Goal: Task Accomplishment & Management: Manage account settings

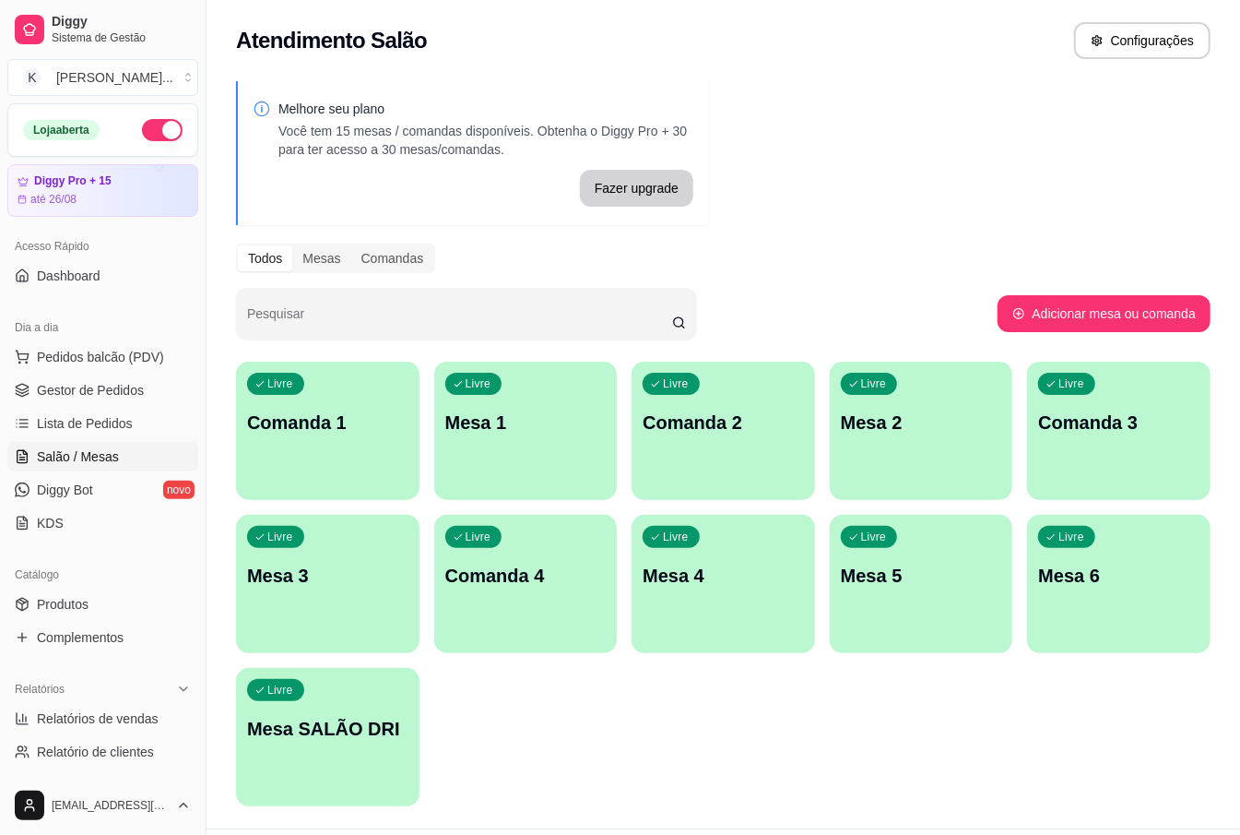
click at [891, 440] on div "Livre Mesa 2" at bounding box center [922, 420] width 184 height 116
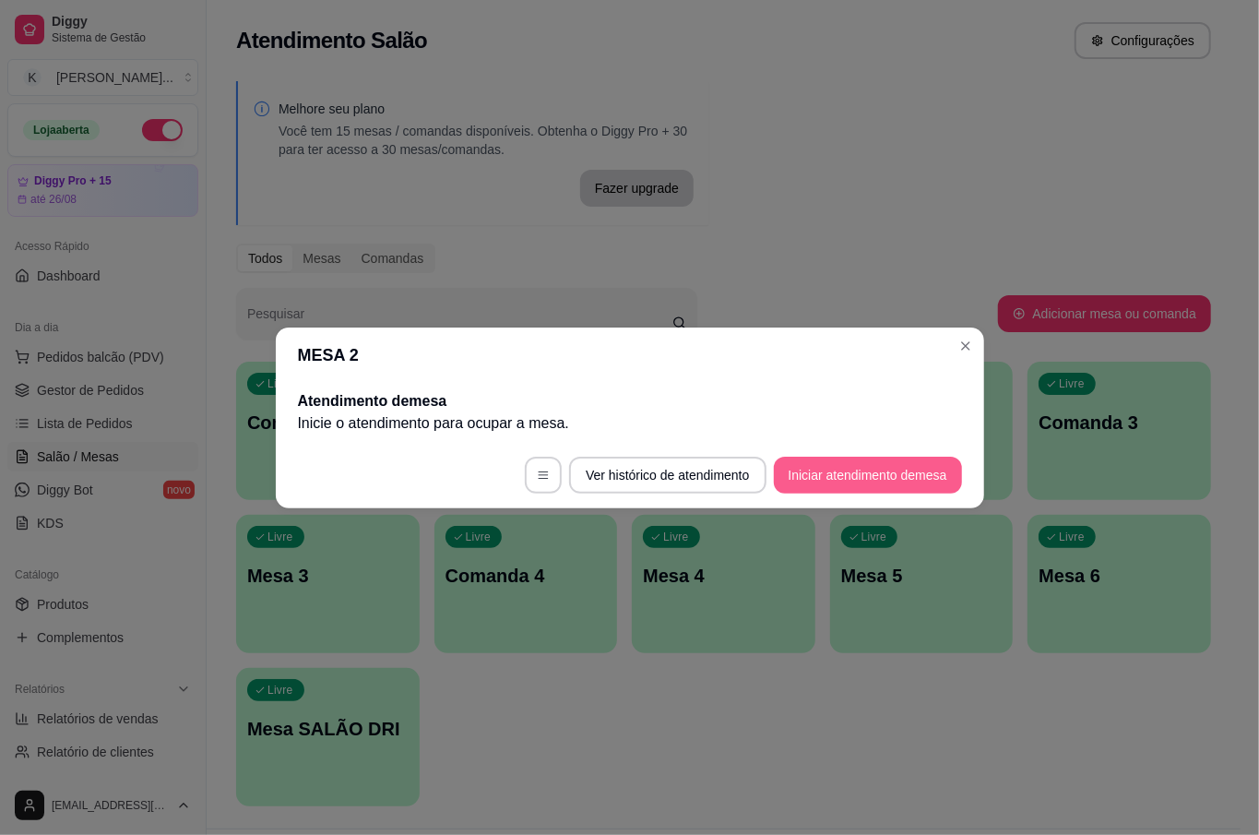
click at [871, 465] on button "Iniciar atendimento de mesa" at bounding box center [868, 474] width 188 height 37
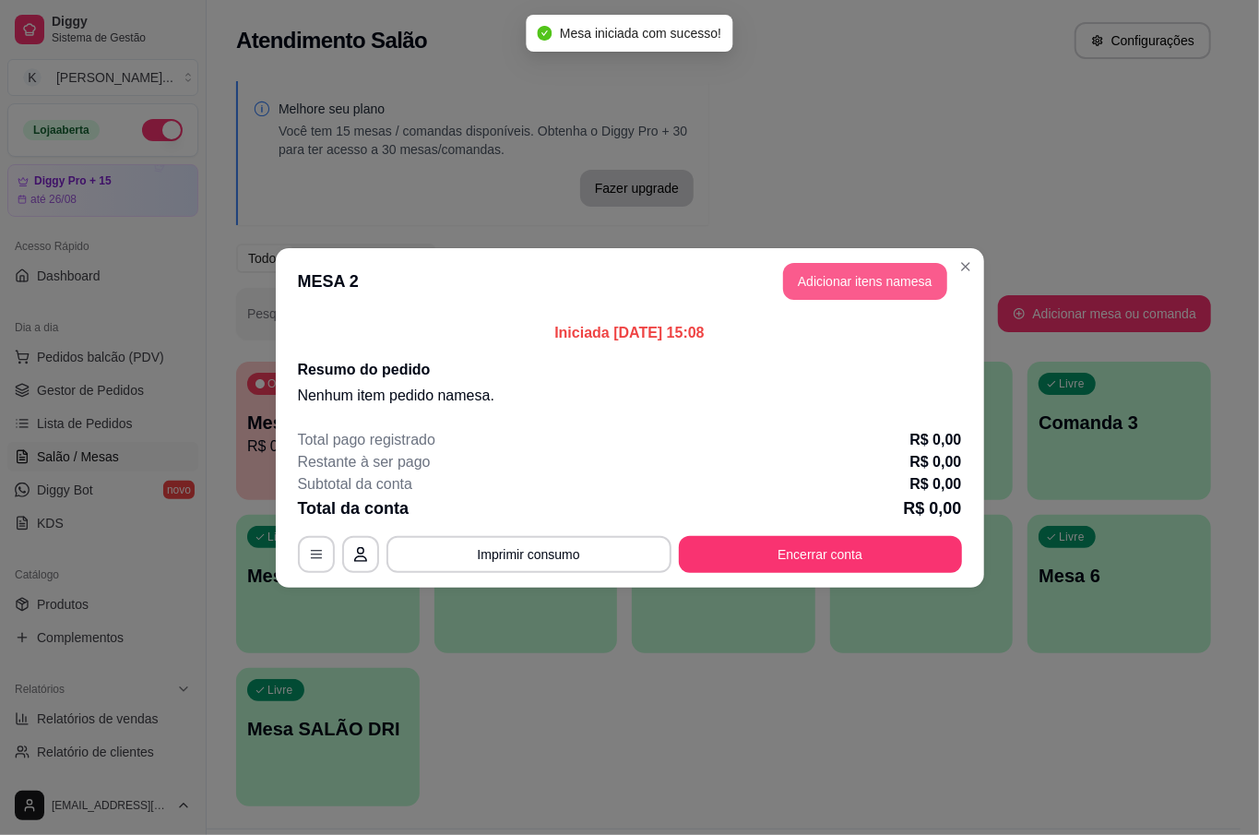
click at [893, 292] on button "Adicionar itens na mesa" at bounding box center [865, 281] width 164 height 37
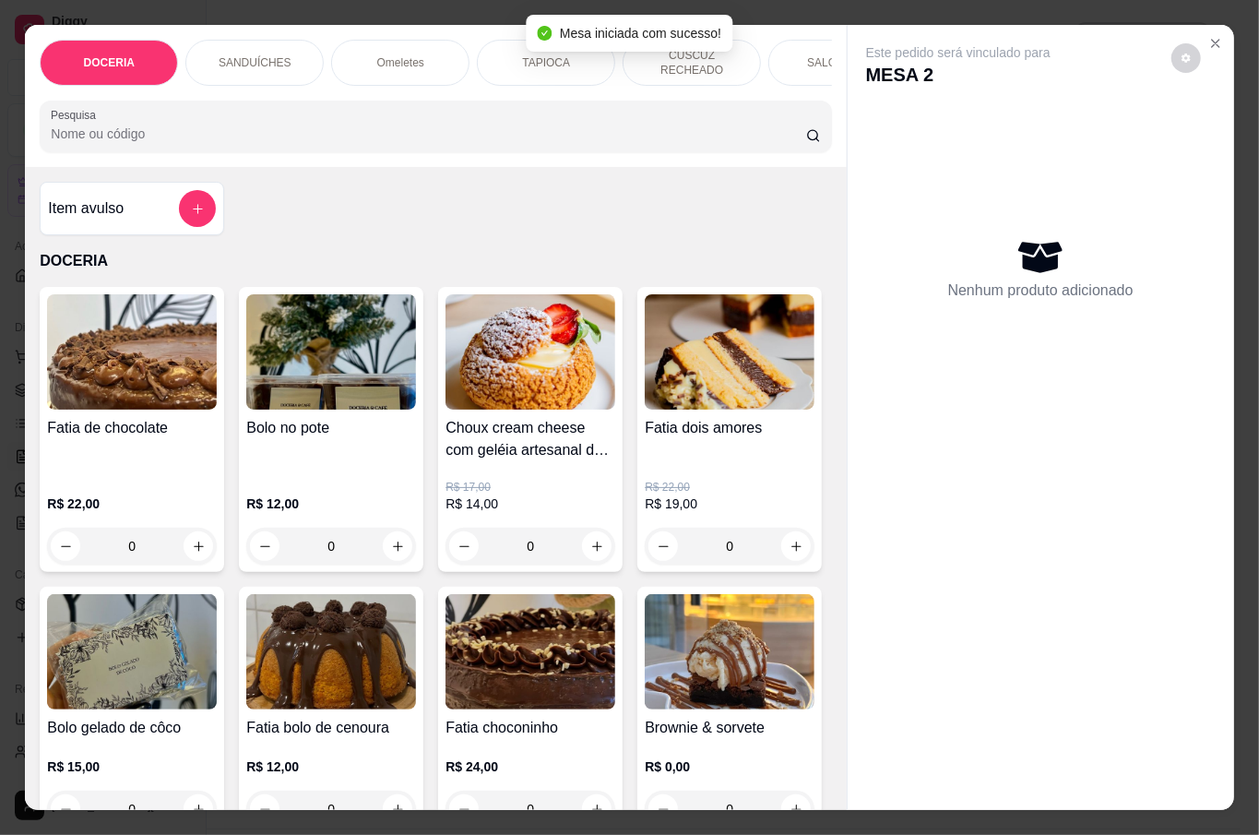
scroll to position [245, 0]
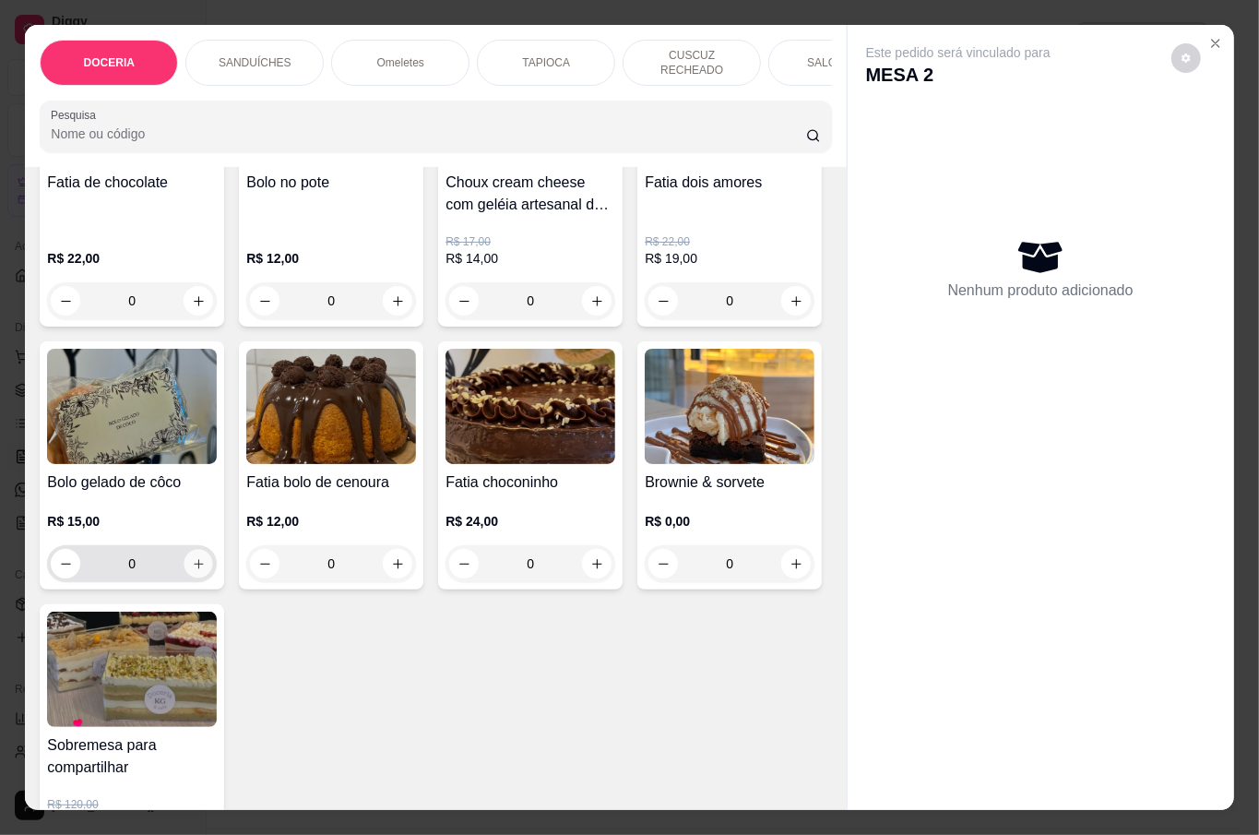
click at [206, 571] on icon "increase-product-quantity" at bounding box center [199, 564] width 14 height 14
type input "1"
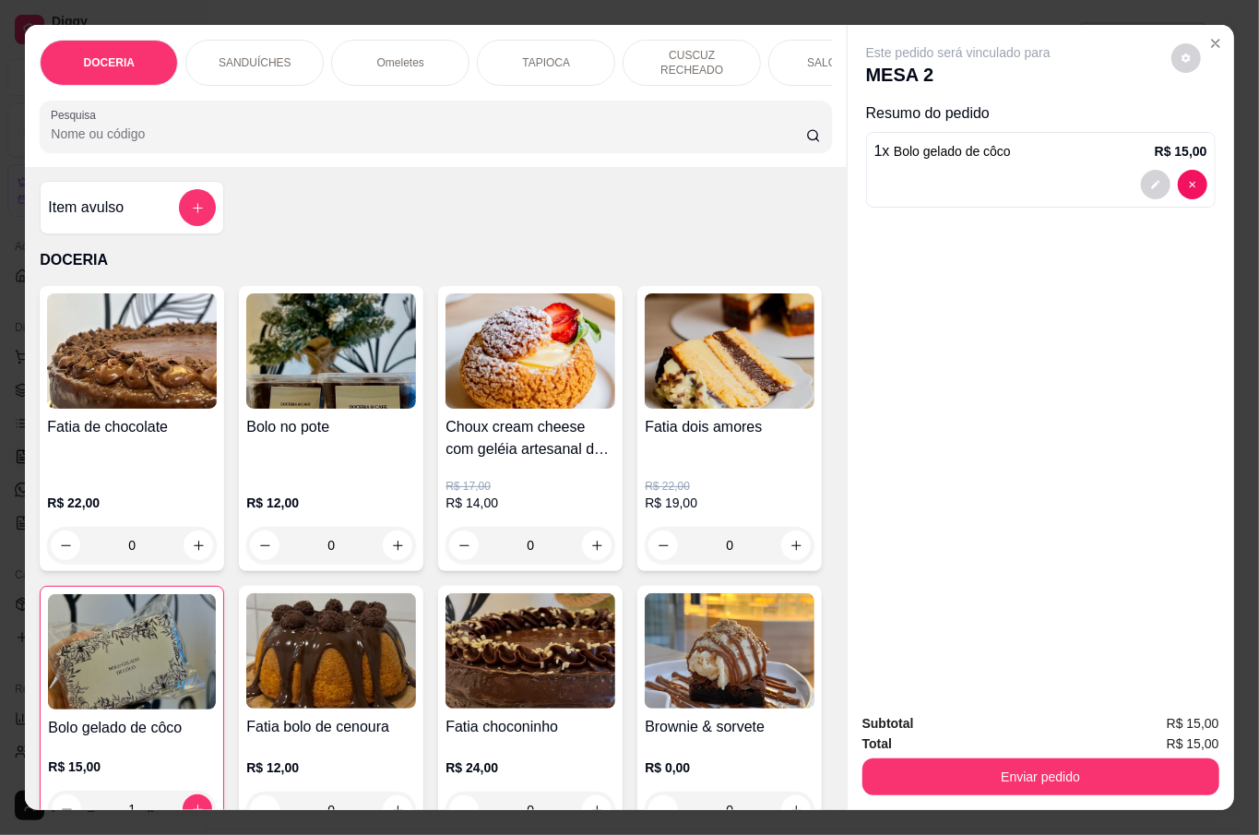
scroll to position [0, 0]
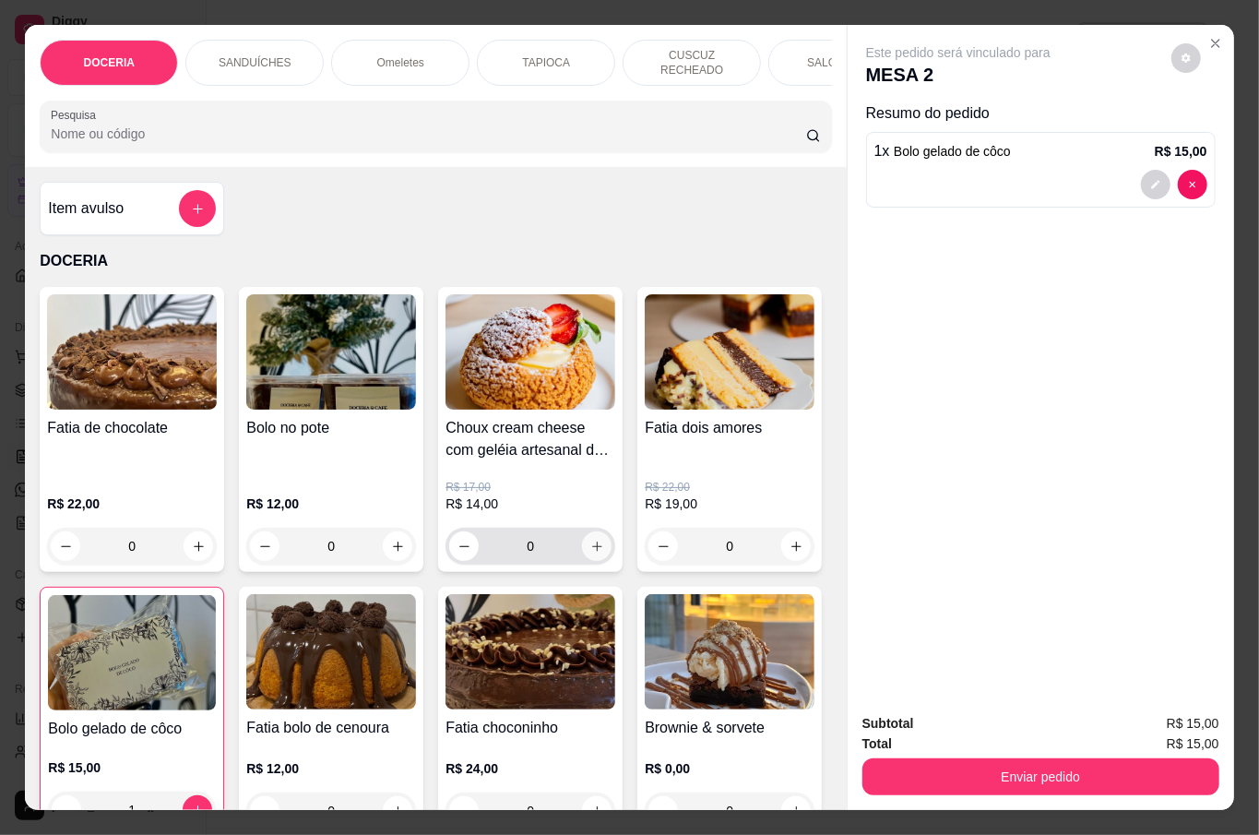
click at [590, 539] on icon "increase-product-quantity" at bounding box center [597, 546] width 14 height 14
type input "1"
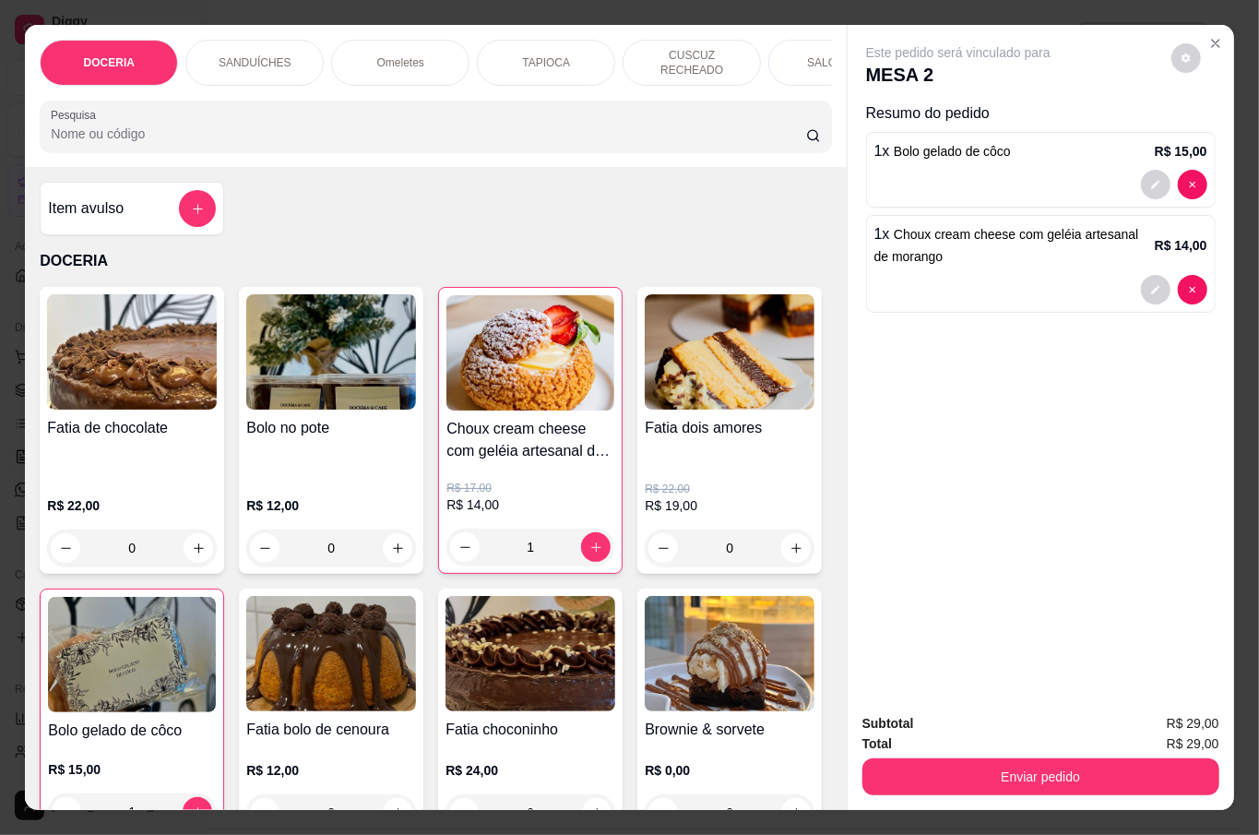
click at [205, 124] on input "Pesquisa" at bounding box center [428, 133] width 755 height 18
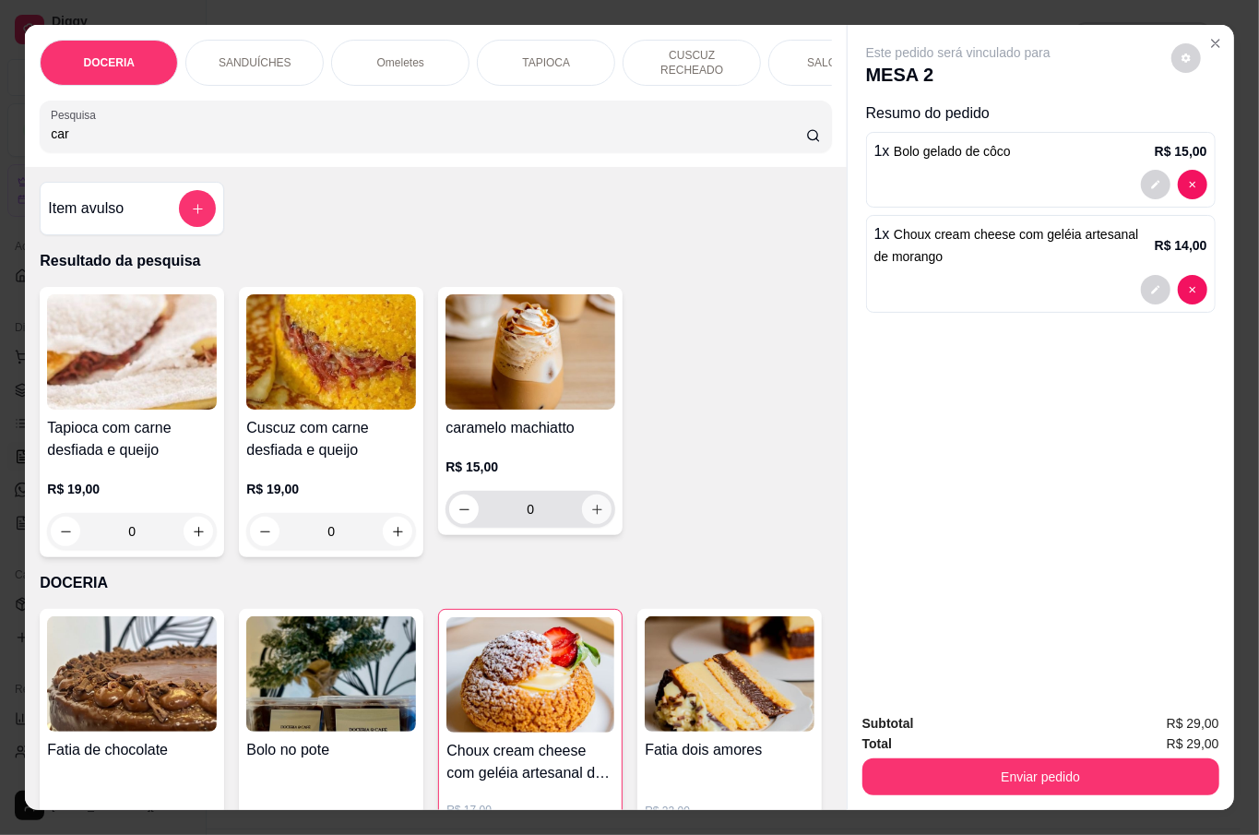
type input "car"
click at [590, 504] on icon "increase-product-quantity" at bounding box center [597, 510] width 14 height 14
type input "1"
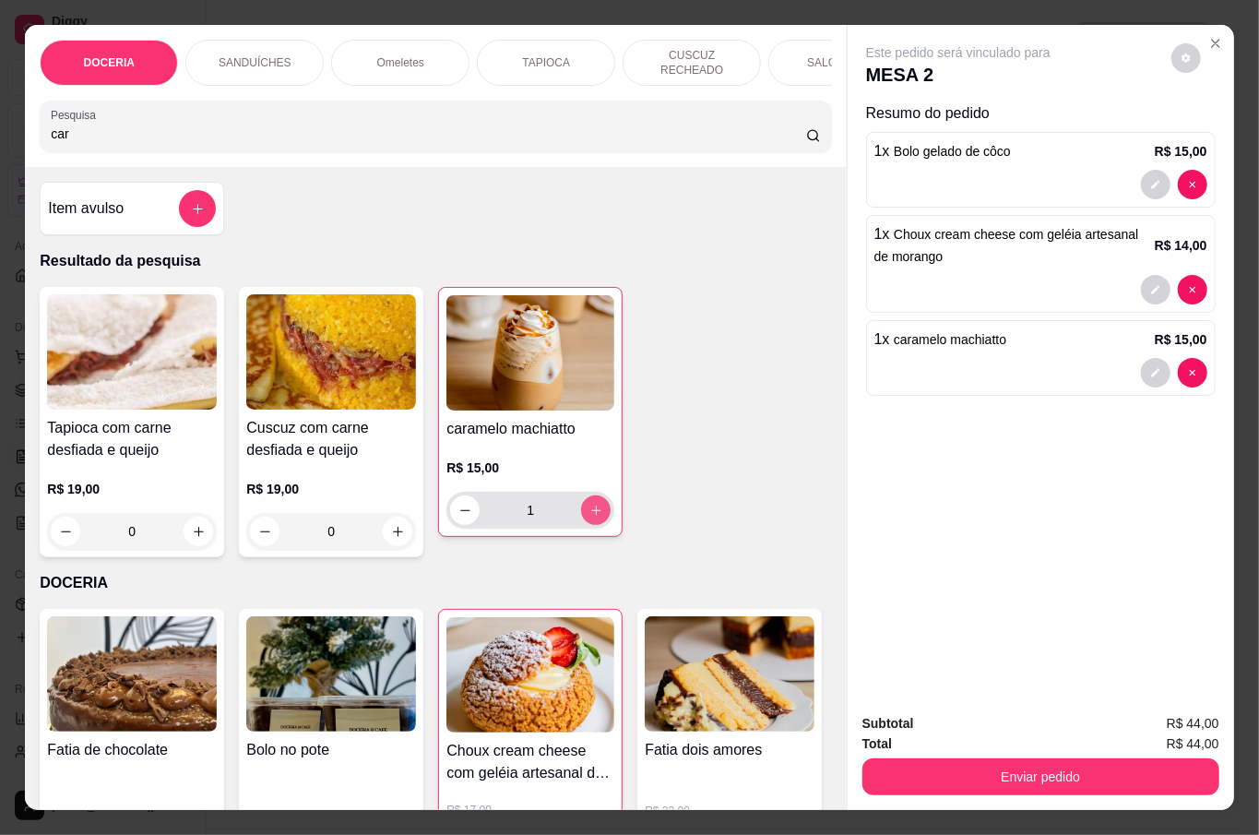
click at [590, 504] on icon "increase-product-quantity" at bounding box center [596, 511] width 14 height 14
type input "2"
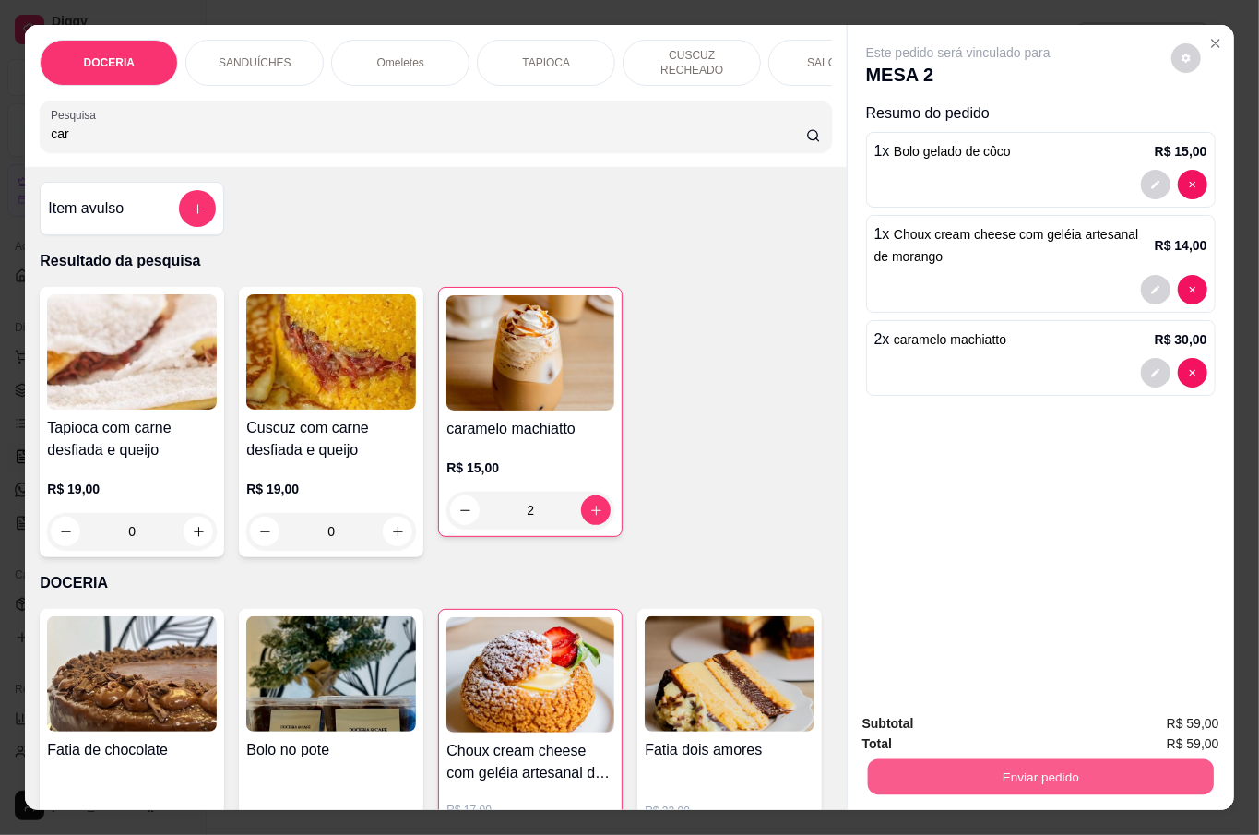
click at [1130, 758] on button "Enviar pedido" at bounding box center [1040, 776] width 346 height 36
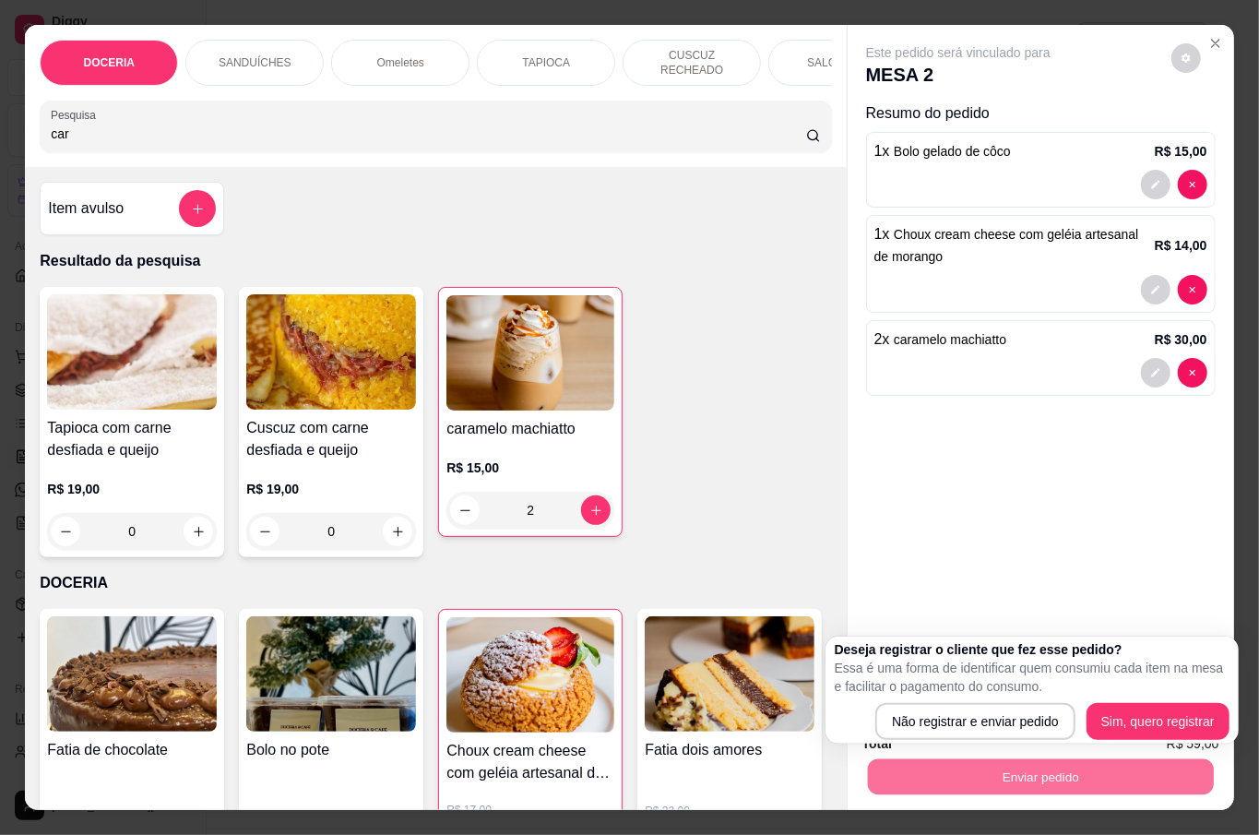
click at [992, 467] on div "Este pedido será vinculado para MESA 2 Resumo do pedido 1 x Bolo gelado de côco…" at bounding box center [1041, 361] width 386 height 673
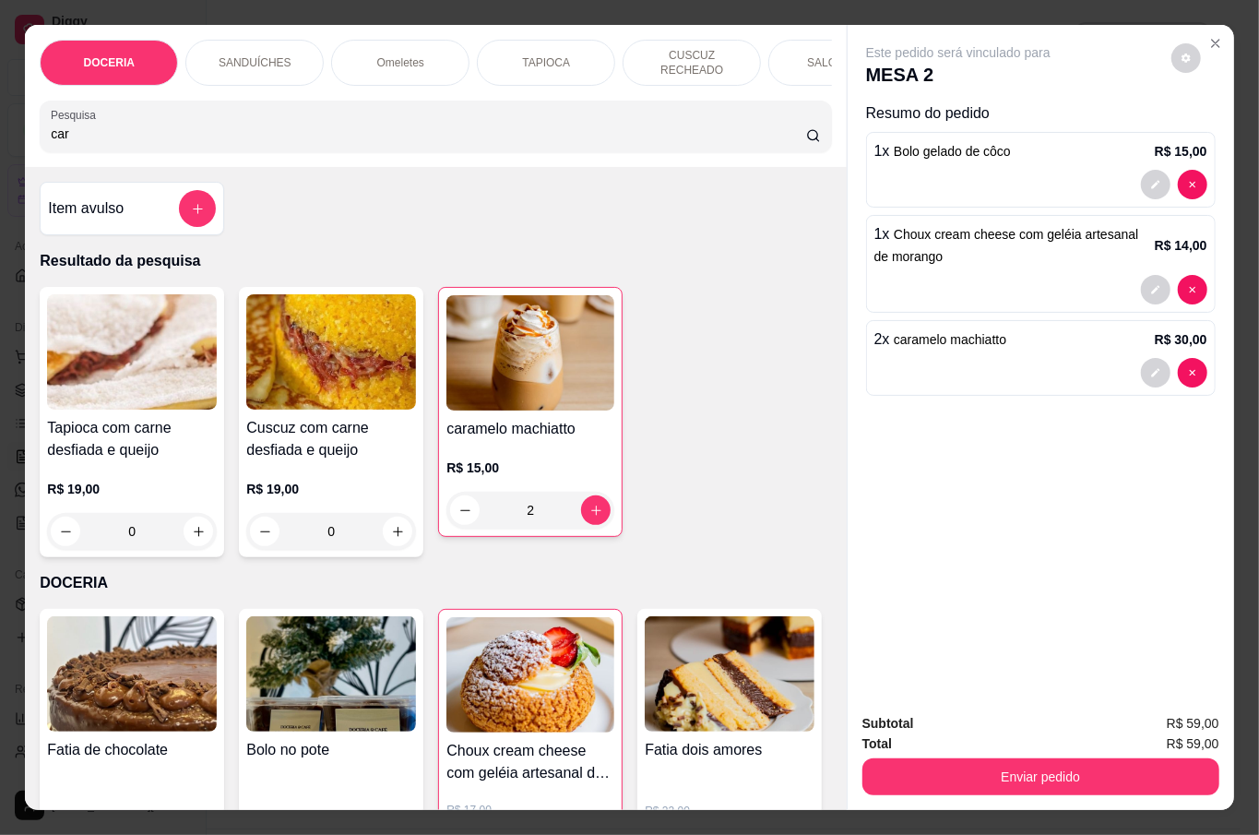
scroll to position [245, 0]
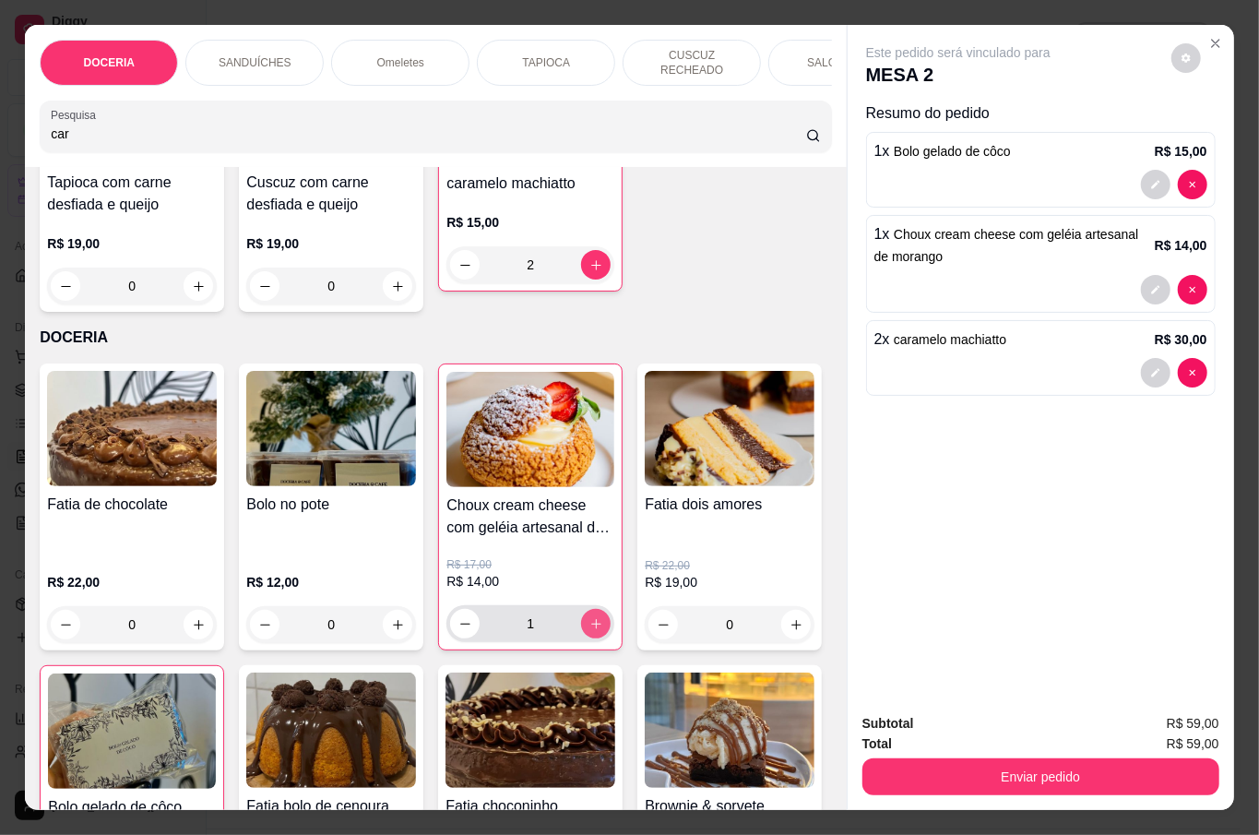
click at [581, 625] on button "increase-product-quantity" at bounding box center [596, 624] width 30 height 30
type input "2"
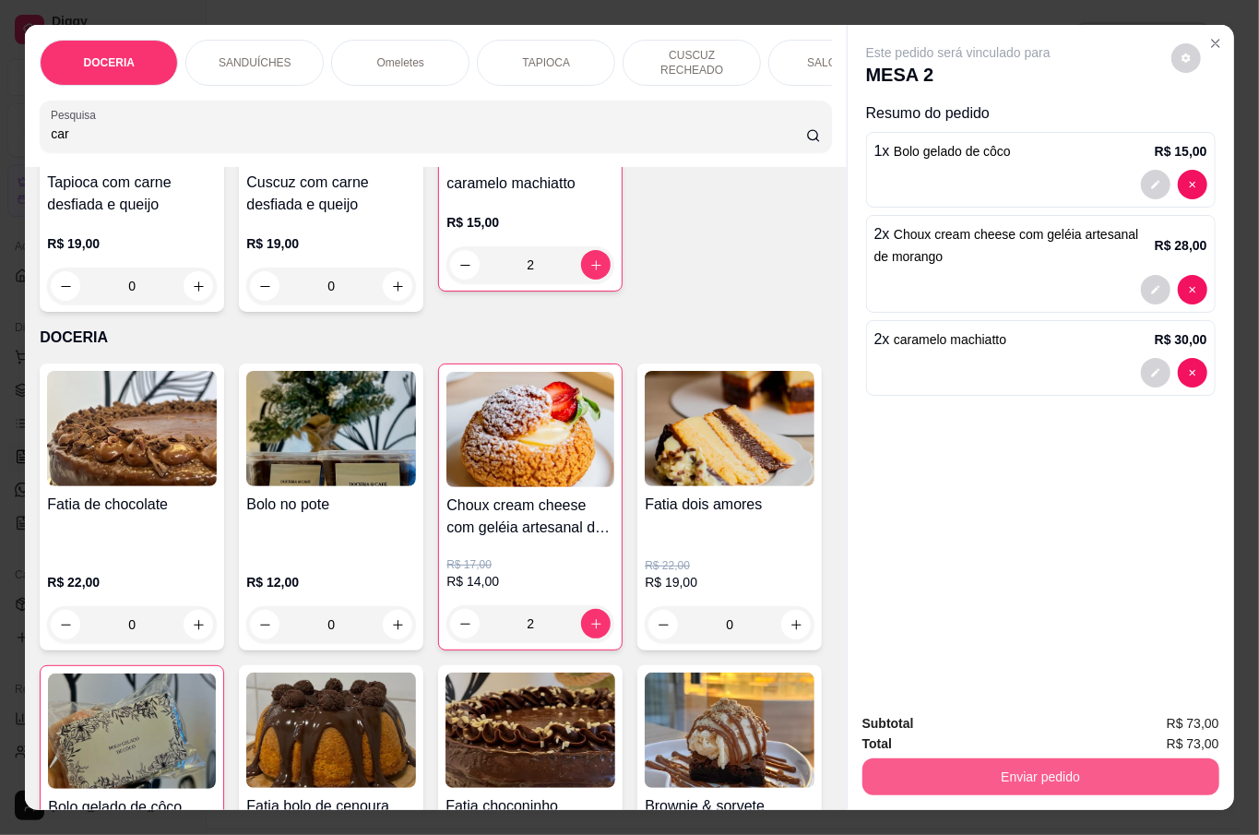
click at [952, 771] on button "Enviar pedido" at bounding box center [1040, 776] width 357 height 37
click at [1015, 719] on button "Não registrar e enviar pedido" at bounding box center [978, 722] width 192 height 35
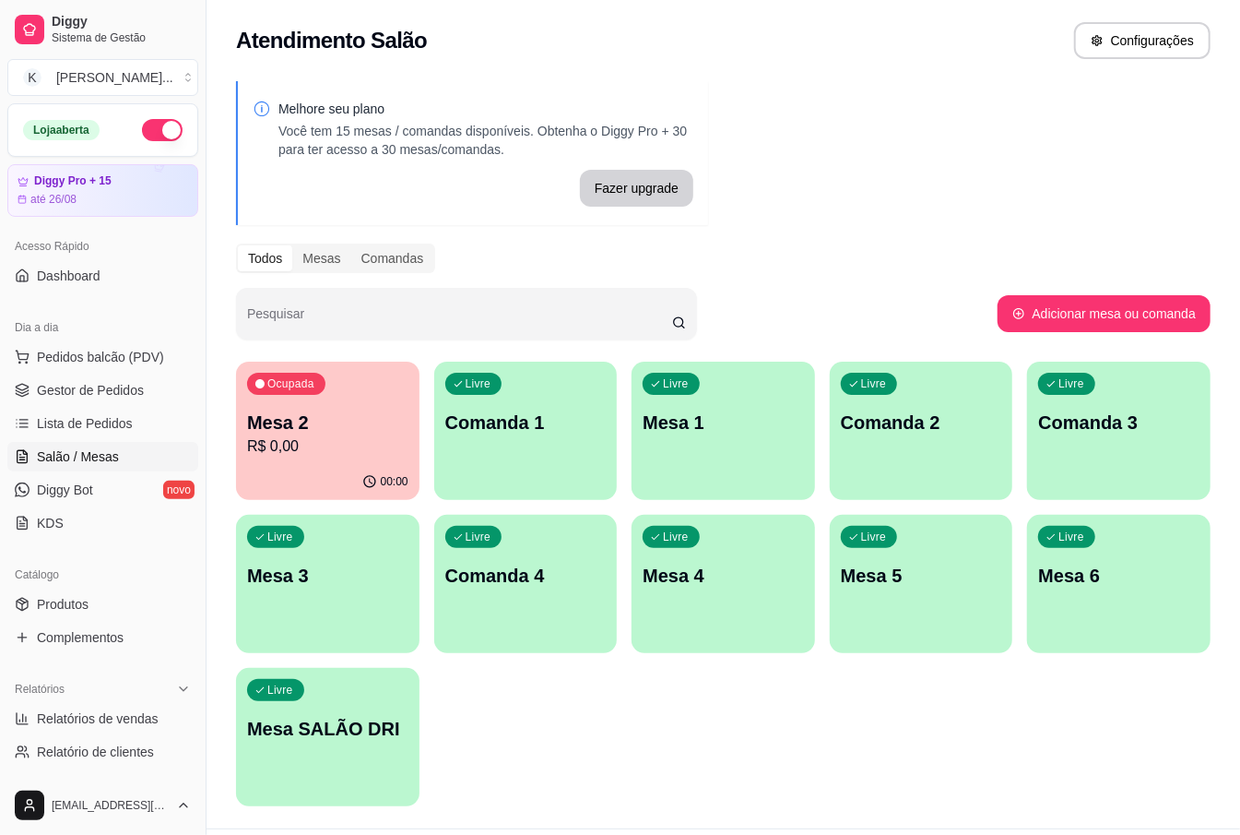
click at [1033, 141] on div "Melhore seu plano Você tem 15 mesas / comandas disponíveis. Obtenha o Diggy Pro…" at bounding box center [724, 449] width 1034 height 758
click at [126, 611] on link "Produtos" at bounding box center [102, 604] width 191 height 30
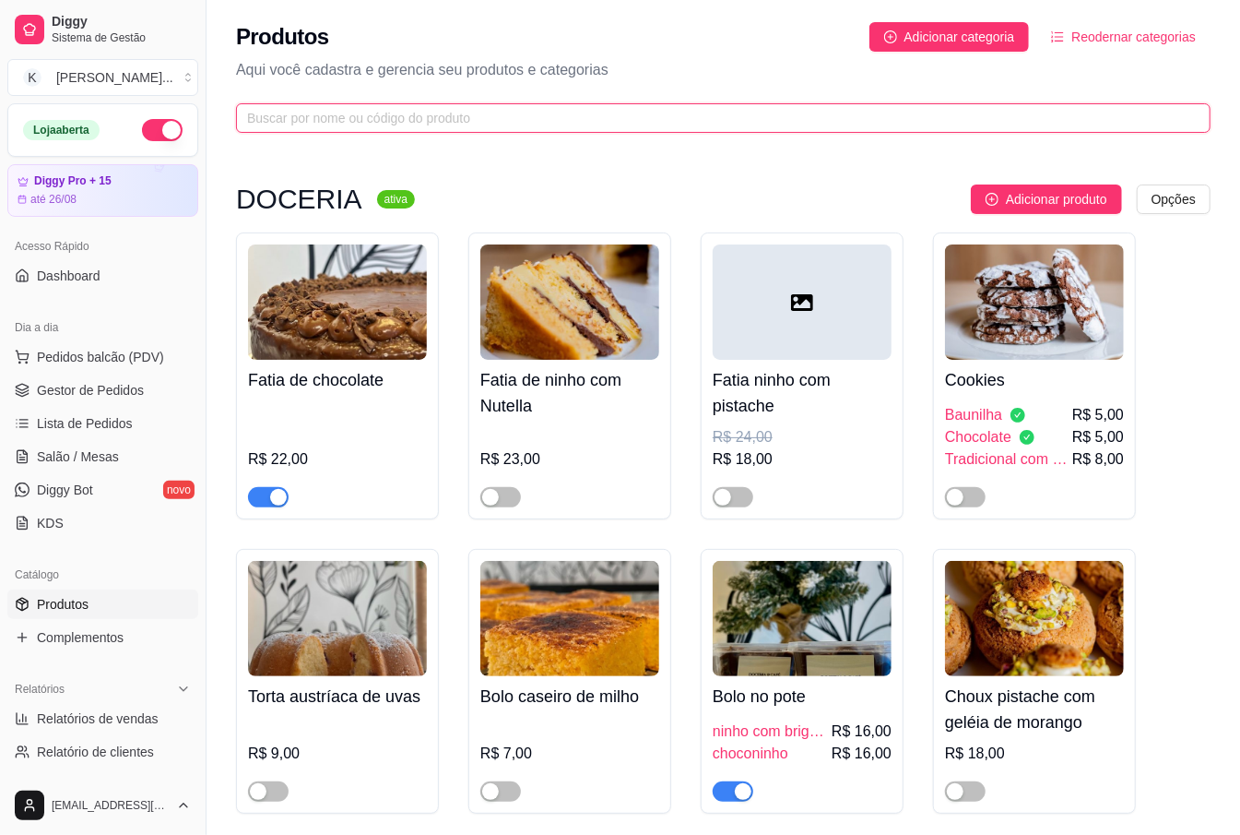
click at [407, 126] on input "text" at bounding box center [716, 118] width 938 height 20
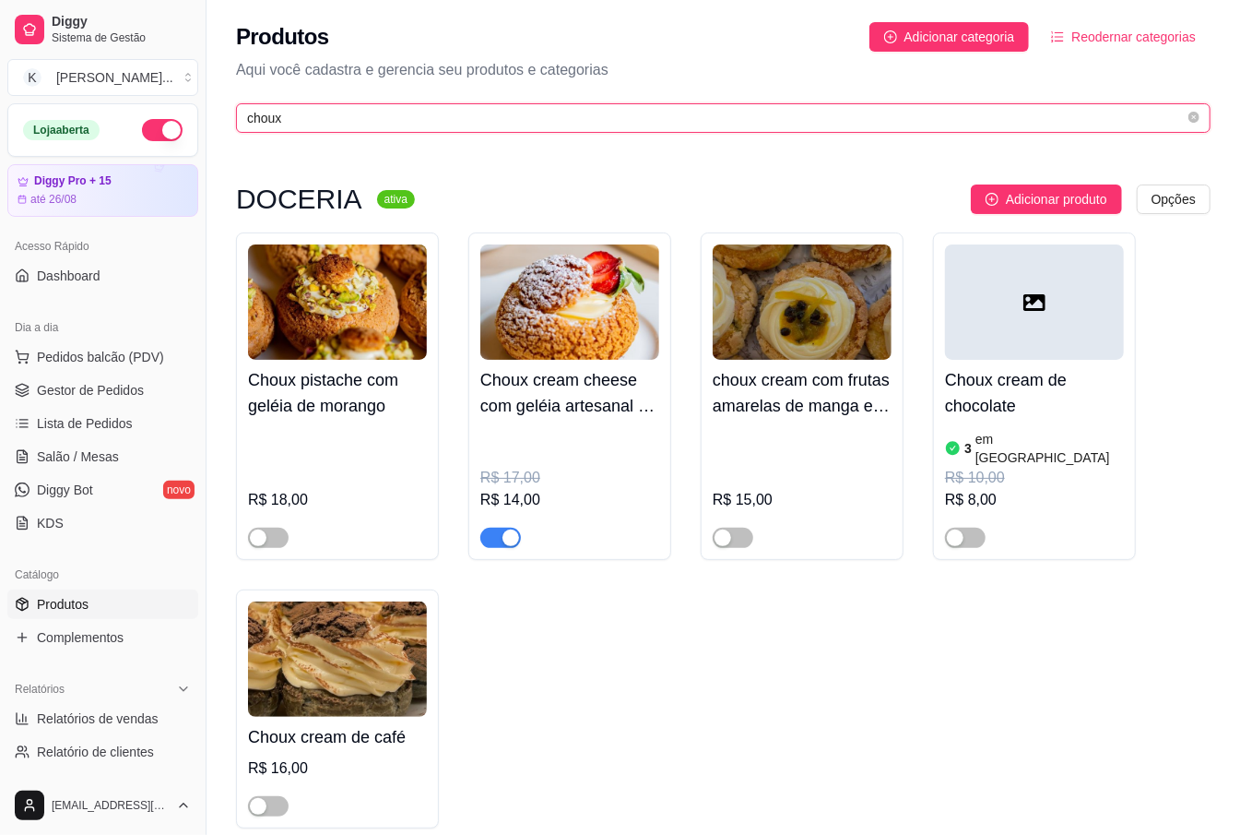
type input "choux"
click at [511, 529] on div "button" at bounding box center [511, 537] width 17 height 17
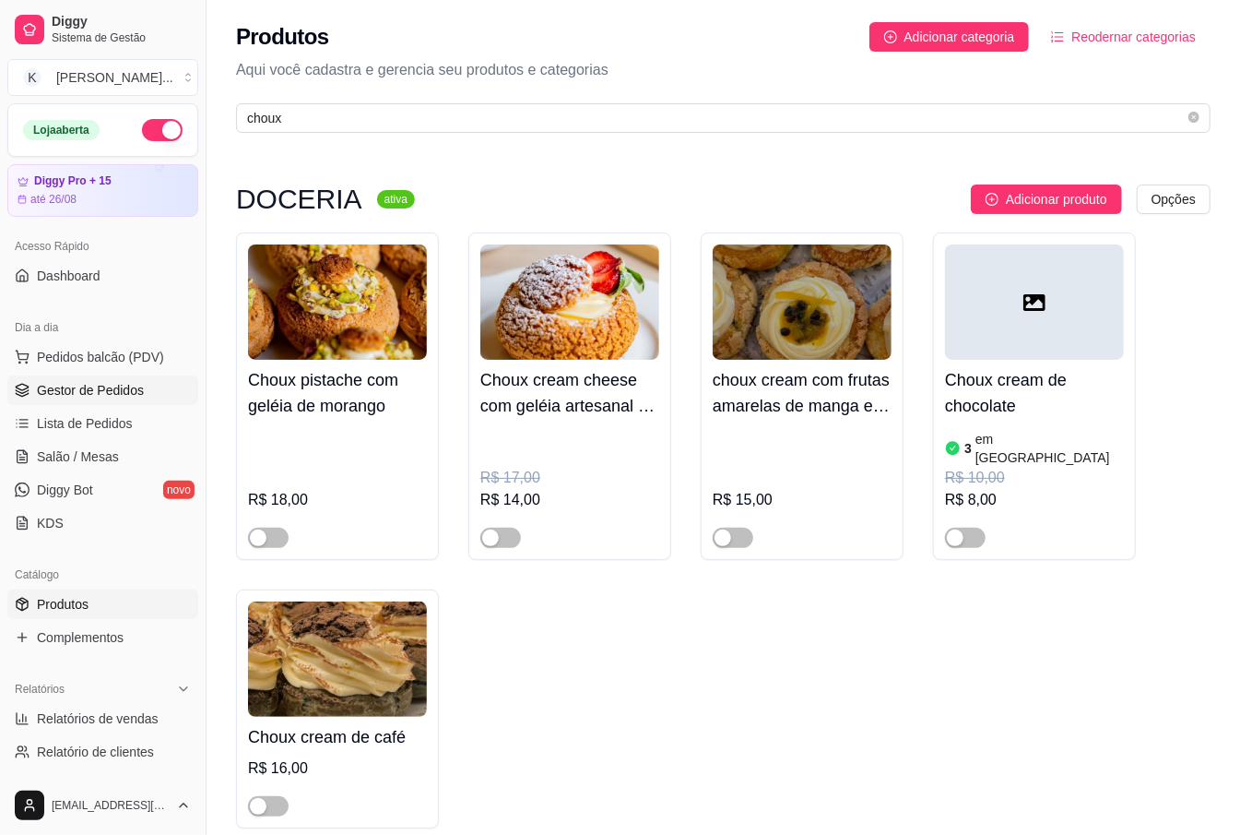
click at [142, 396] on link "Gestor de Pedidos" at bounding box center [102, 390] width 191 height 30
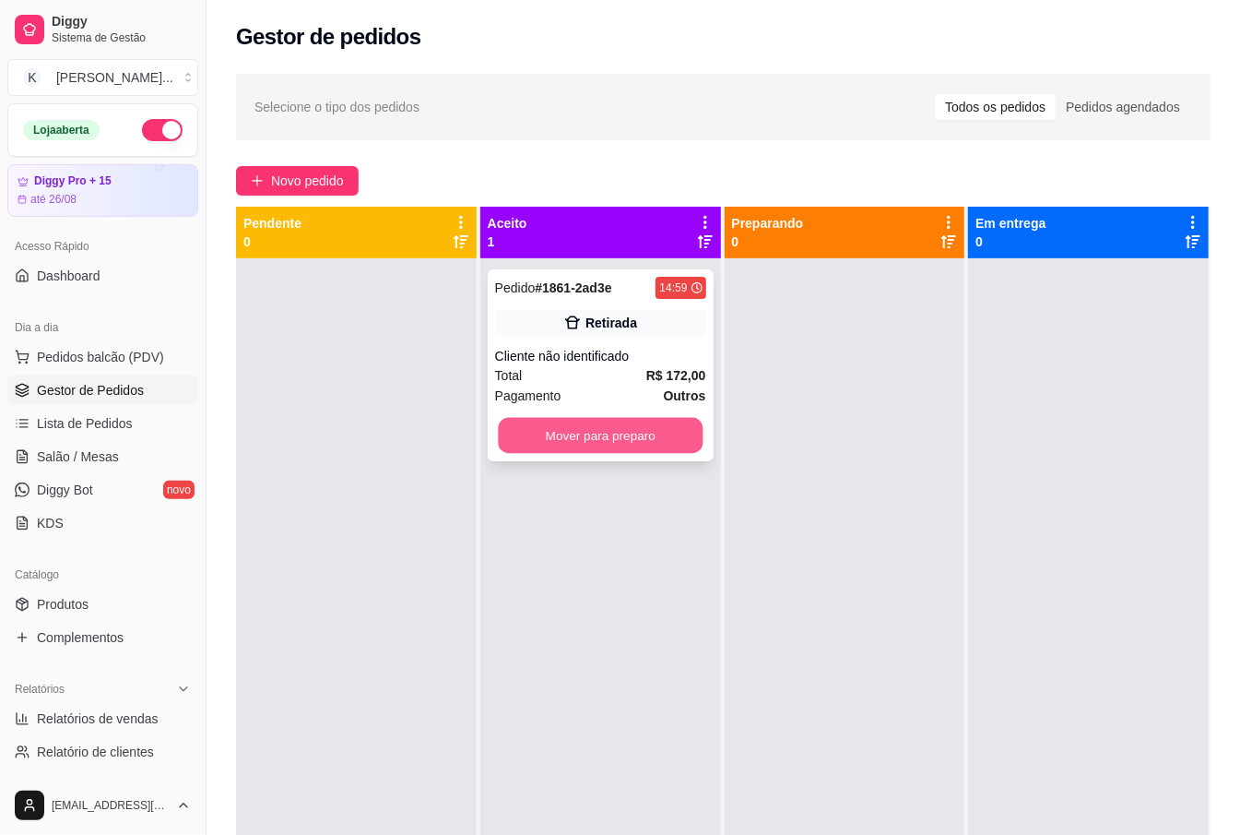
click at [638, 435] on button "Mover para preparo" at bounding box center [600, 436] width 205 height 36
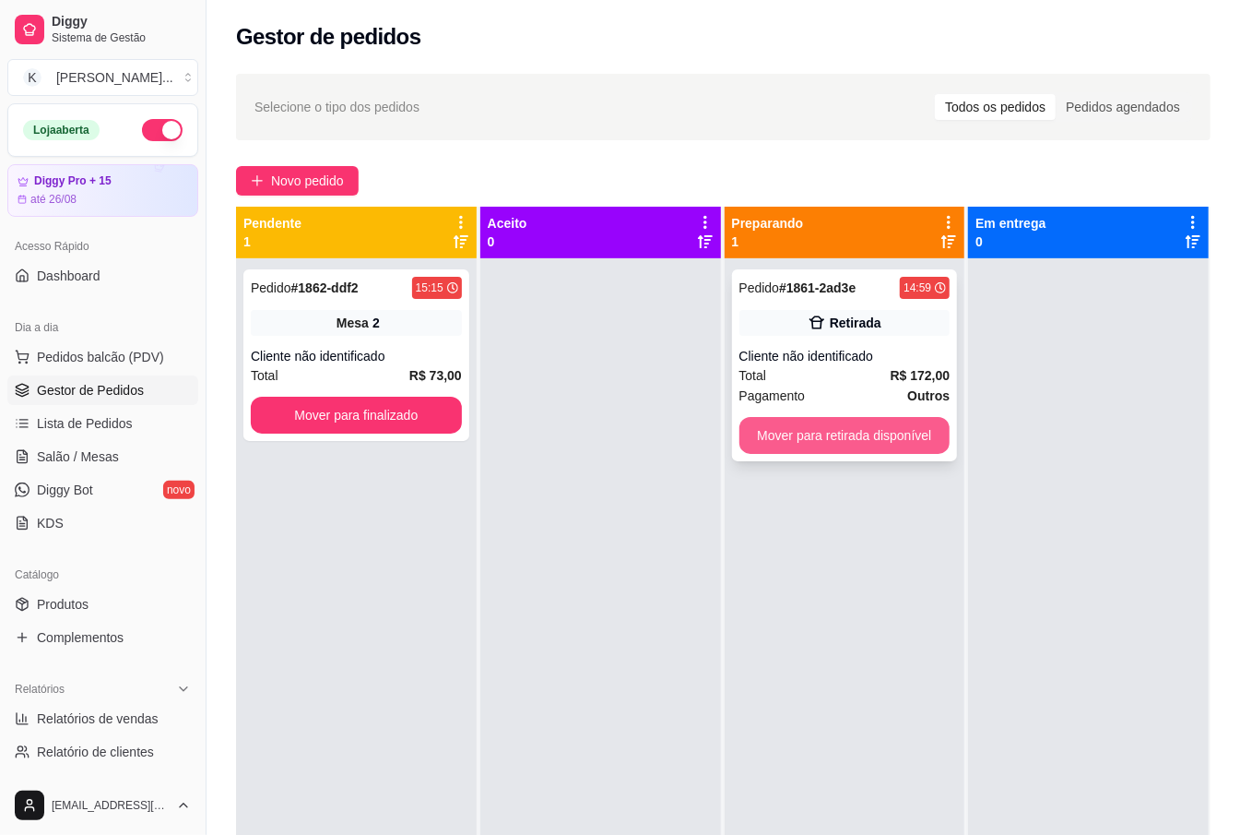
click at [848, 444] on button "Mover para retirada disponível" at bounding box center [845, 435] width 211 height 37
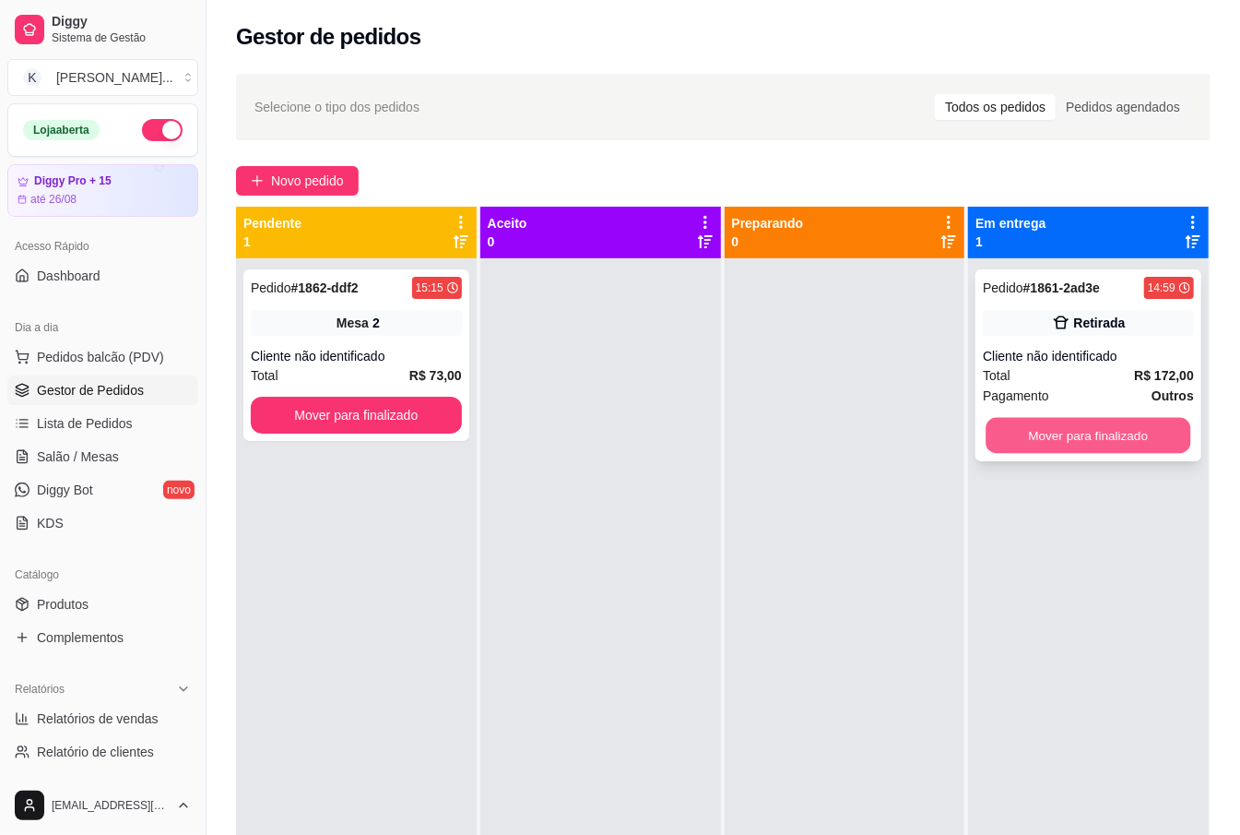
click at [1147, 435] on button "Mover para finalizado" at bounding box center [1089, 436] width 205 height 36
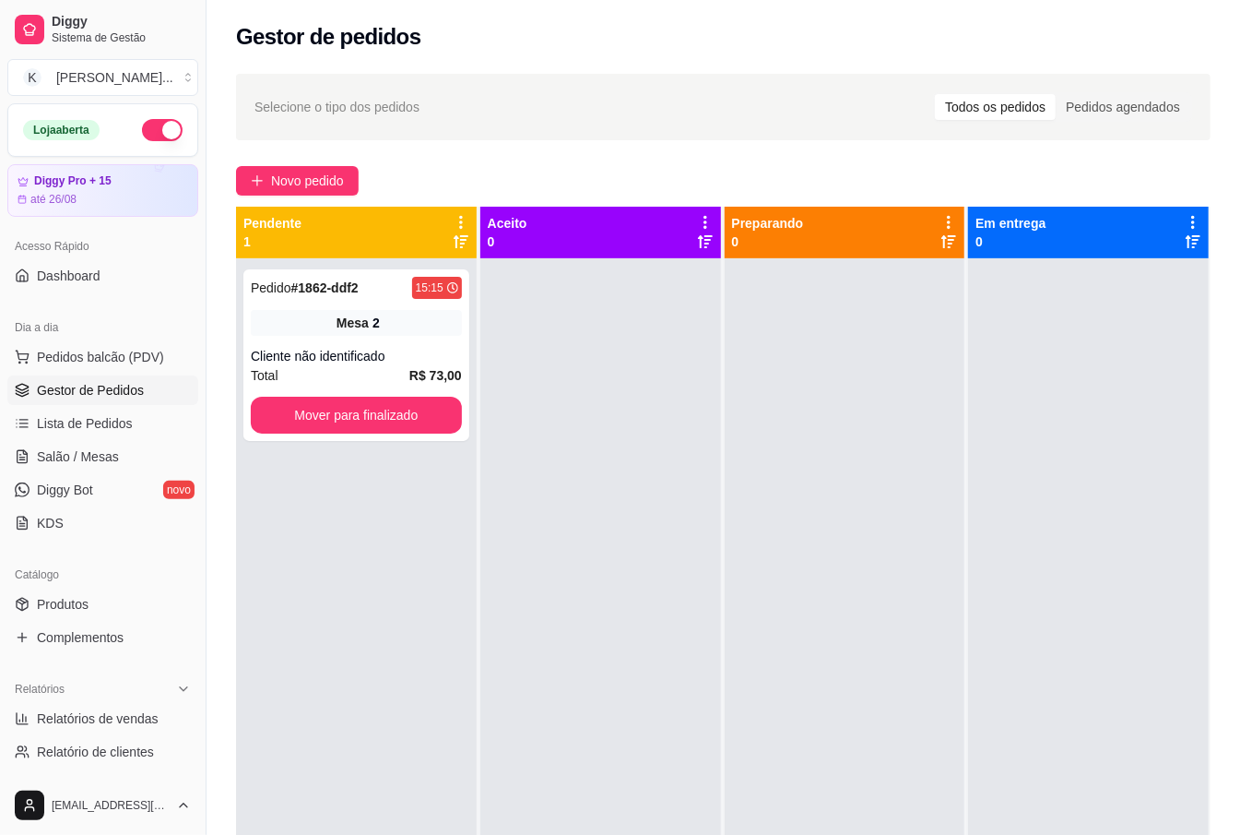
click at [1025, 319] on div at bounding box center [1088, 675] width 241 height 835
click at [596, 455] on div at bounding box center [600, 675] width 241 height 835
drag, startPoint x: 596, startPoint y: 455, endPoint x: 466, endPoint y: 203, distance: 283.4
click at [591, 454] on div at bounding box center [600, 675] width 241 height 835
click at [140, 454] on link "Salão / Mesas" at bounding box center [102, 457] width 191 height 30
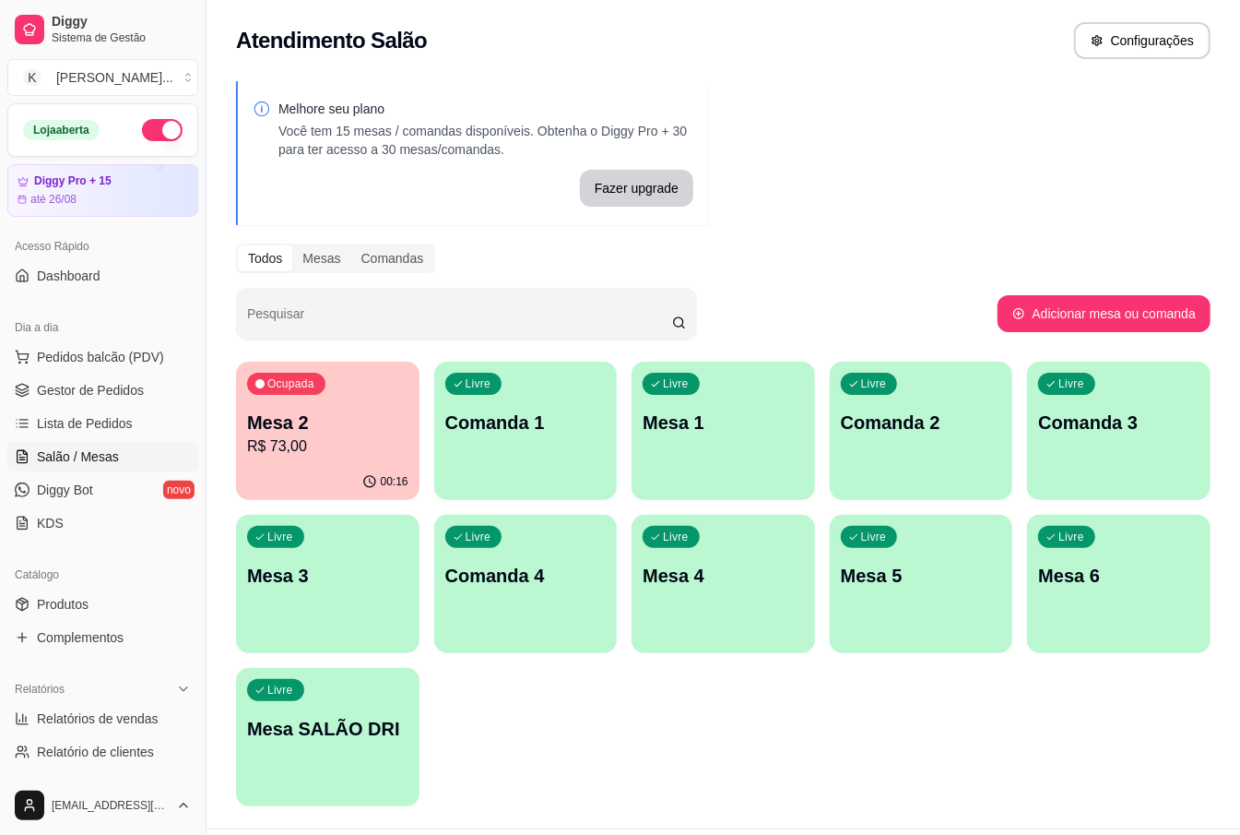
click at [349, 740] on p "Mesa SALÃO DRI" at bounding box center [327, 729] width 161 height 26
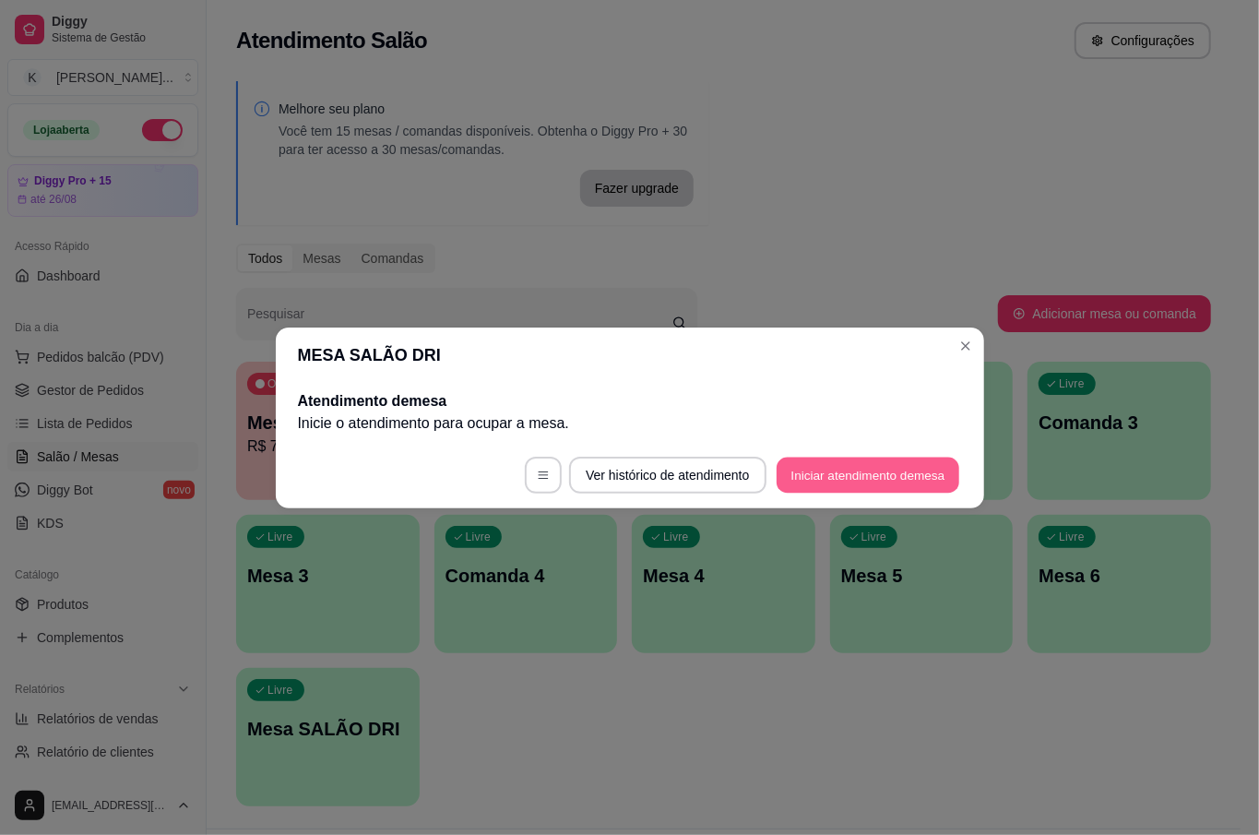
click at [858, 480] on button "Iniciar atendimento de mesa" at bounding box center [867, 474] width 183 height 36
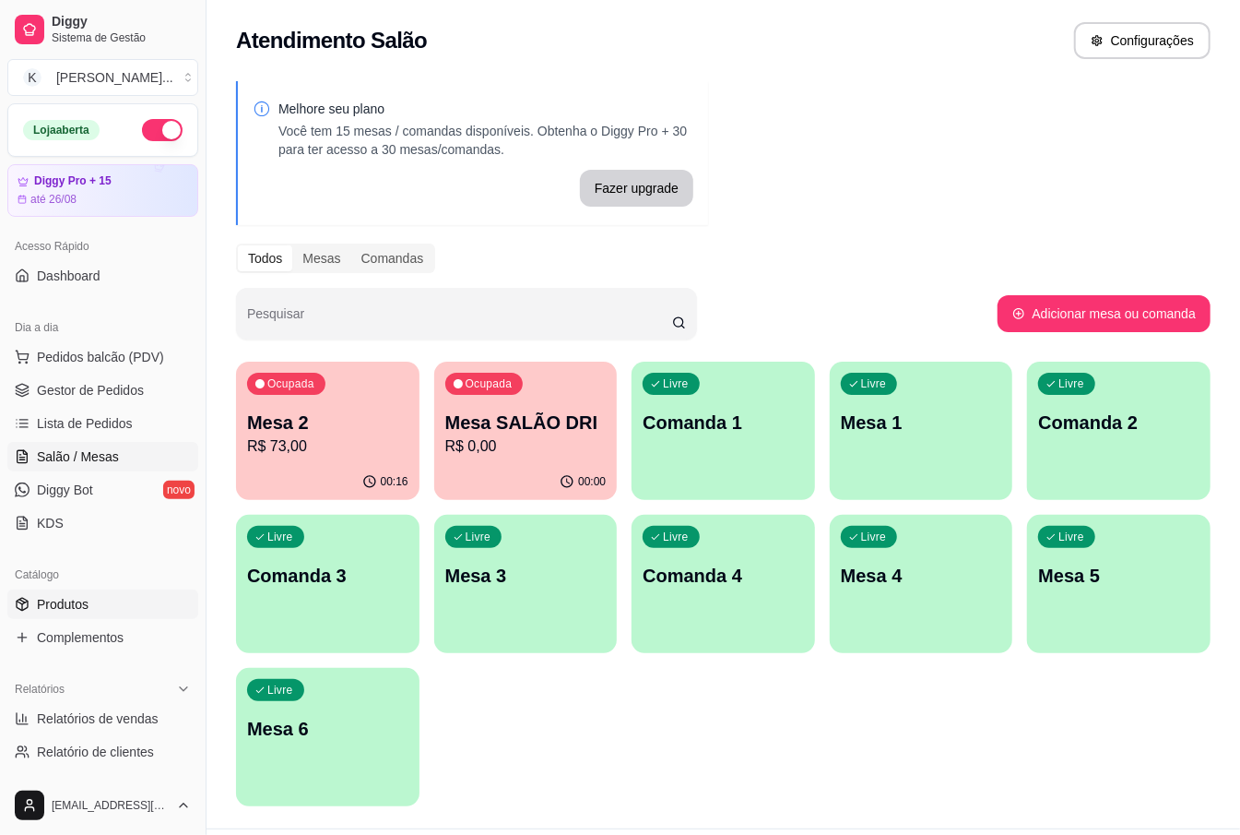
click at [159, 605] on link "Produtos" at bounding box center [102, 604] width 191 height 30
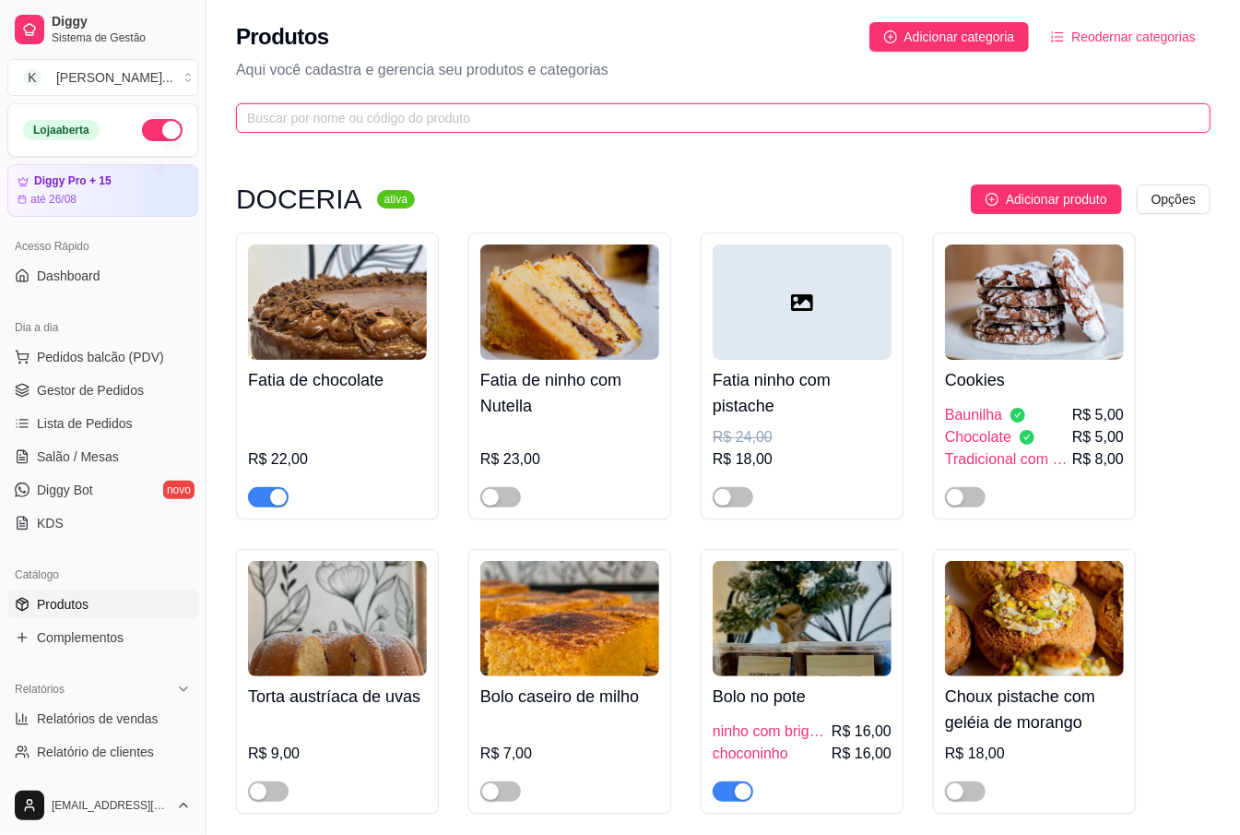
click at [362, 109] on input "text" at bounding box center [716, 118] width 938 height 20
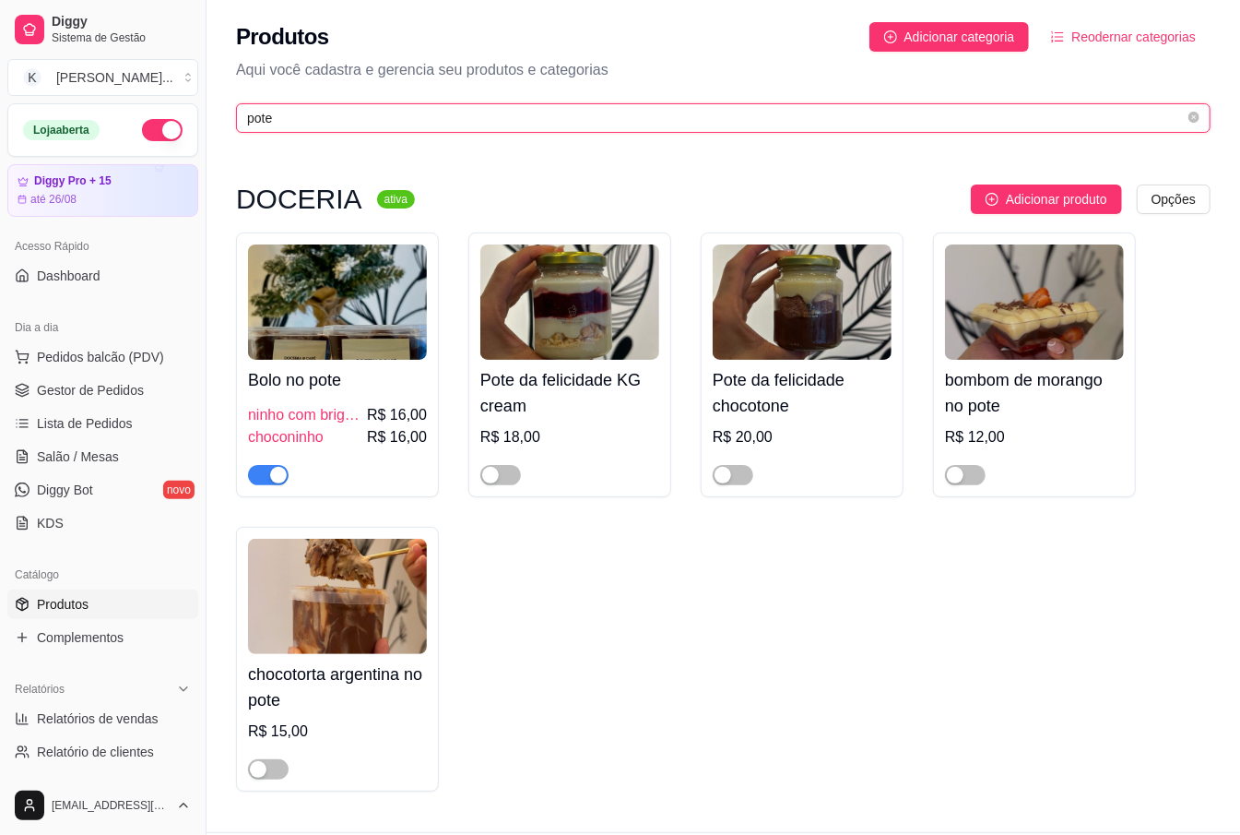
type input "pote"
click at [407, 359] on img at bounding box center [337, 301] width 179 height 115
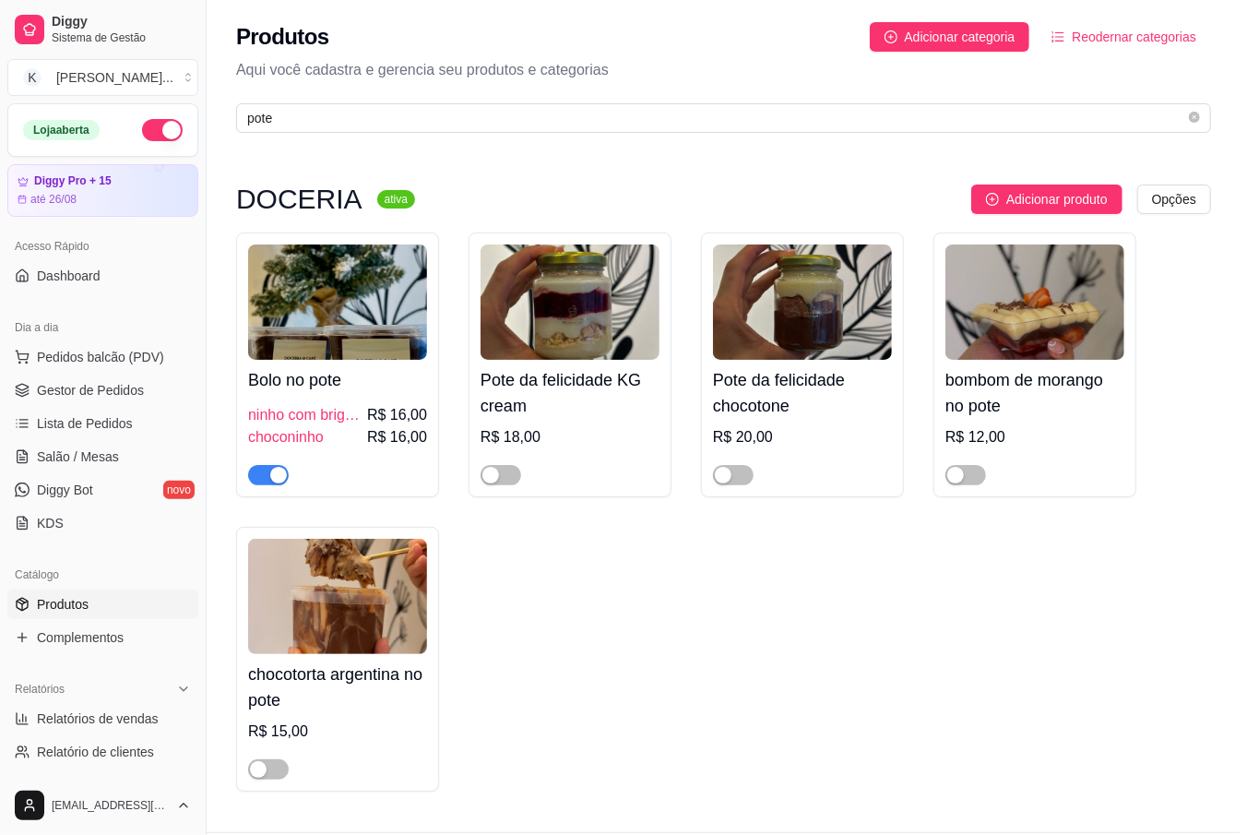
click at [362, 196] on div "Preço e variações" at bounding box center [365, 185] width 144 height 23
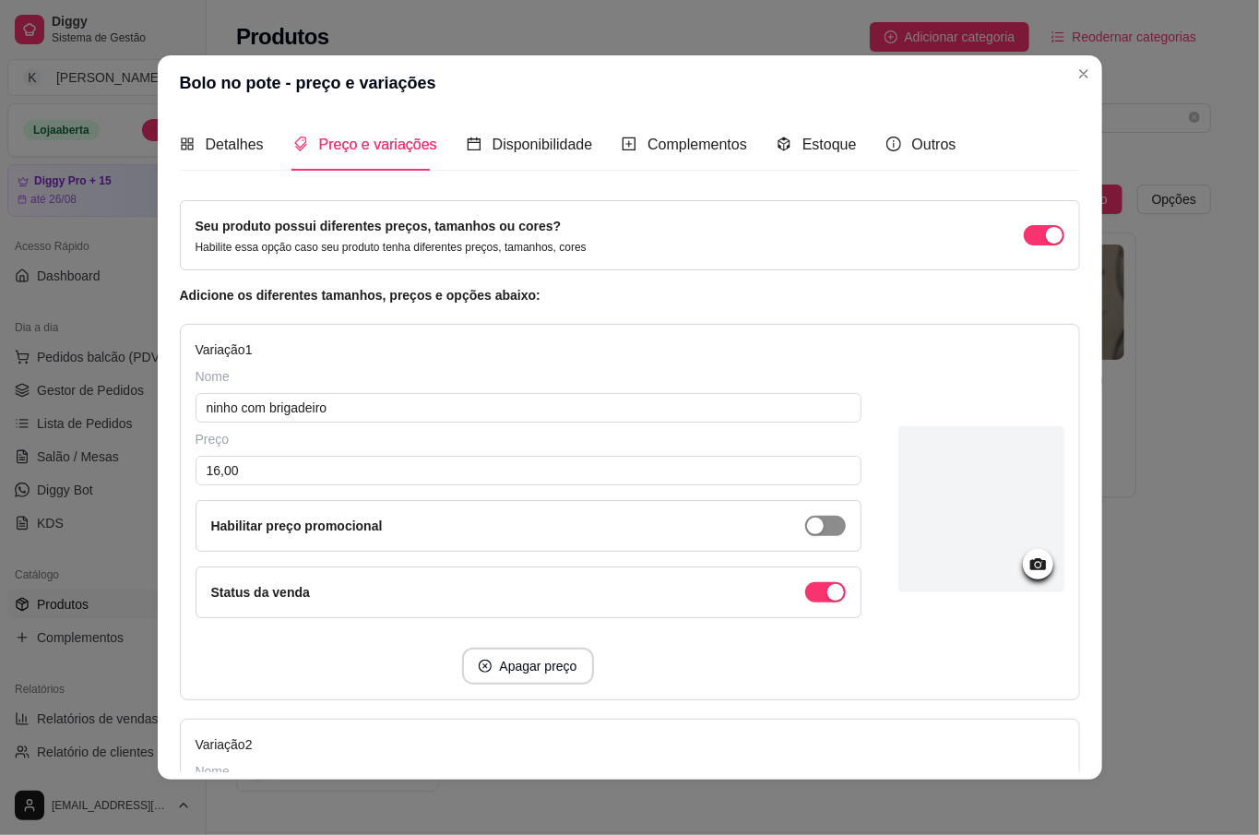
click at [805, 536] on span "button" at bounding box center [825, 526] width 41 height 20
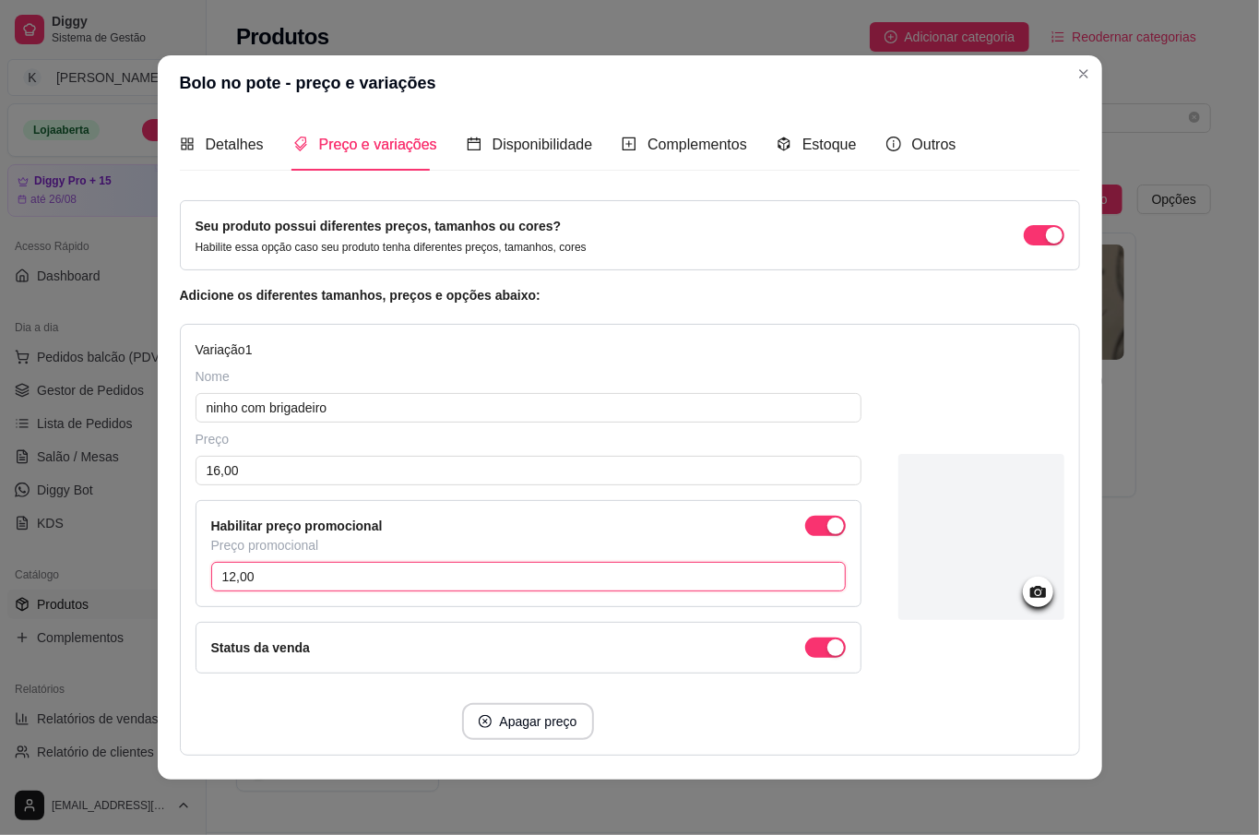
click at [468, 574] on input "12,00" at bounding box center [528, 577] width 634 height 30
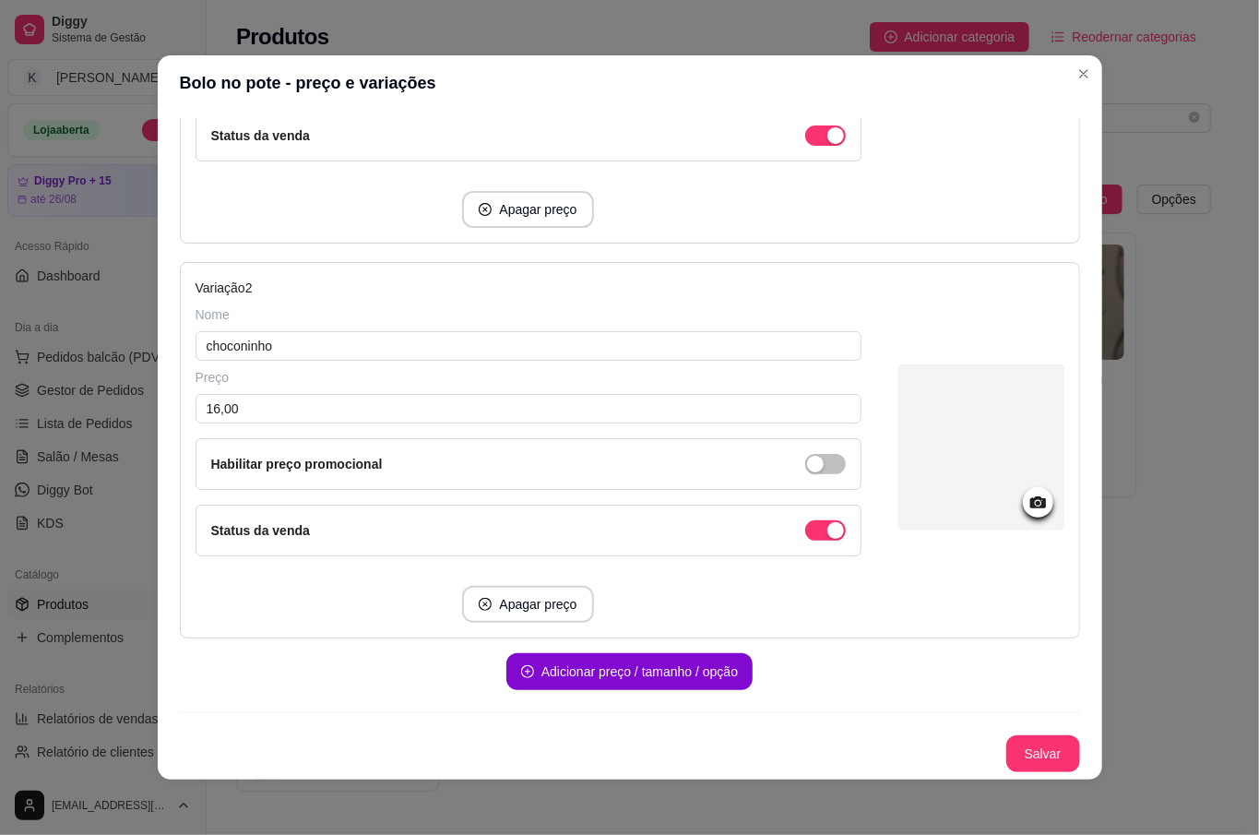
scroll to position [518, 0]
click at [827, 22] on div "button" at bounding box center [835, 14] width 17 height 17
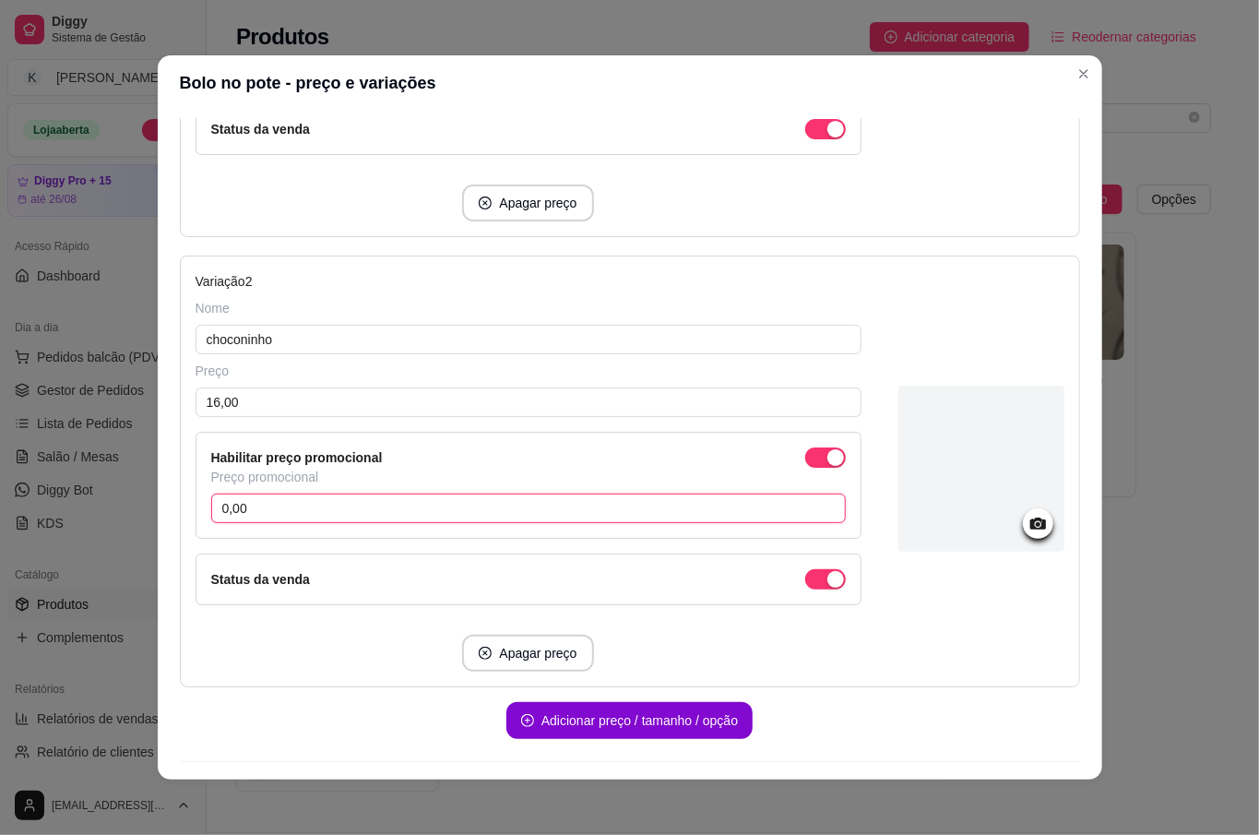
click at [480, 514] on input "0,00" at bounding box center [528, 508] width 634 height 30
type input "12,00"
click at [942, 738] on div "Adicionar preço / tamanho / opção" at bounding box center [630, 713] width 900 height 52
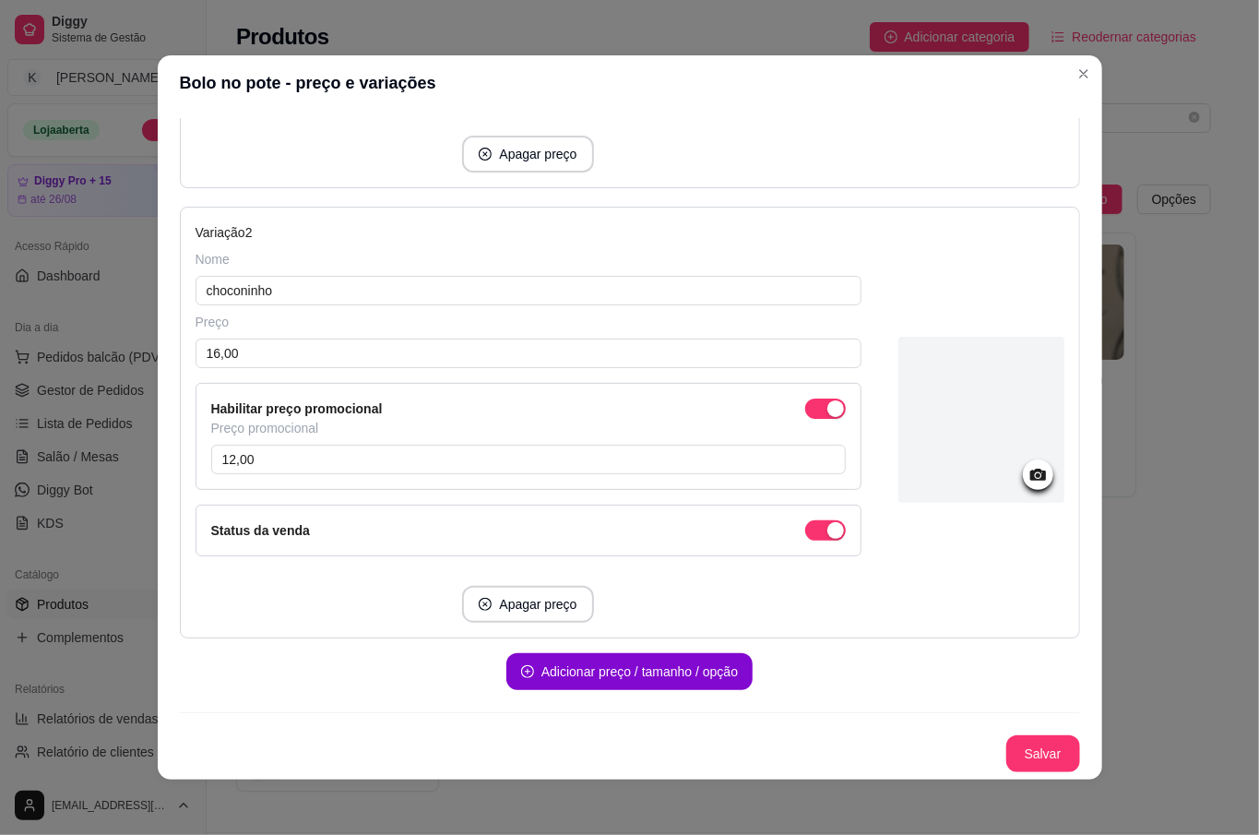
scroll to position [575, 0]
click at [1026, 753] on button "Salvar" at bounding box center [1043, 753] width 74 height 37
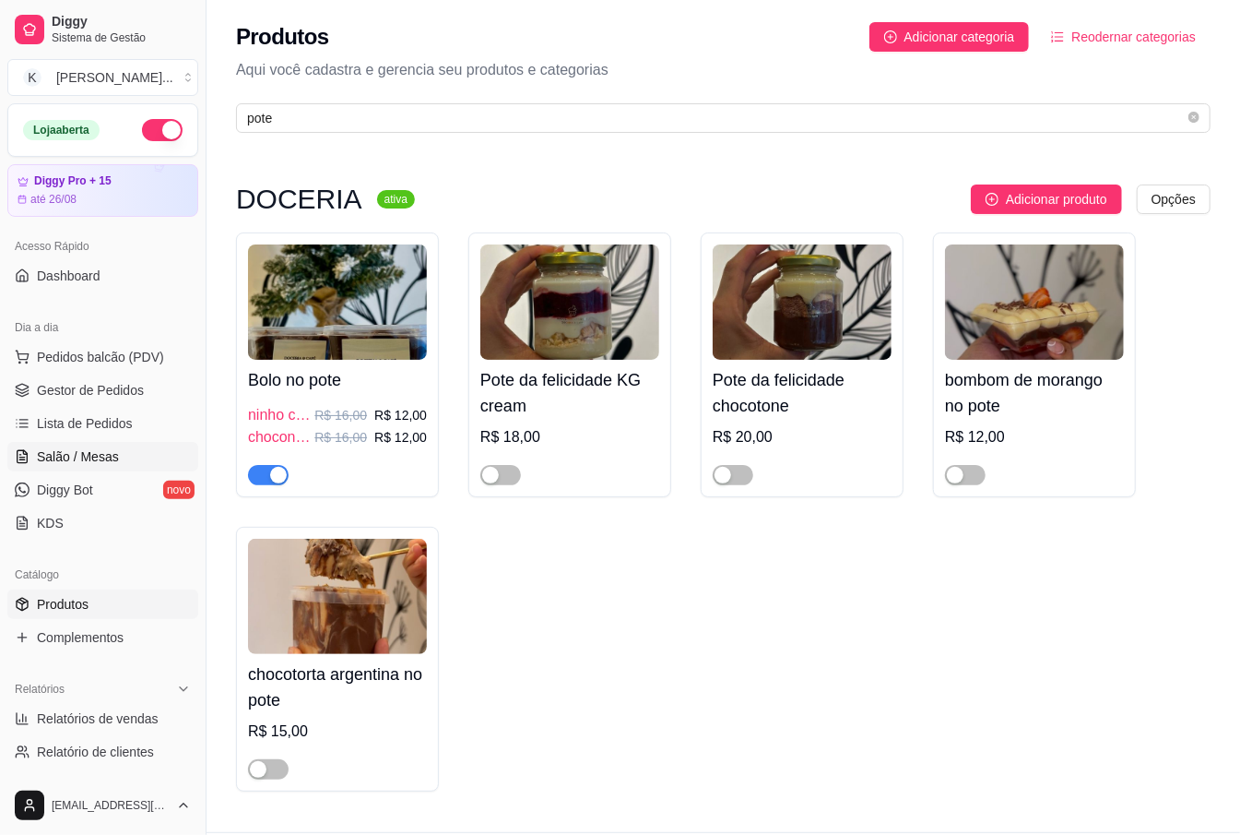
click at [119, 462] on link "Salão / Mesas" at bounding box center [102, 457] width 191 height 30
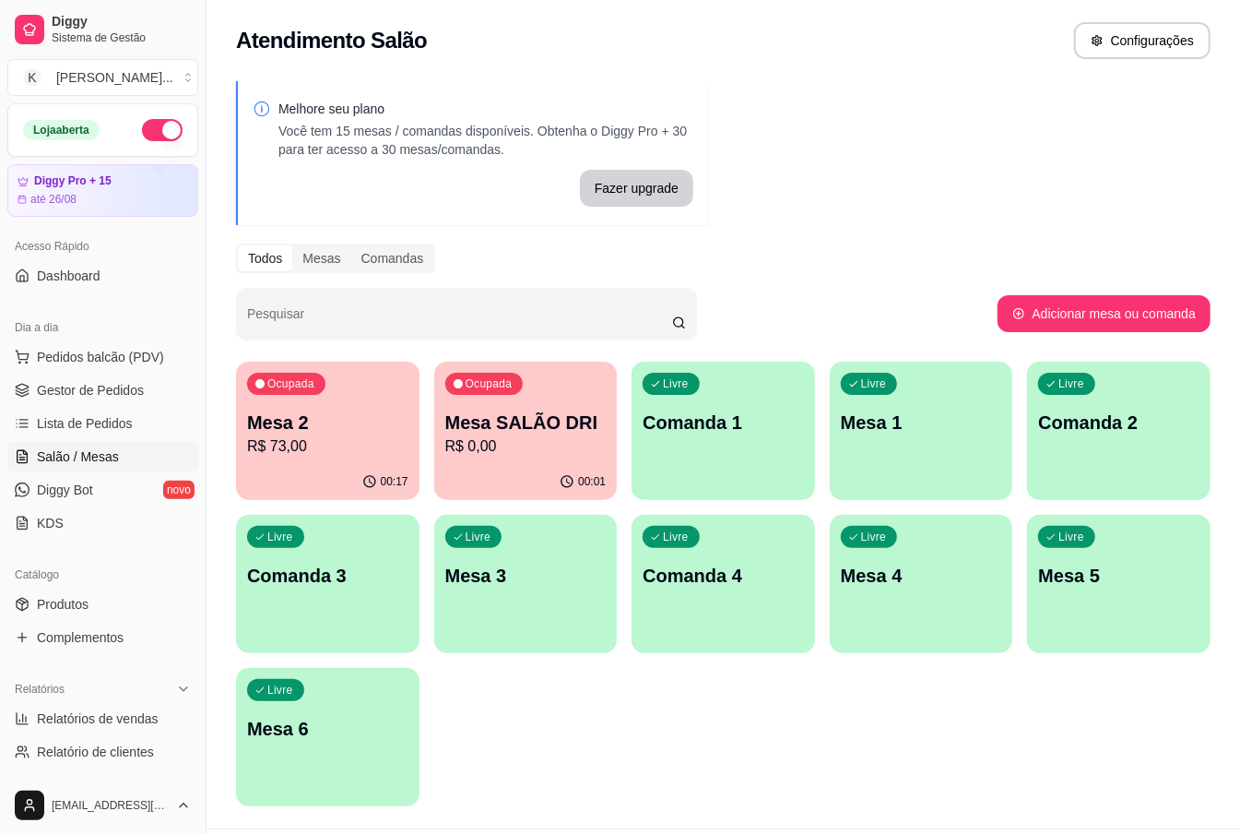
click at [473, 421] on p "Mesa SALÃO DRI" at bounding box center [525, 422] width 161 height 26
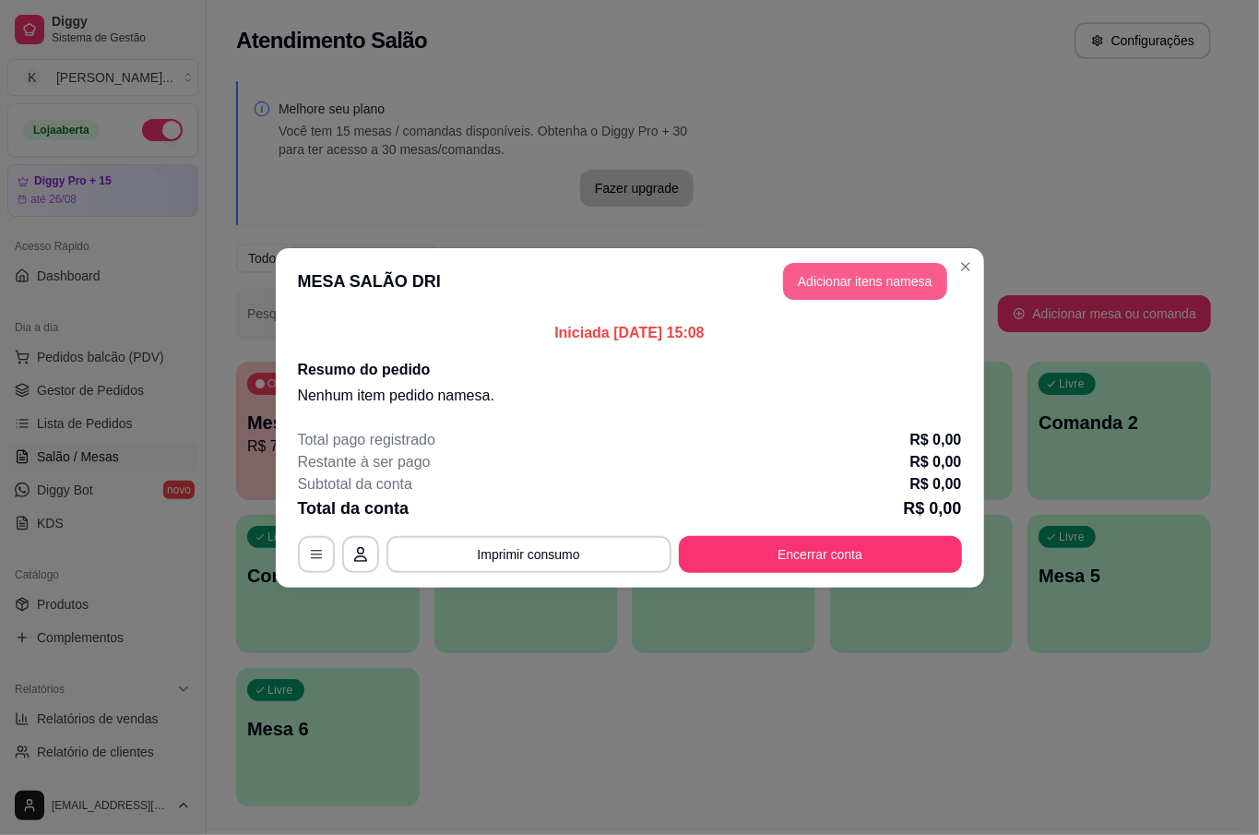
click at [874, 274] on button "Adicionar itens na mesa" at bounding box center [865, 281] width 164 height 37
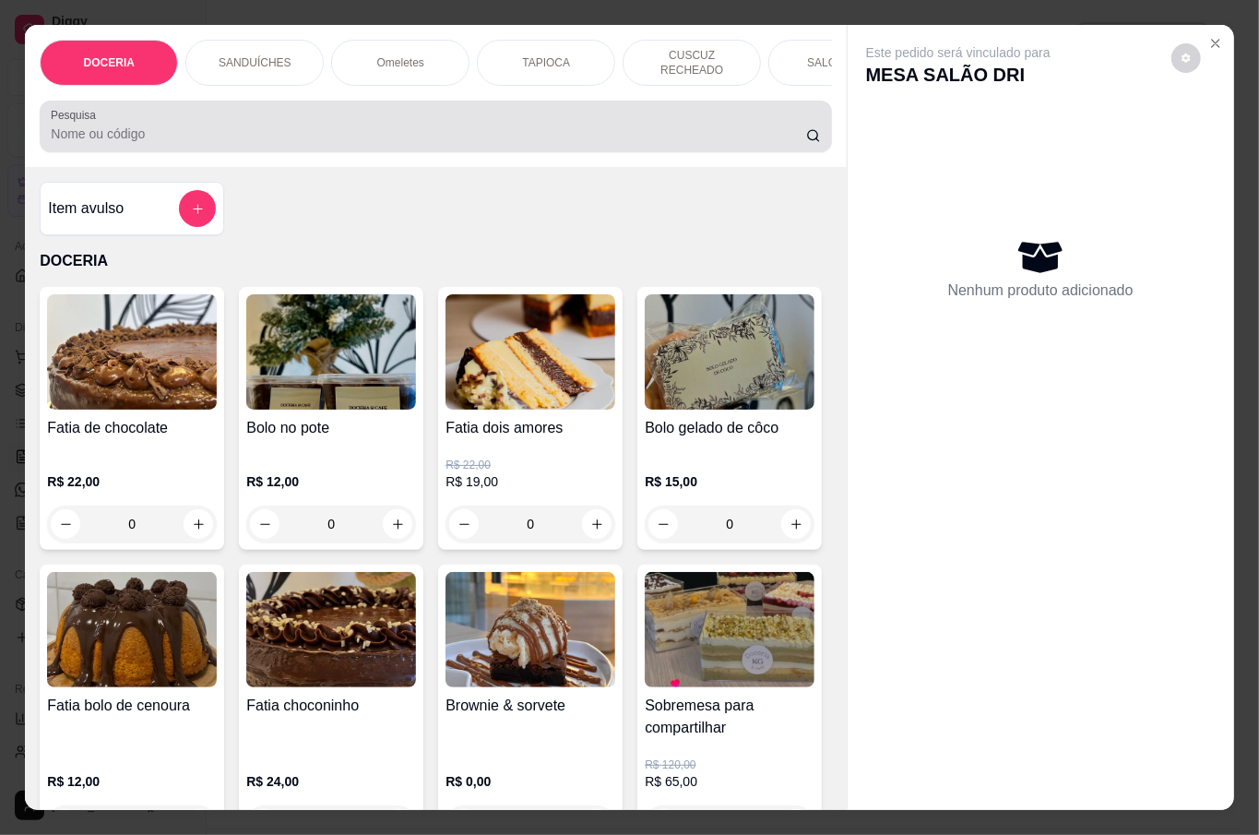
click at [369, 136] on input "Pesquisa" at bounding box center [428, 133] width 755 height 18
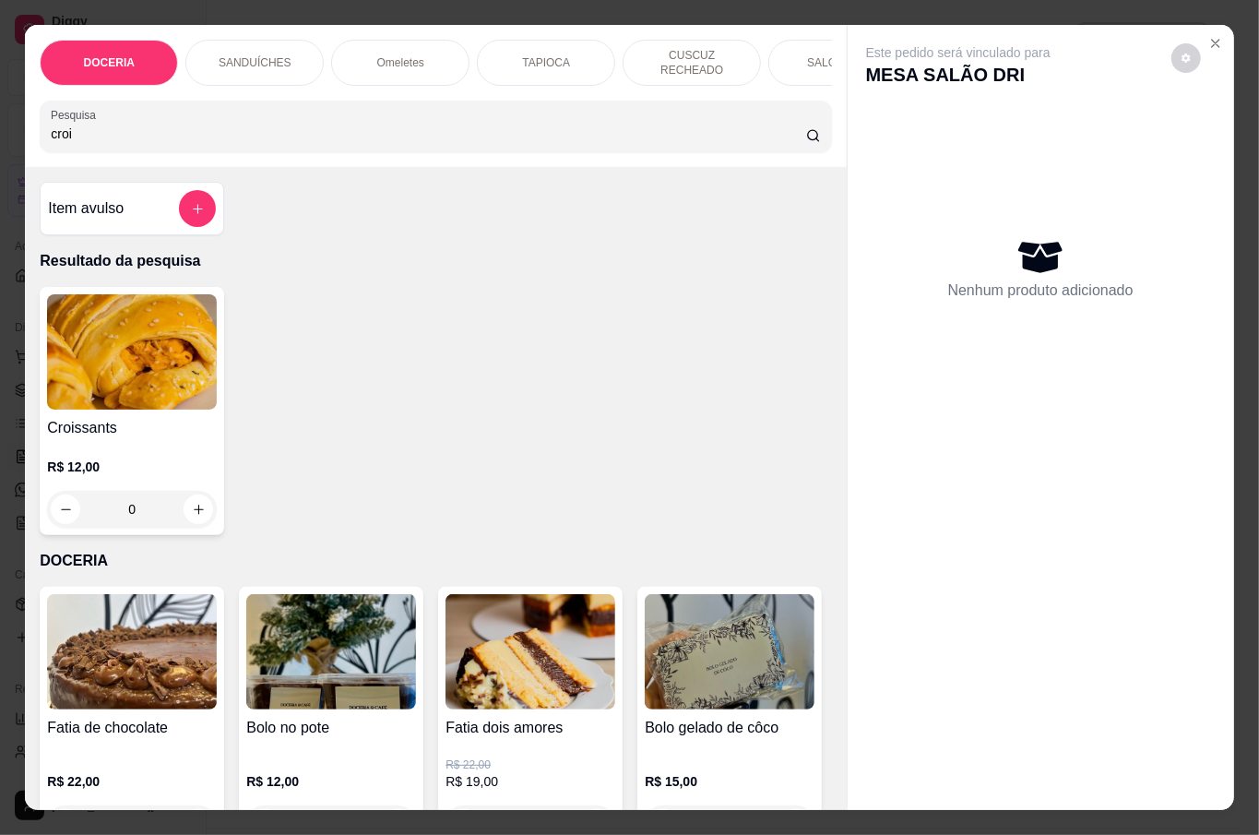
type input "croi"
click at [196, 439] on div "R$ 12,00 0" at bounding box center [132, 483] width 170 height 89
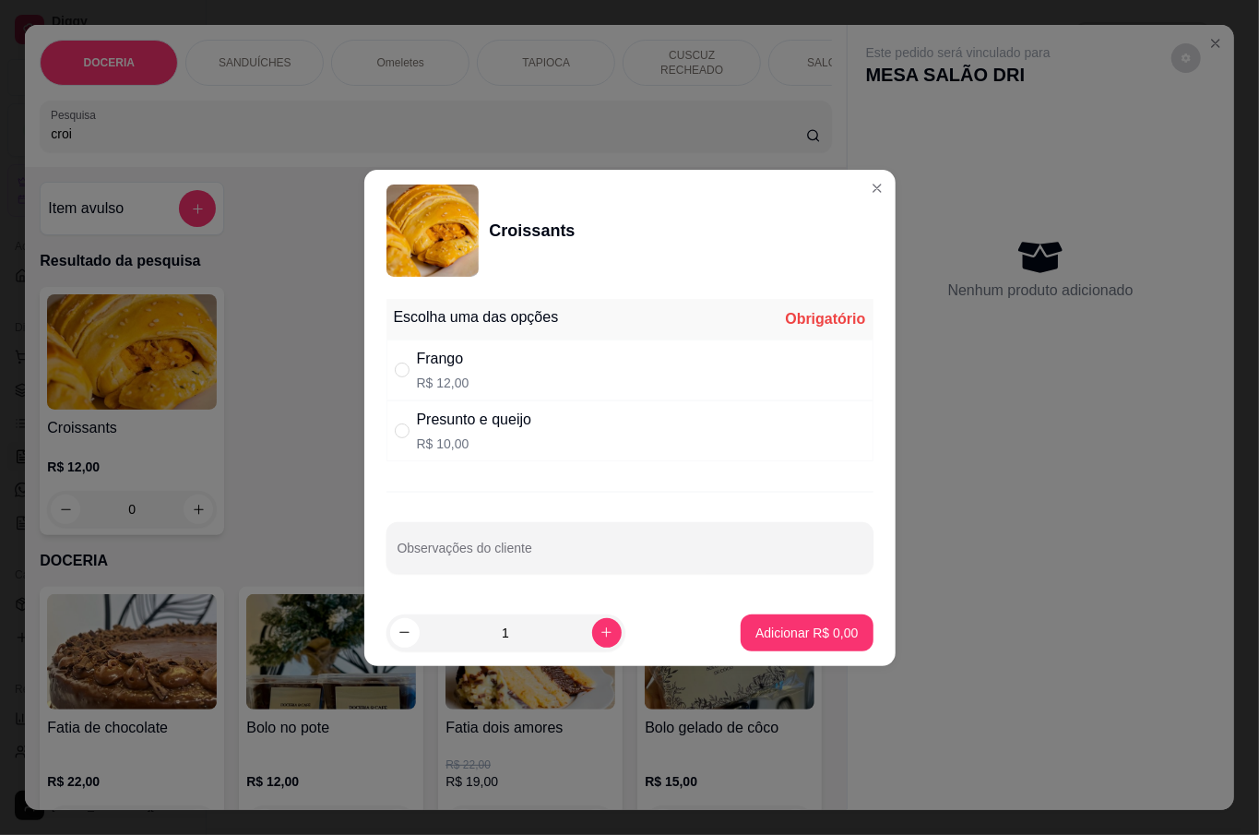
click at [537, 433] on div "Presunto e queijo R$ 10,00" at bounding box center [629, 430] width 487 height 61
radio input "true"
click at [773, 646] on button "Adicionar R$ 10,00" at bounding box center [802, 632] width 139 height 37
type input "1"
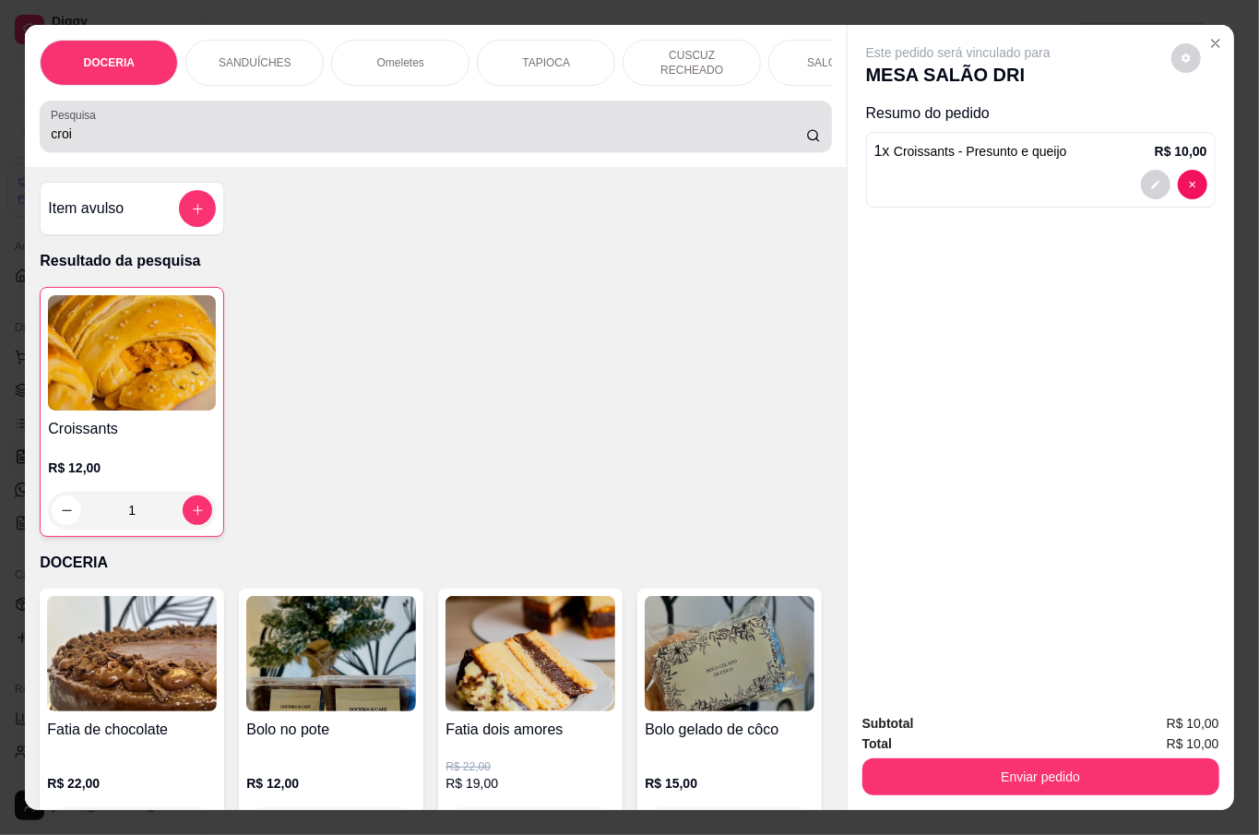
click at [211, 129] on input "croi" at bounding box center [428, 133] width 755 height 18
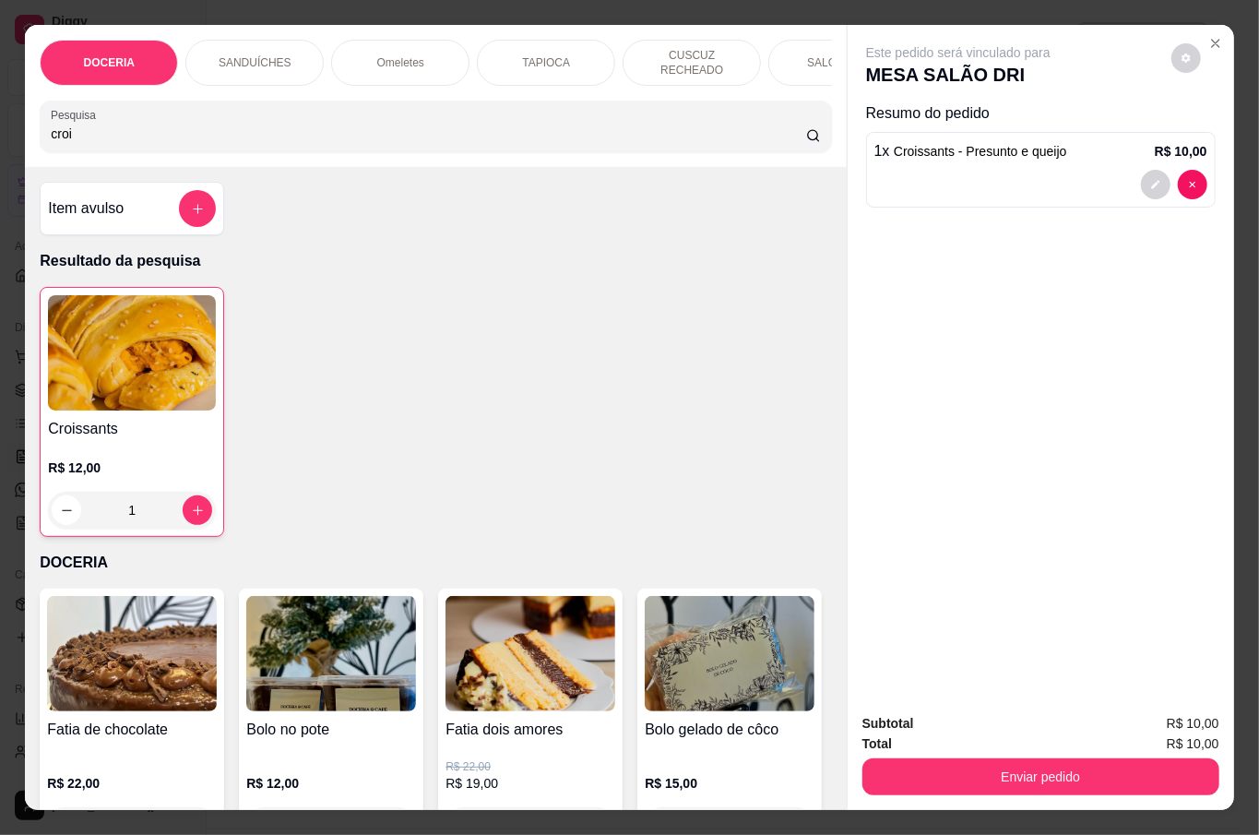
click at [64, 127] on input "croi" at bounding box center [428, 133] width 755 height 18
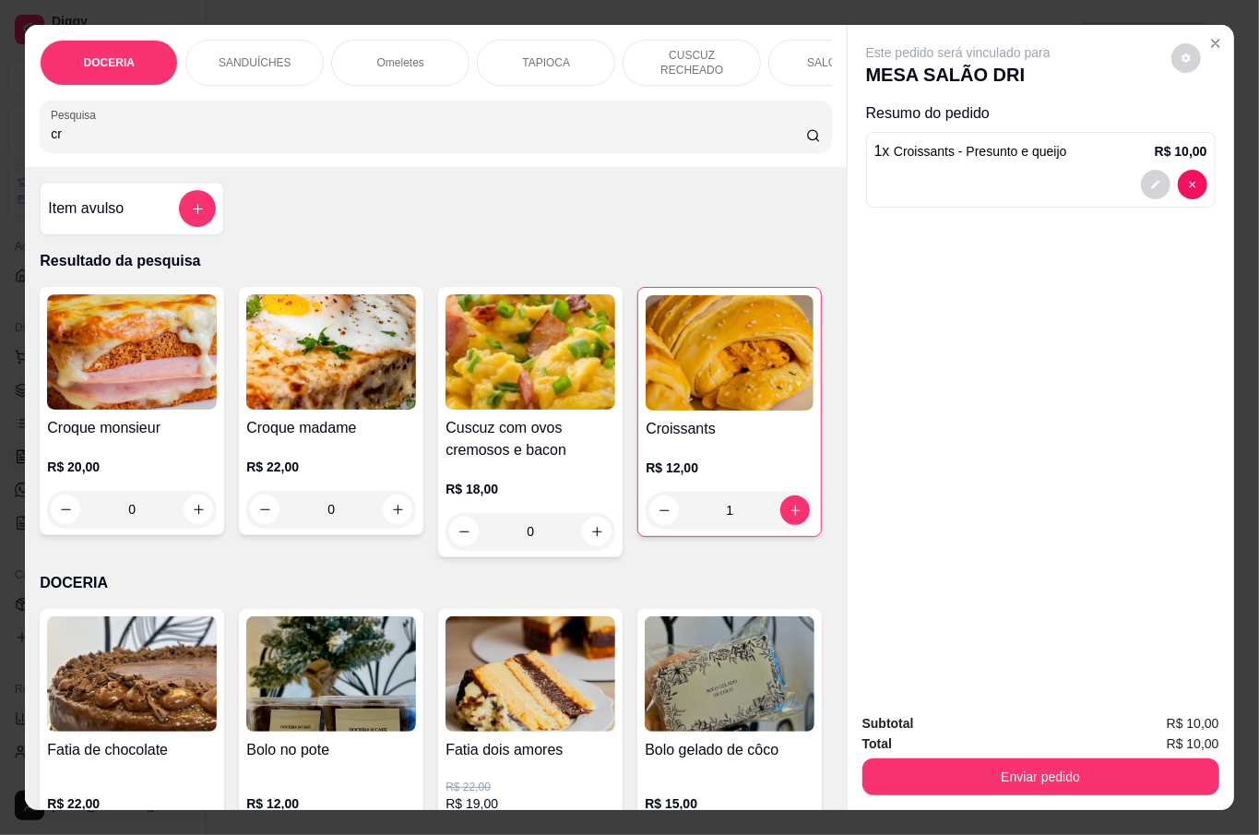
type input "c"
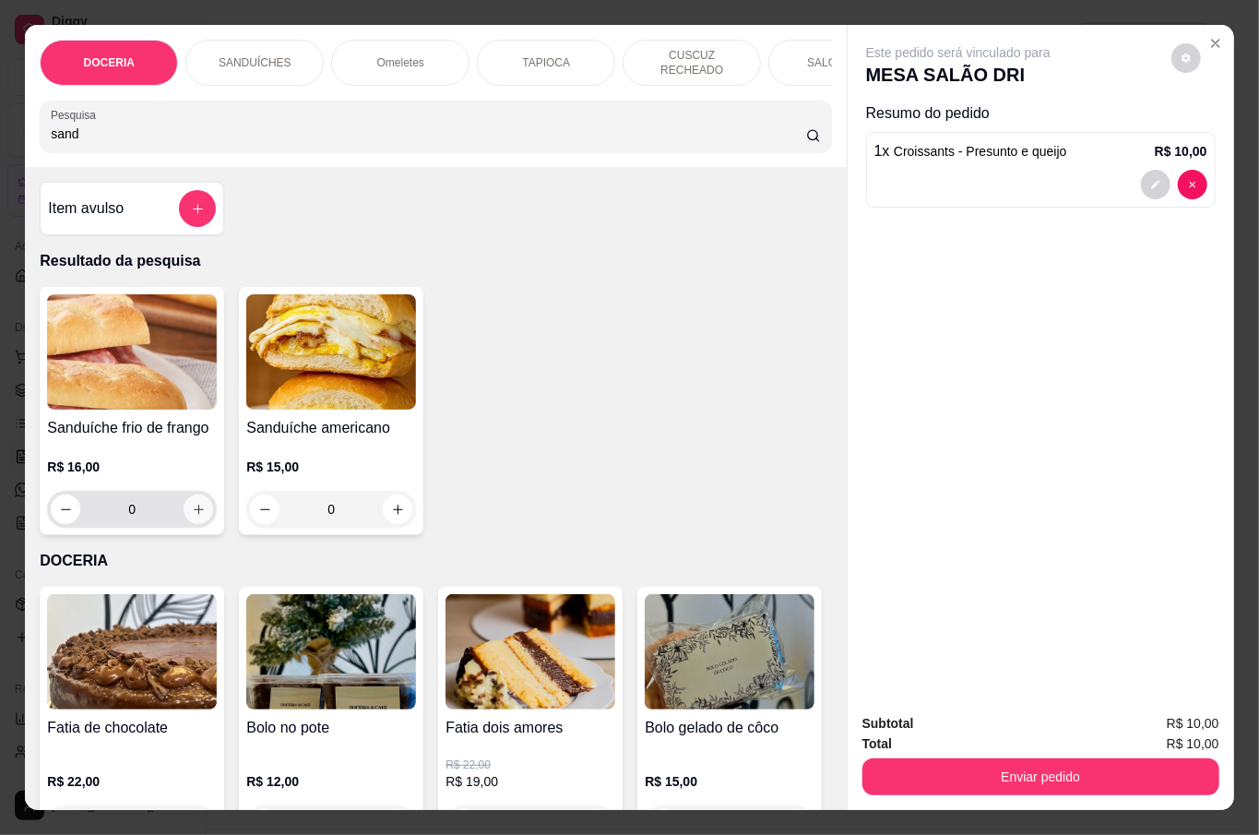
type input "sand"
click at [188, 514] on button "increase-product-quantity" at bounding box center [199, 509] width 30 height 30
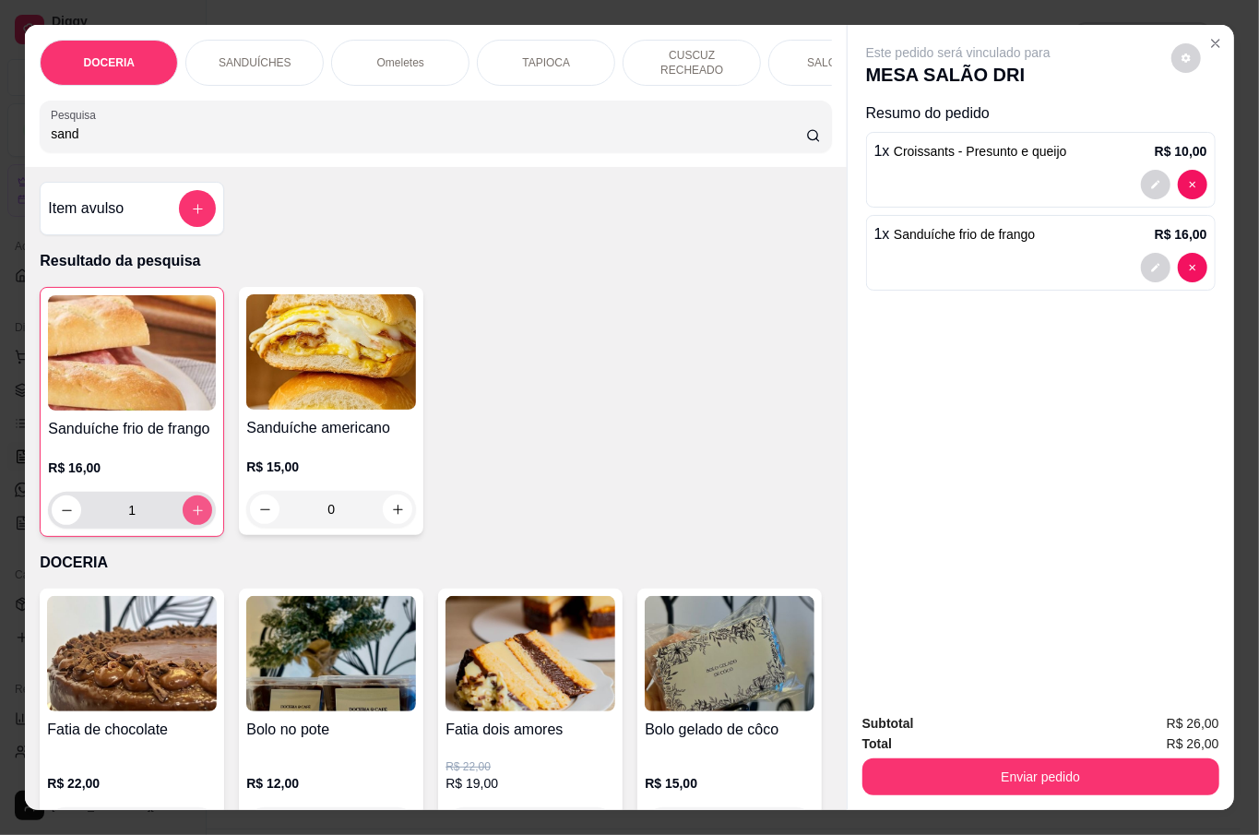
type input "1"
click at [1153, 254] on button "decrease-product-quantity" at bounding box center [1155, 268] width 29 height 29
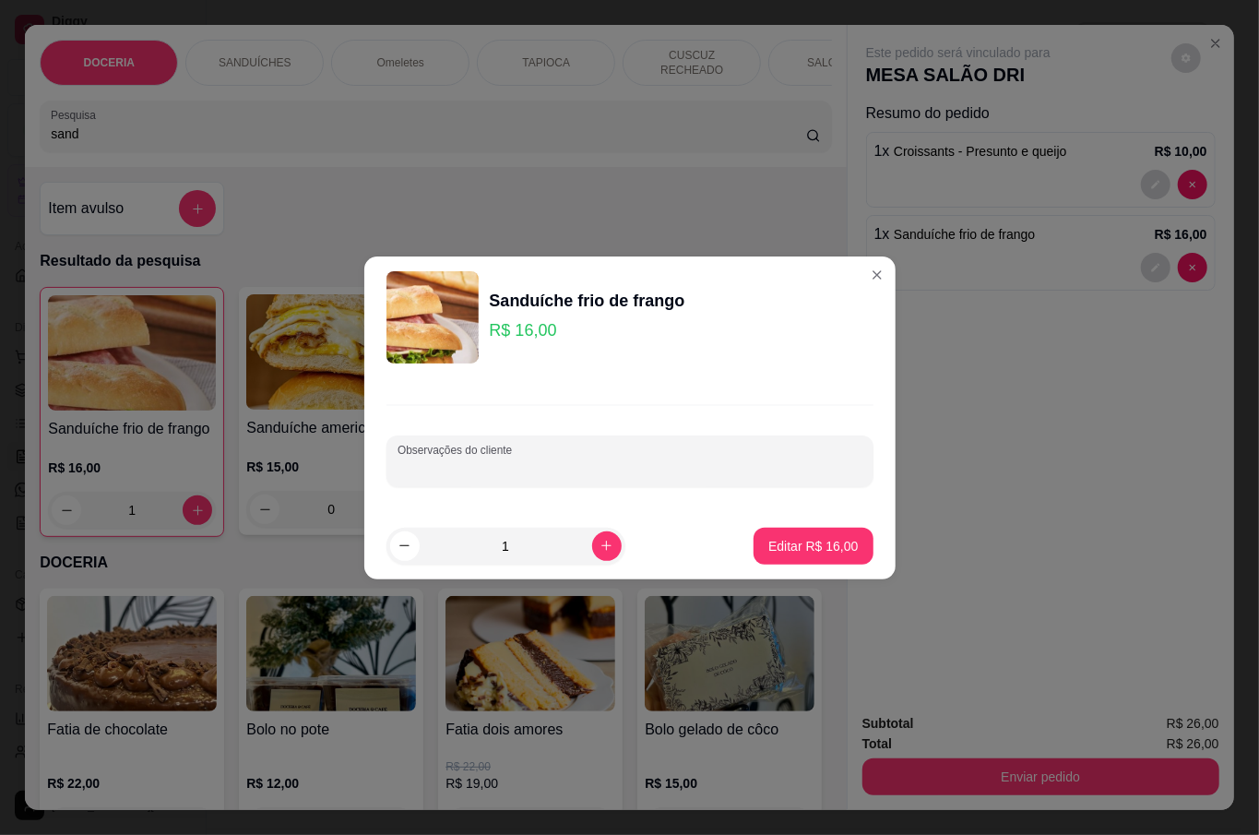
click at [478, 461] on div "Observações do cliente" at bounding box center [629, 461] width 487 height 52
type input "s"
type input "SEM TOMATE"
click at [812, 542] on p "Editar R$ 16,00" at bounding box center [812, 546] width 89 height 18
type input "0"
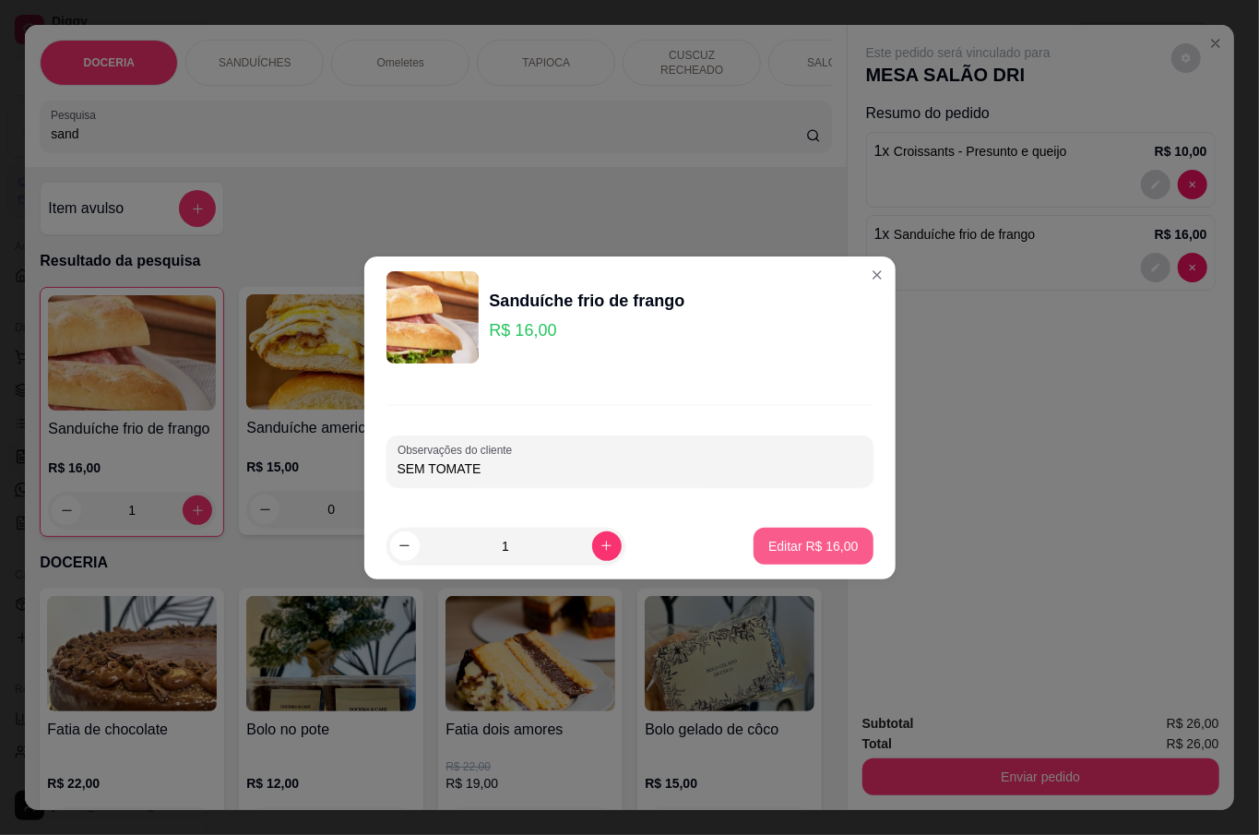
type input "0"
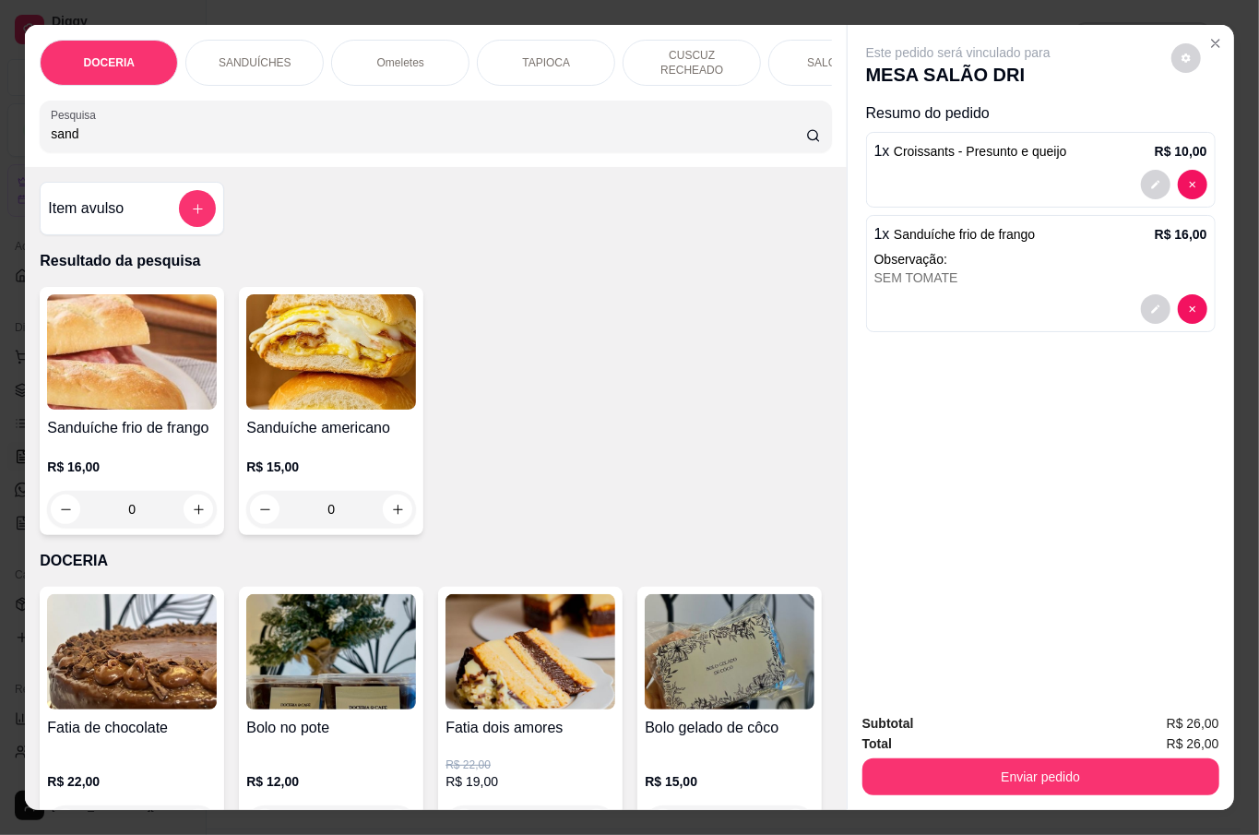
click at [255, 134] on input "sand" at bounding box center [428, 133] width 755 height 18
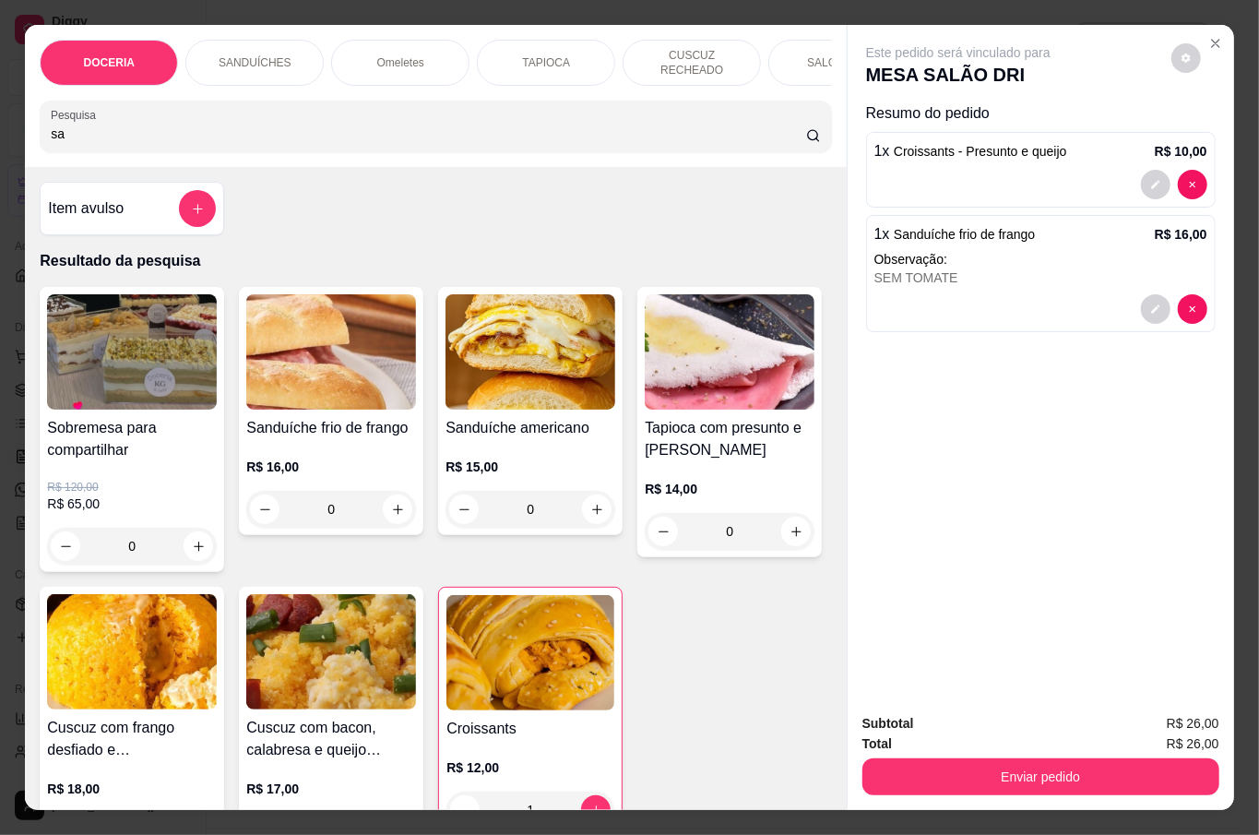
type input "s"
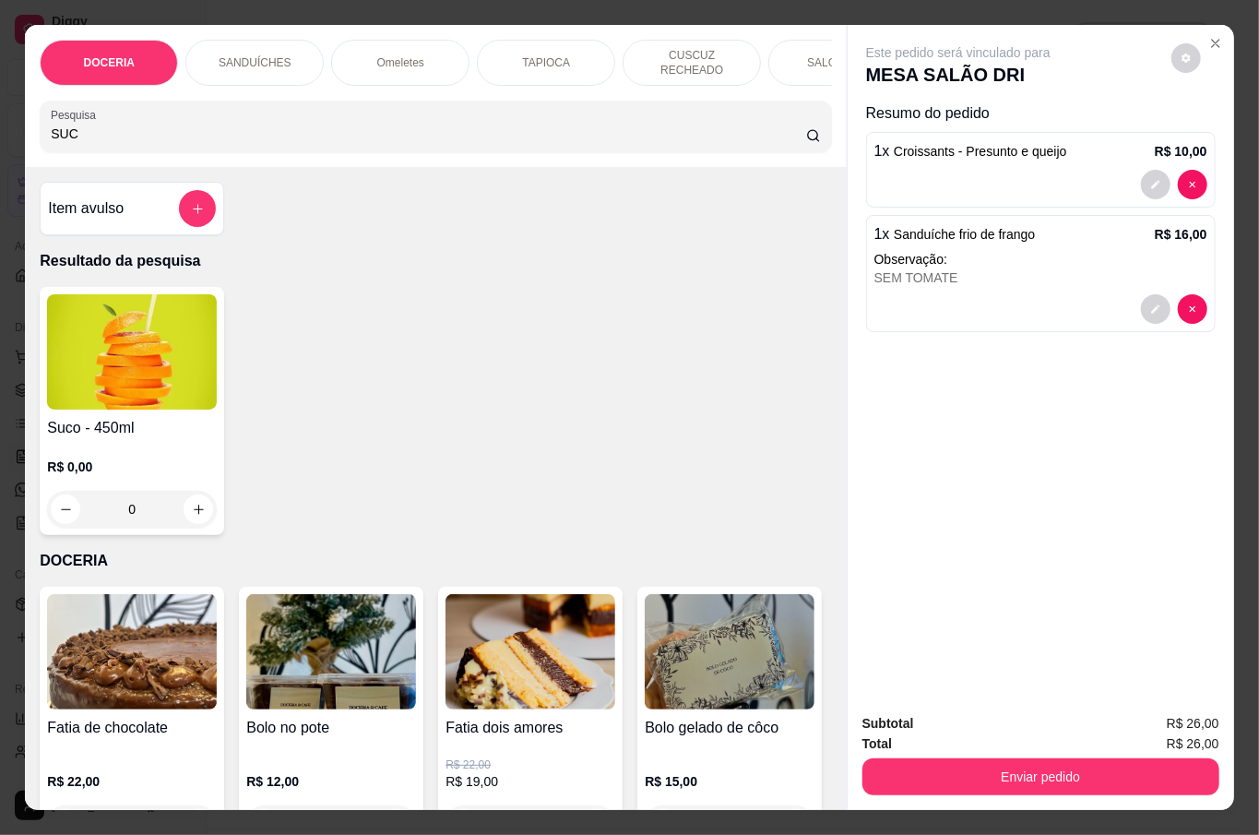
type input "SUC"
click at [183, 441] on div "R$ 0,00 0" at bounding box center [132, 483] width 170 height 89
click at [191, 205] on icon "add-separate-item" at bounding box center [198, 209] width 14 height 14
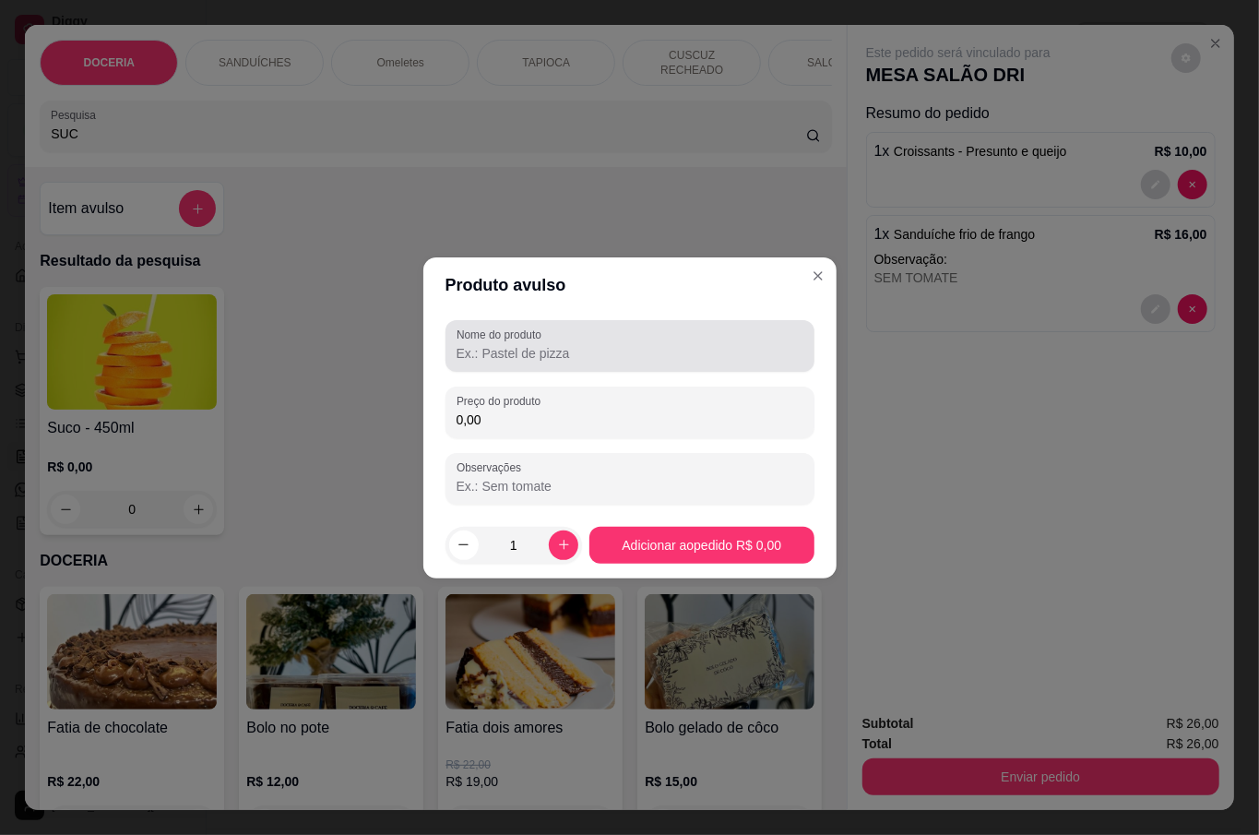
click at [573, 354] on input "Nome do produto" at bounding box center [629, 353] width 347 height 18
type input "SUCO DE LIMÃO"
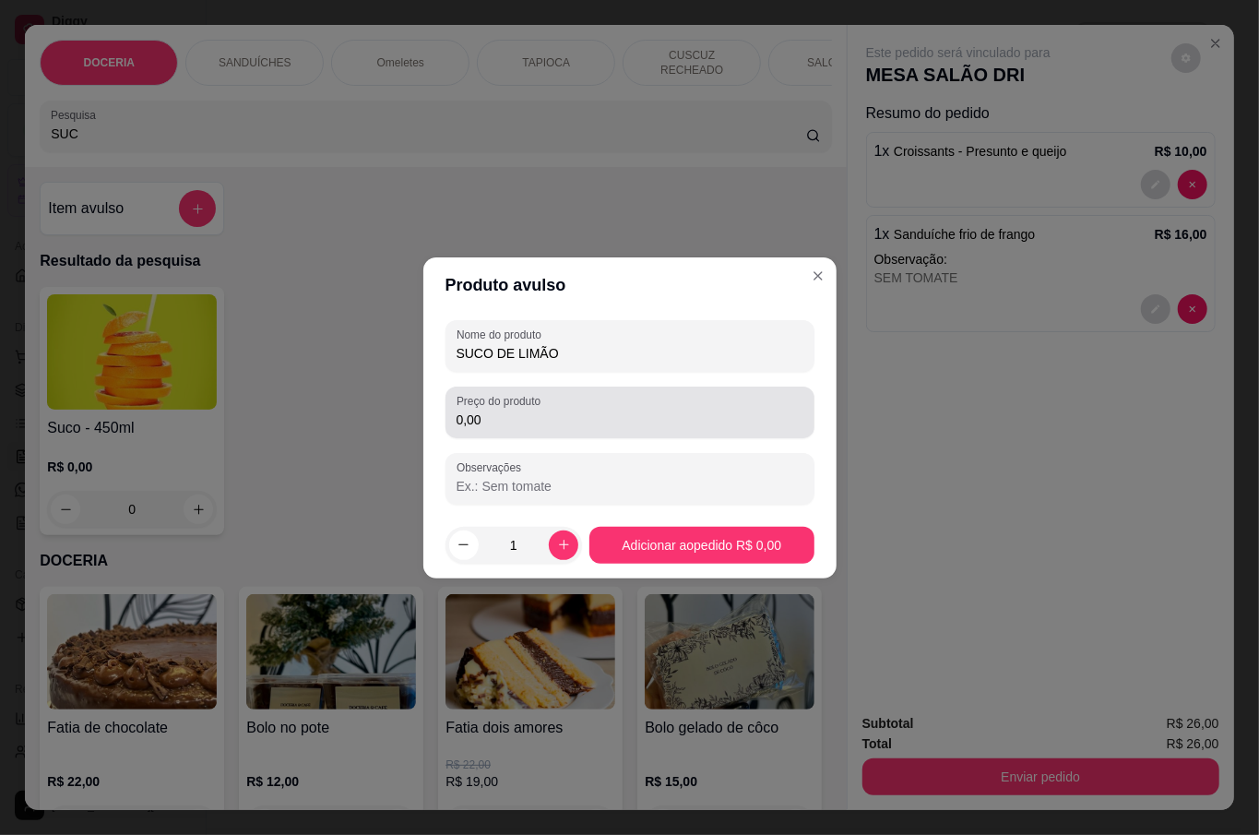
click at [573, 409] on div "0,00" at bounding box center [629, 412] width 347 height 37
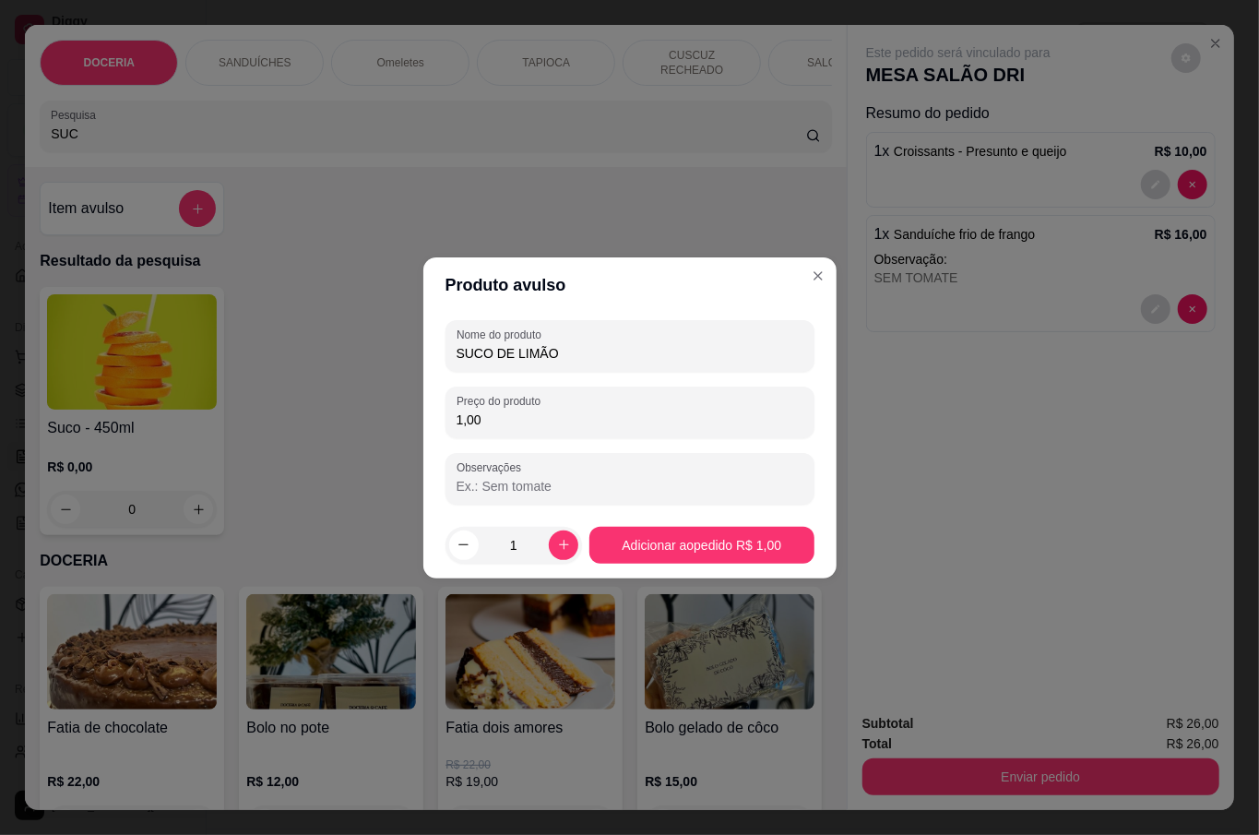
type input "10,00"
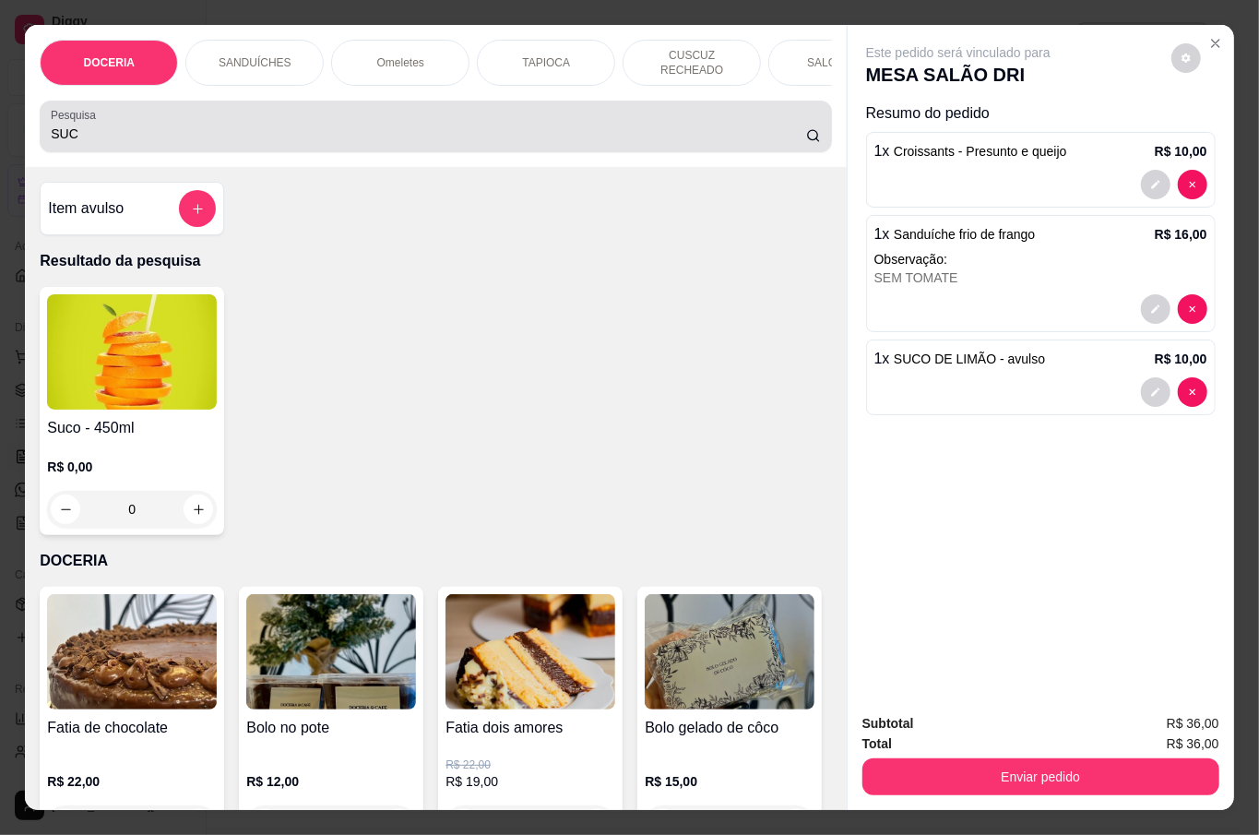
click at [248, 129] on input "SUC" at bounding box center [428, 133] width 755 height 18
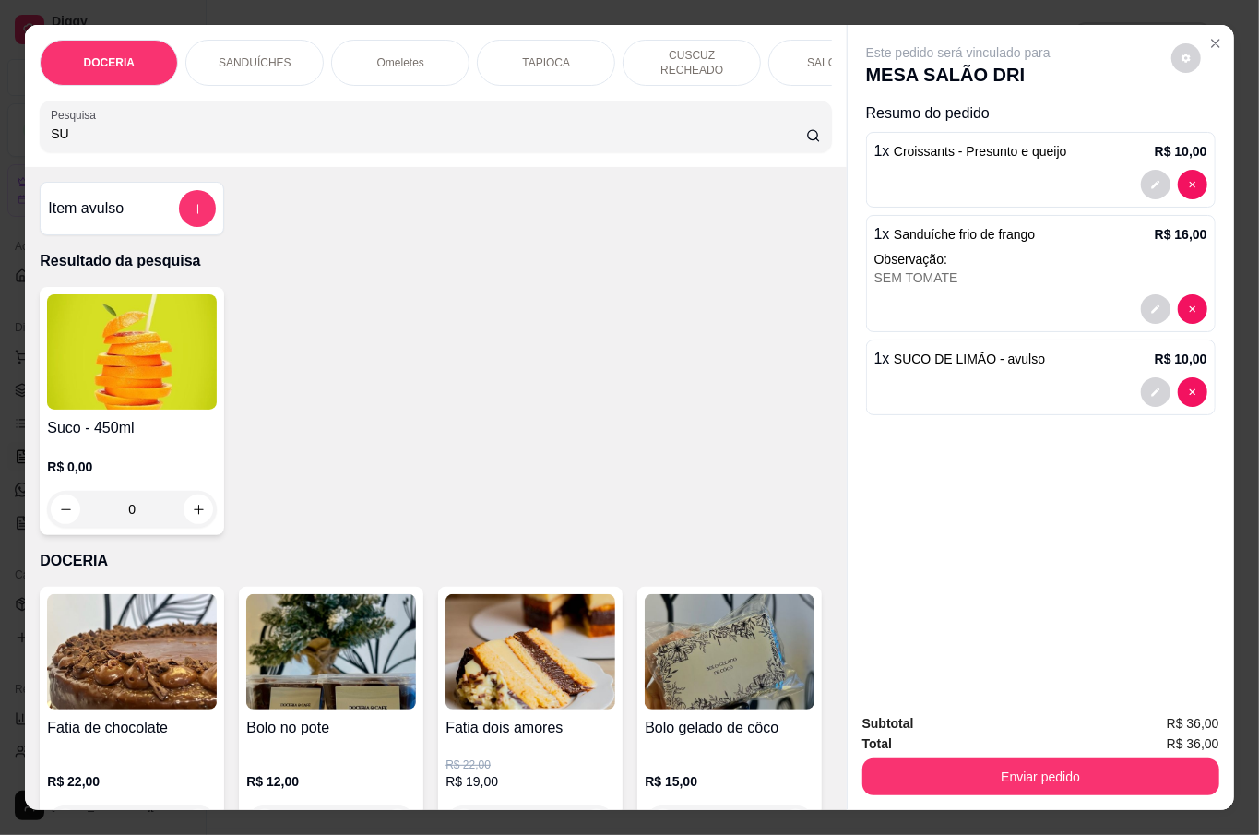
type input "S"
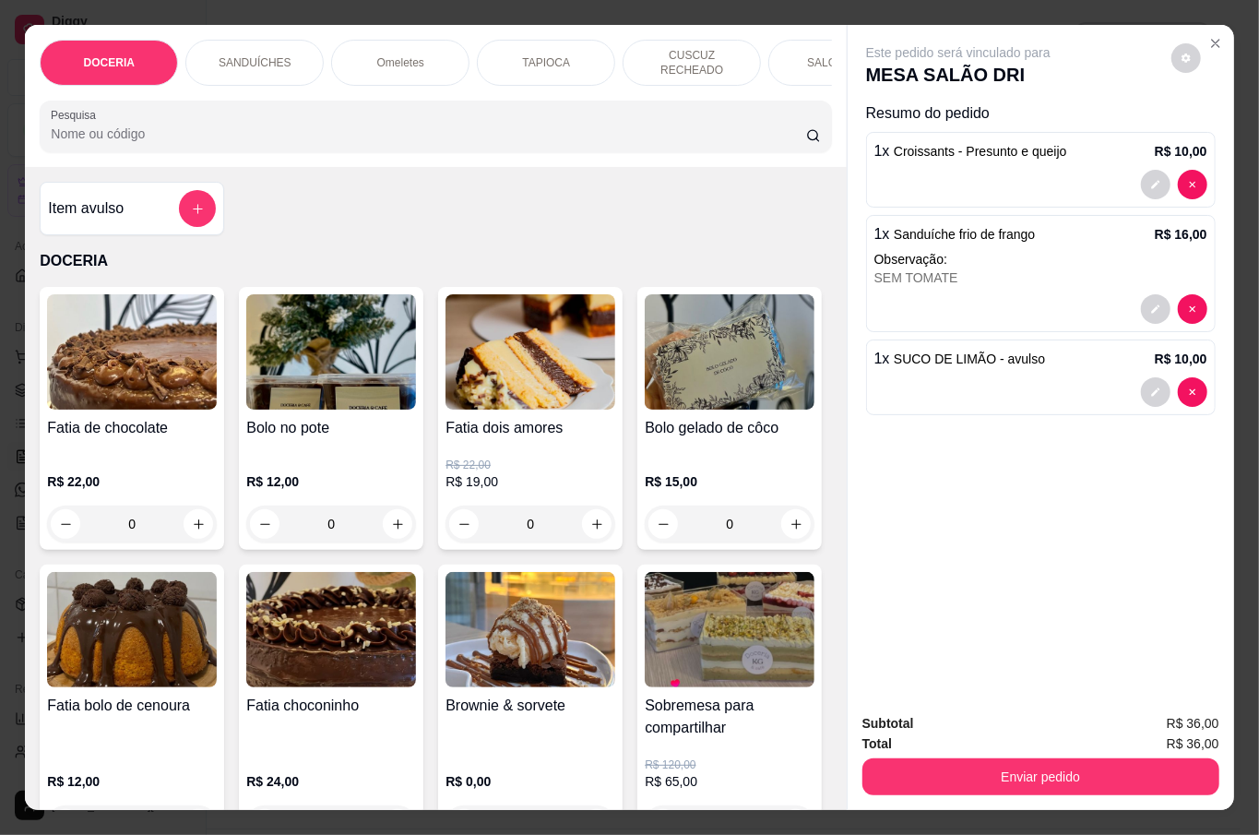
scroll to position [245, 0]
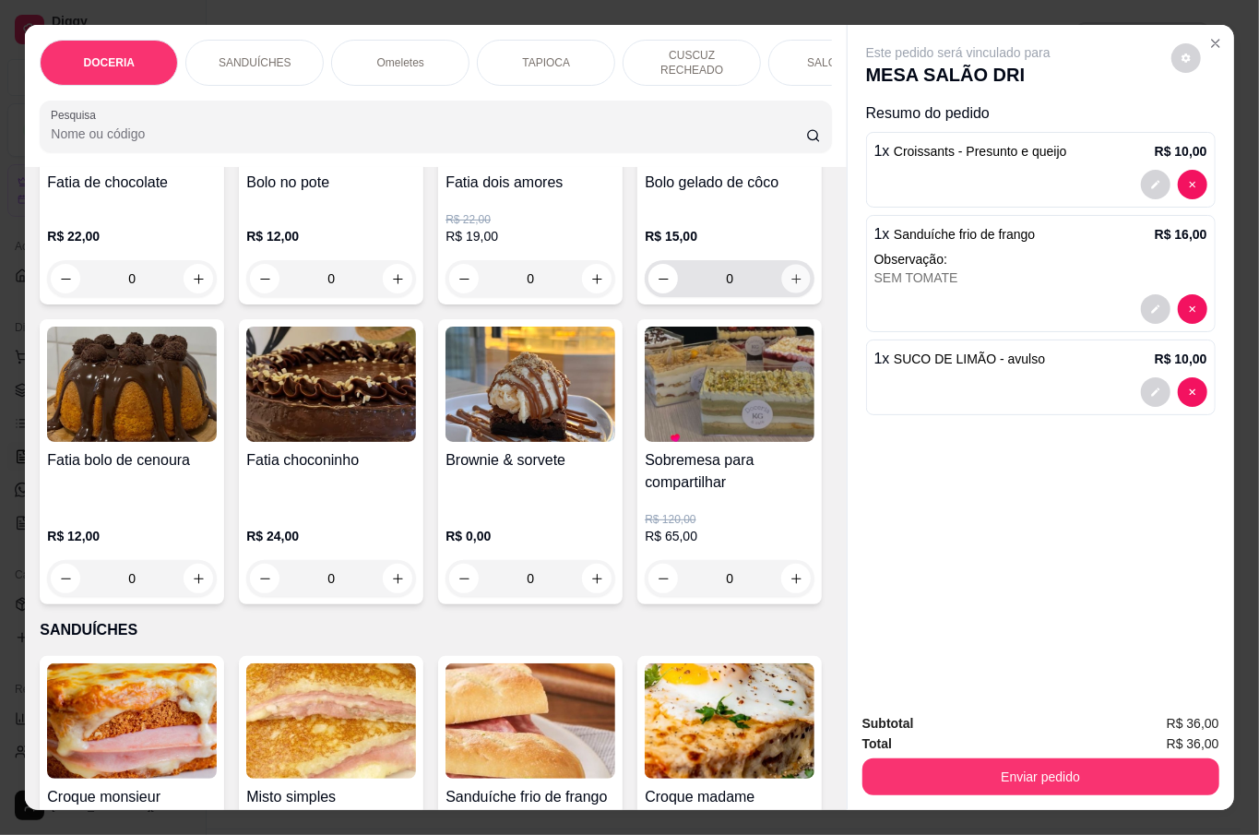
click at [789, 286] on icon "increase-product-quantity" at bounding box center [796, 279] width 14 height 14
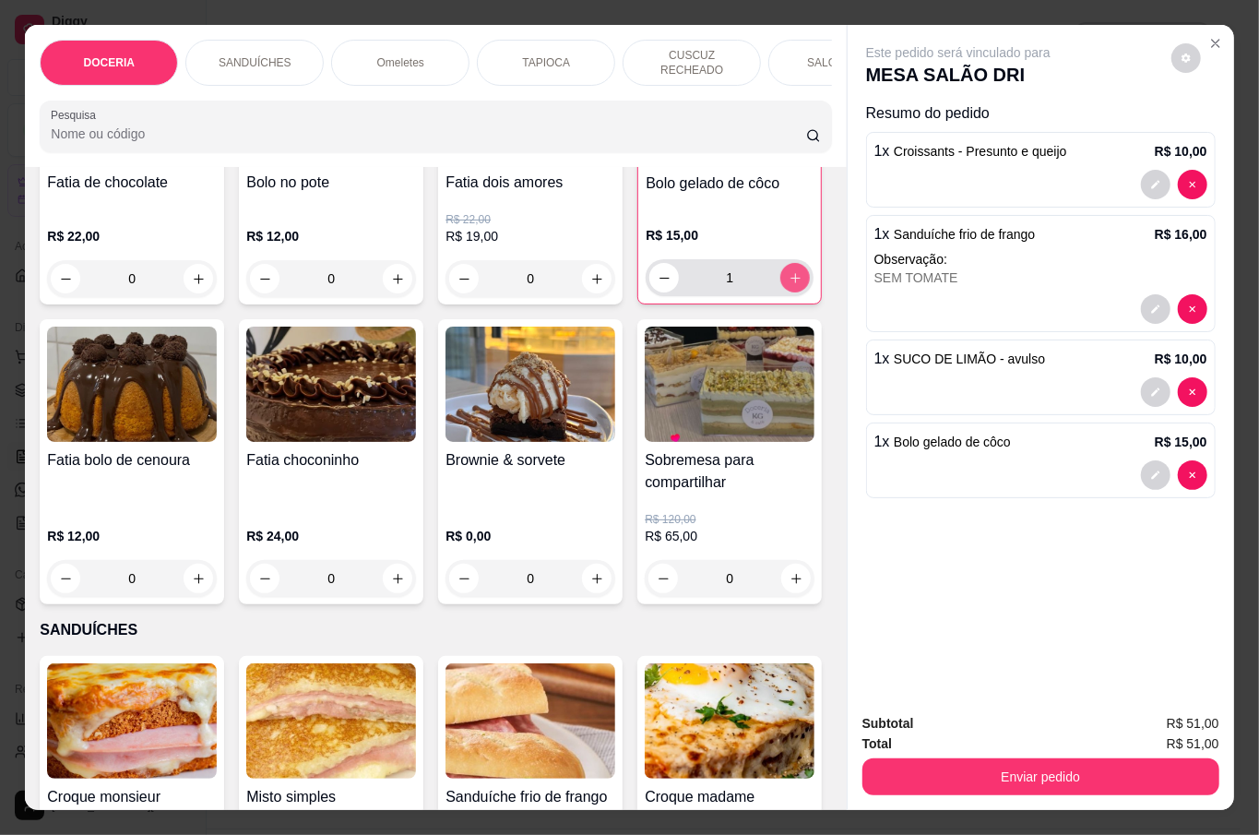
click at [780, 292] on button "increase-product-quantity" at bounding box center [795, 278] width 30 height 30
type input "2"
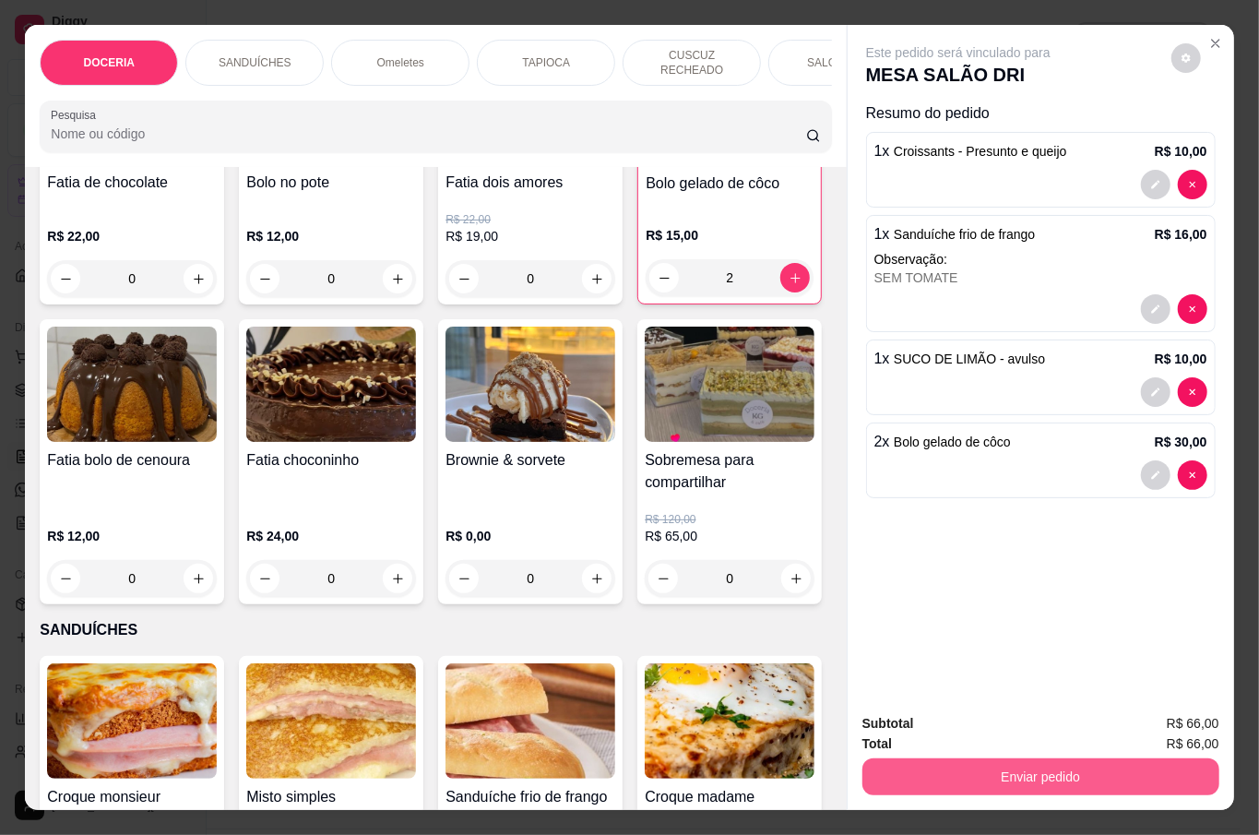
click at [1125, 760] on button "Enviar pedido" at bounding box center [1040, 776] width 357 height 37
click at [968, 719] on button "Não registrar e enviar pedido" at bounding box center [978, 722] width 192 height 35
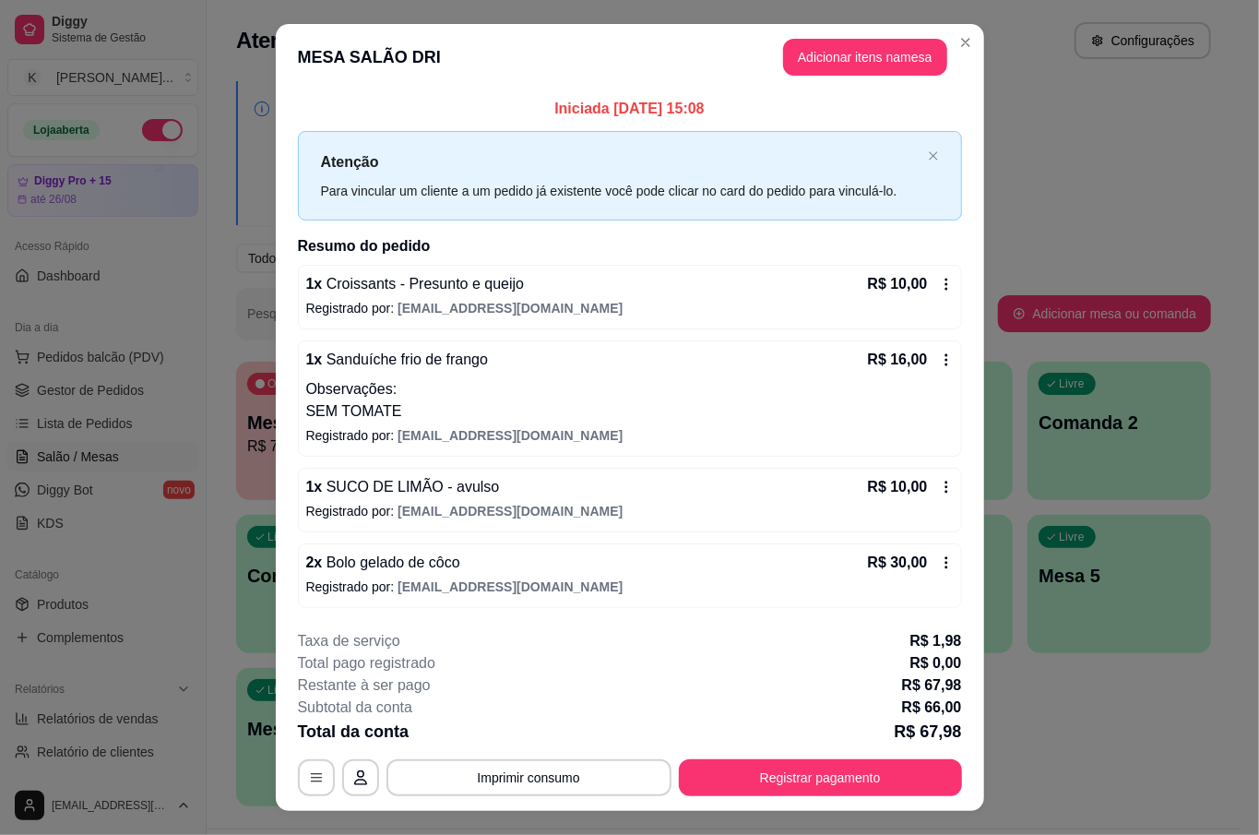
drag, startPoint x: 751, startPoint y: 153, endPoint x: 868, endPoint y: 149, distance: 117.2
click at [758, 155] on p "Atenção" at bounding box center [620, 161] width 599 height 23
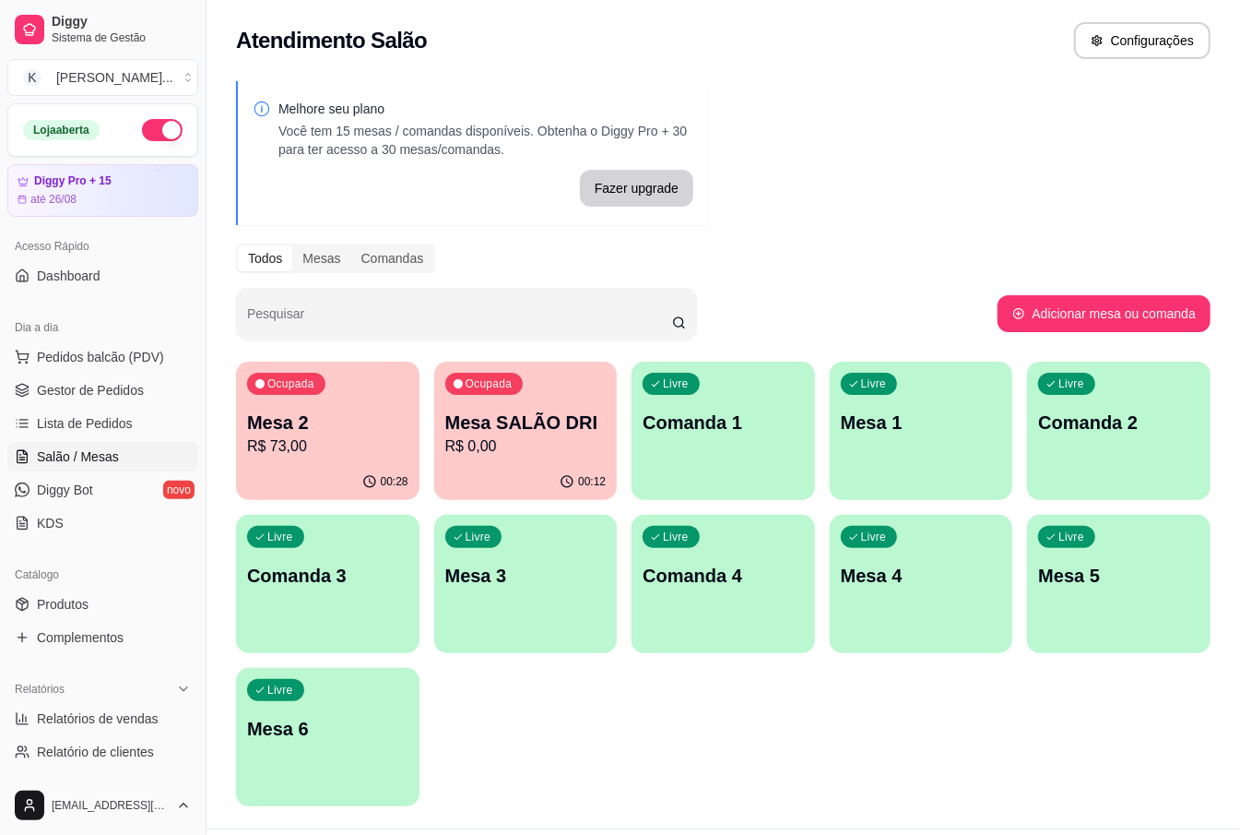
click at [377, 436] on p "R$ 73,00" at bounding box center [327, 446] width 161 height 22
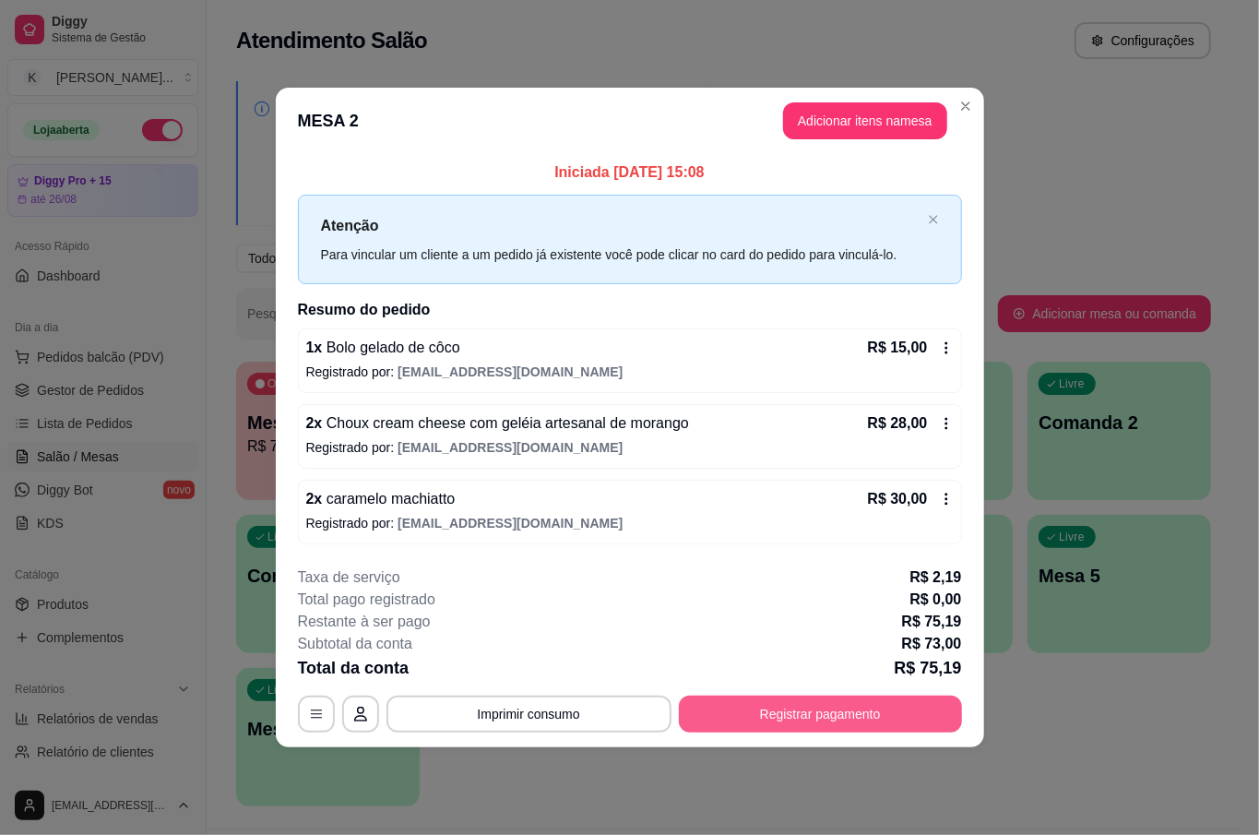
click at [911, 716] on button "Registrar pagamento" at bounding box center [820, 713] width 283 height 37
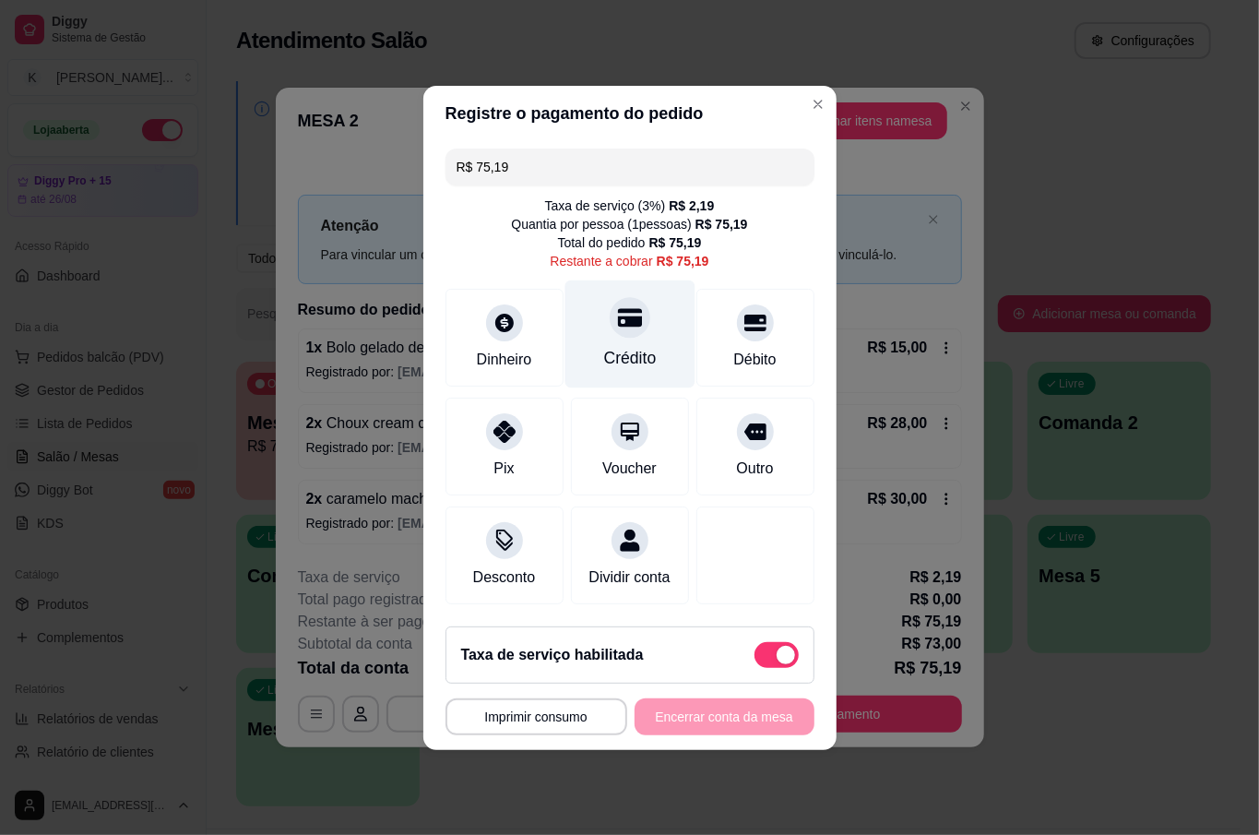
click at [643, 334] on div "Crédito" at bounding box center [629, 333] width 130 height 108
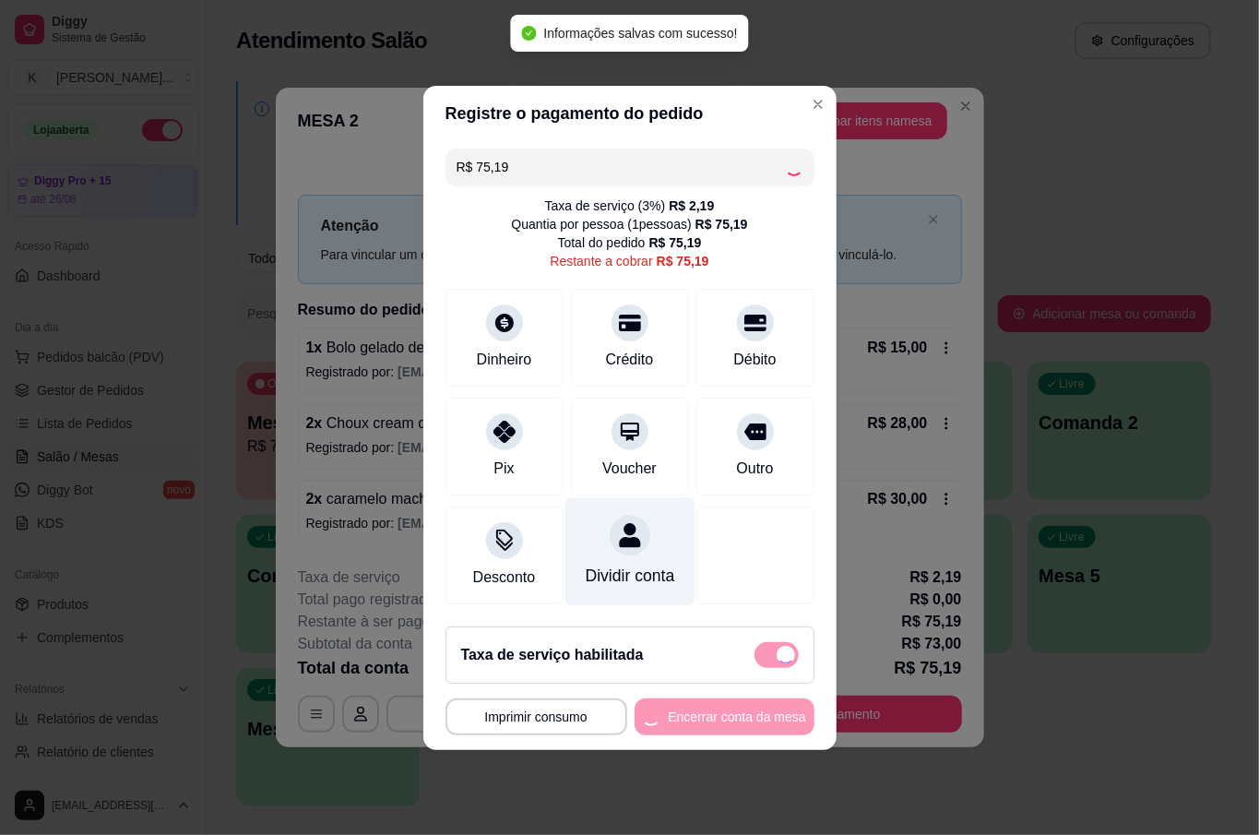
type input "R$ 0,00"
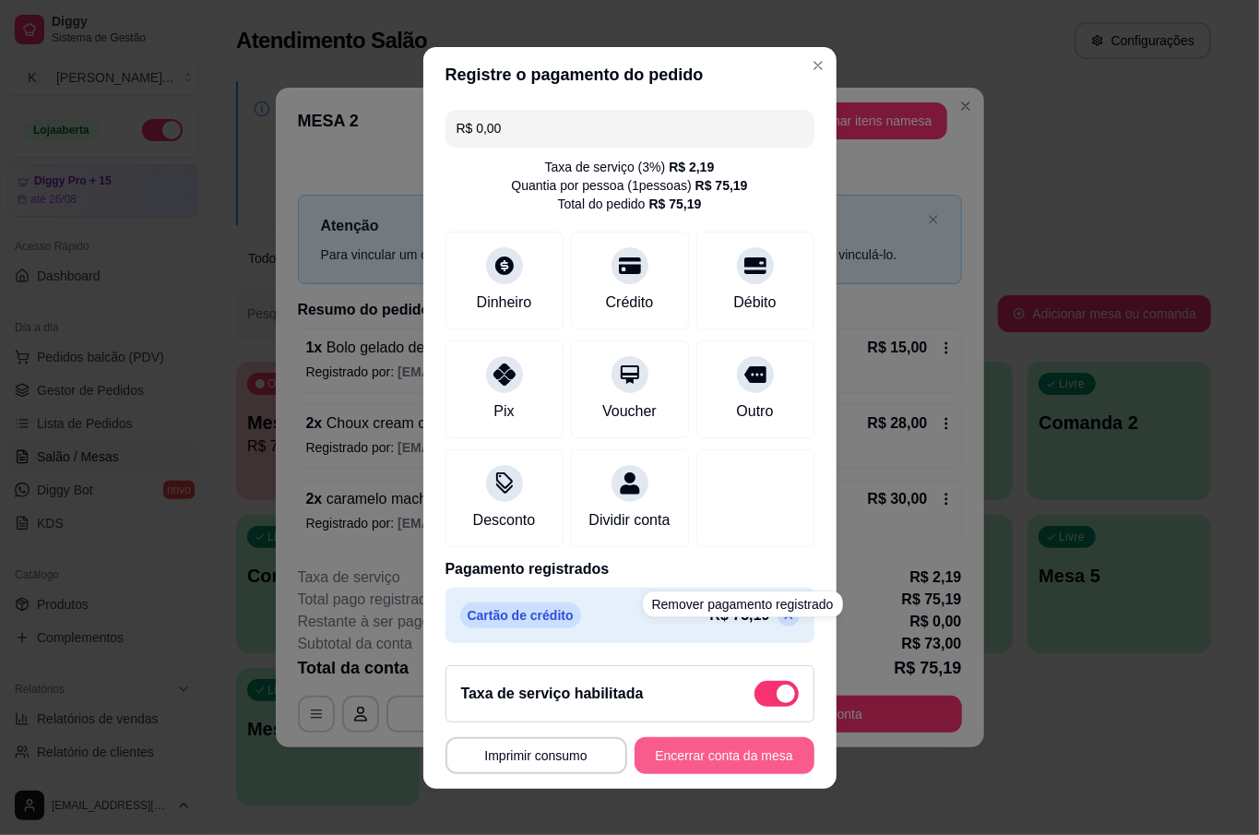
click at [724, 751] on button "Encerrar conta da mesa" at bounding box center [724, 755] width 180 height 37
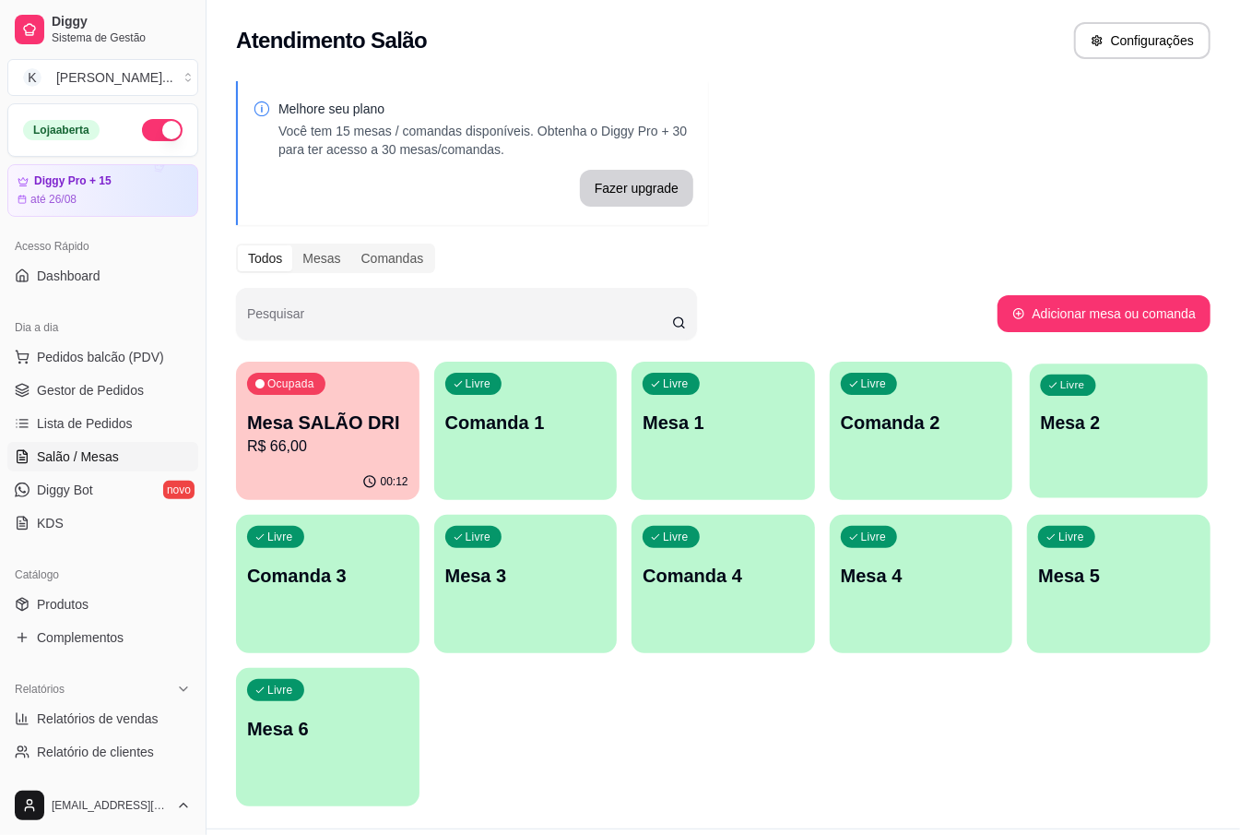
click at [1191, 448] on div "Livre Mesa 2" at bounding box center [1119, 419] width 178 height 113
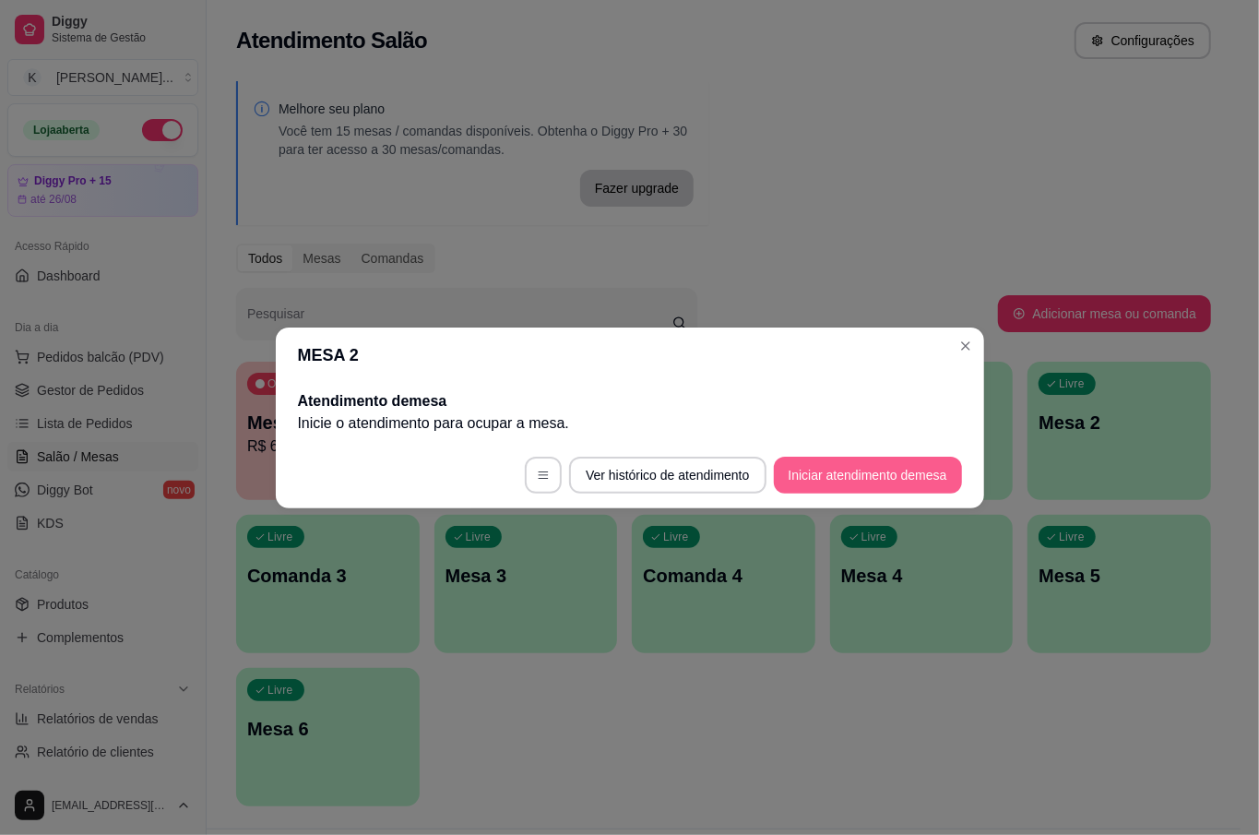
click at [896, 463] on button "Iniciar atendimento de mesa" at bounding box center [868, 474] width 188 height 37
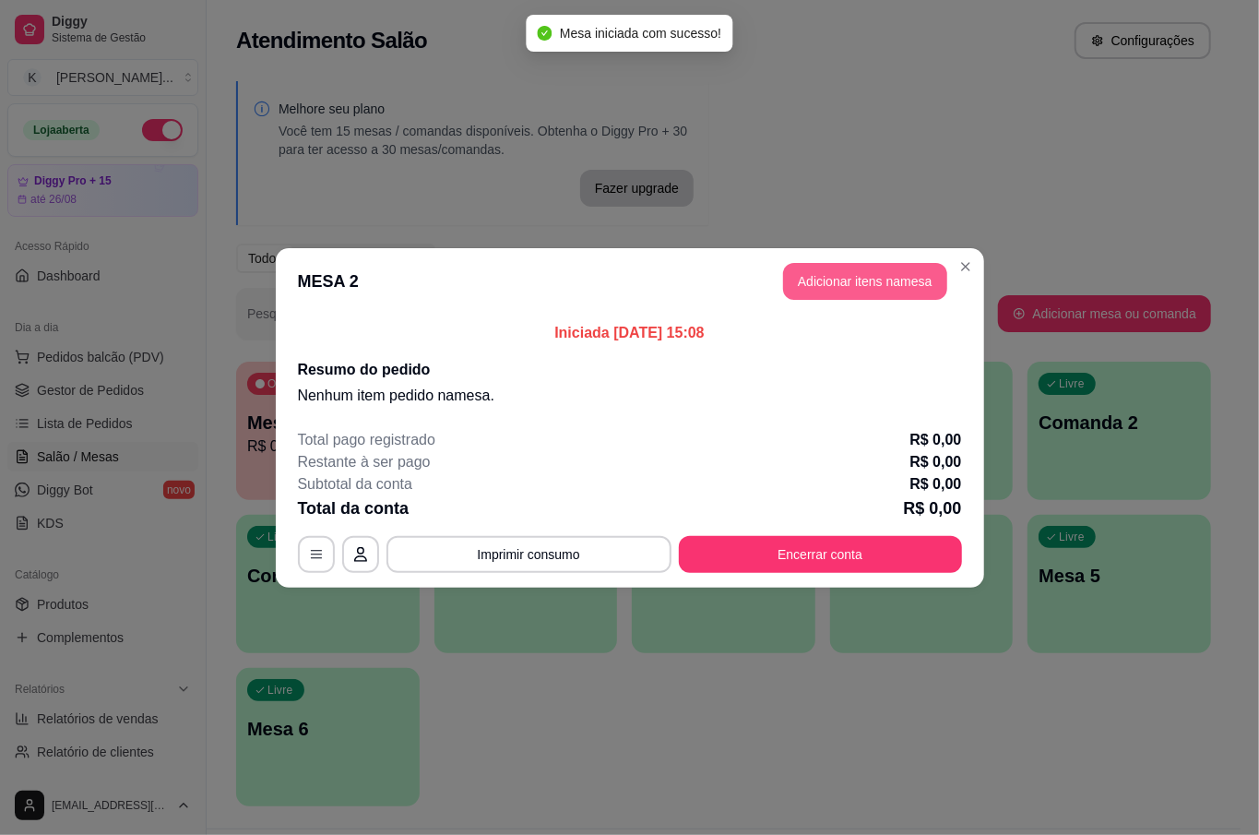
click at [848, 280] on button "Adicionar itens na mesa" at bounding box center [865, 281] width 164 height 37
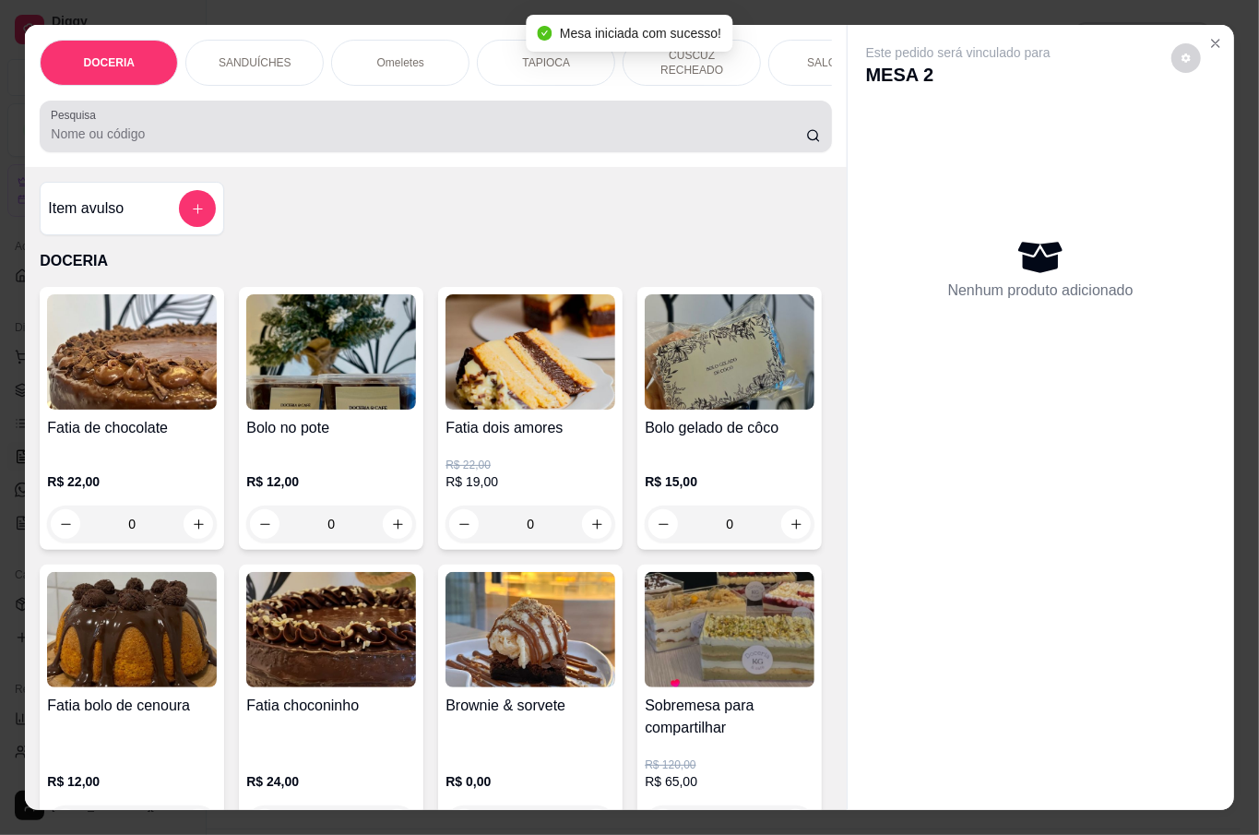
click at [356, 108] on div at bounding box center [435, 126] width 769 height 37
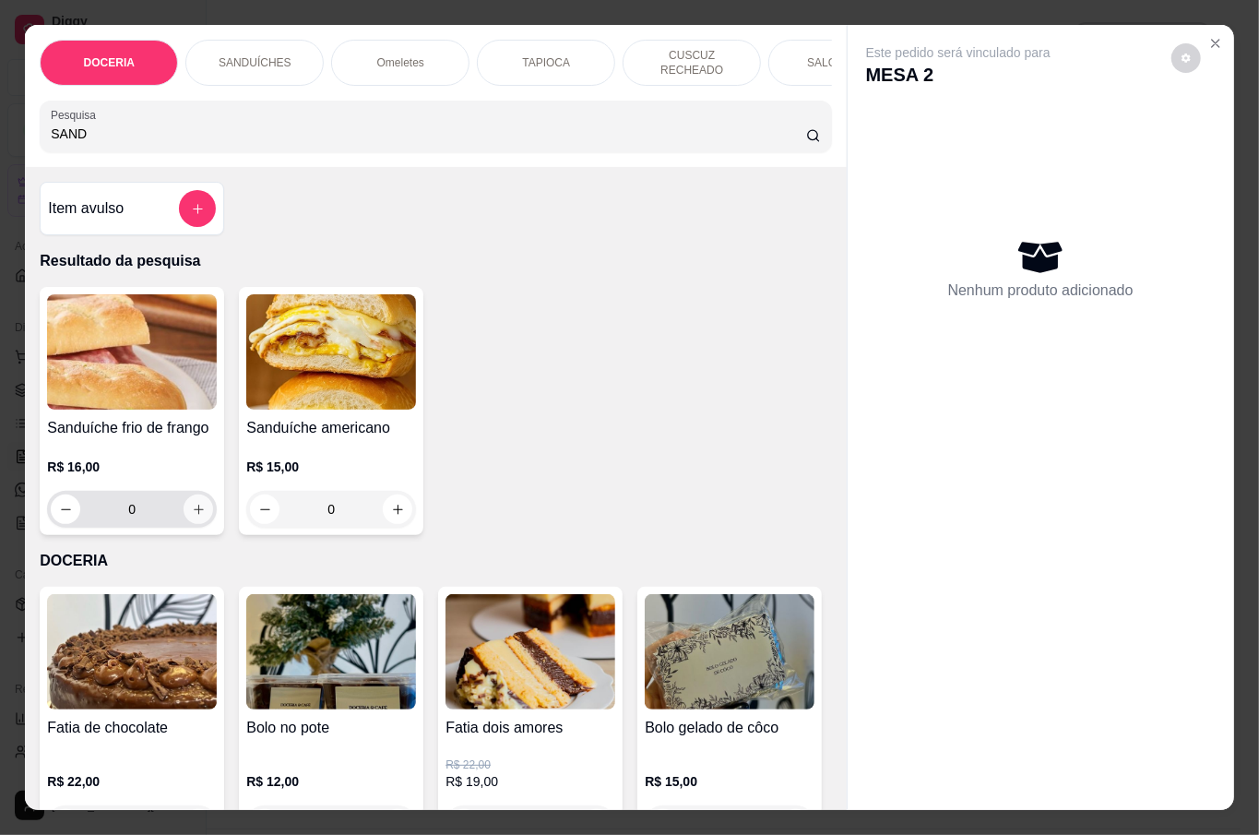
type input "SAND"
click at [196, 504] on button "increase-product-quantity" at bounding box center [198, 509] width 29 height 29
type input "1"
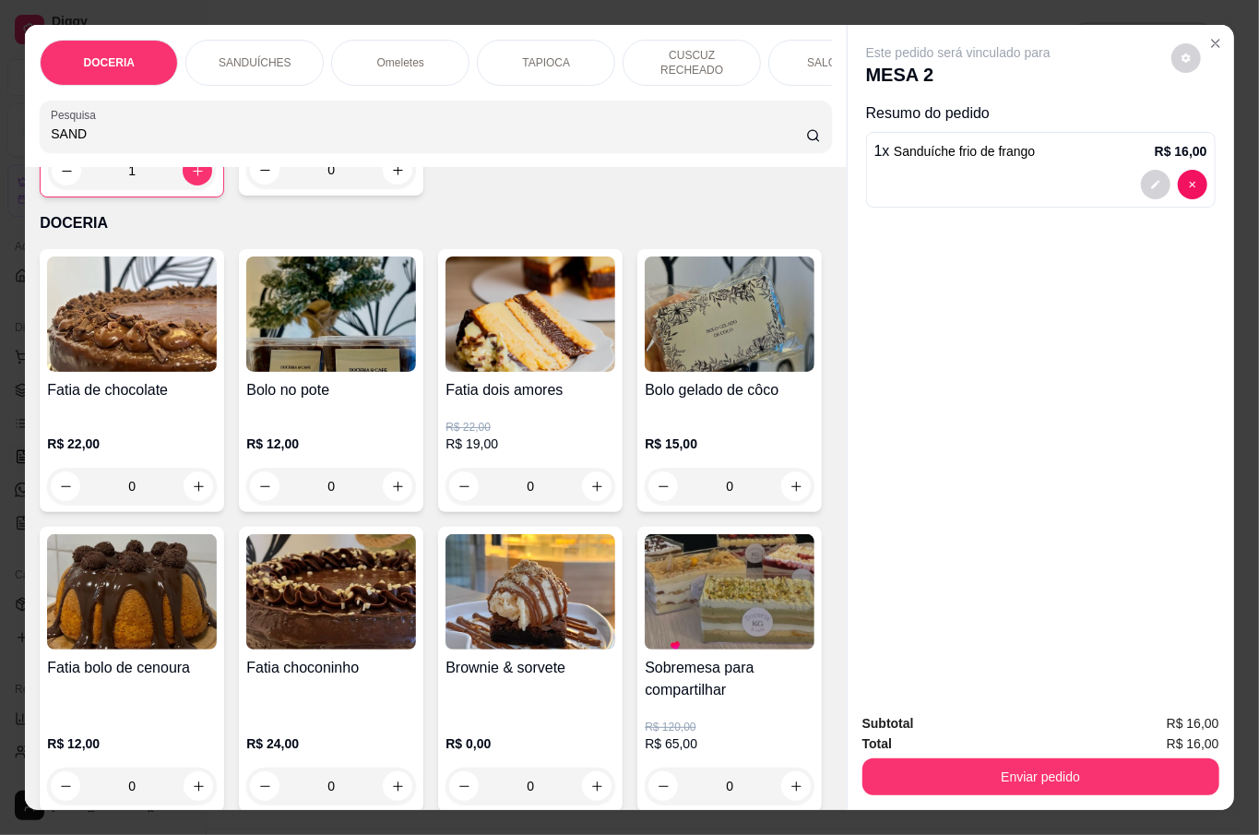
scroll to position [369, 0]
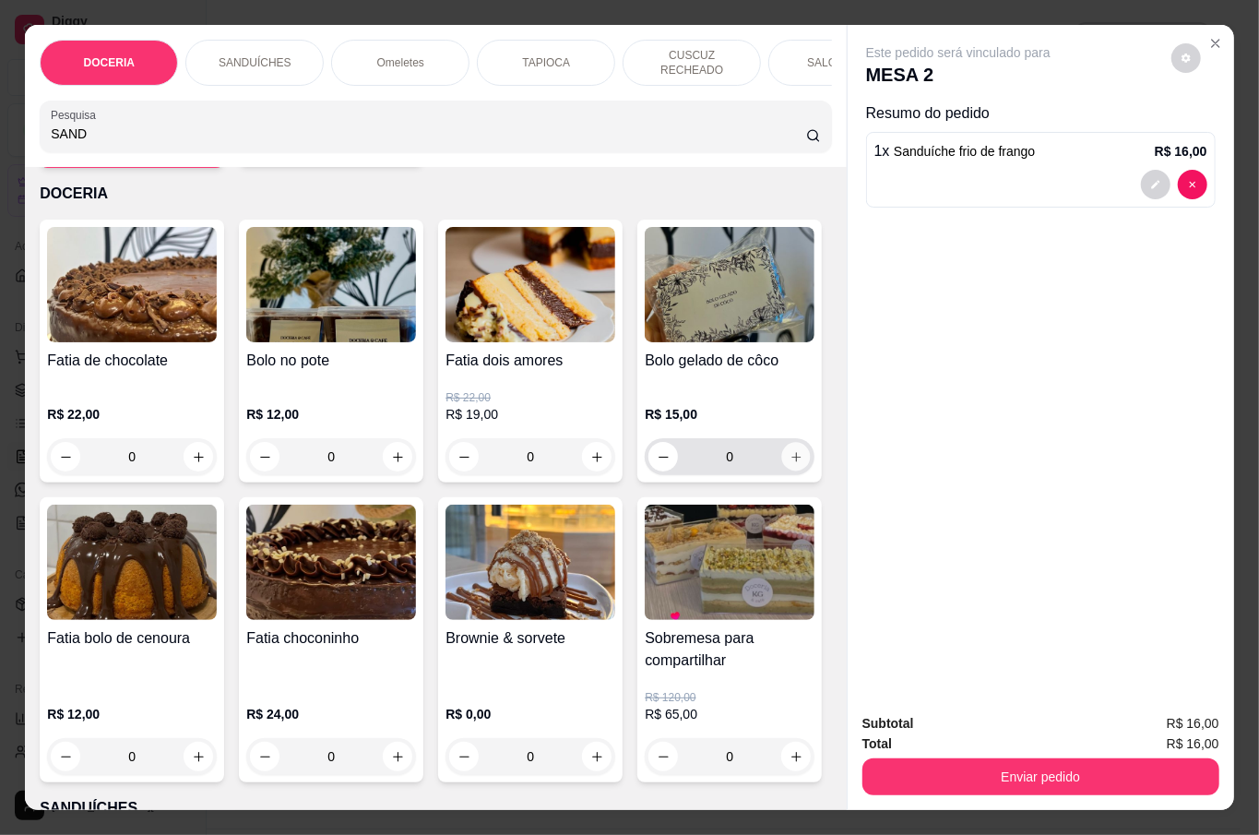
click at [789, 464] on icon "increase-product-quantity" at bounding box center [796, 457] width 14 height 14
type input "1"
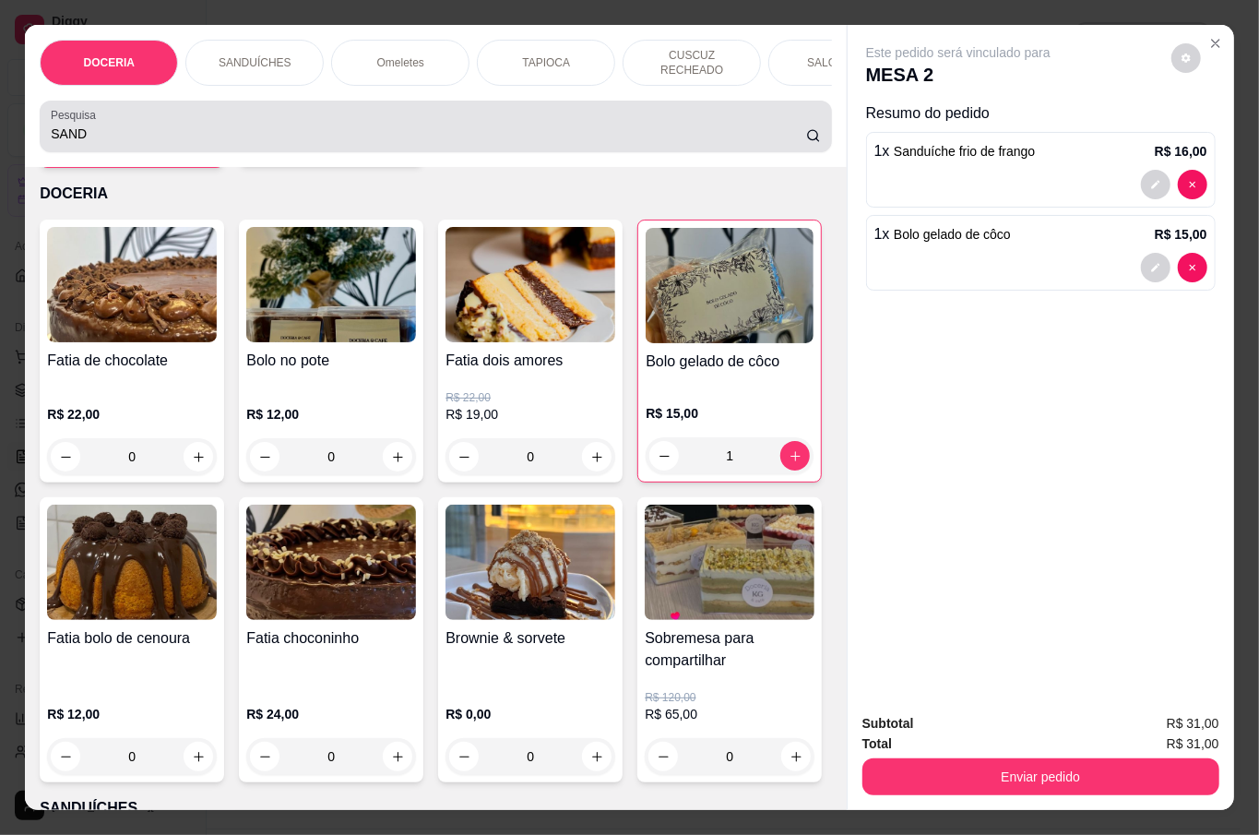
click at [130, 112] on div "SAND" at bounding box center [435, 126] width 769 height 37
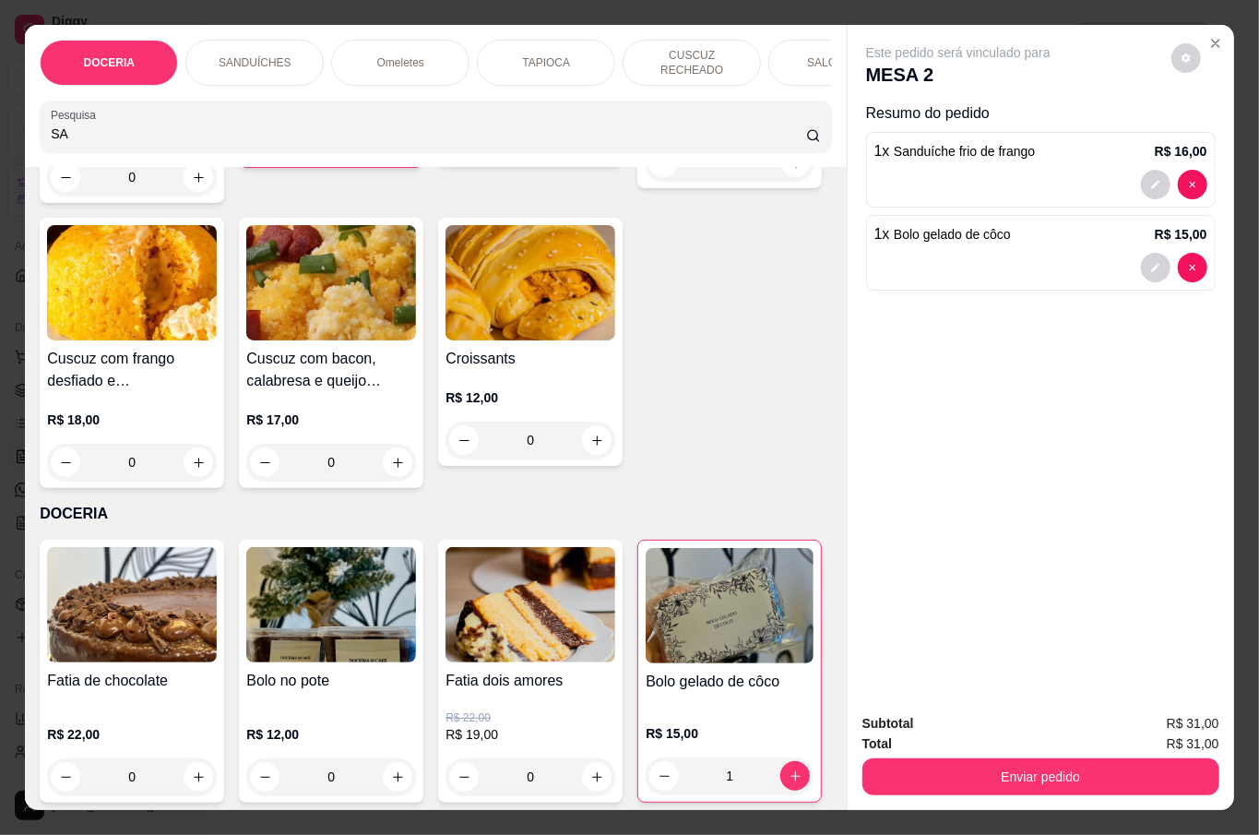
type input "S"
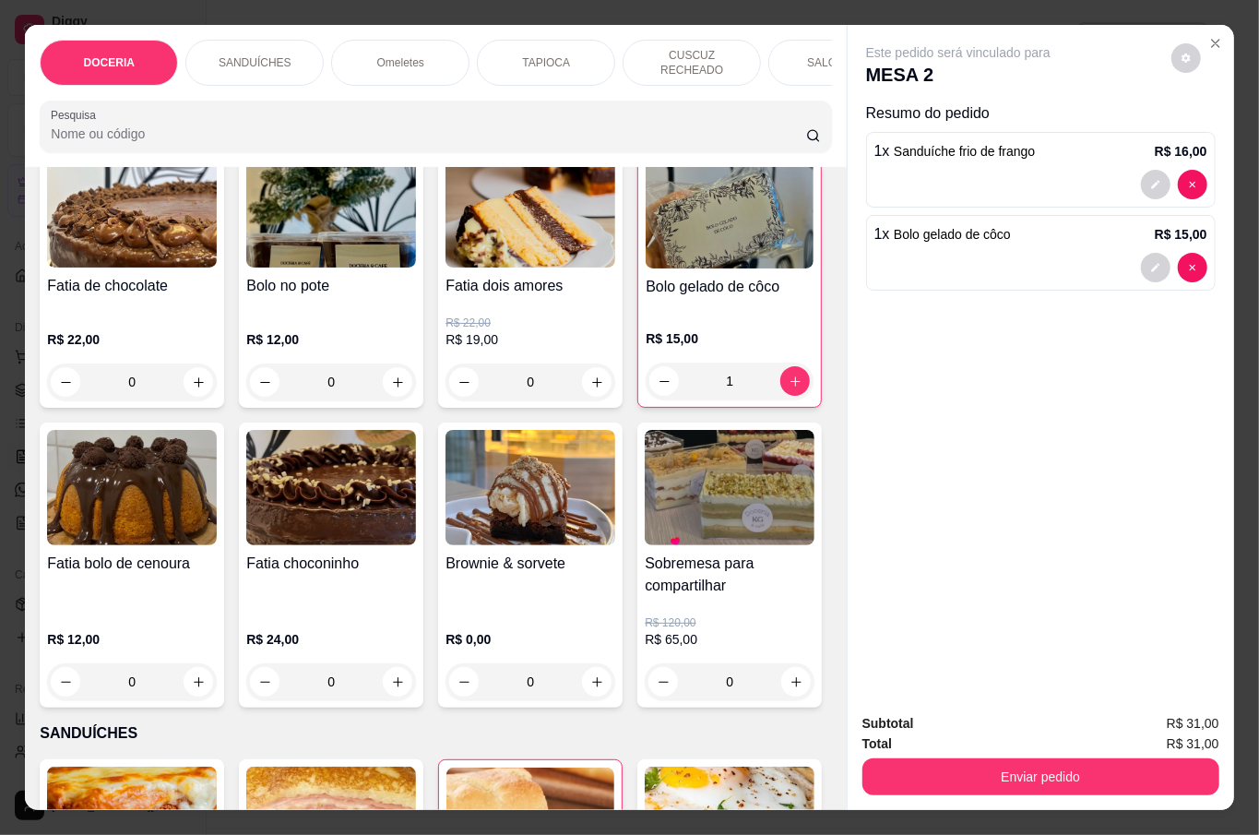
scroll to position [0, 0]
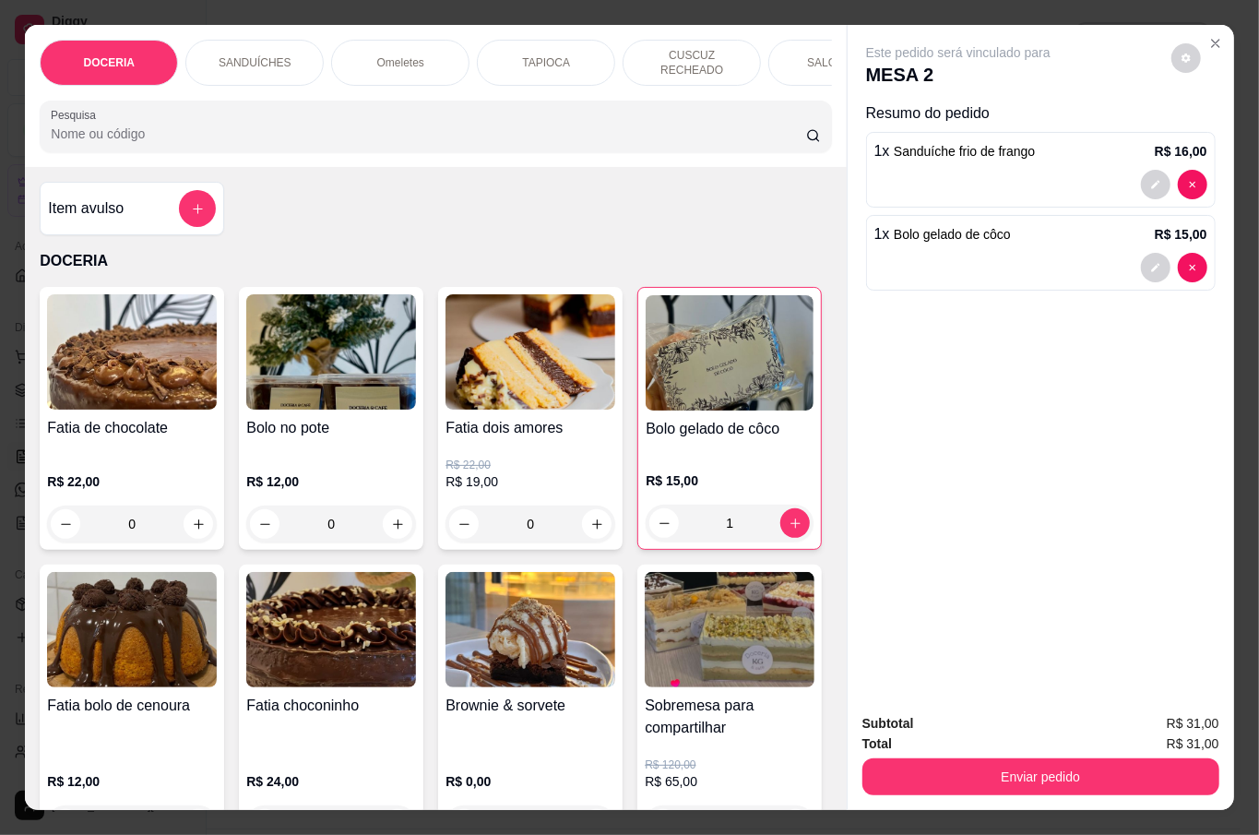
click at [145, 129] on input "Pesquisa" at bounding box center [428, 133] width 755 height 18
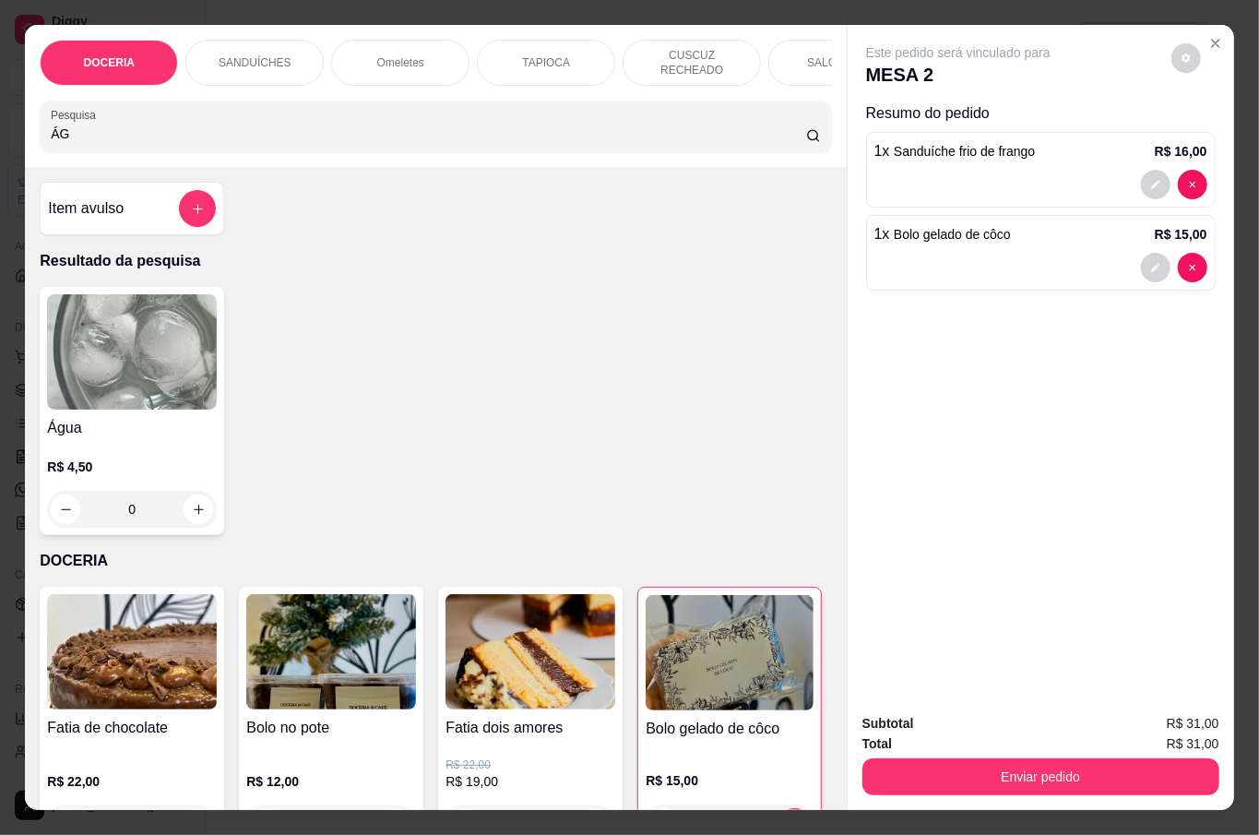
type input "ÁG"
click at [170, 476] on div "R$ 4,50 0" at bounding box center [132, 492] width 170 height 70
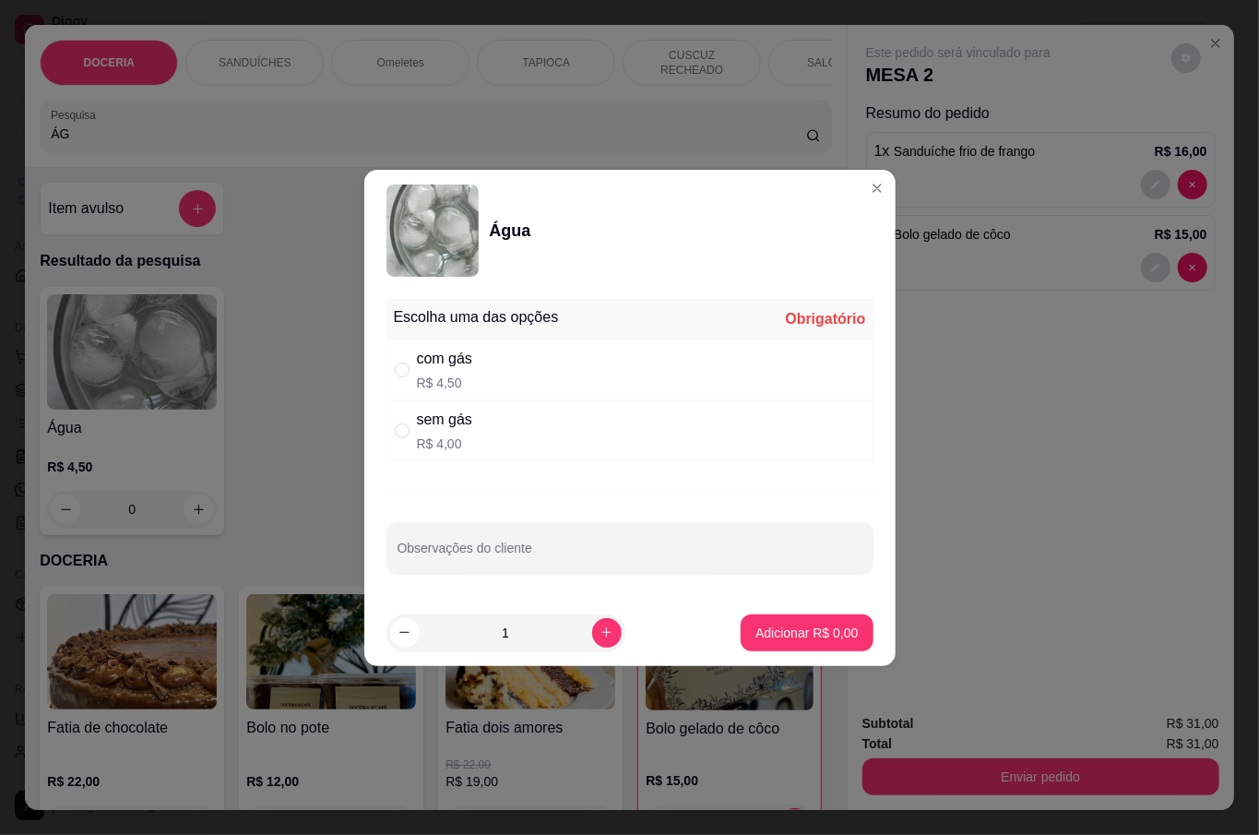
click at [510, 363] on div "com gás R$ 4,50" at bounding box center [629, 369] width 487 height 61
radio input "true"
click at [760, 624] on p "Adicionar R$ 4,50" at bounding box center [806, 632] width 102 height 18
type input "1"
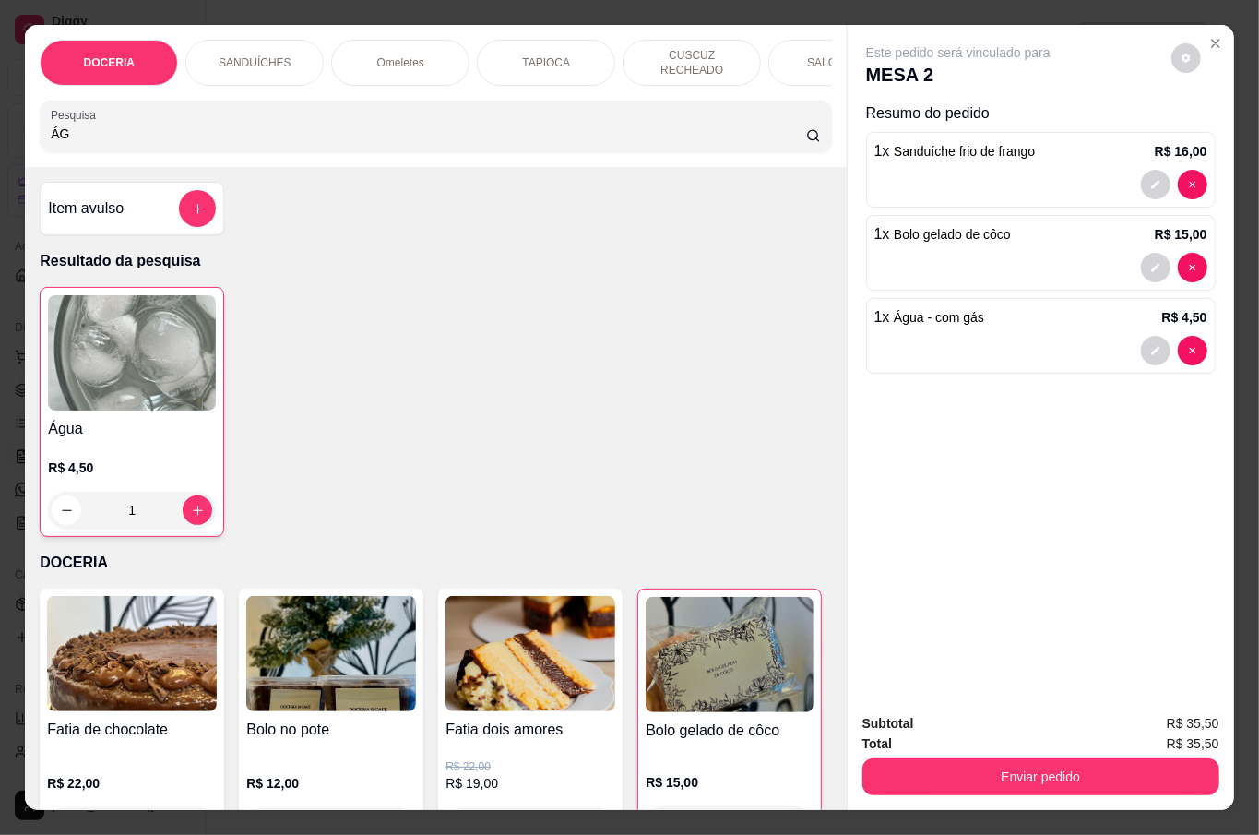
click at [179, 218] on div at bounding box center [197, 208] width 37 height 37
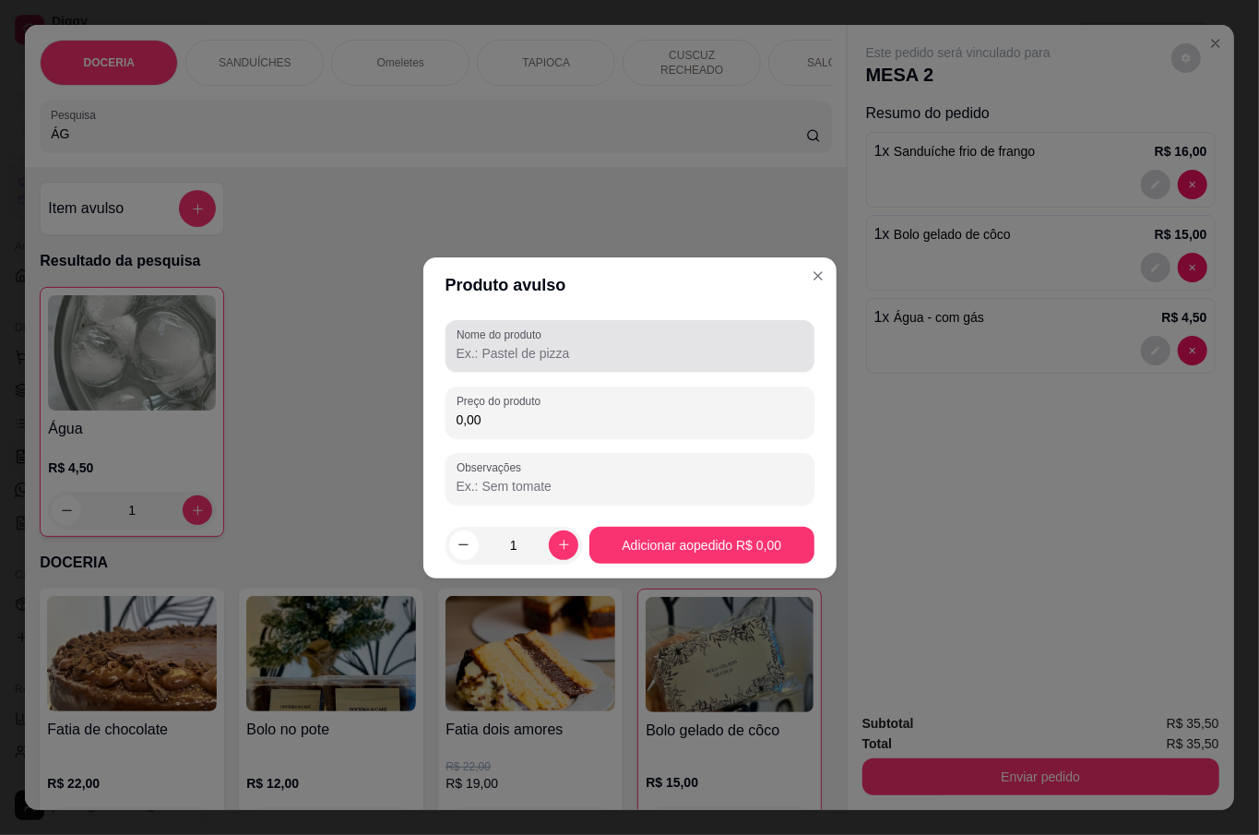
click at [531, 341] on label "Nome do produto" at bounding box center [501, 334] width 91 height 16
click at [531, 344] on input "Nome do produto" at bounding box center [629, 353] width 347 height 18
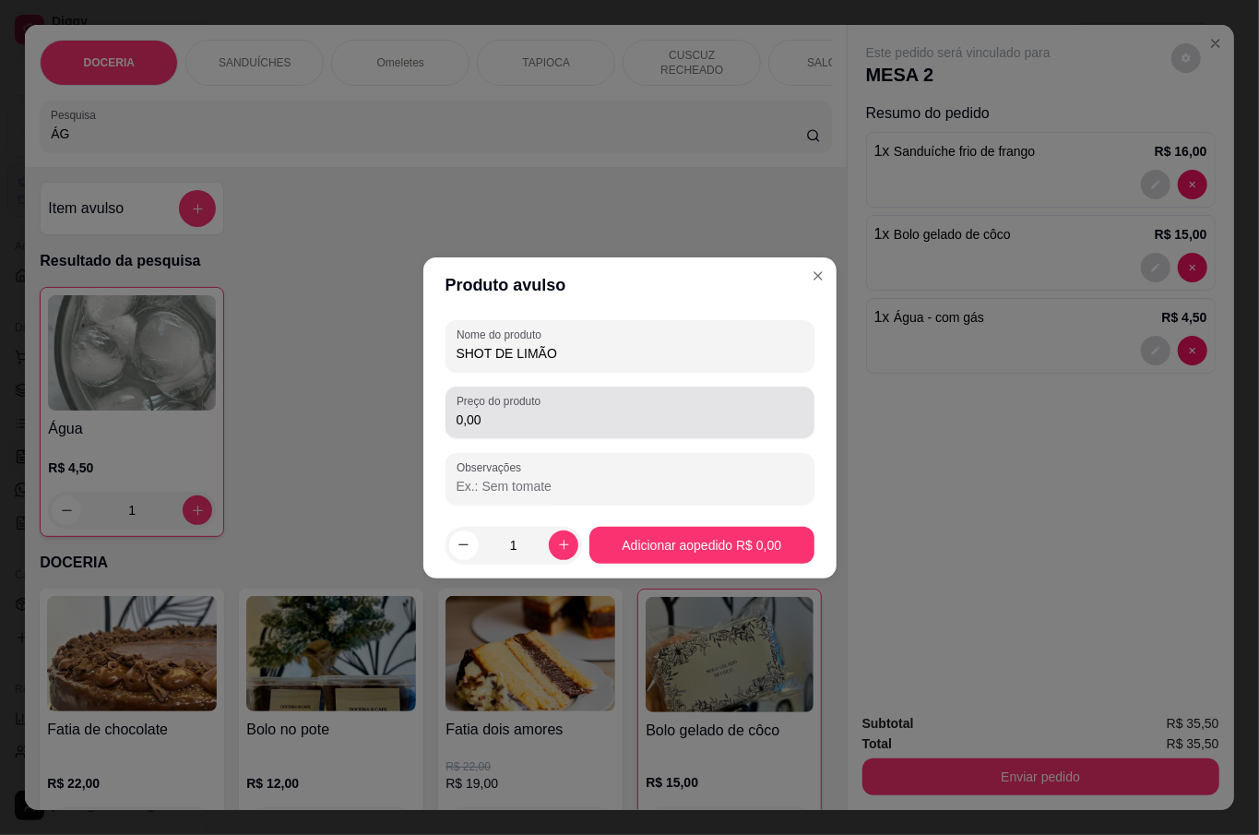
type input "SHOT DE LIMÃO"
click at [577, 422] on input "0,00" at bounding box center [629, 419] width 347 height 18
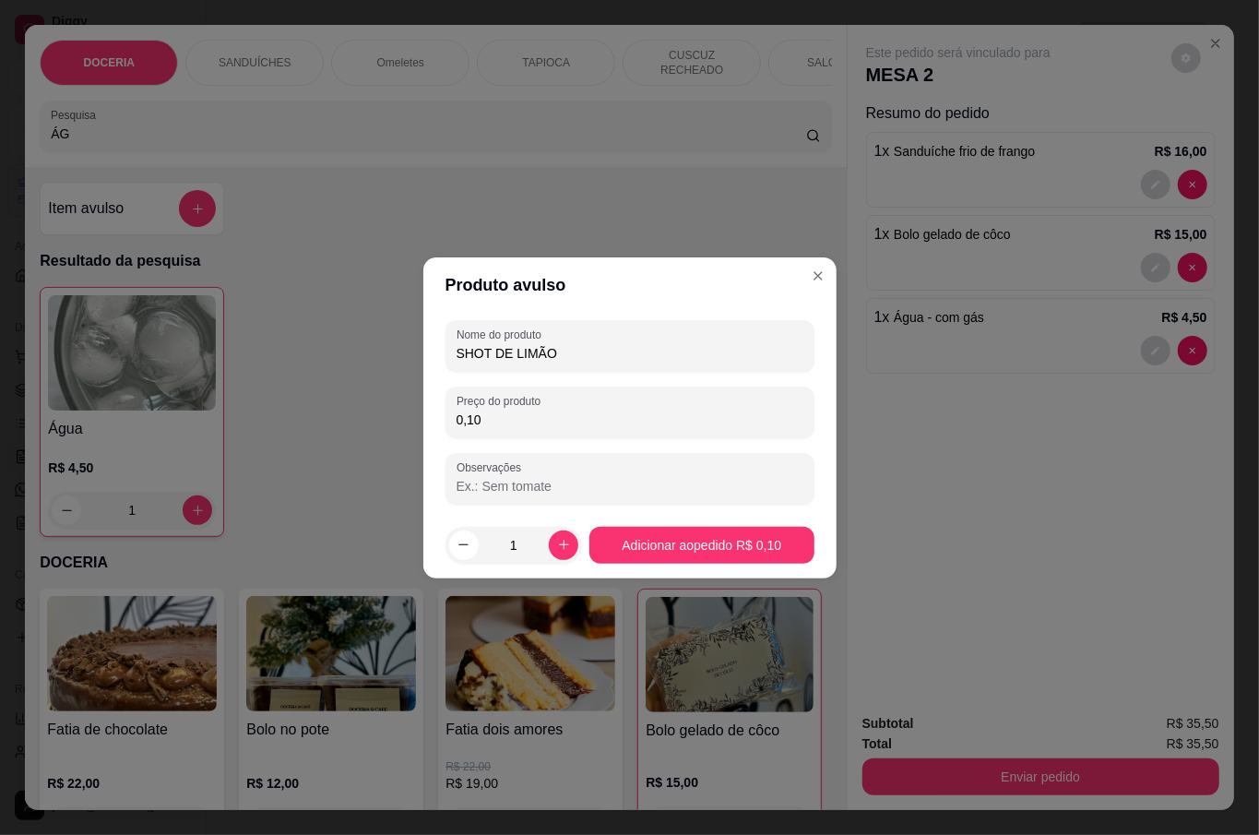
type input "1,00"
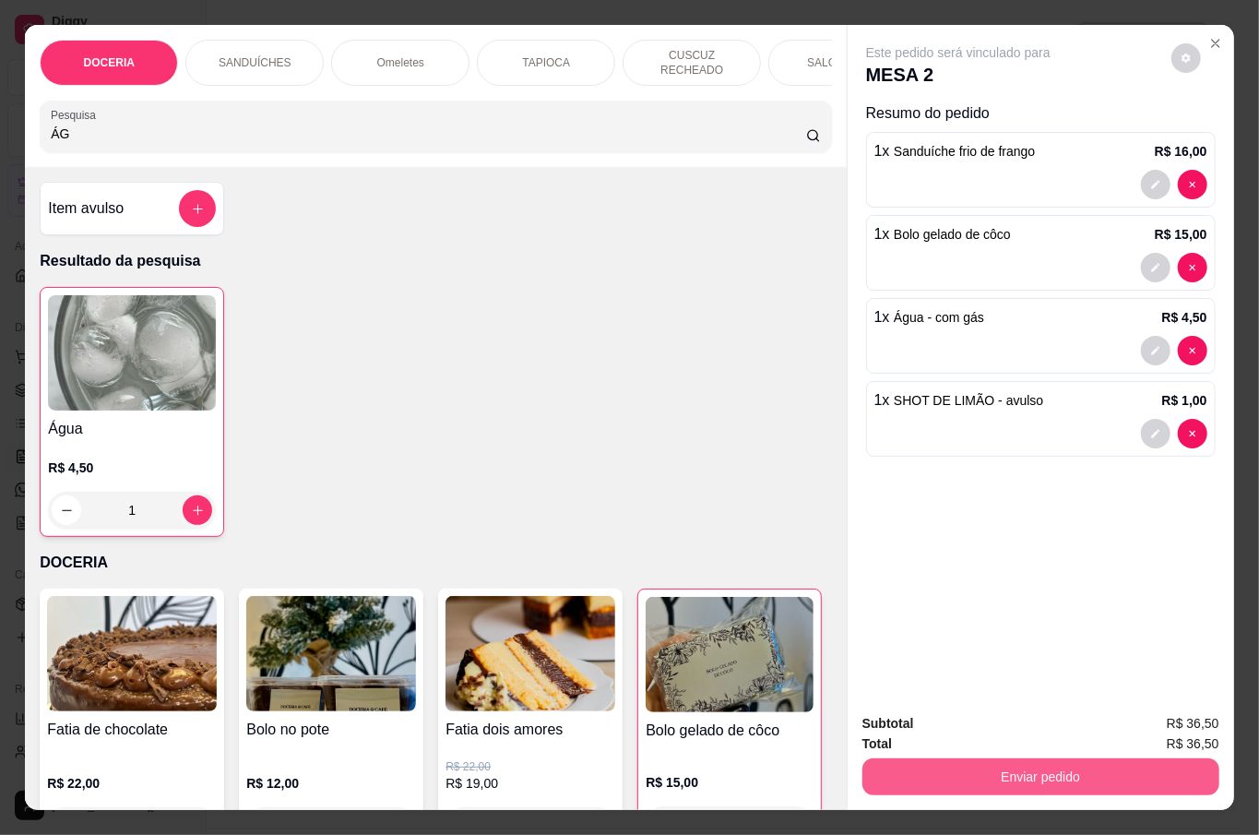
click at [1041, 772] on button "Enviar pedido" at bounding box center [1040, 776] width 357 height 37
click at [1023, 728] on button "Não registrar e enviar pedido" at bounding box center [977, 722] width 186 height 34
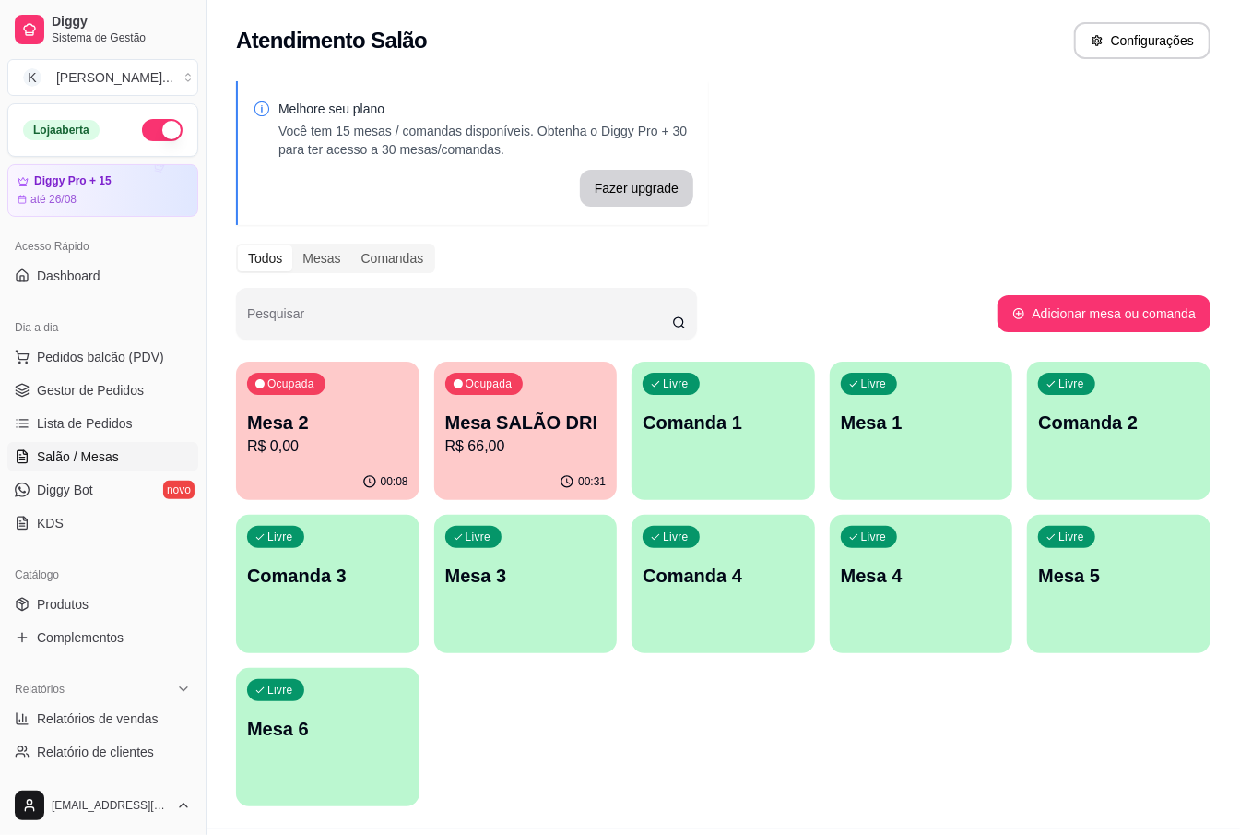
click at [326, 451] on p "R$ 0,00" at bounding box center [327, 446] width 161 height 22
click at [557, 403] on div "Ocupada Mesa SALÃO DRI R$ 66,00" at bounding box center [526, 413] width 184 height 102
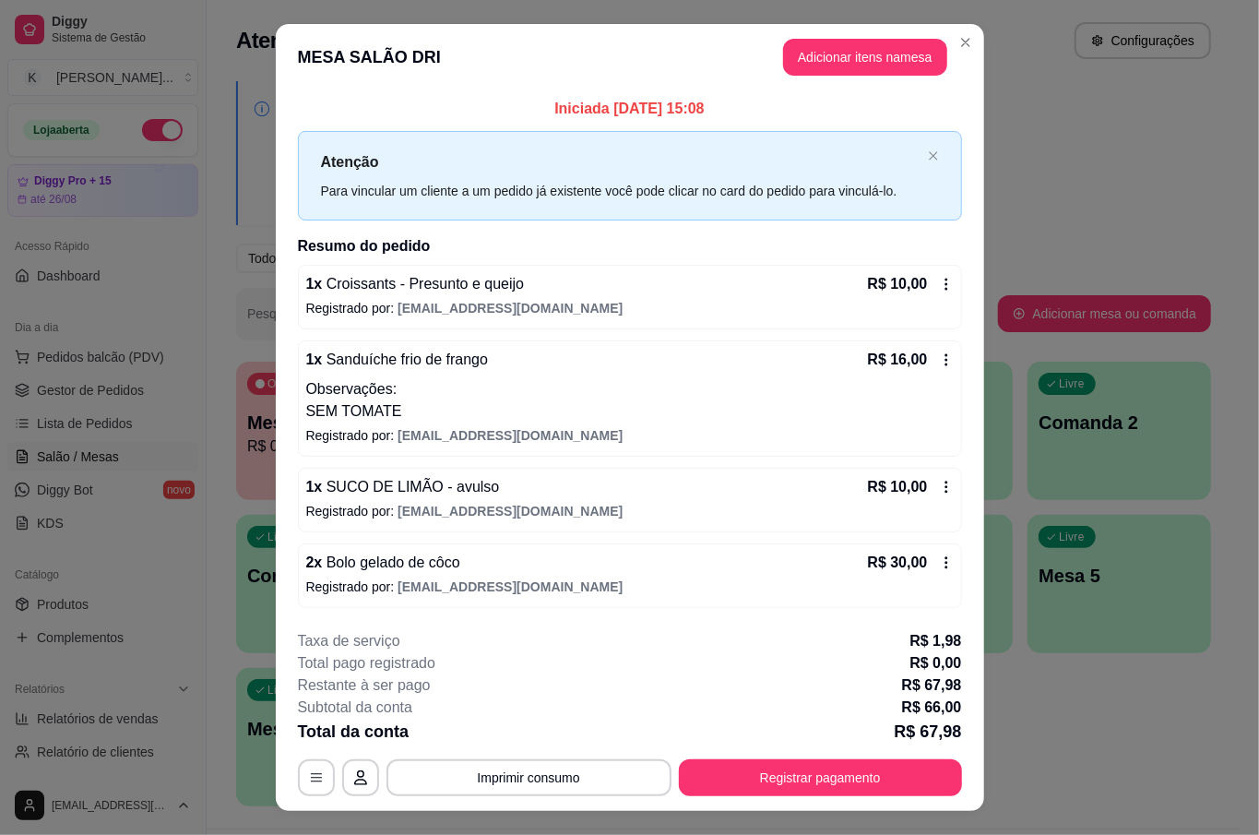
scroll to position [37, 0]
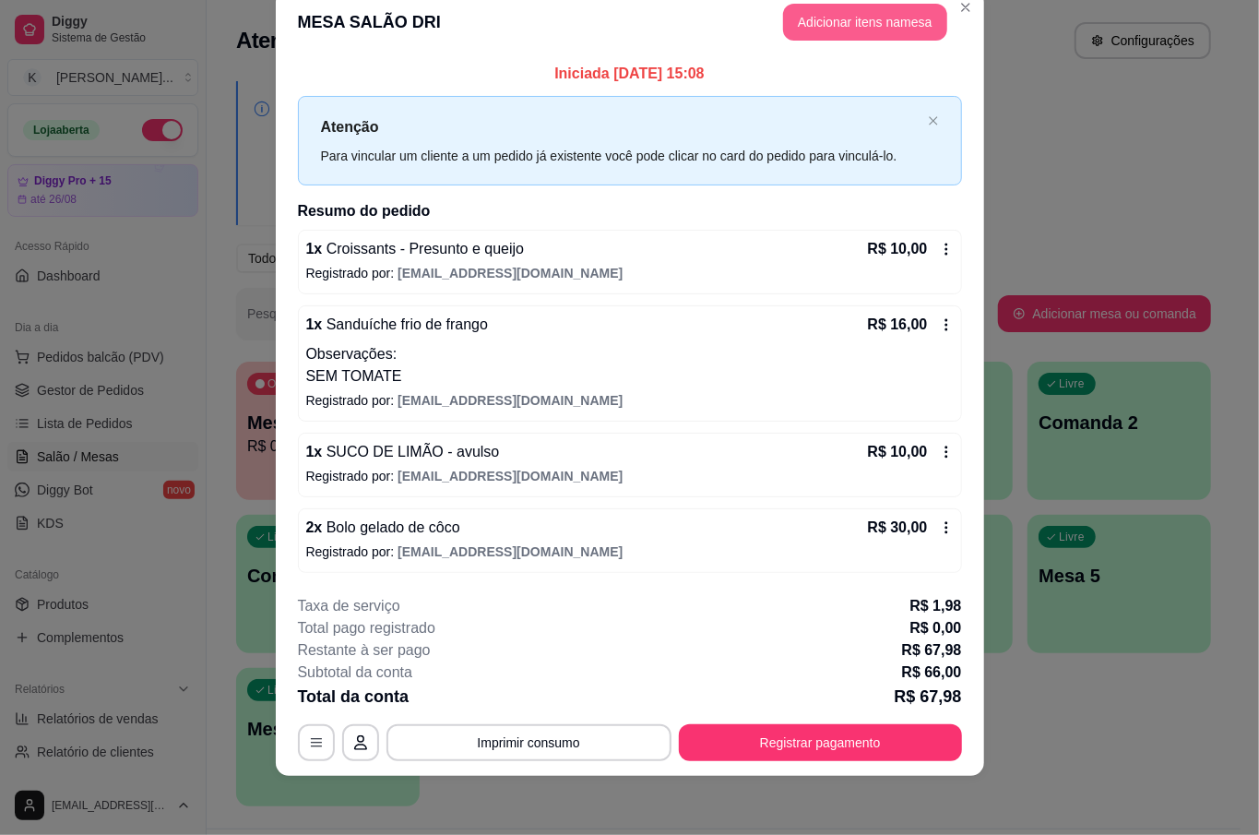
click at [834, 13] on button "Adicionar itens na mesa" at bounding box center [865, 22] width 164 height 37
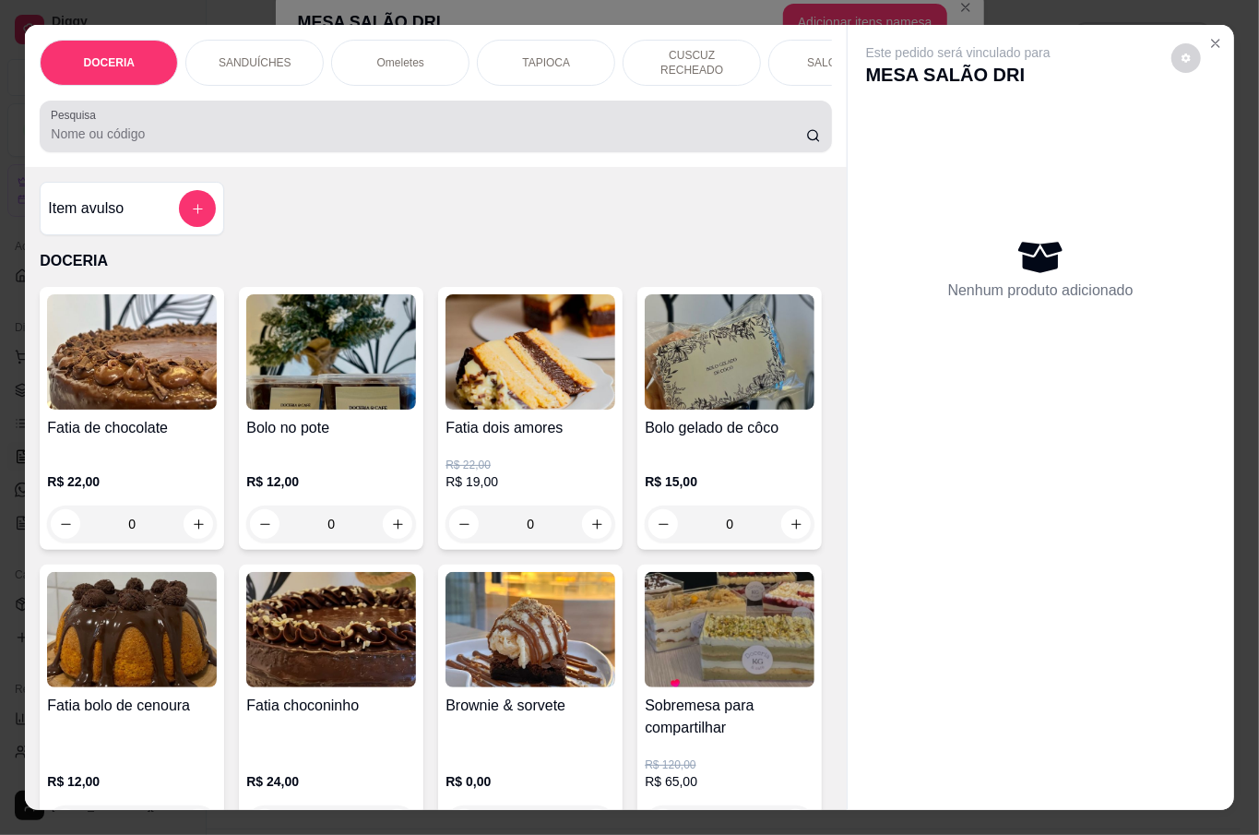
click at [365, 137] on input "Pesquisa" at bounding box center [428, 133] width 755 height 18
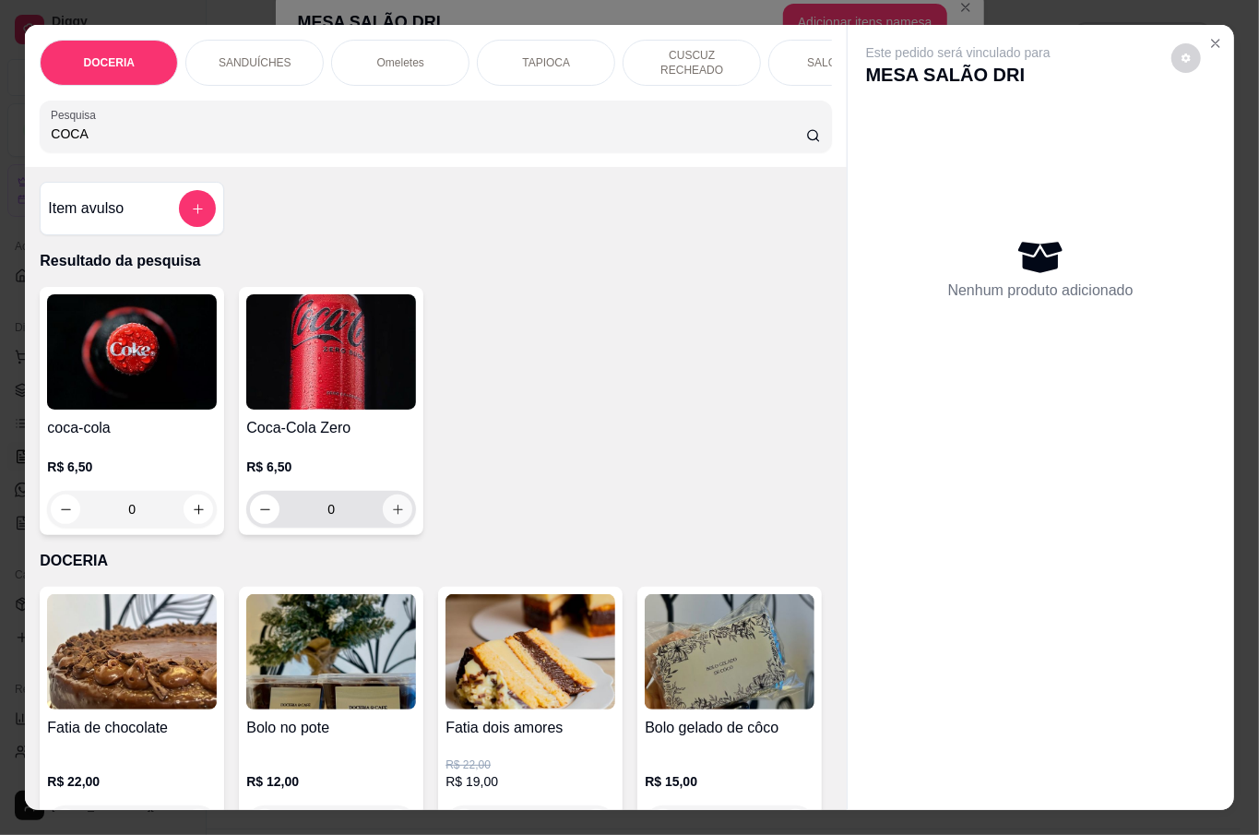
type input "COCA"
click at [383, 498] on button "increase-product-quantity" at bounding box center [398, 509] width 30 height 30
type input "1"
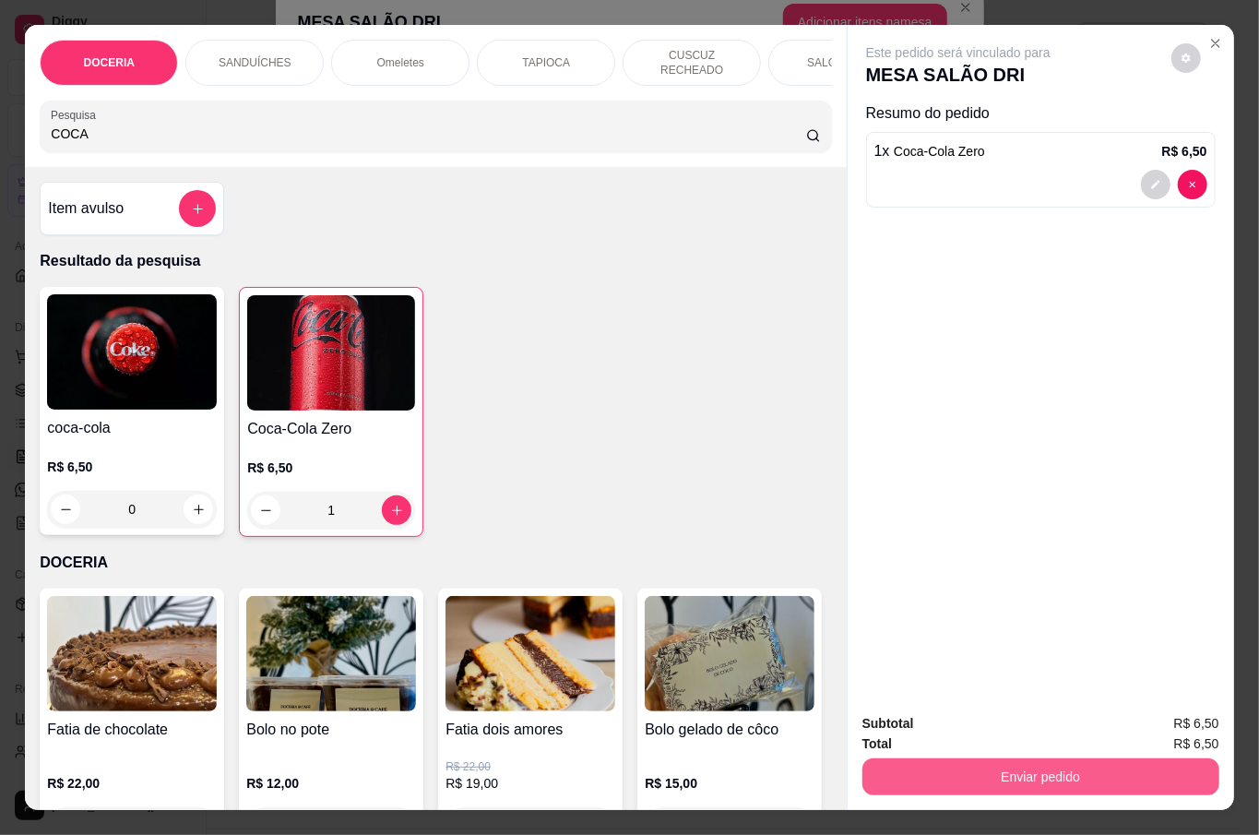
click at [1075, 779] on button "Enviar pedido" at bounding box center [1040, 776] width 357 height 37
click at [1024, 710] on button "Não registrar e enviar pedido" at bounding box center [978, 722] width 192 height 35
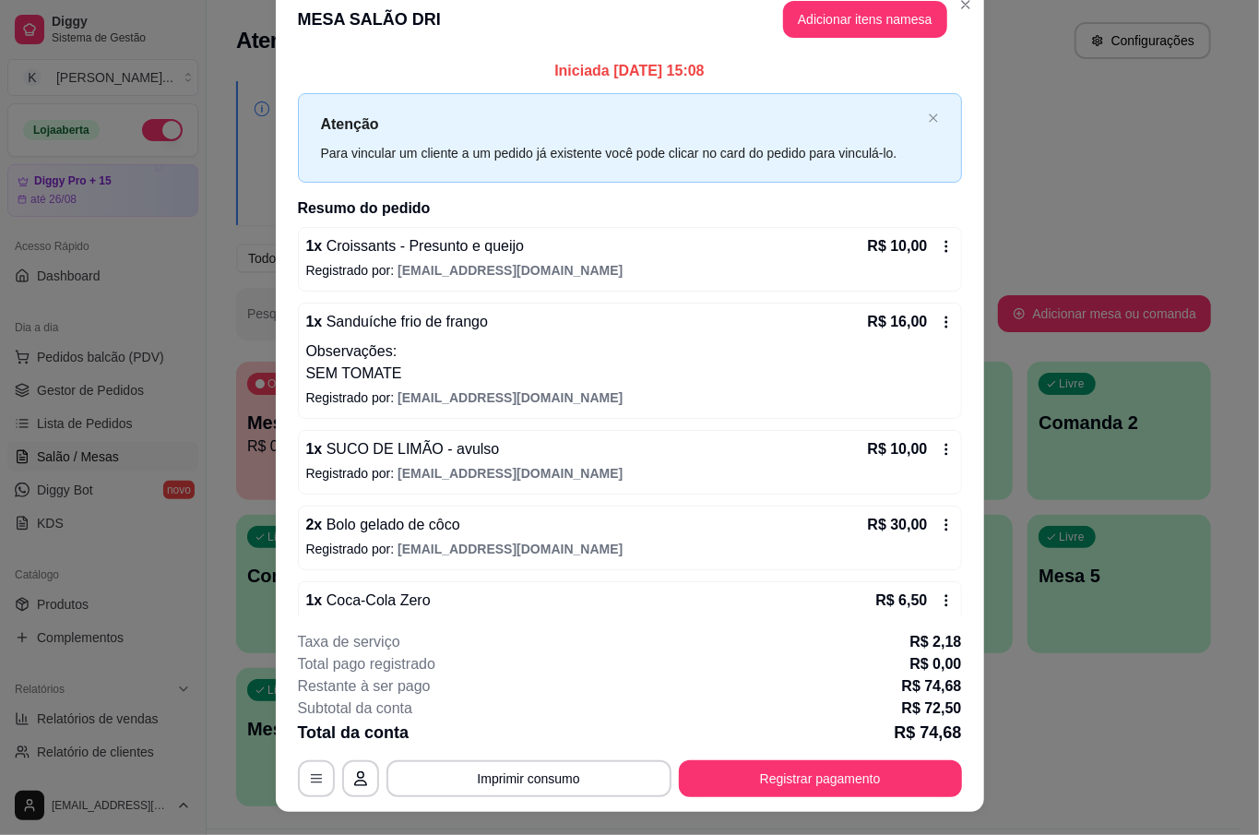
scroll to position [39, 0]
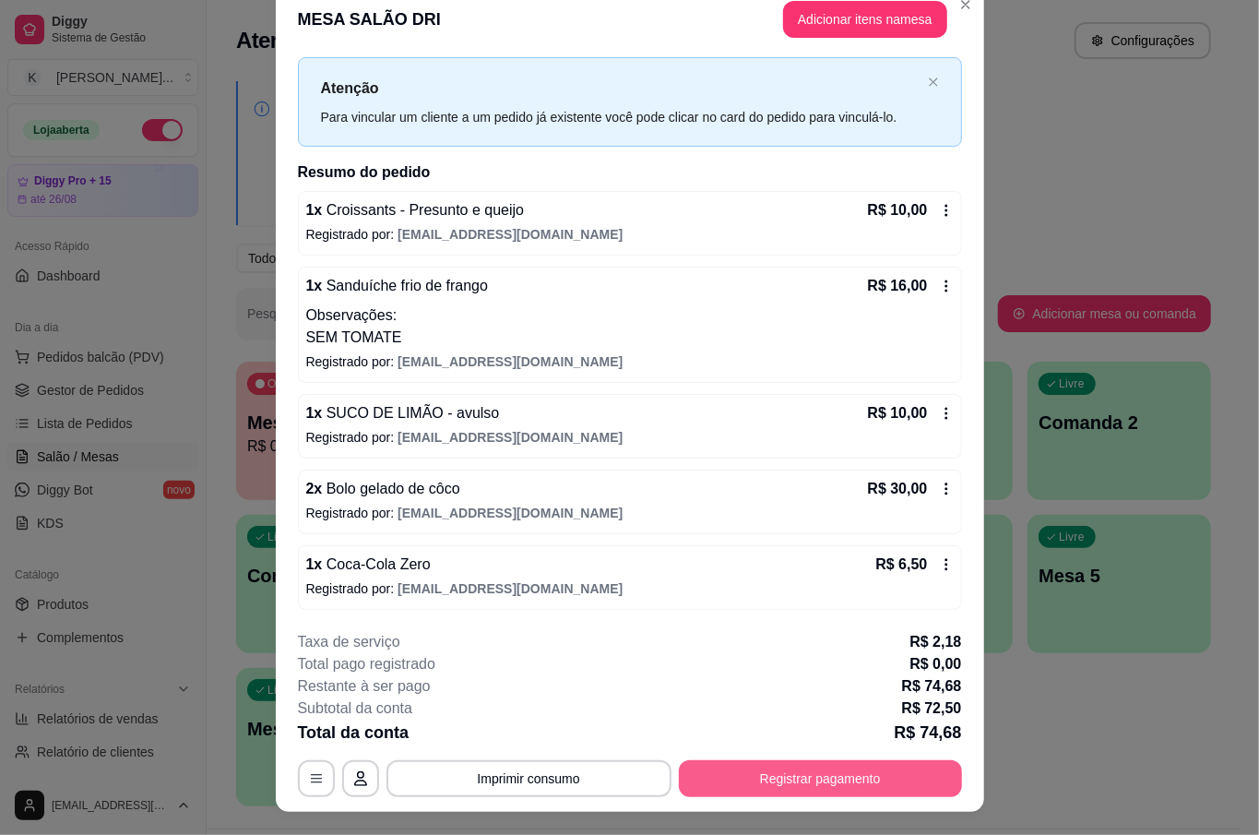
click at [875, 772] on button "Registrar pagamento" at bounding box center [820, 778] width 283 height 37
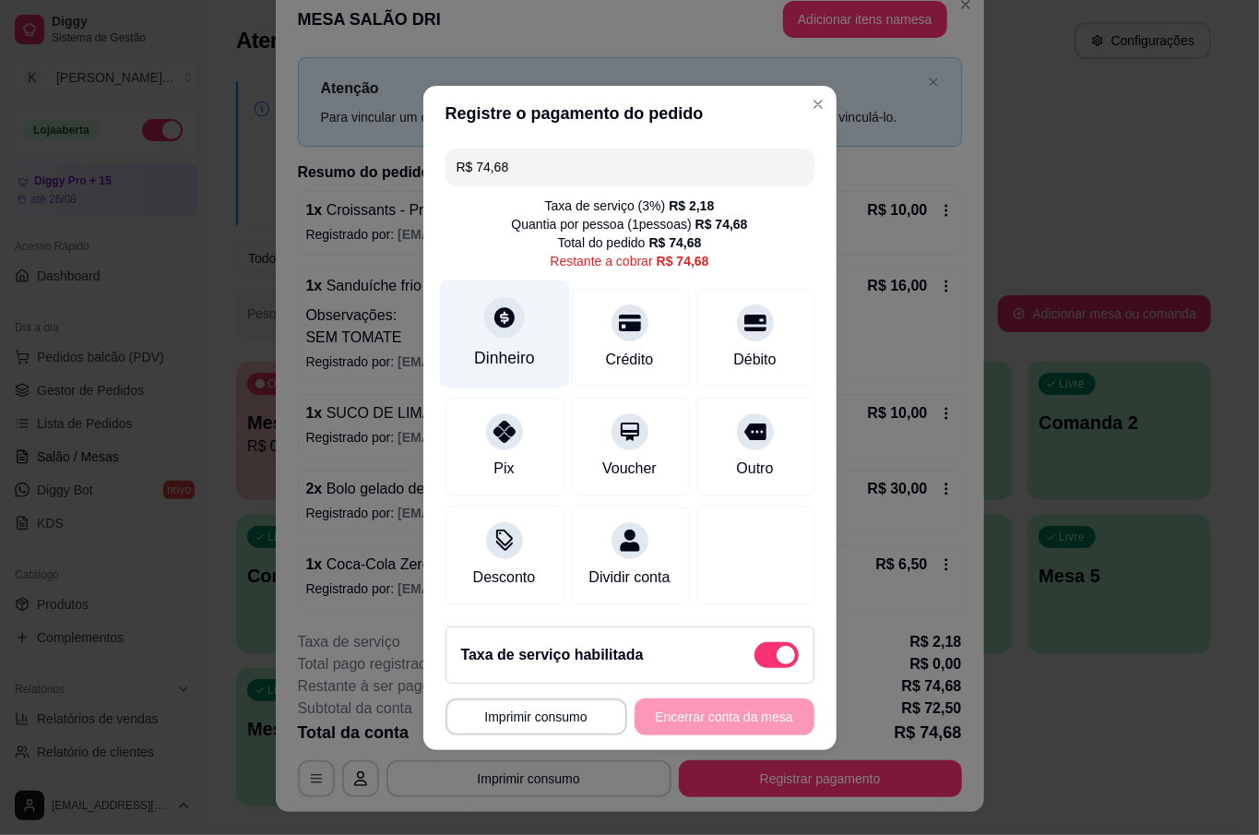
click at [539, 296] on div "Dinheiro" at bounding box center [504, 333] width 130 height 108
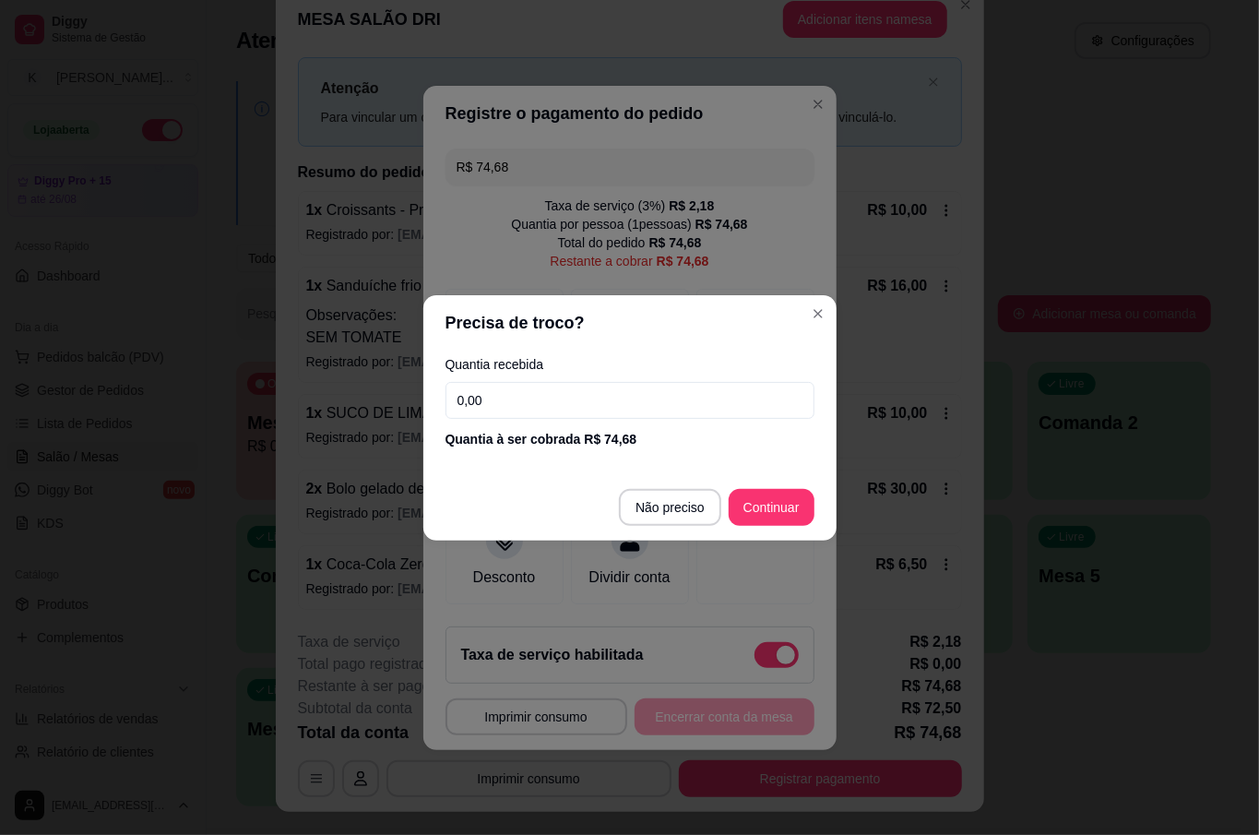
click at [654, 389] on input "0,00" at bounding box center [629, 400] width 369 height 37
type input "75,00"
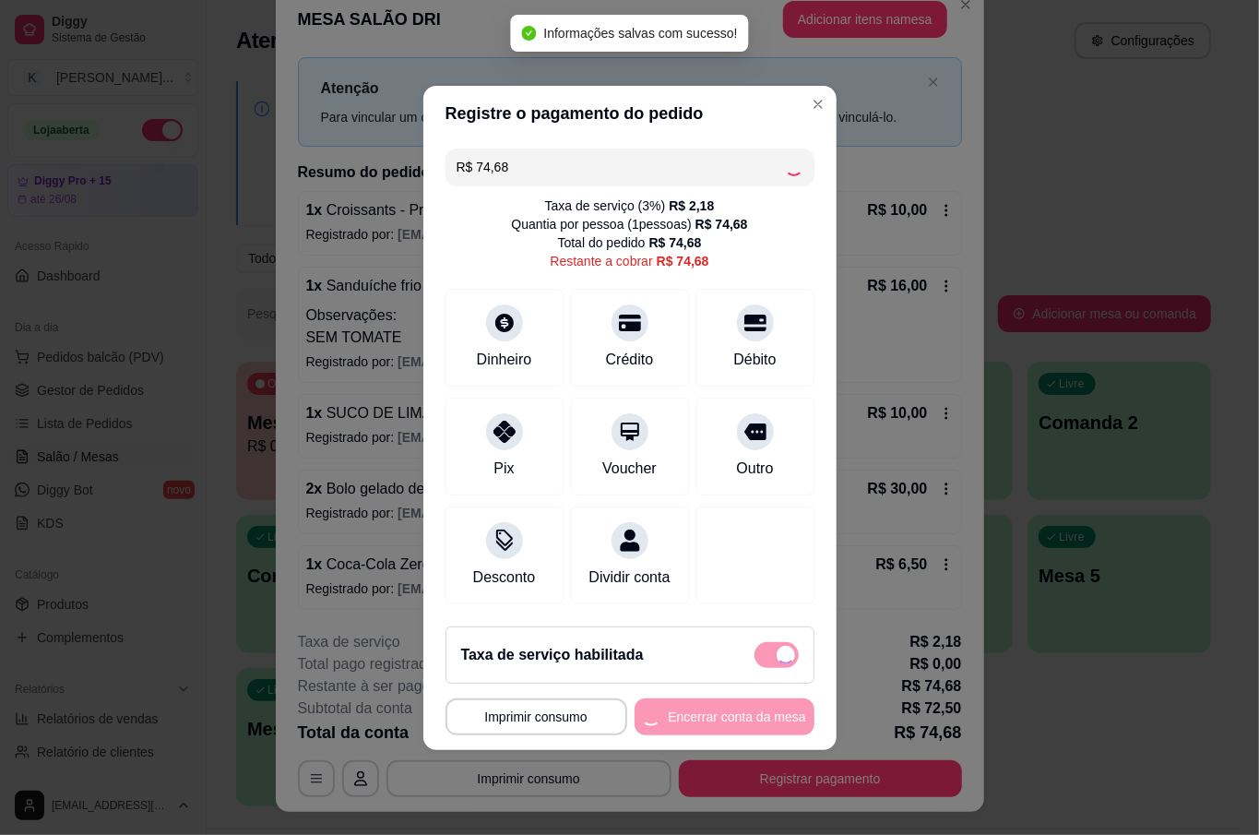
type input "R$ 0,00"
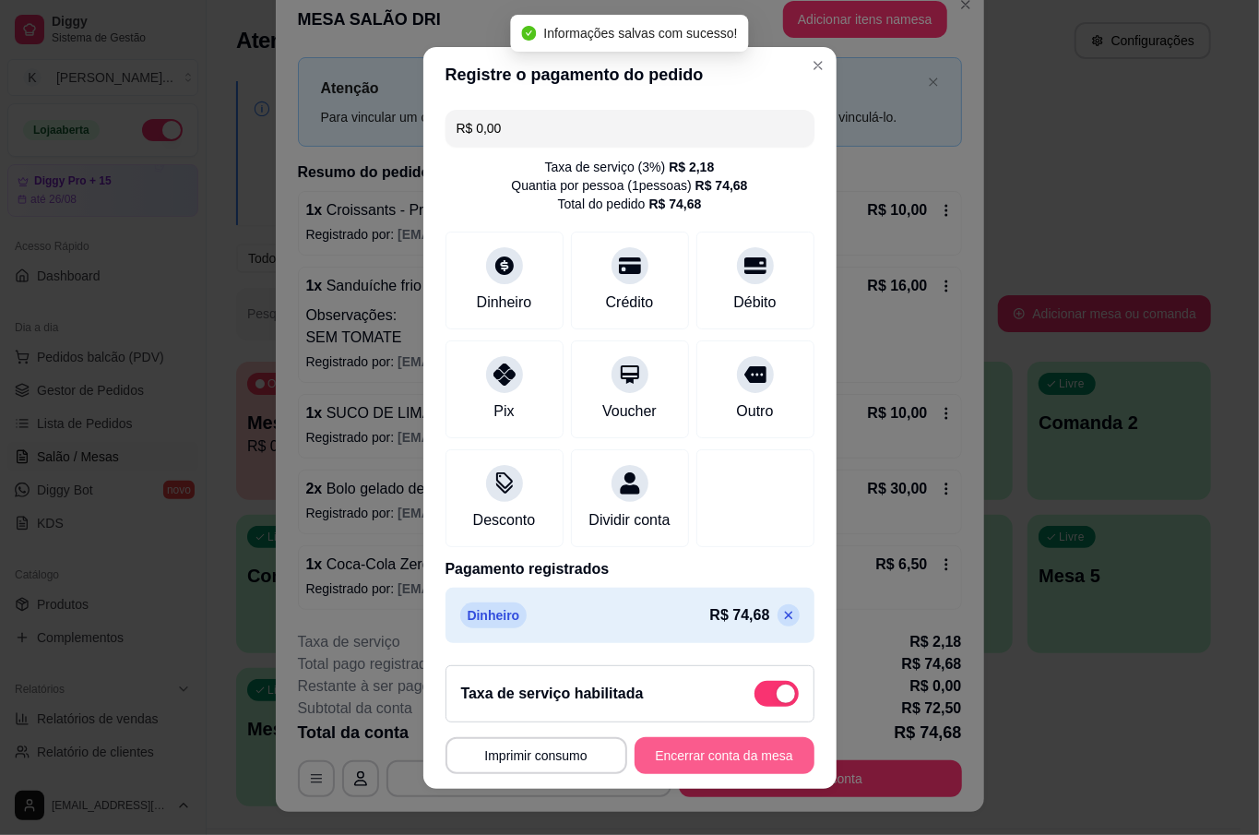
click at [747, 773] on button "Encerrar conta da mesa" at bounding box center [724, 755] width 180 height 37
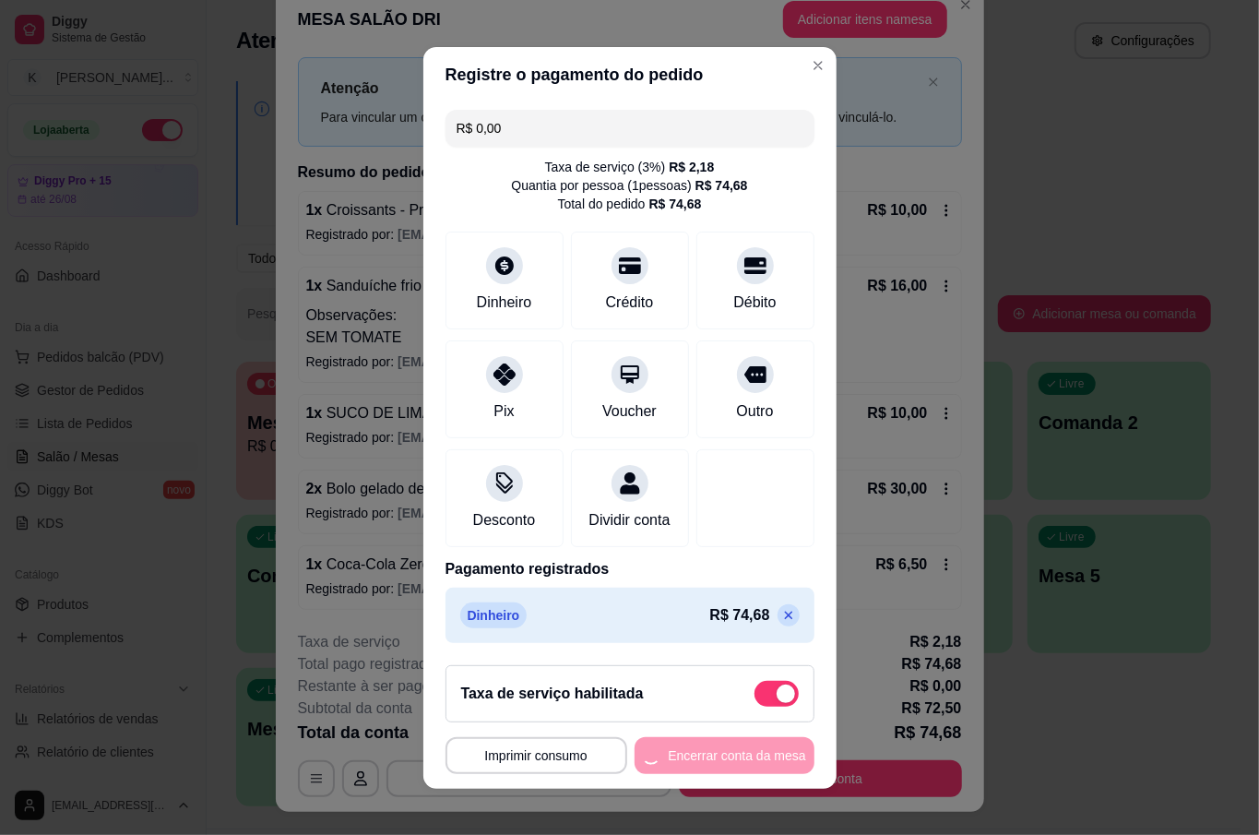
scroll to position [0, 0]
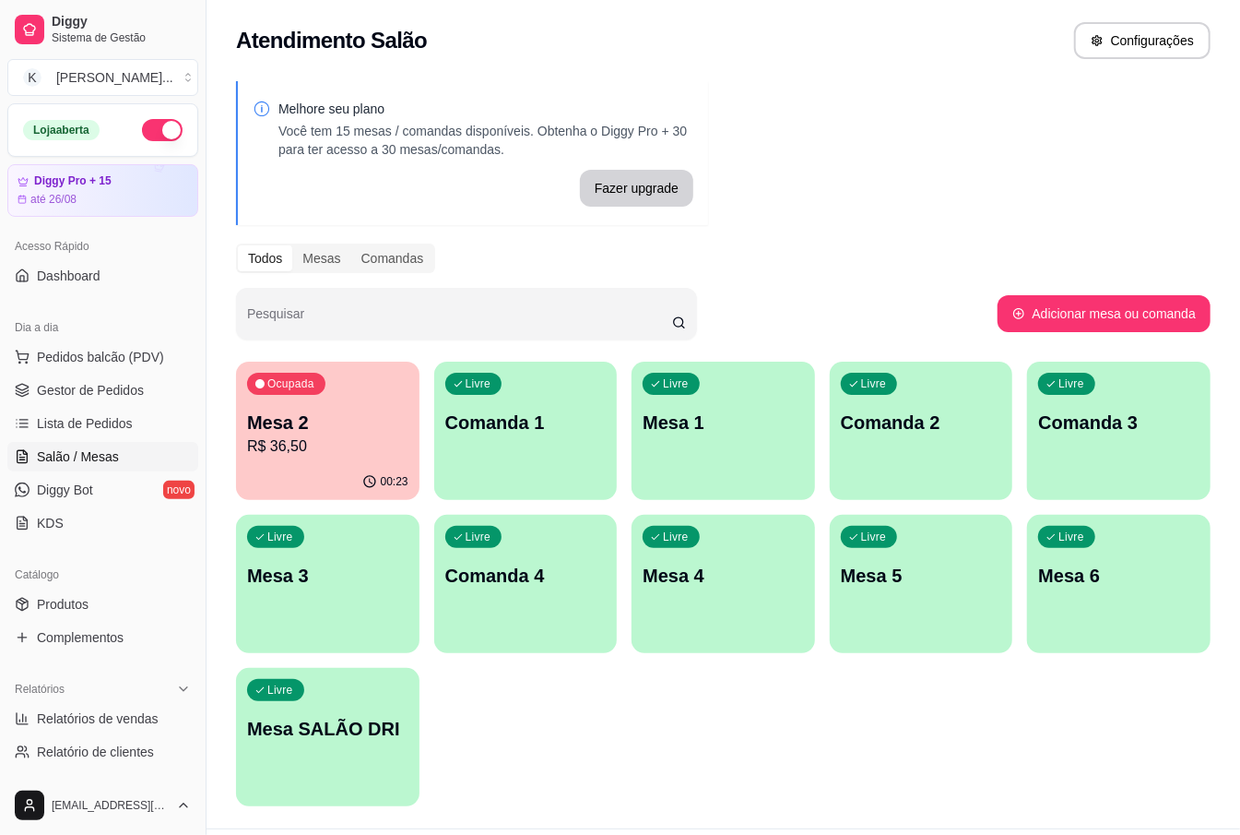
click at [424, 495] on div "Ocupada Mesa 2 R$ 36,50 00:23 Livre Comanda 1 Livre Mesa 1 Livre Comanda 2 Livr…" at bounding box center [723, 584] width 975 height 445
click at [942, 469] on div "Livre Comanda 2" at bounding box center [922, 419] width 178 height 113
click at [126, 360] on span "Pedidos balcão (PDV)" at bounding box center [100, 357] width 127 height 18
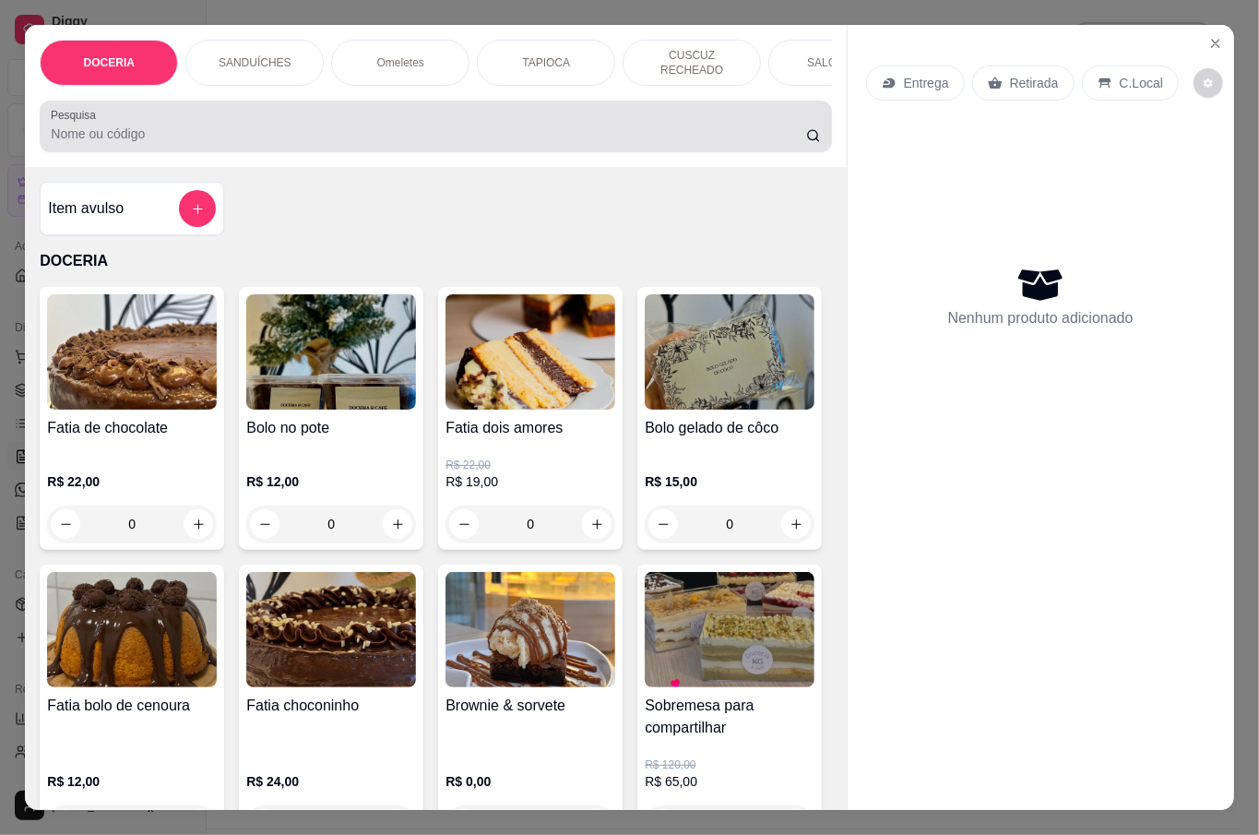
click at [419, 124] on input "Pesquisa" at bounding box center [428, 133] width 755 height 18
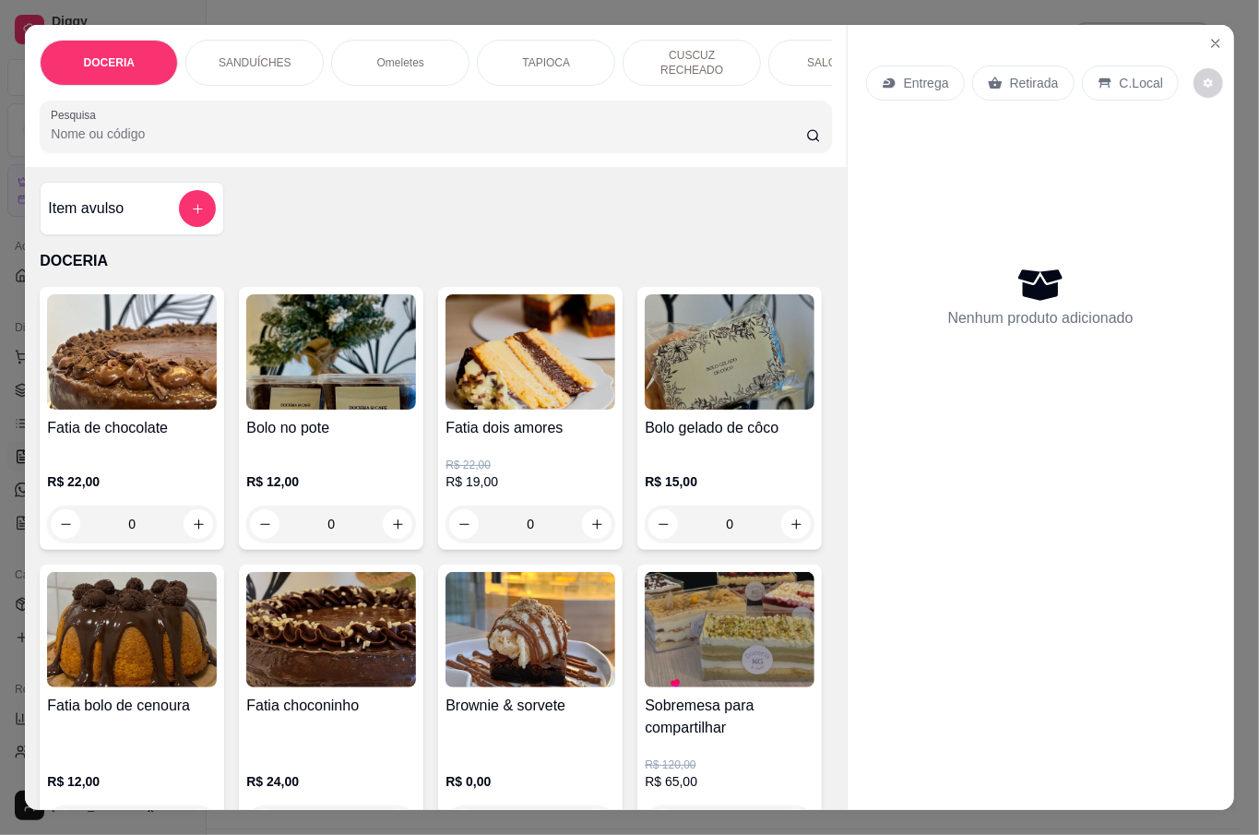
click at [137, 130] on input "Pesquisa" at bounding box center [428, 133] width 755 height 18
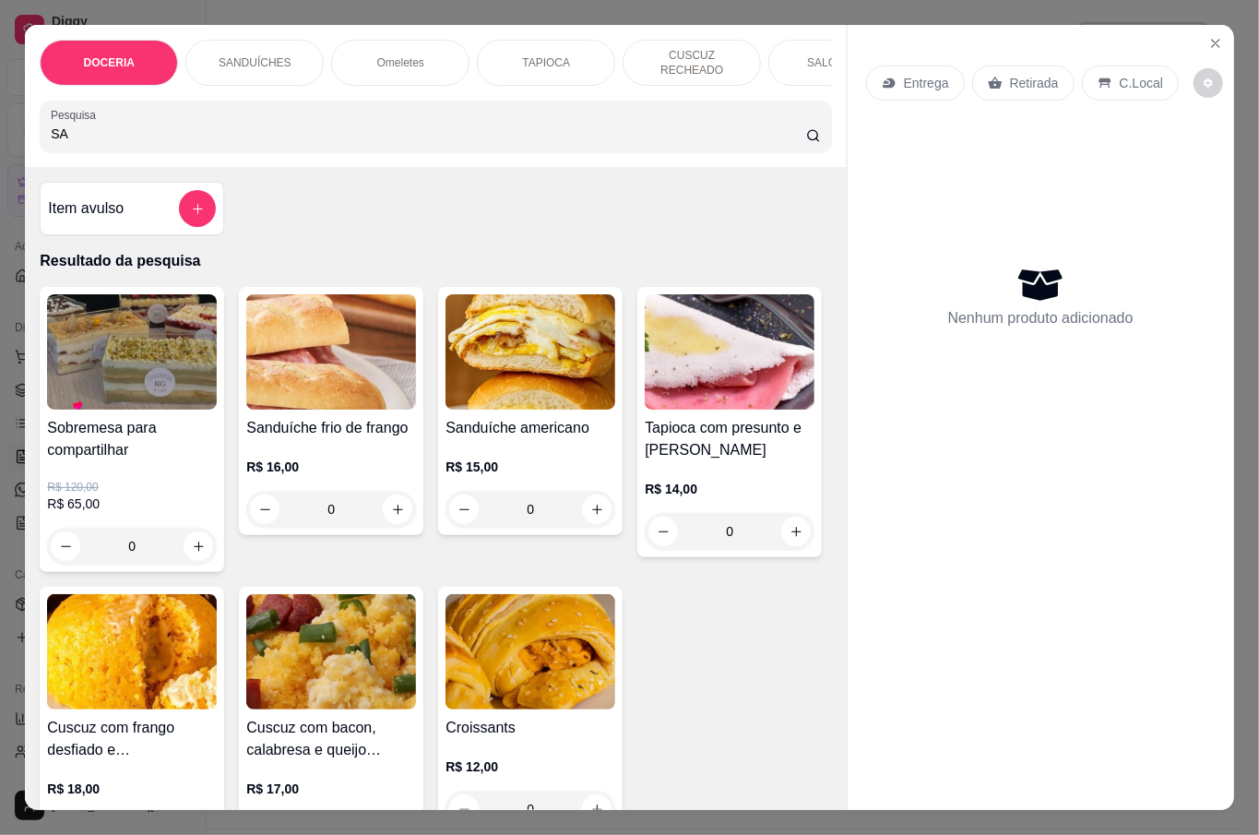
type input "S"
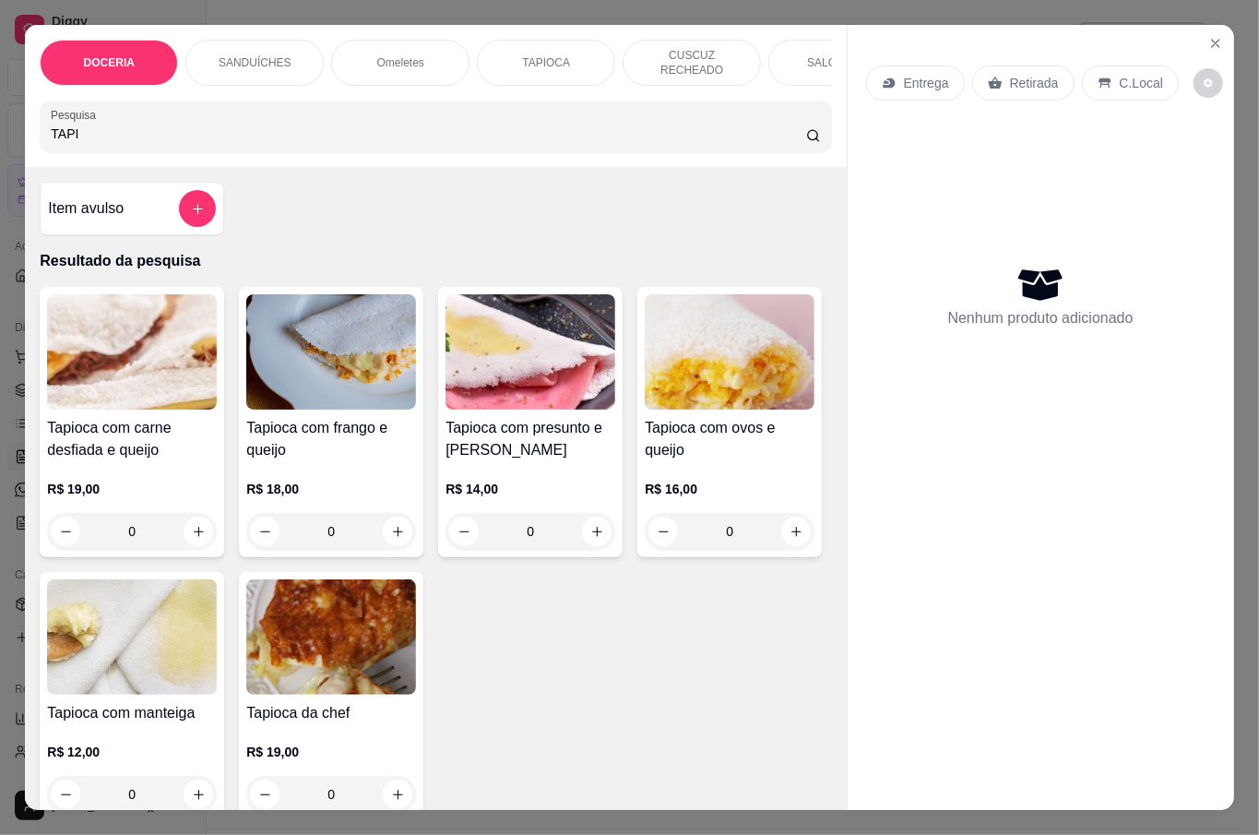
scroll to position [369, 0]
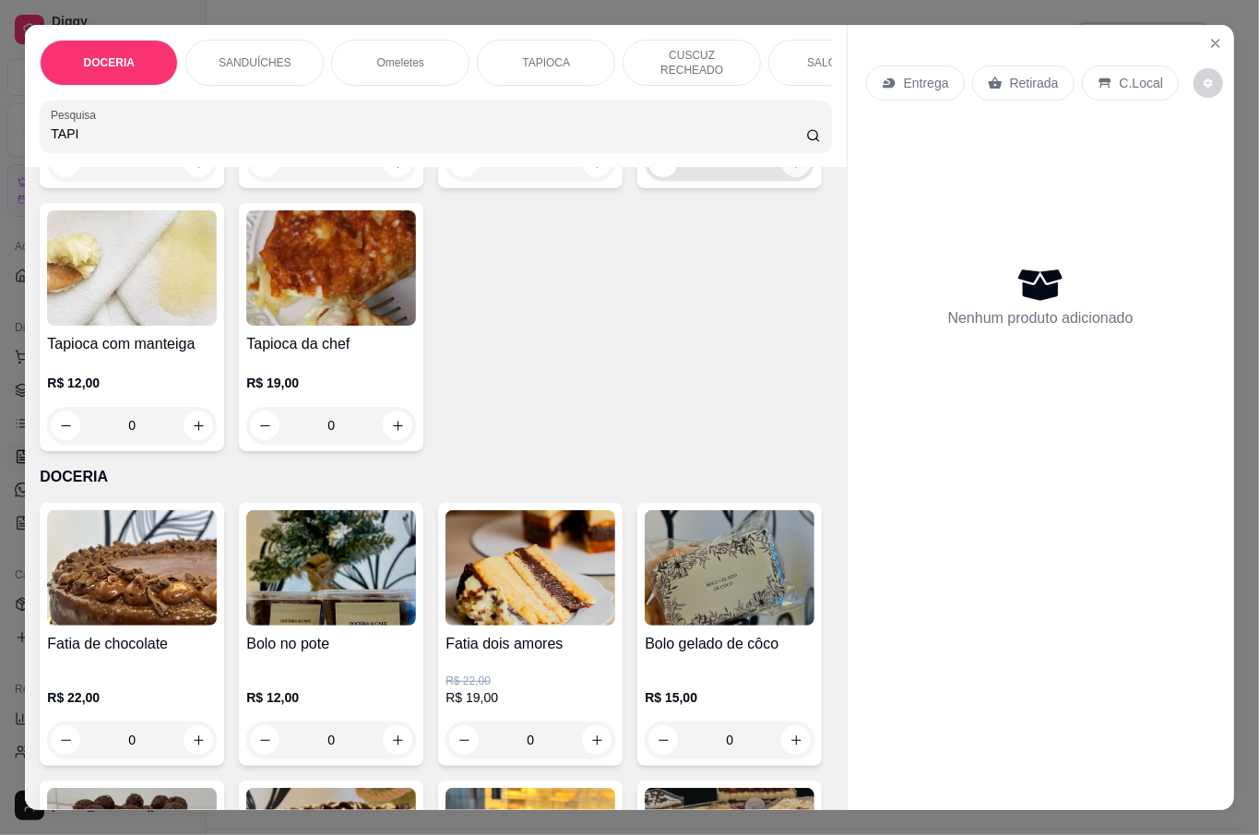
type input "TAPI"
click at [789, 170] on icon "increase-product-quantity" at bounding box center [796, 163] width 14 height 14
type input "1"
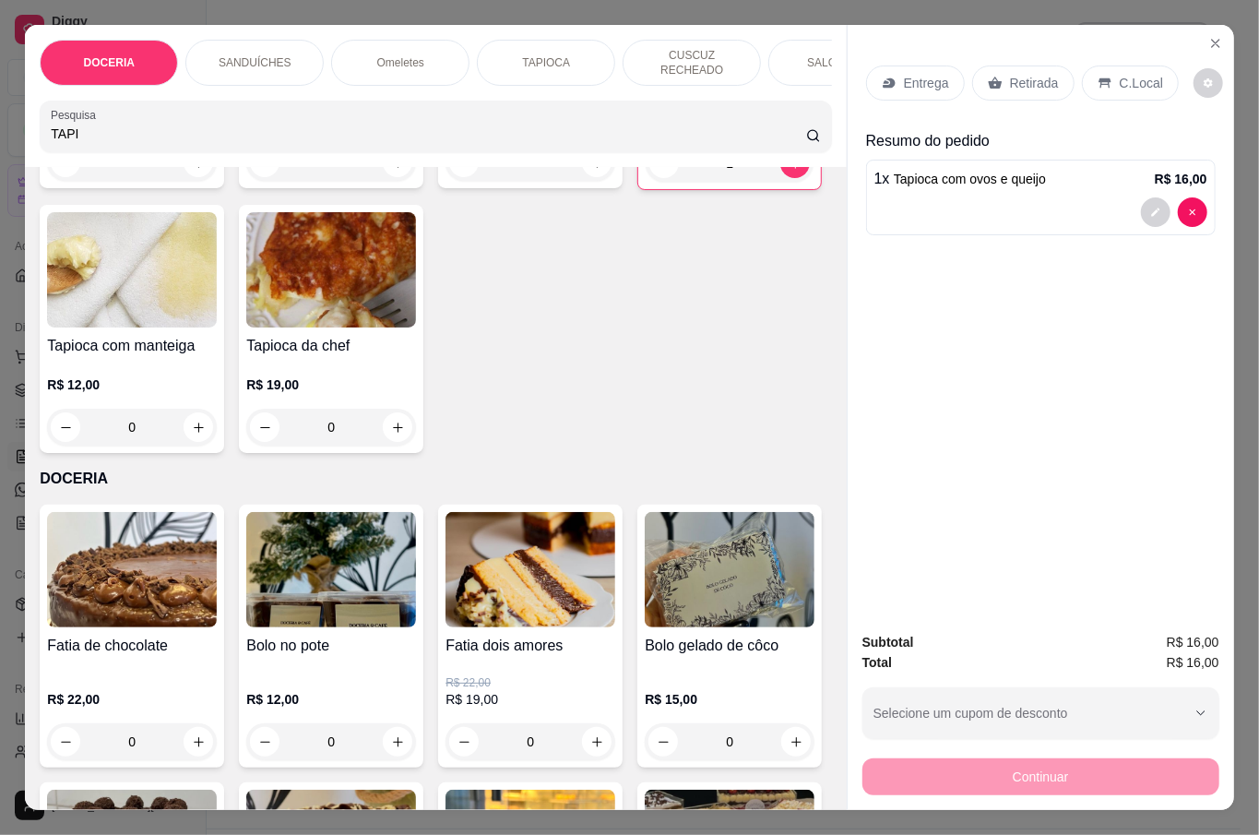
click at [163, 129] on input "TAPI" at bounding box center [428, 133] width 755 height 18
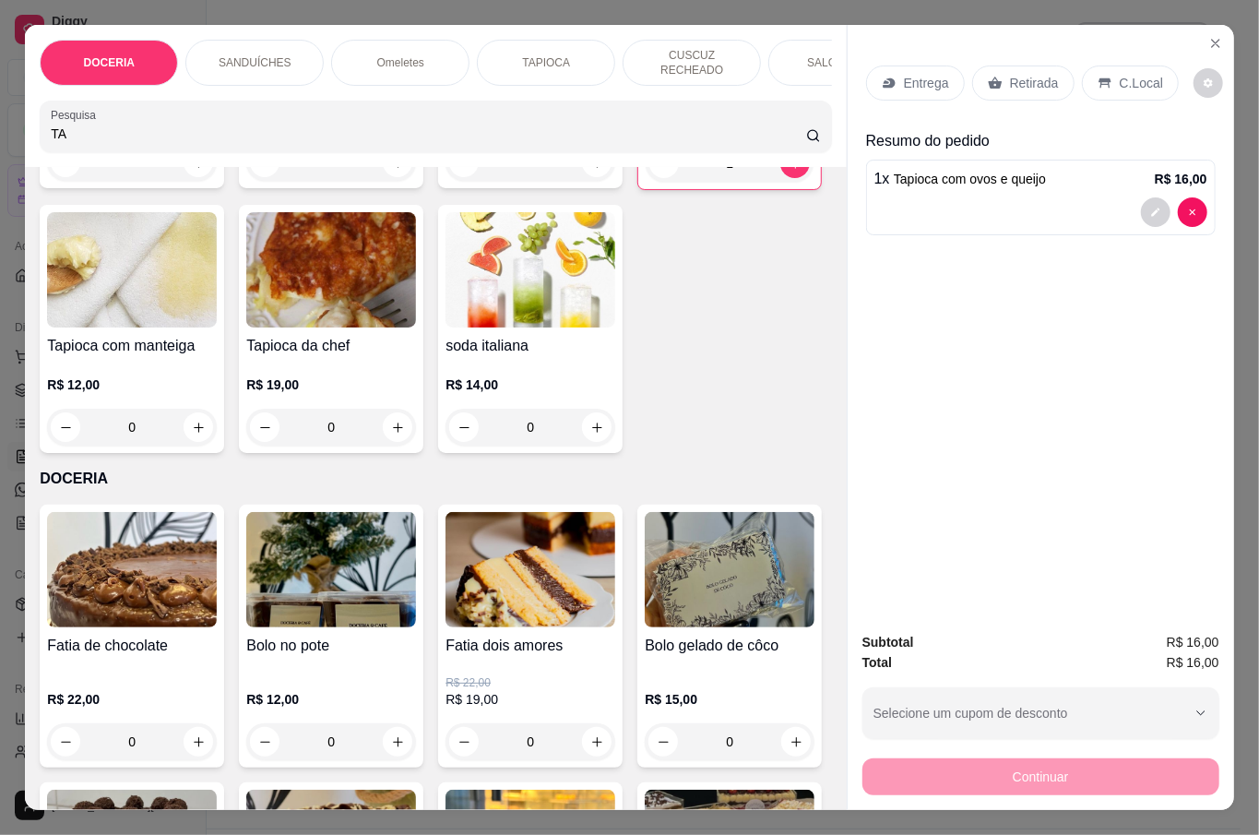
type input "T"
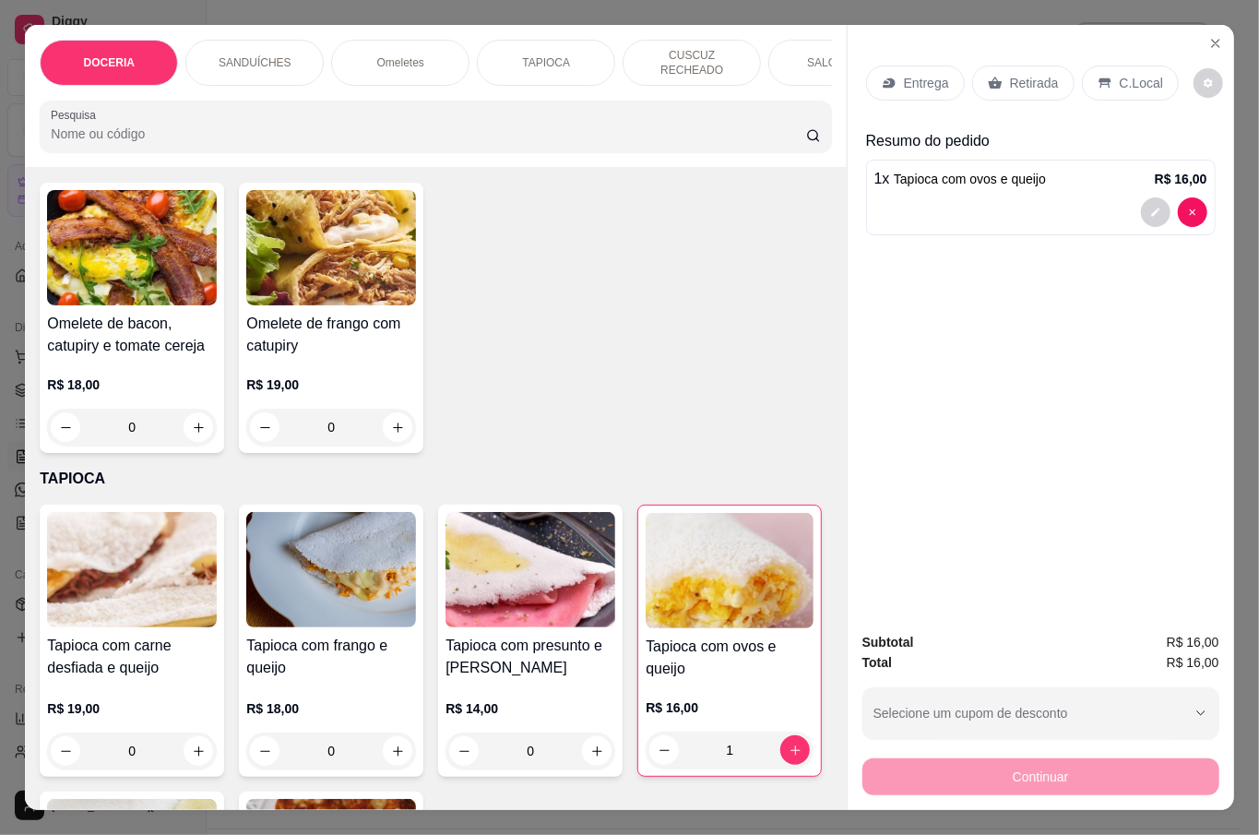
scroll to position [421, 0]
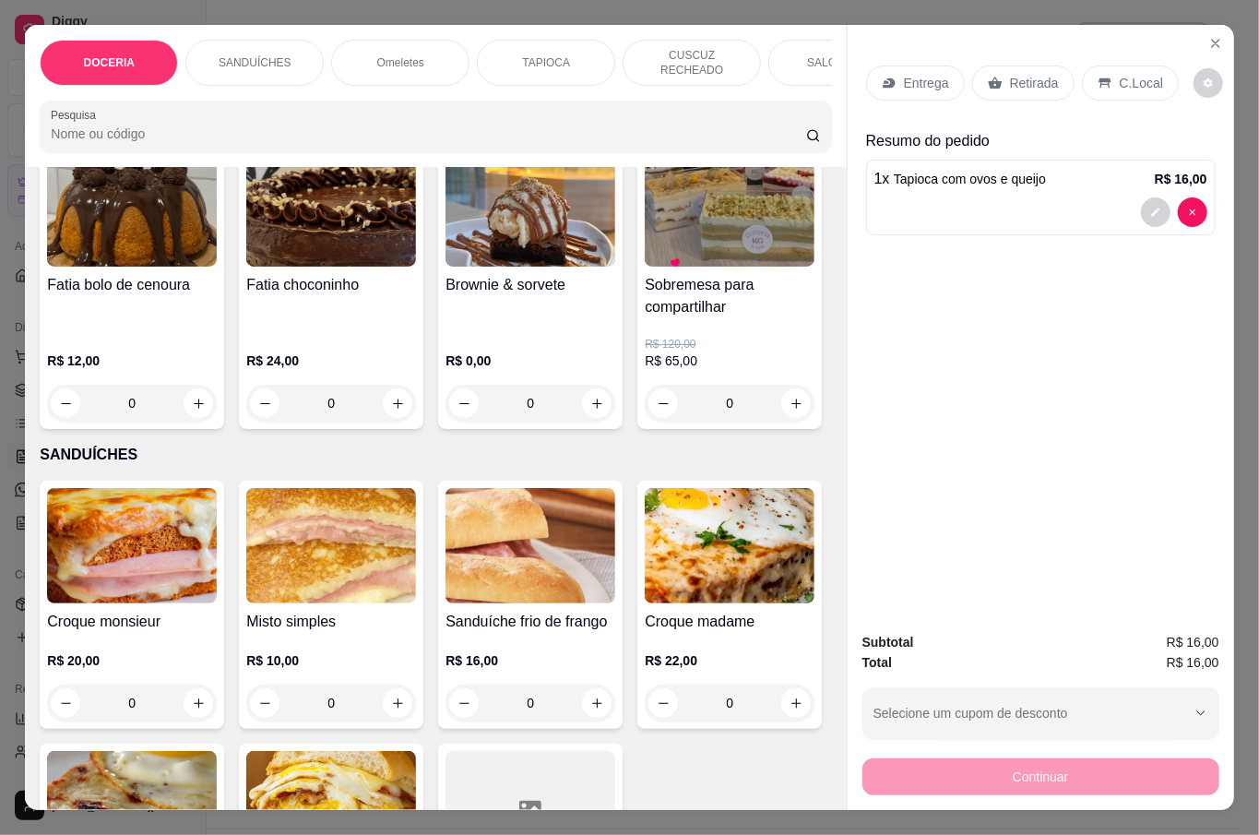
click at [996, 65] on div "Retirada" at bounding box center [1023, 82] width 102 height 35
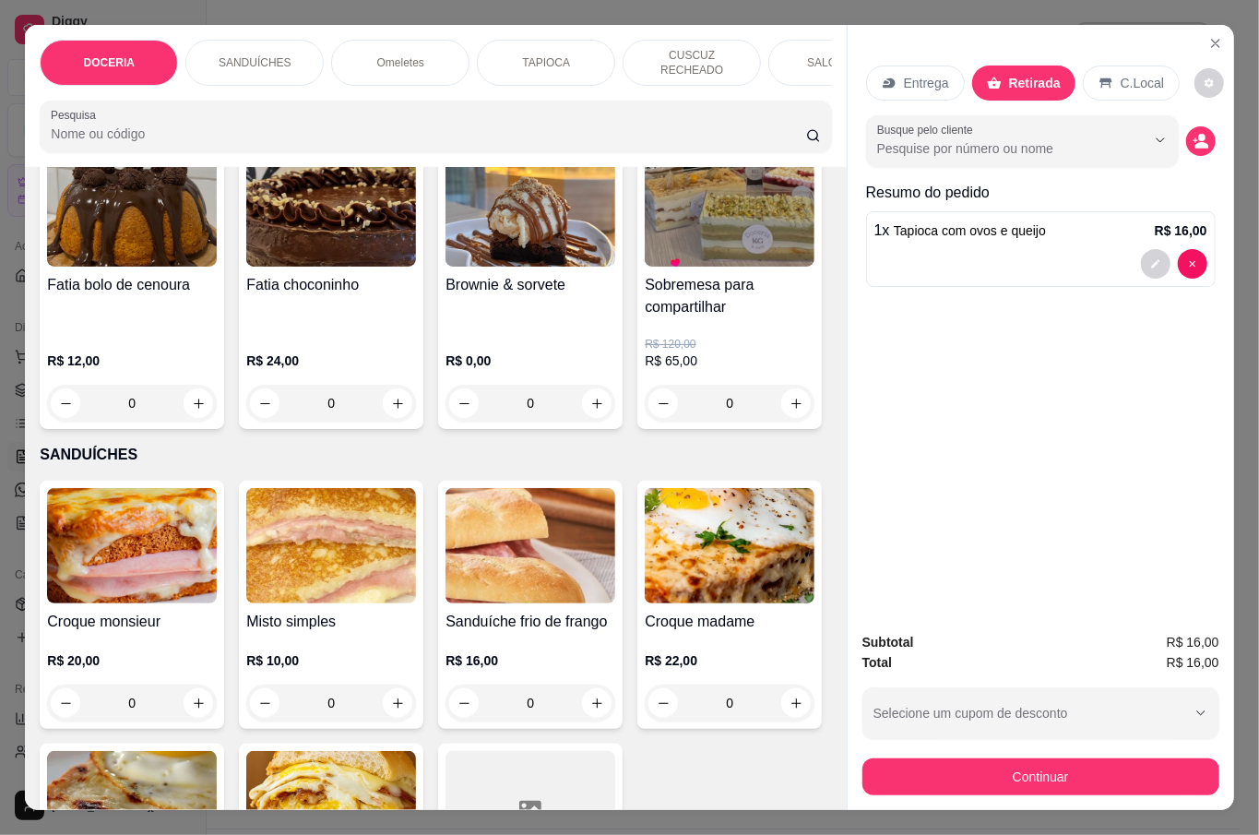
scroll to position [0, 0]
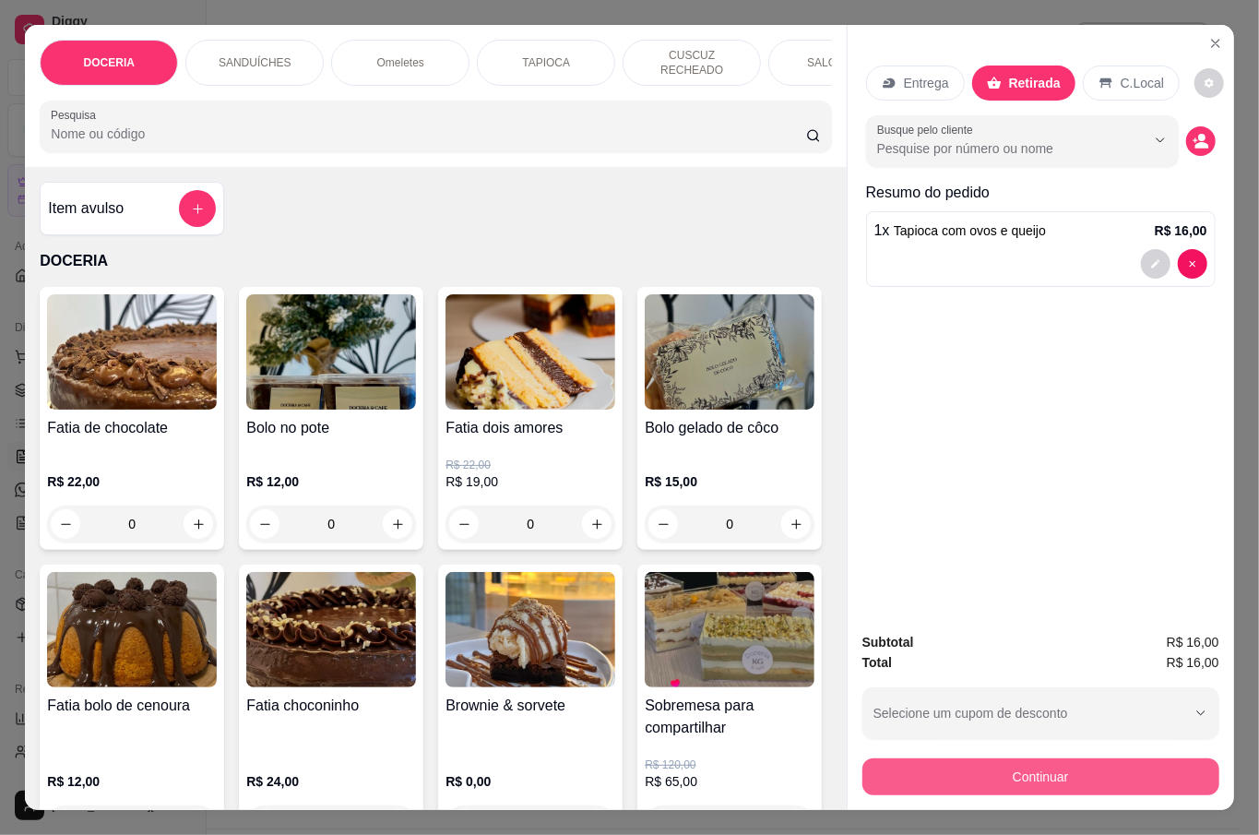
click at [1064, 773] on button "Continuar" at bounding box center [1040, 776] width 357 height 37
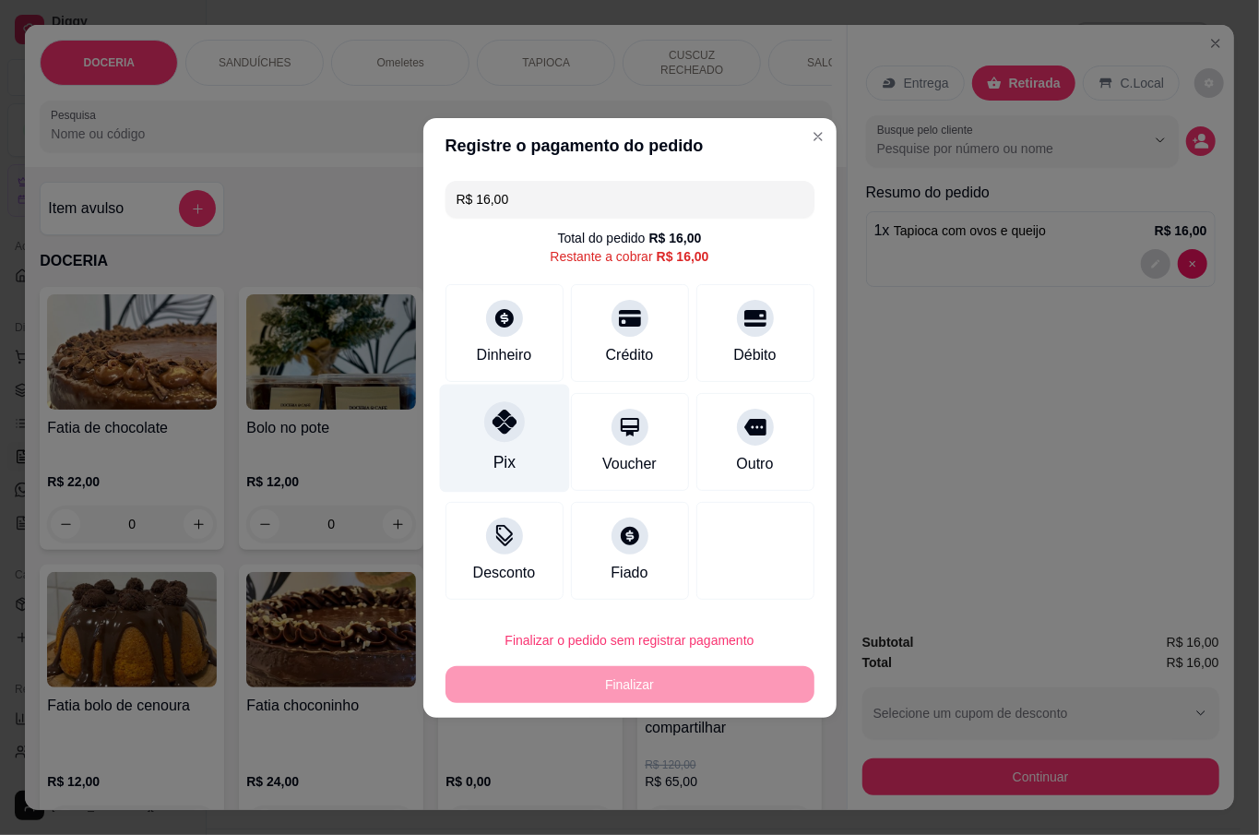
click at [526, 444] on div "Pix" at bounding box center [504, 438] width 130 height 108
type input "R$ 0,00"
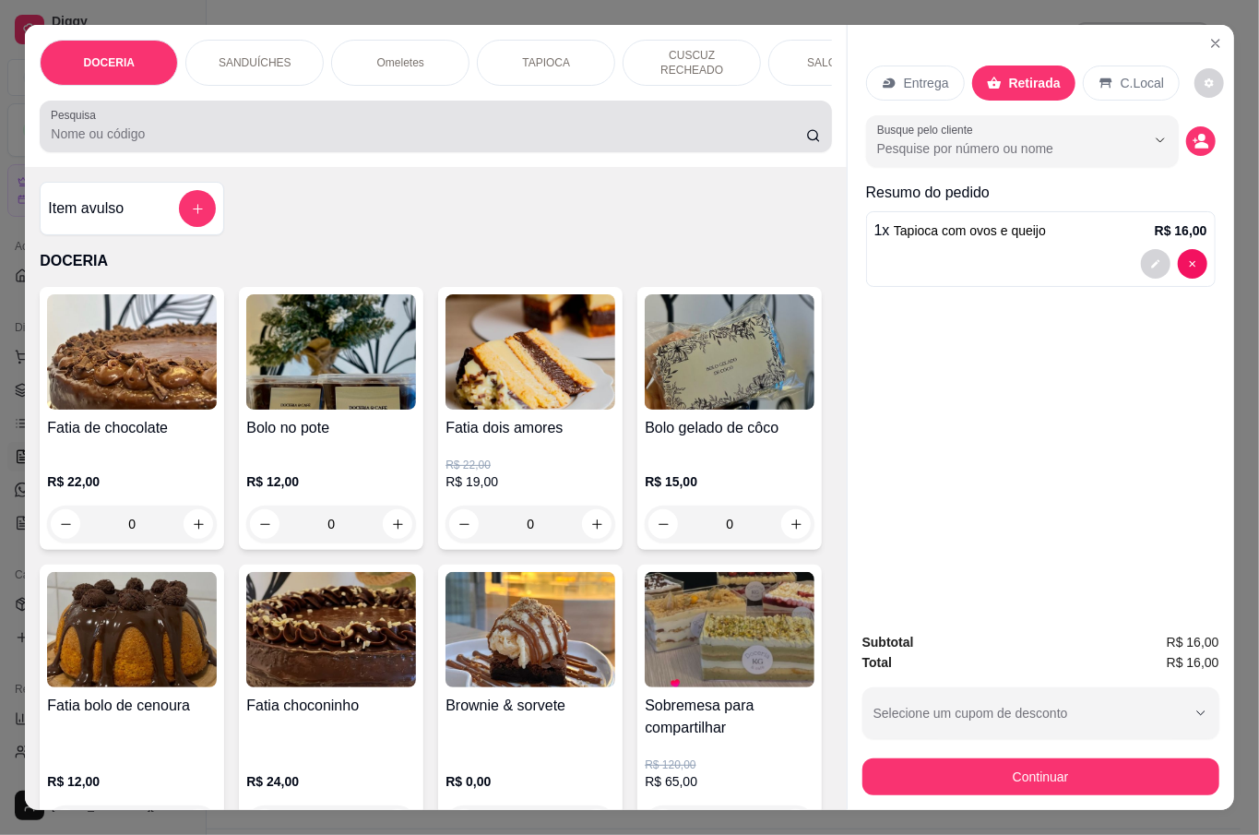
click at [138, 145] on div "Pesquisa" at bounding box center [435, 127] width 791 height 52
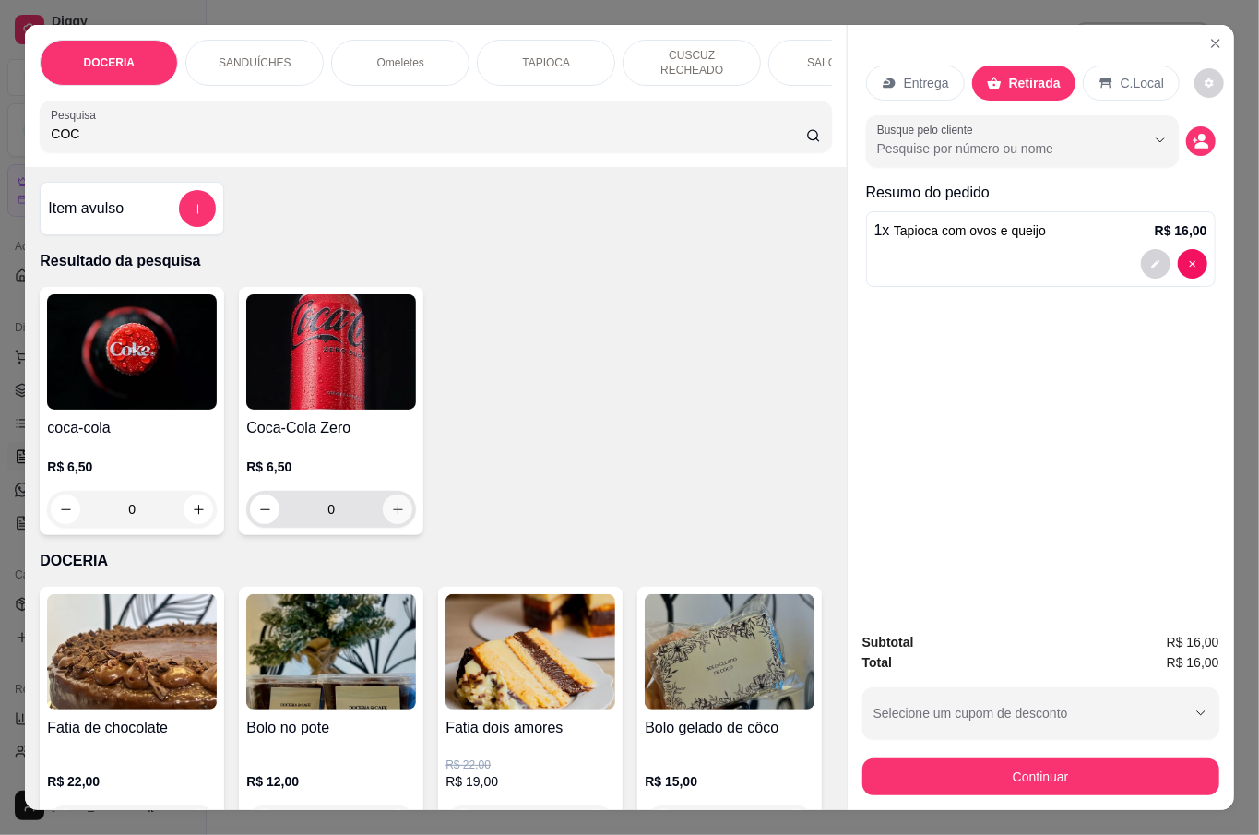
type input "COC"
click at [398, 503] on button "increase-product-quantity" at bounding box center [398, 509] width 30 height 30
type input "1"
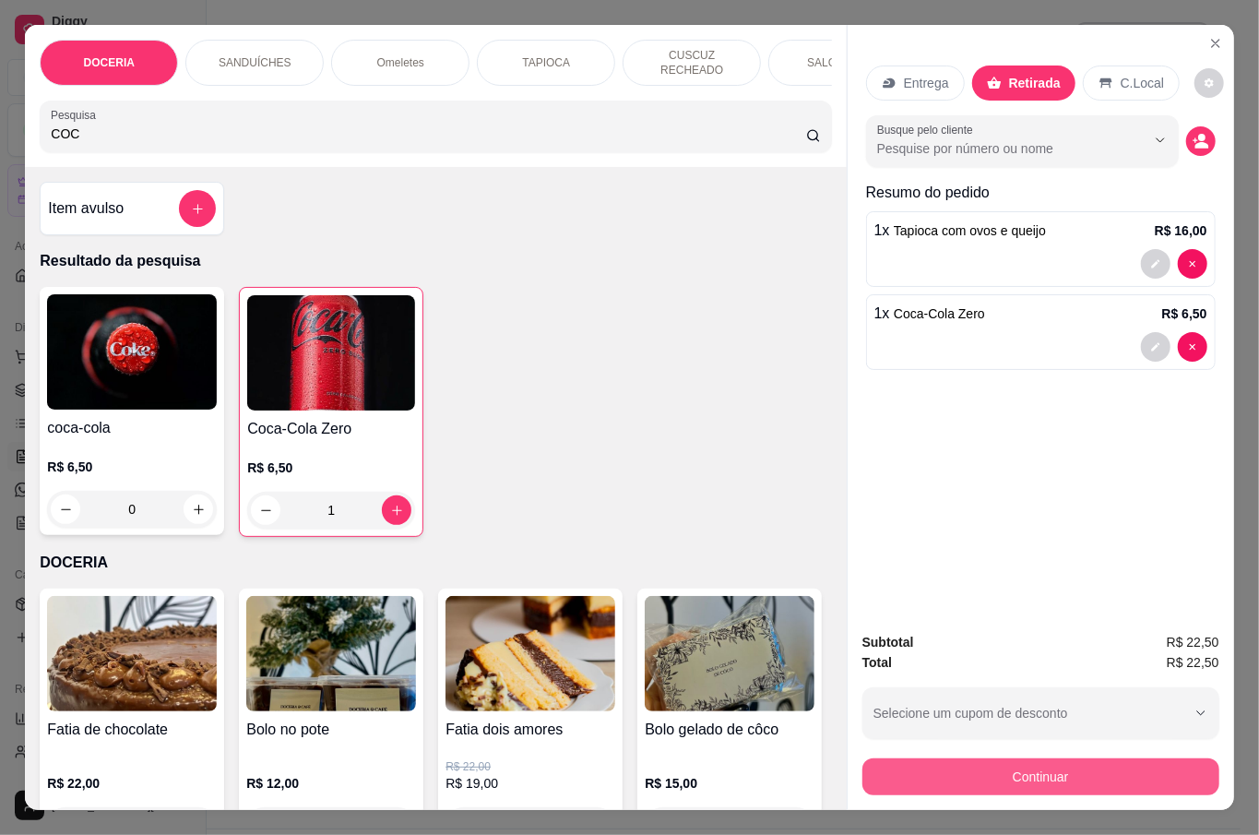
click at [1123, 778] on button "Continuar" at bounding box center [1040, 776] width 357 height 37
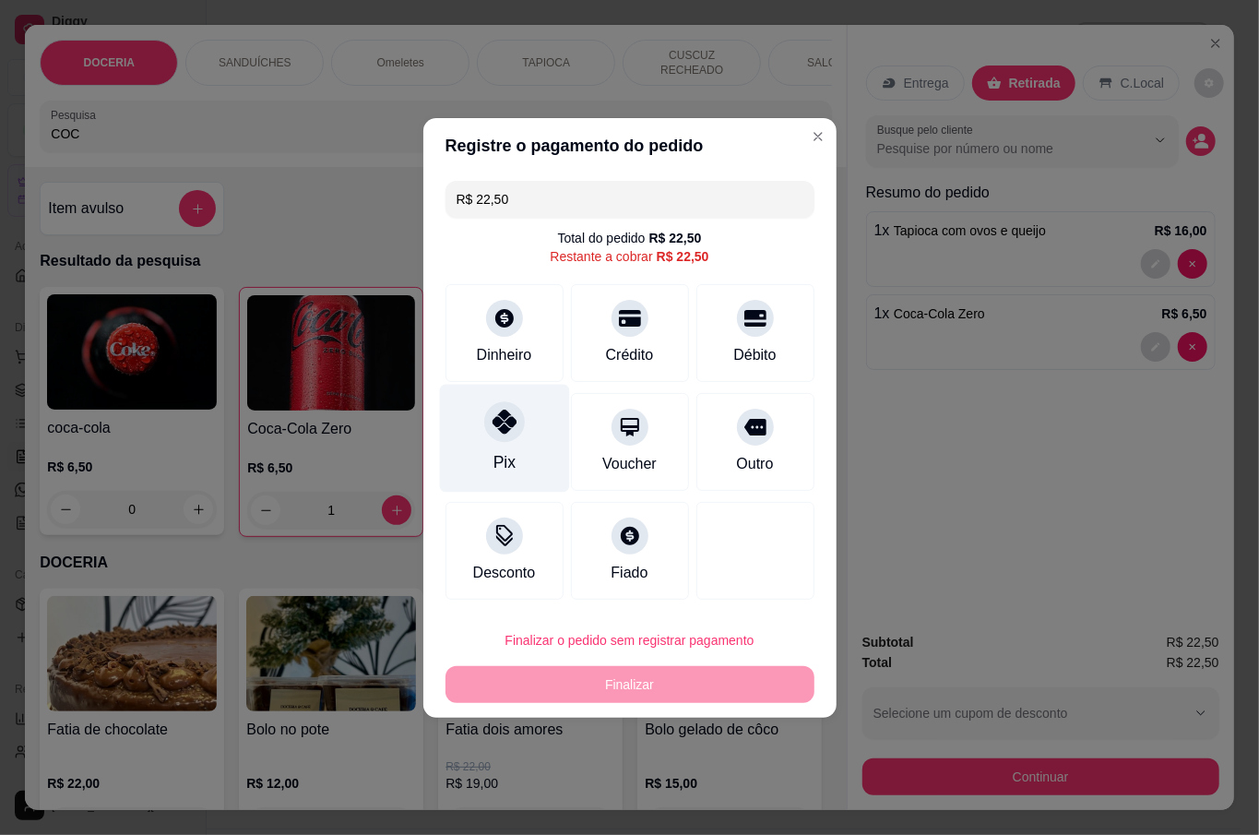
click at [472, 435] on div "Pix" at bounding box center [504, 438] width 130 height 108
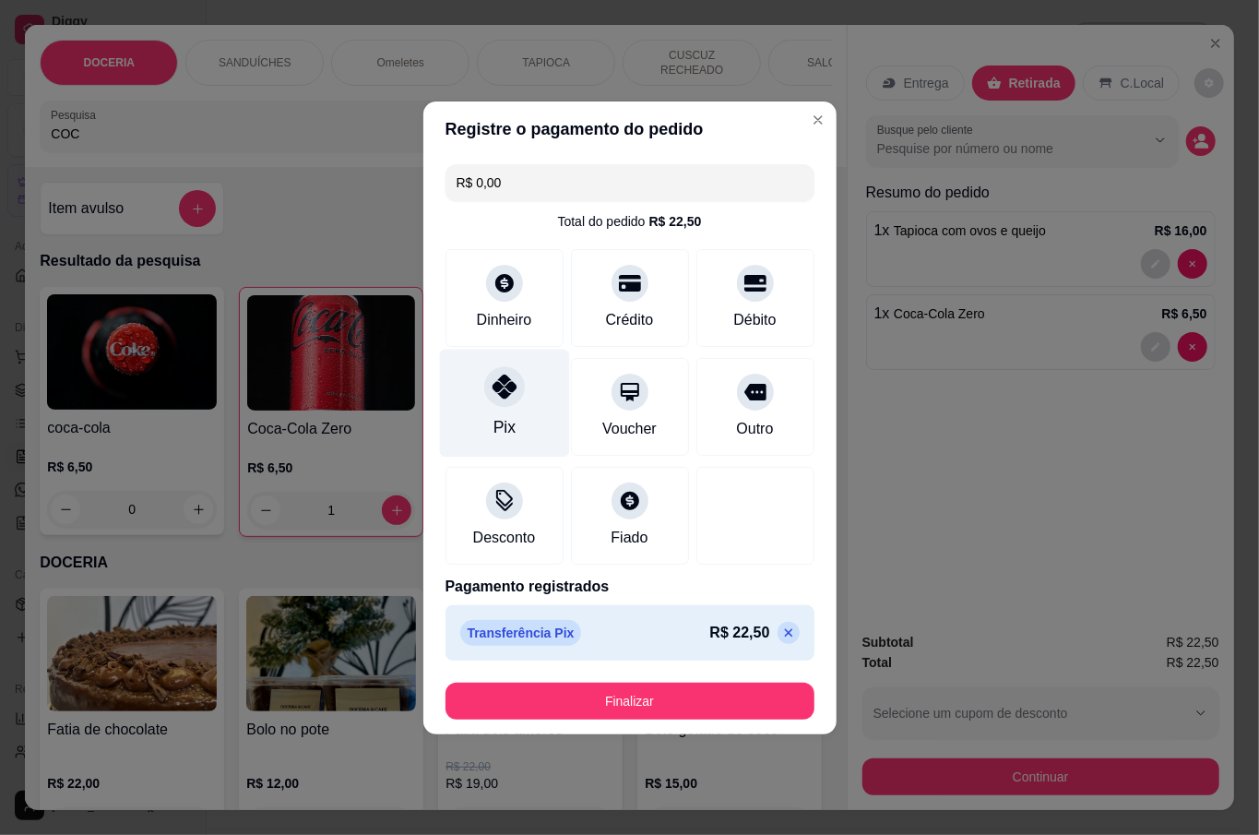
type input "R$ 0,00"
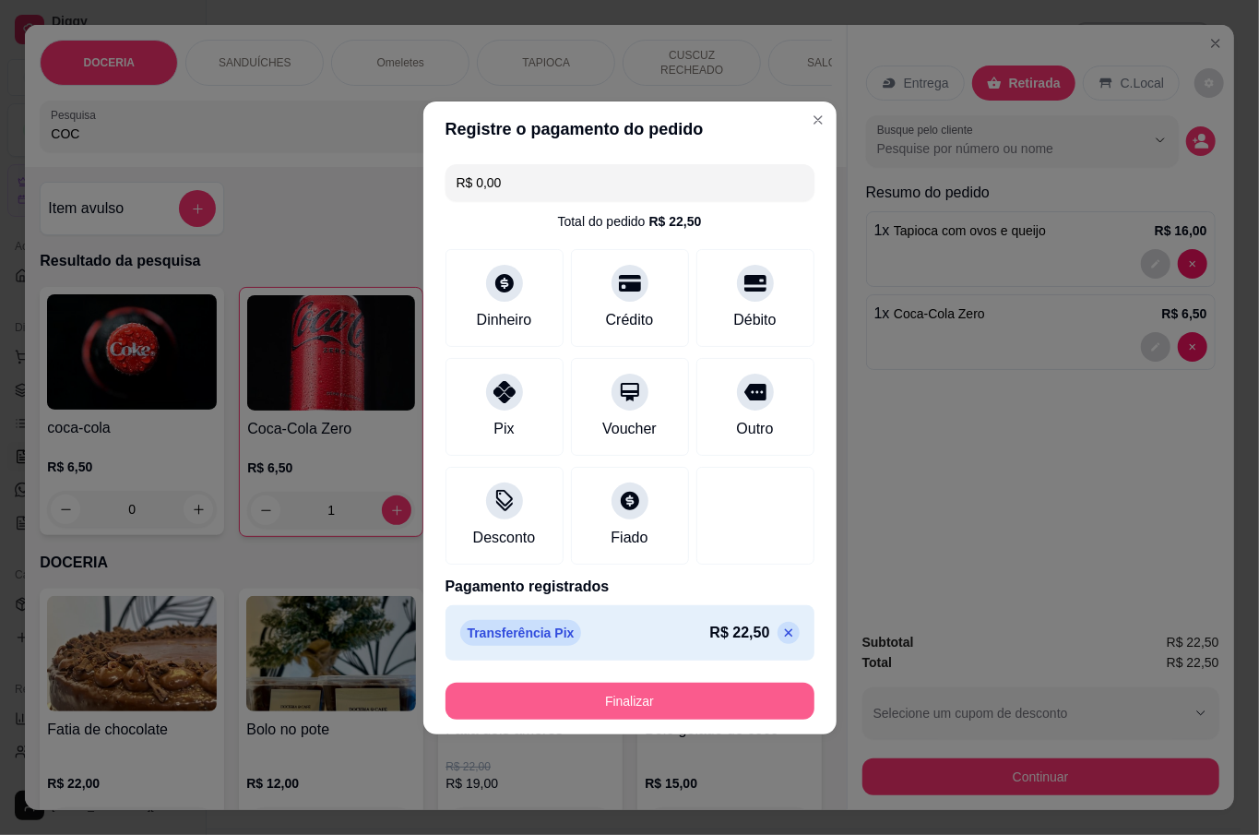
click at [588, 705] on button "Finalizar" at bounding box center [629, 700] width 369 height 37
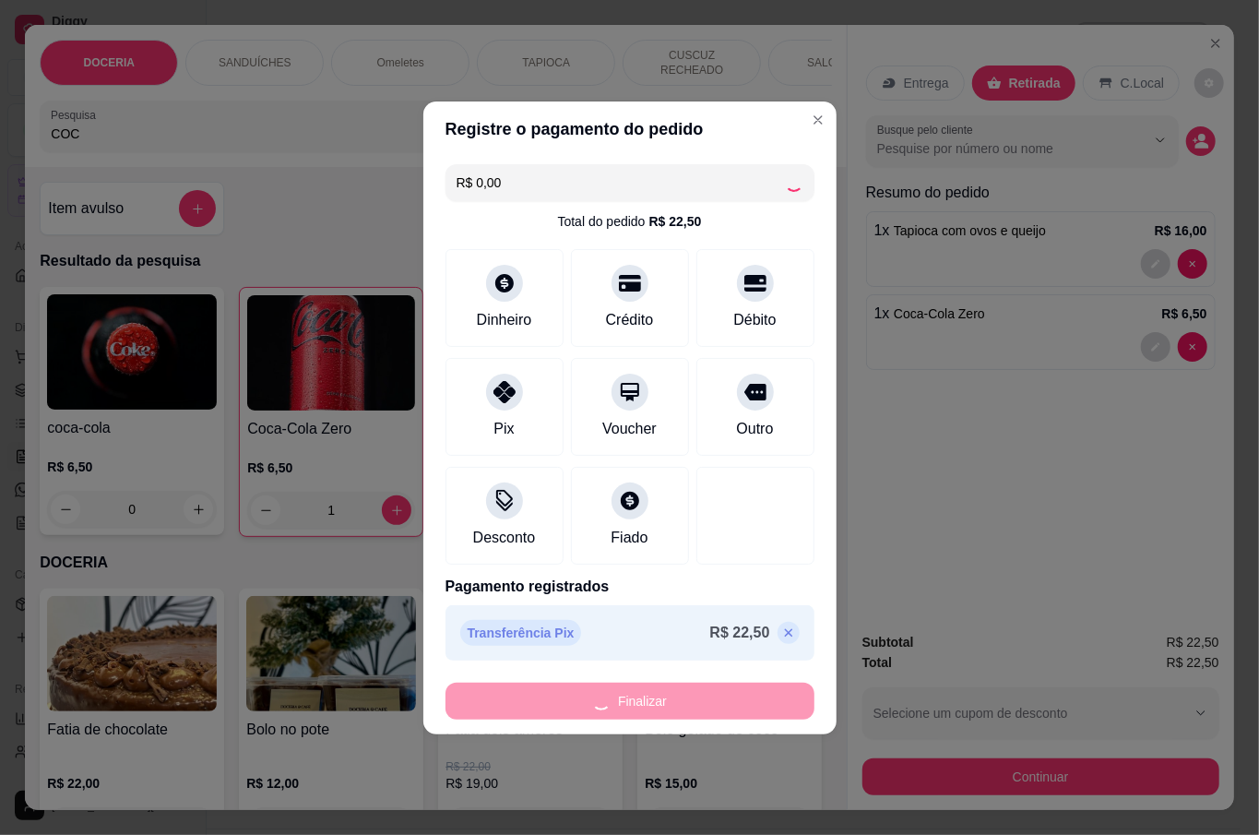
type input "0"
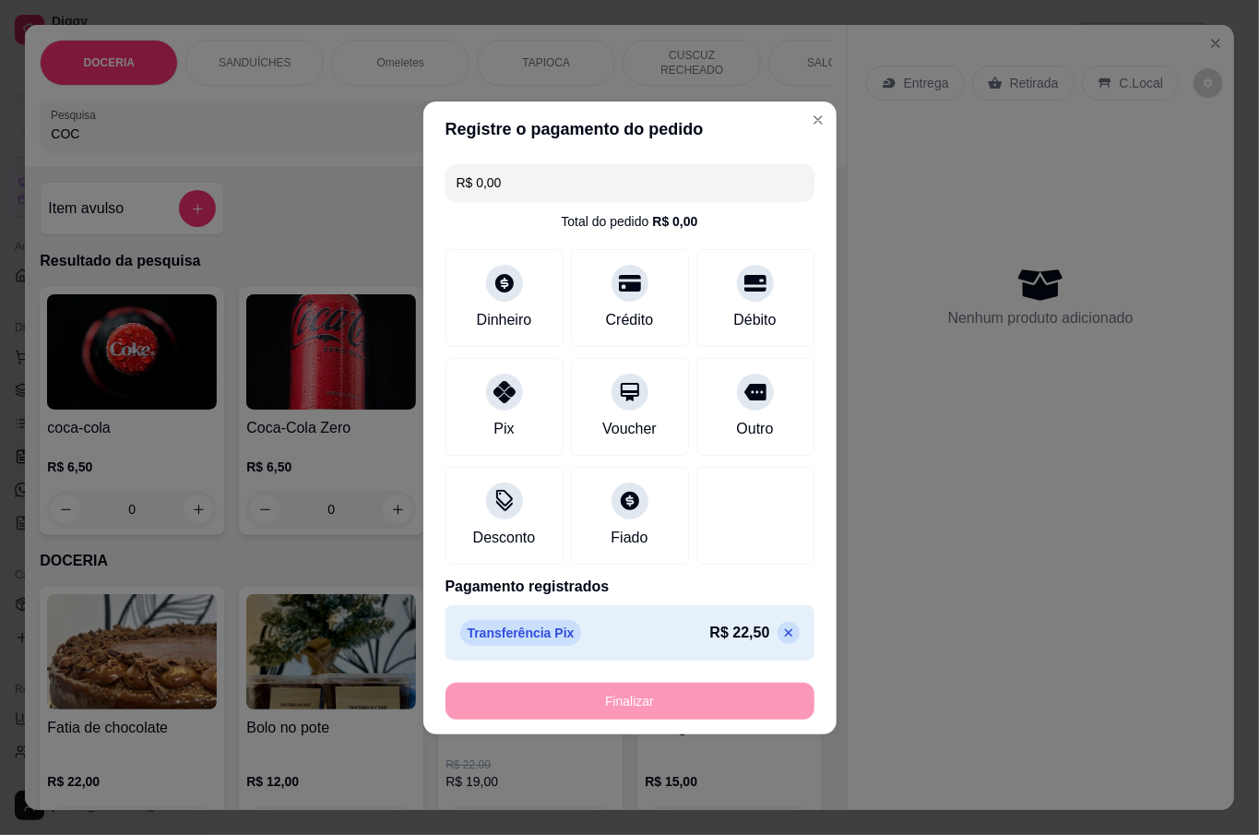
type input "-R$ 22,50"
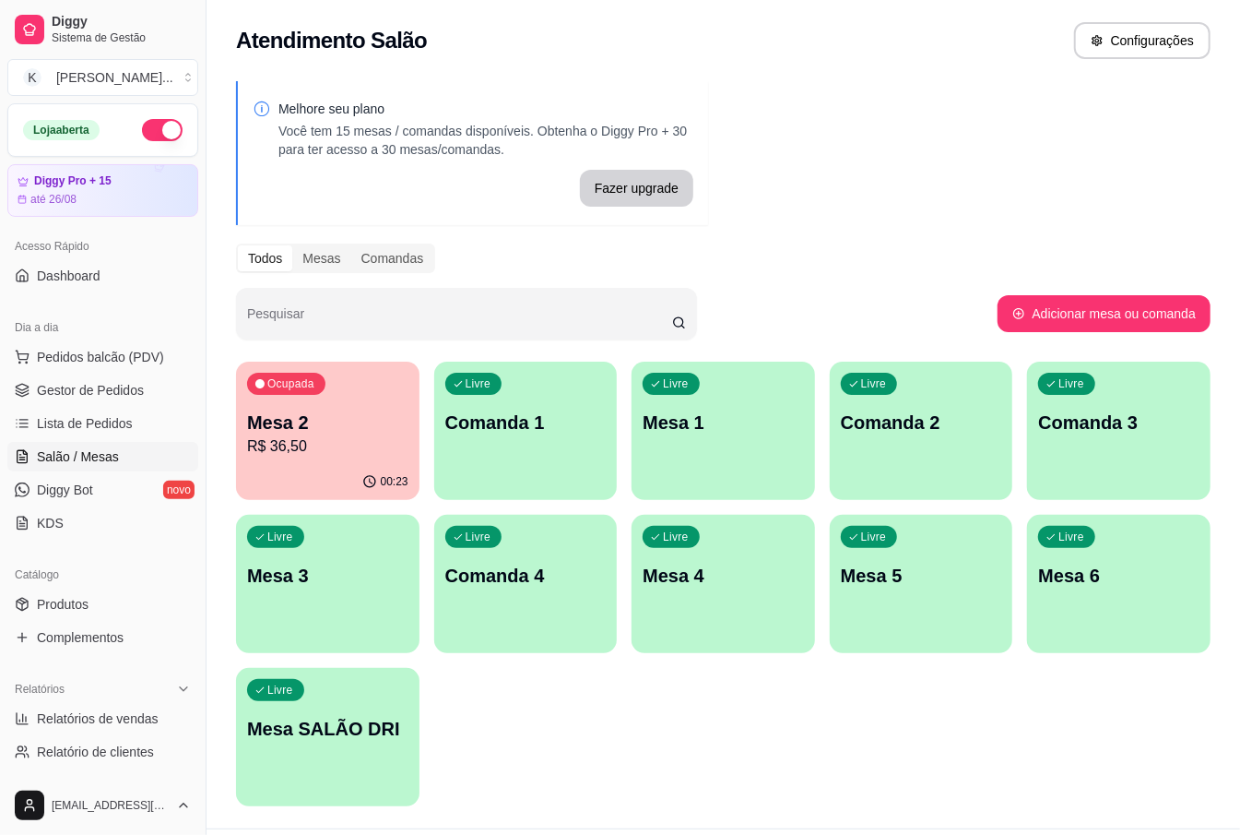
click at [369, 450] on p "R$ 36,50" at bounding box center [327, 446] width 161 height 22
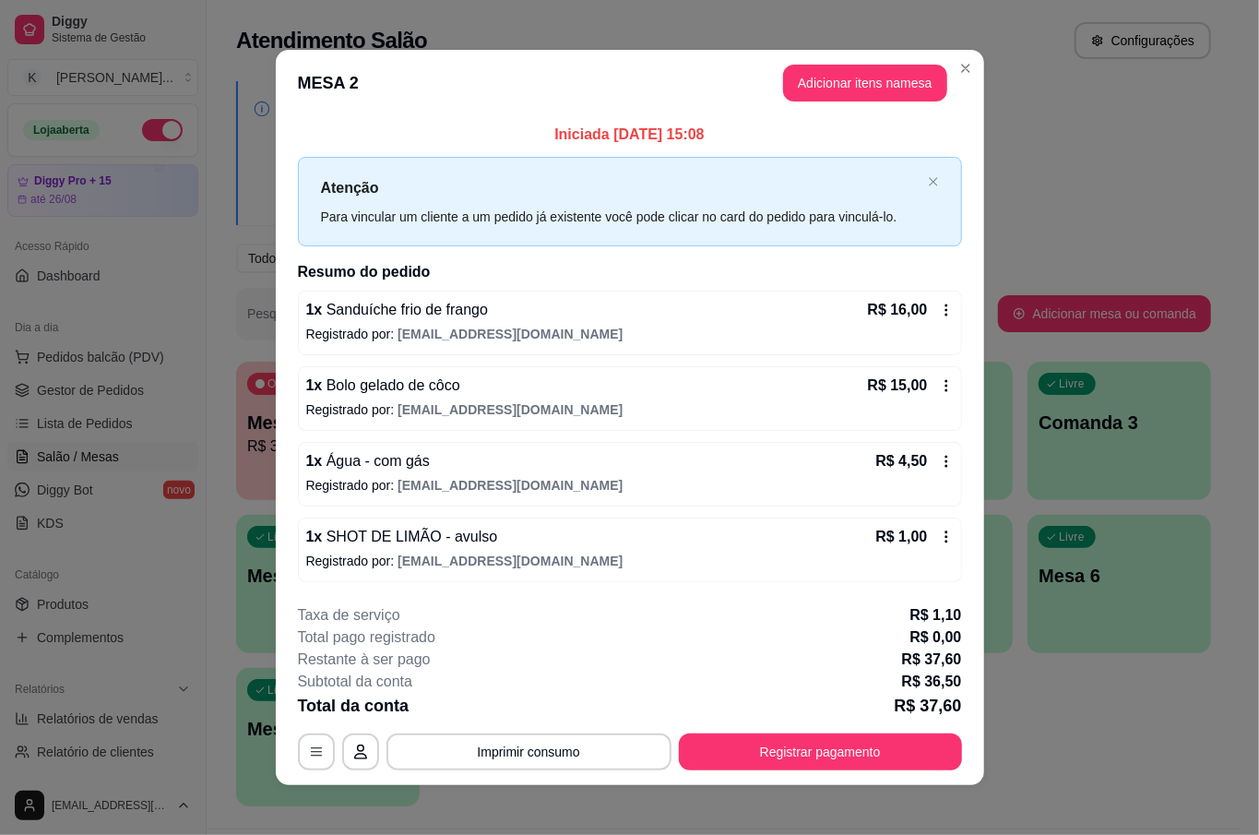
scroll to position [11, 0]
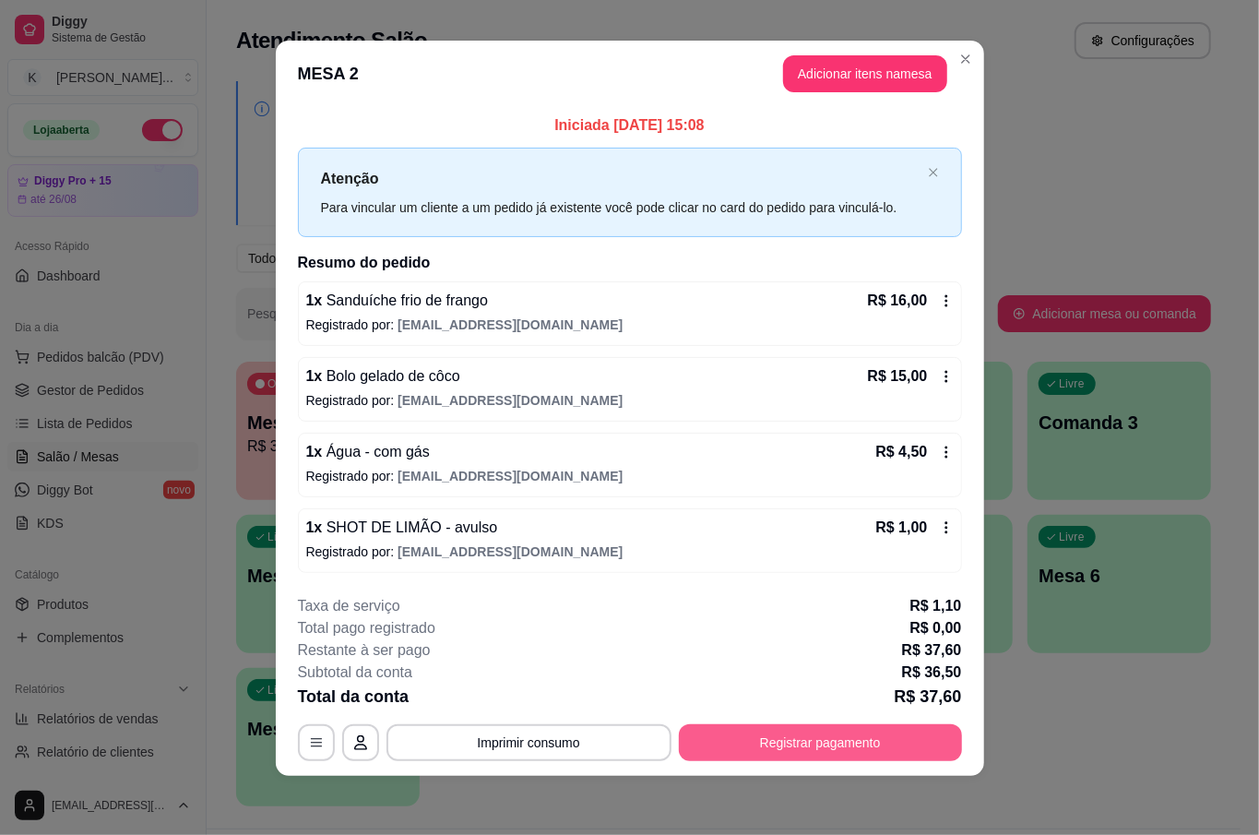
click at [904, 732] on button "Registrar pagamento" at bounding box center [820, 742] width 283 height 37
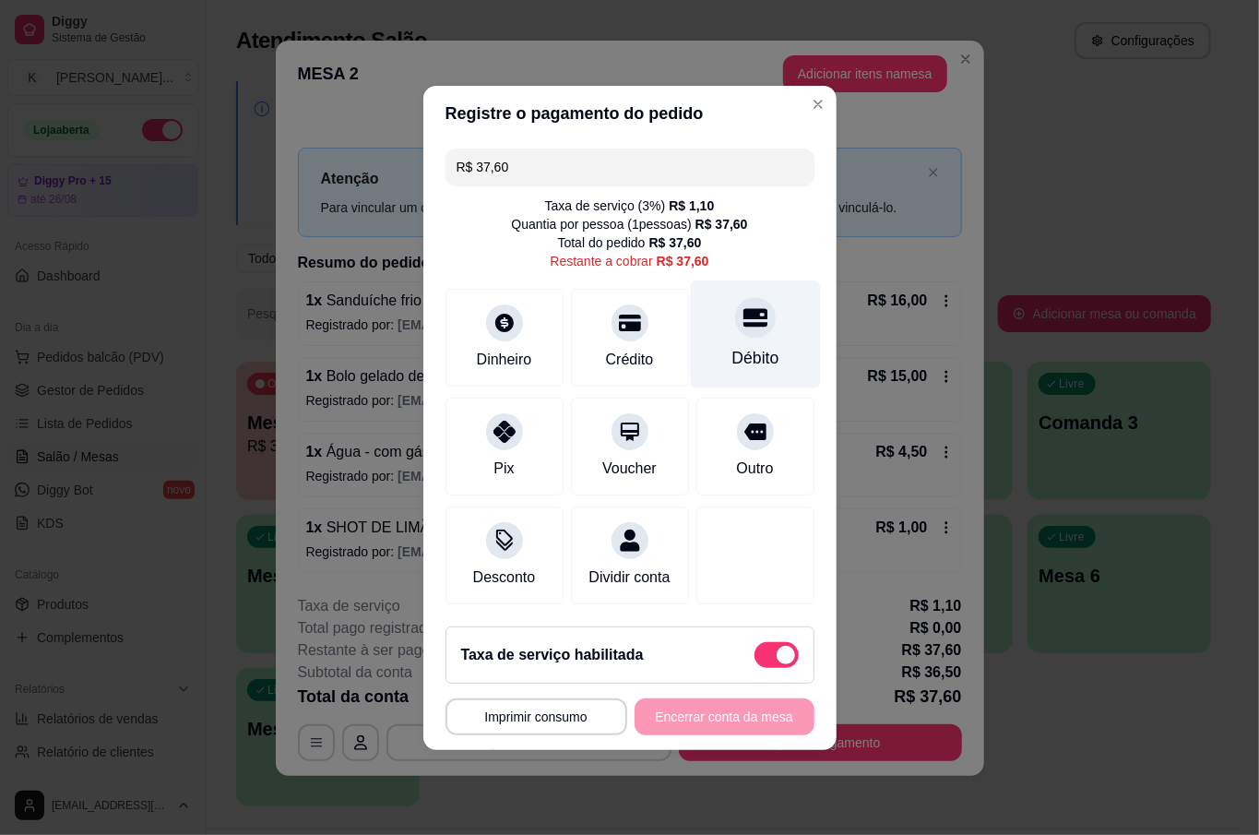
click at [760, 317] on div "Débito" at bounding box center [755, 333] width 130 height 108
type input "R$ 0,00"
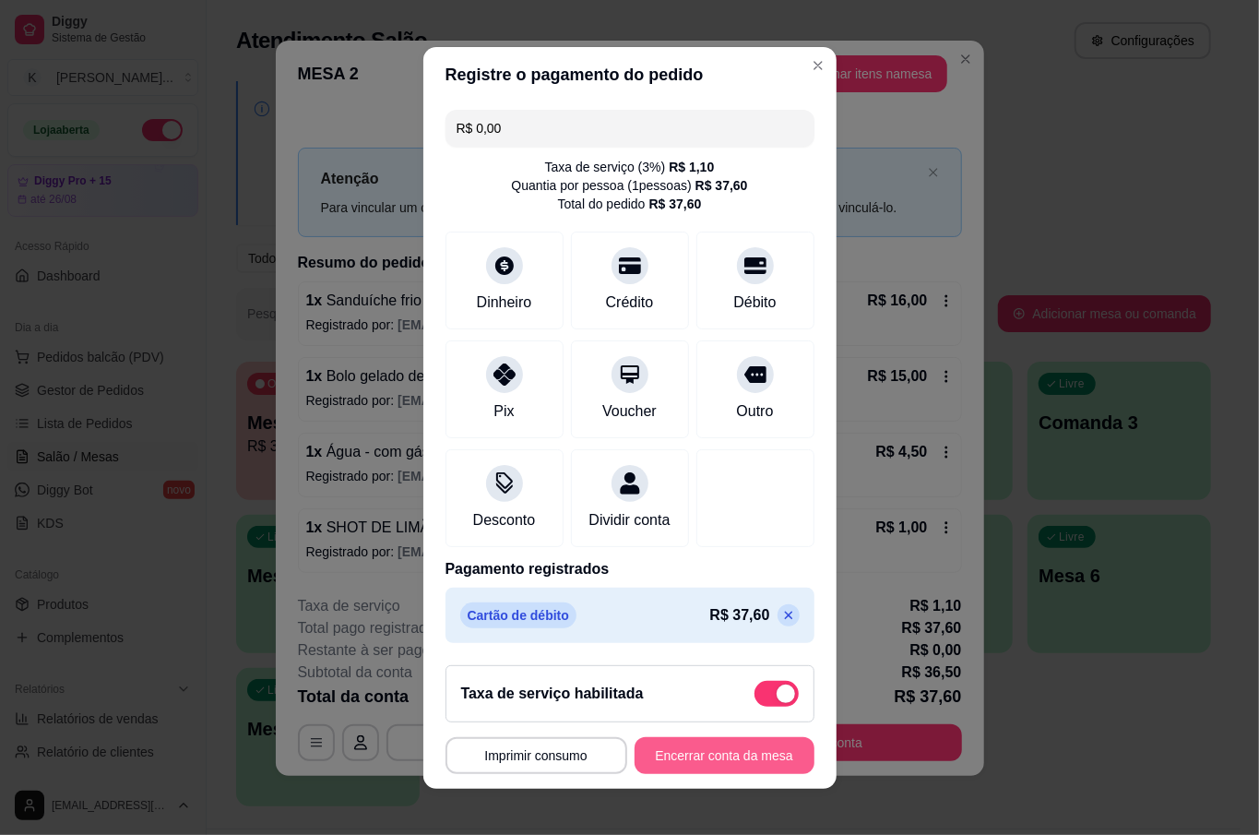
click at [692, 753] on button "Encerrar conta da mesa" at bounding box center [724, 755] width 180 height 37
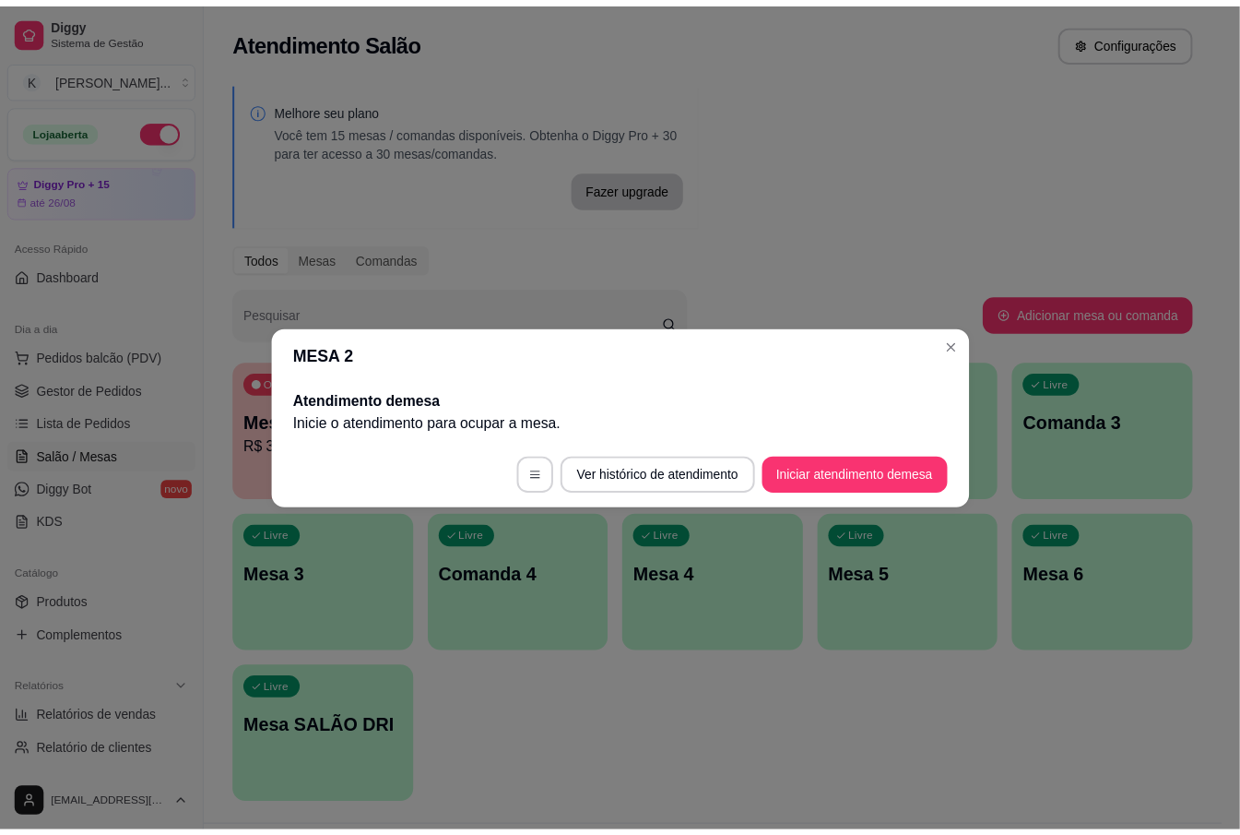
scroll to position [0, 0]
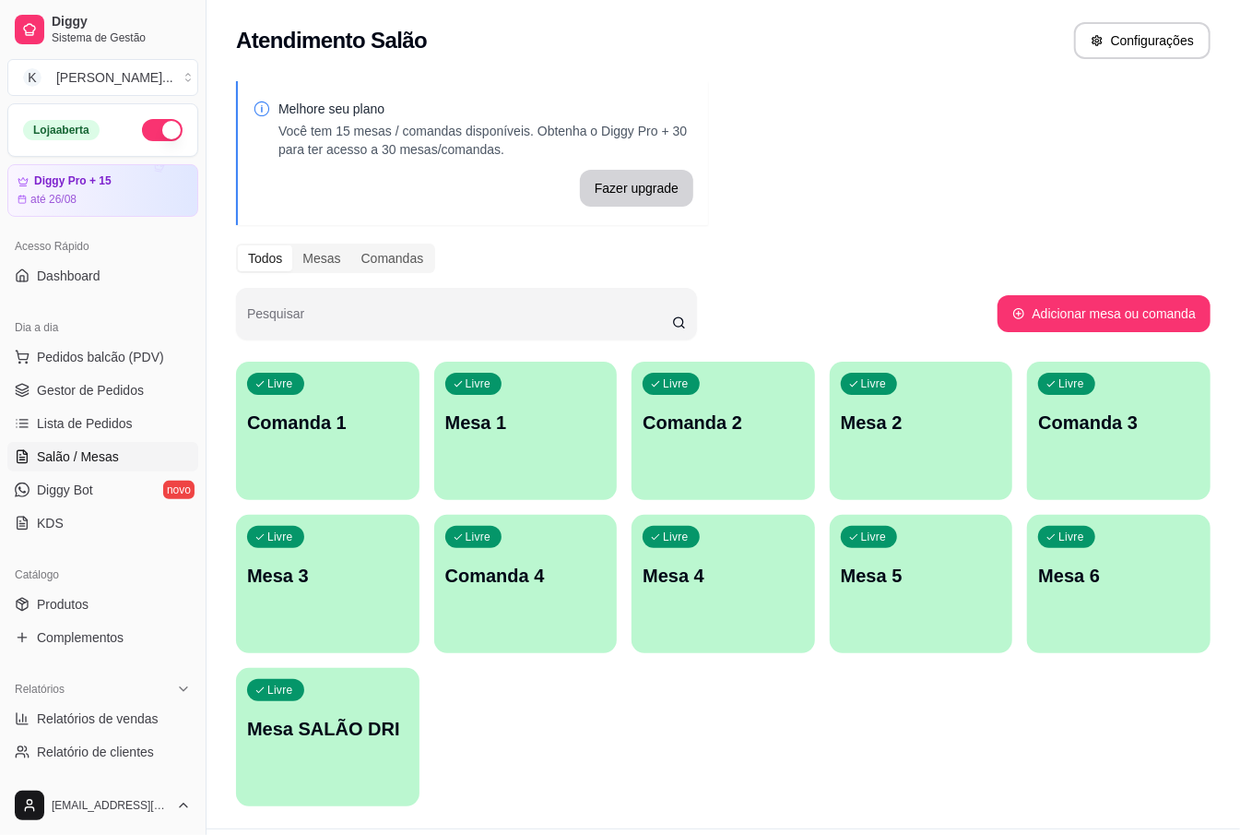
click at [716, 660] on div "Livre Comanda 1 Livre Mesa 1 Livre Comanda 2 Livre Mesa 2 Livre Comanda 3 Livre…" at bounding box center [723, 584] width 975 height 445
click at [111, 601] on link "Produtos" at bounding box center [102, 604] width 191 height 30
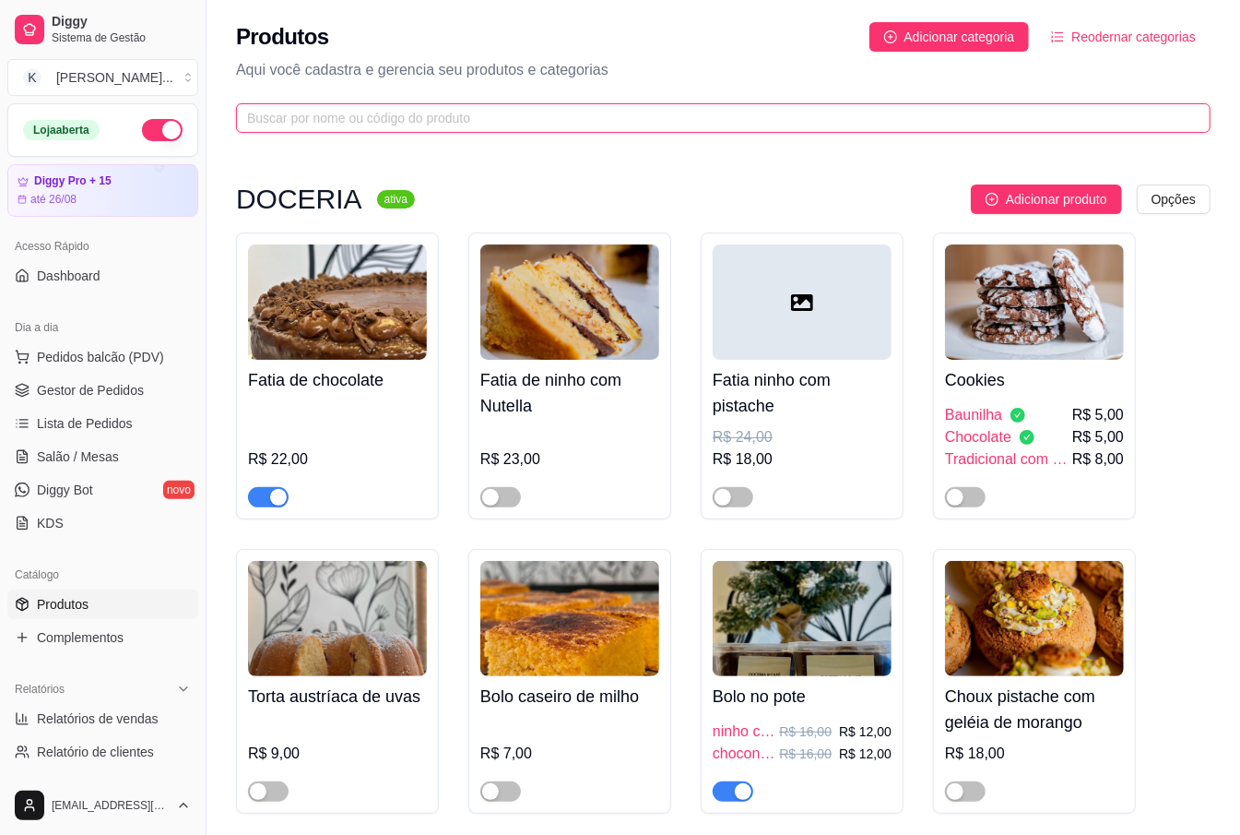
click at [337, 116] on input "text" at bounding box center [716, 118] width 938 height 20
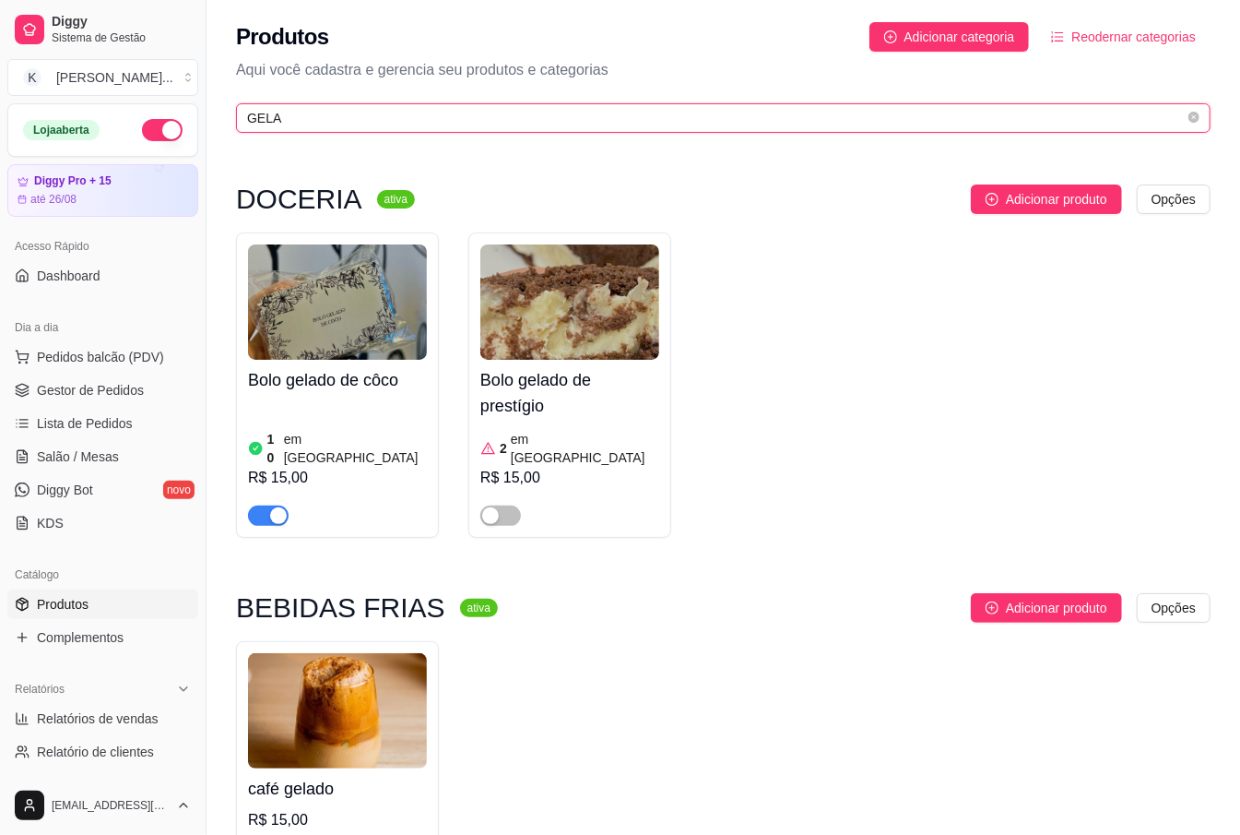
type input "GELA"
click at [397, 467] on div "R$ 15,00" at bounding box center [337, 478] width 179 height 22
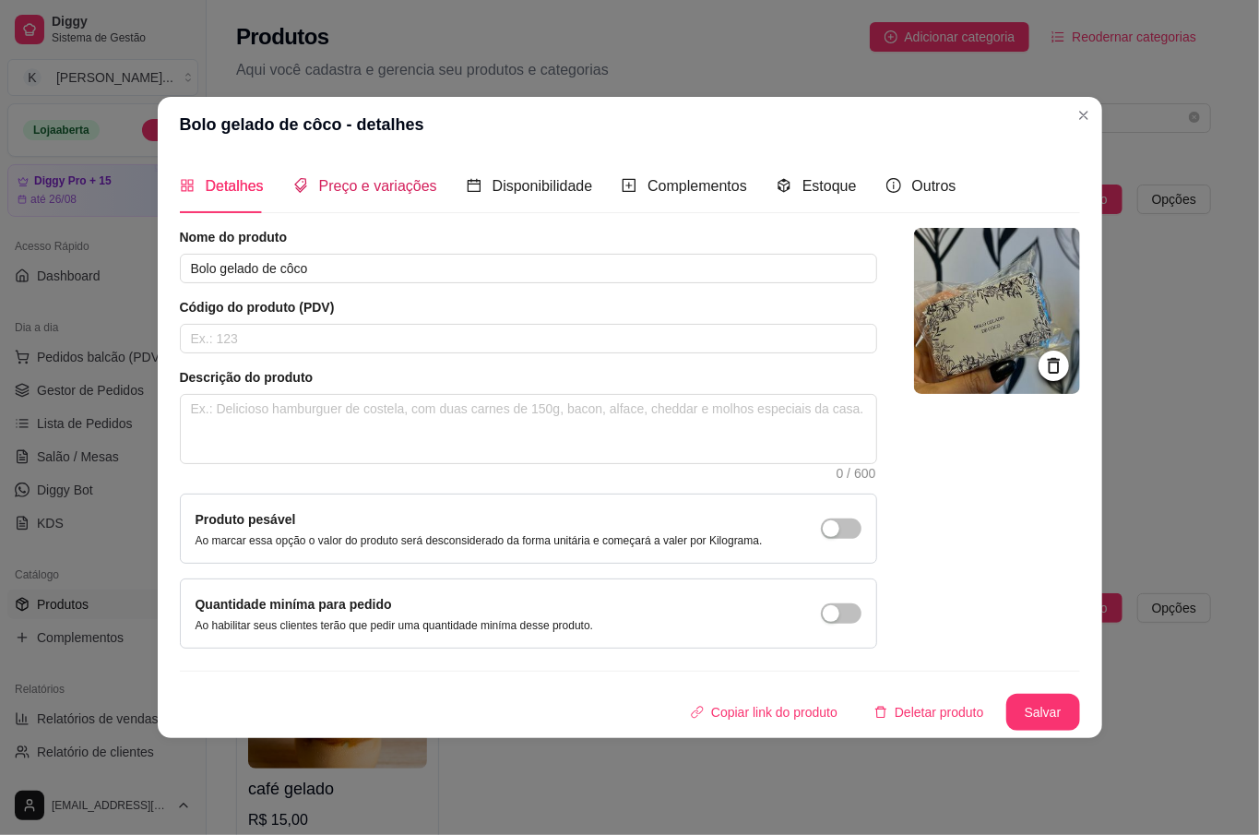
click at [373, 184] on span "Preço e variações" at bounding box center [378, 186] width 118 height 16
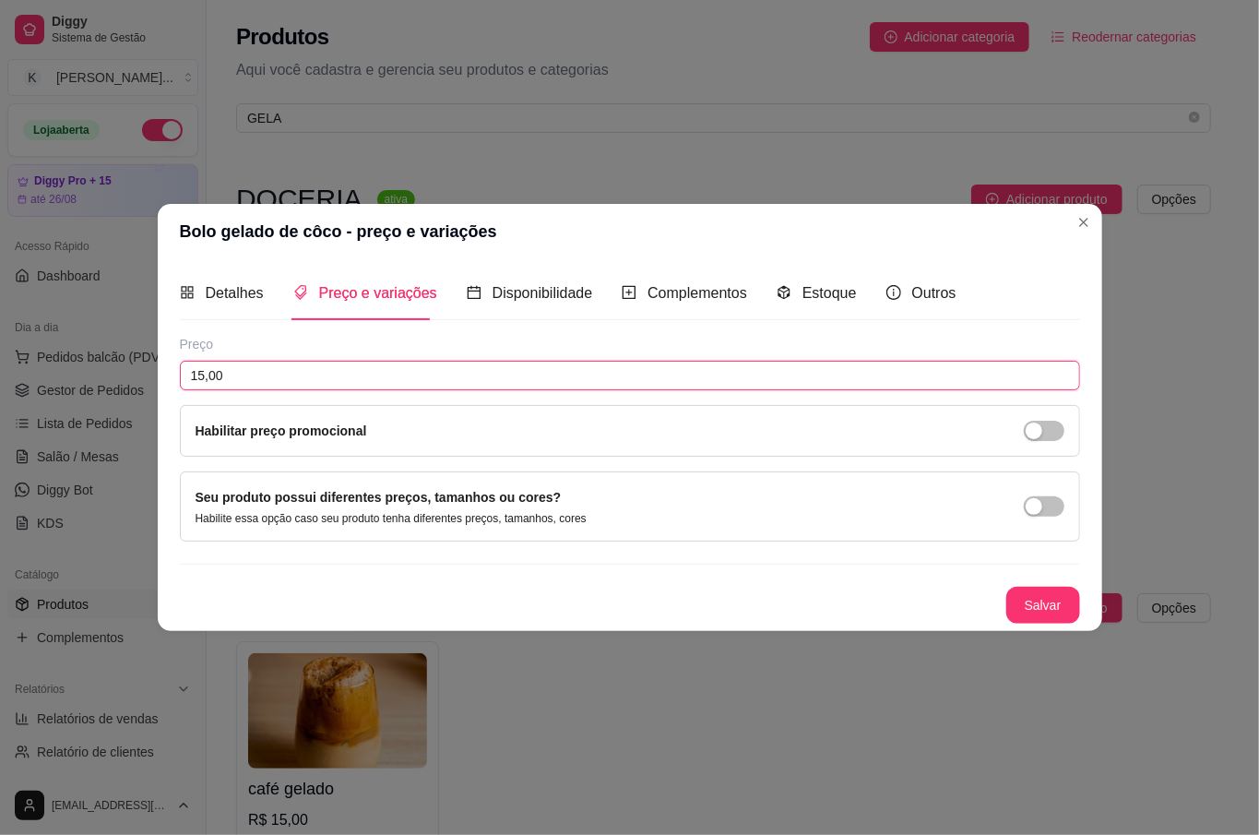
click at [326, 369] on input "15,00" at bounding box center [630, 376] width 900 height 30
click at [1046, 435] on span "button" at bounding box center [1044, 431] width 41 height 20
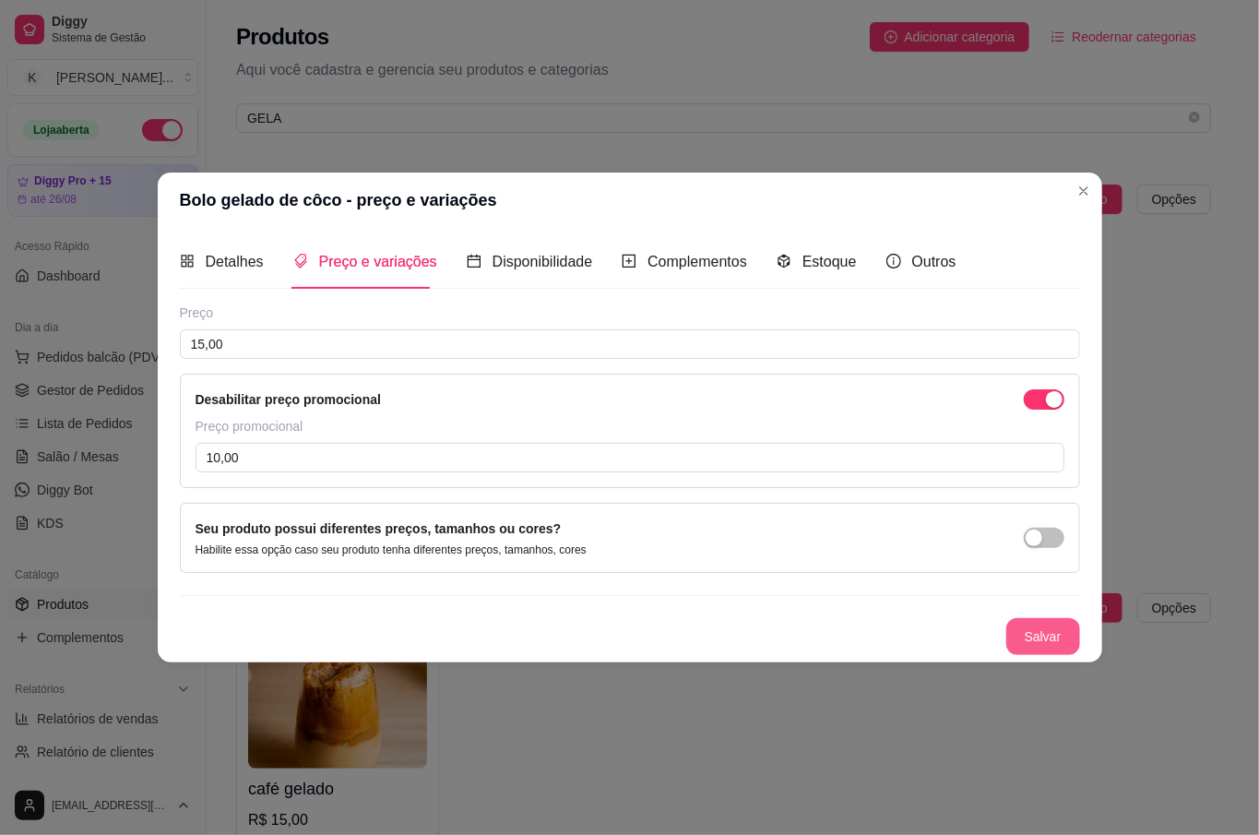
click at [1049, 623] on button "Salvar" at bounding box center [1043, 636] width 74 height 37
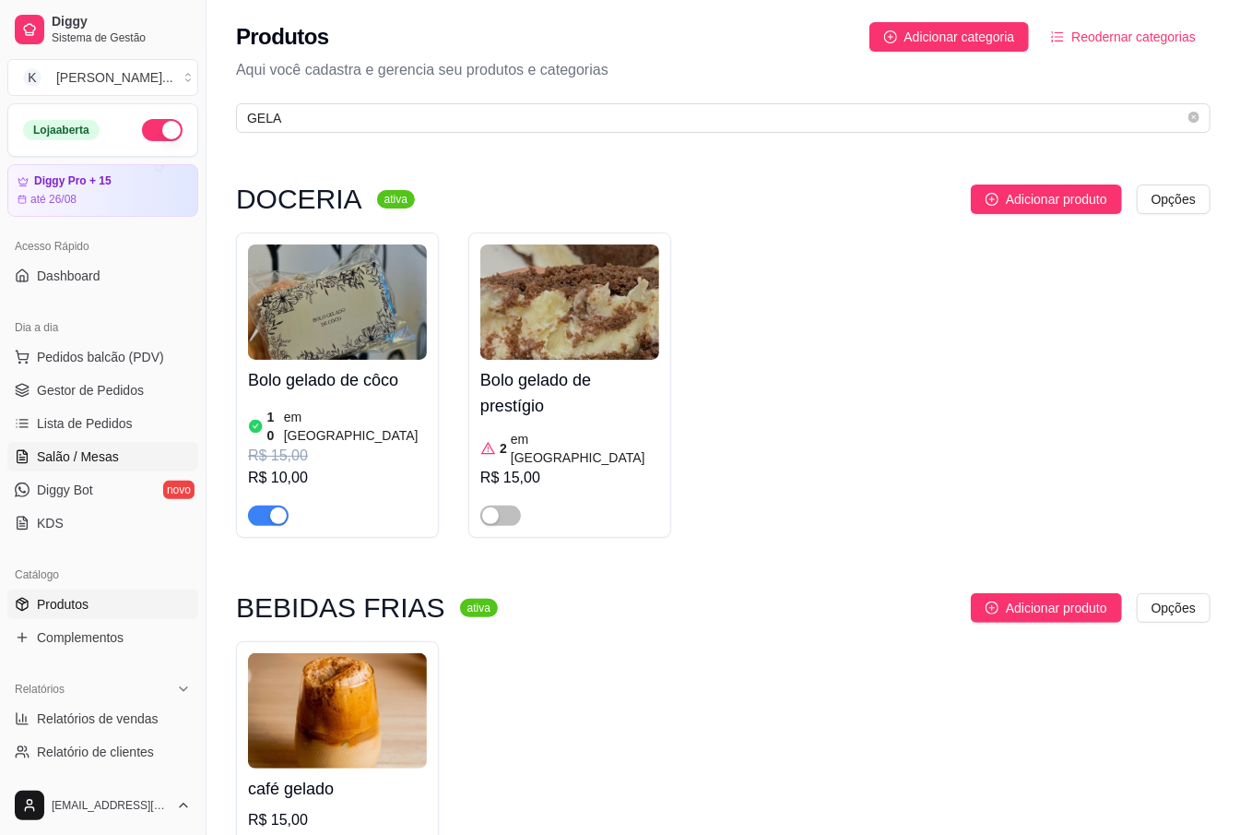
click at [153, 448] on link "Salão / Mesas" at bounding box center [102, 457] width 191 height 30
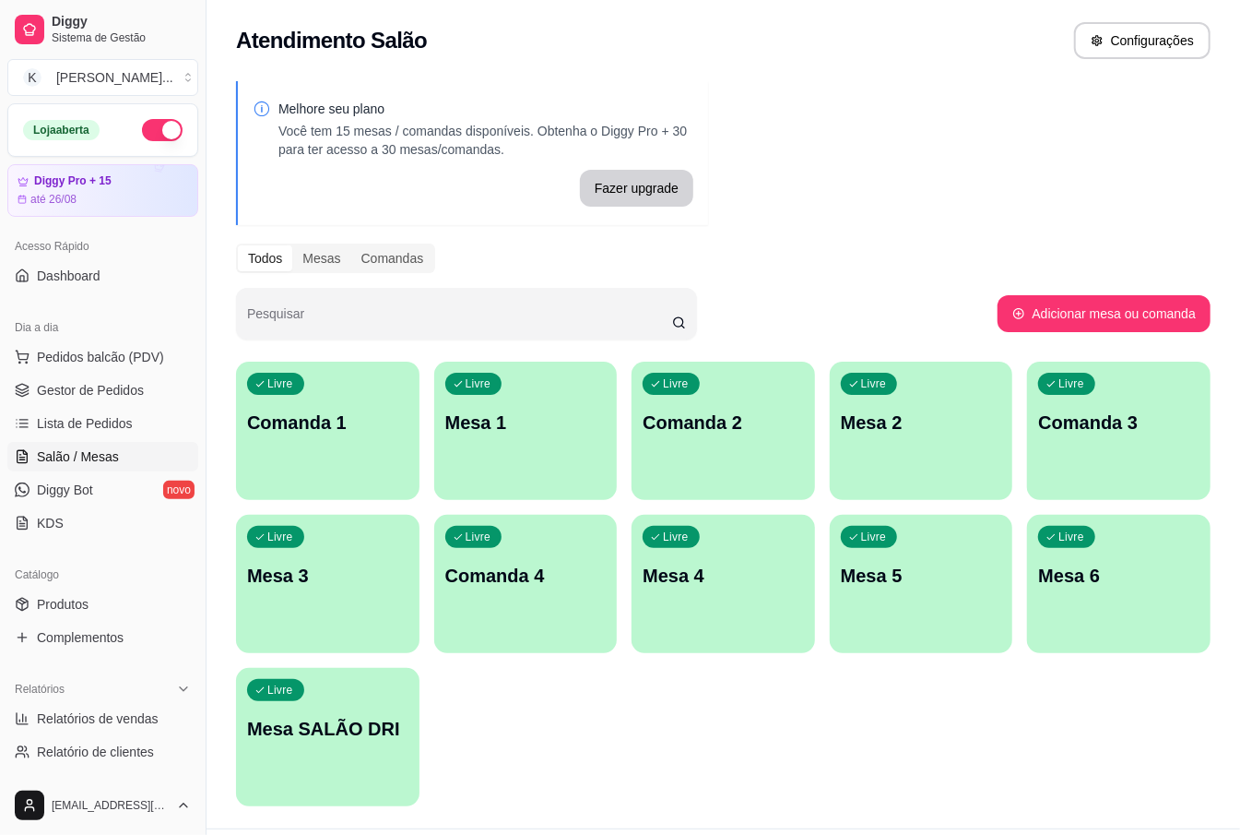
click at [808, 78] on div "Melhore seu plano Você tem 15 mesas / comandas disponíveis. Obtenha o Diggy Pro…" at bounding box center [724, 449] width 1034 height 758
click at [104, 358] on span "Pedidos balcão (PDV)" at bounding box center [100, 357] width 127 height 18
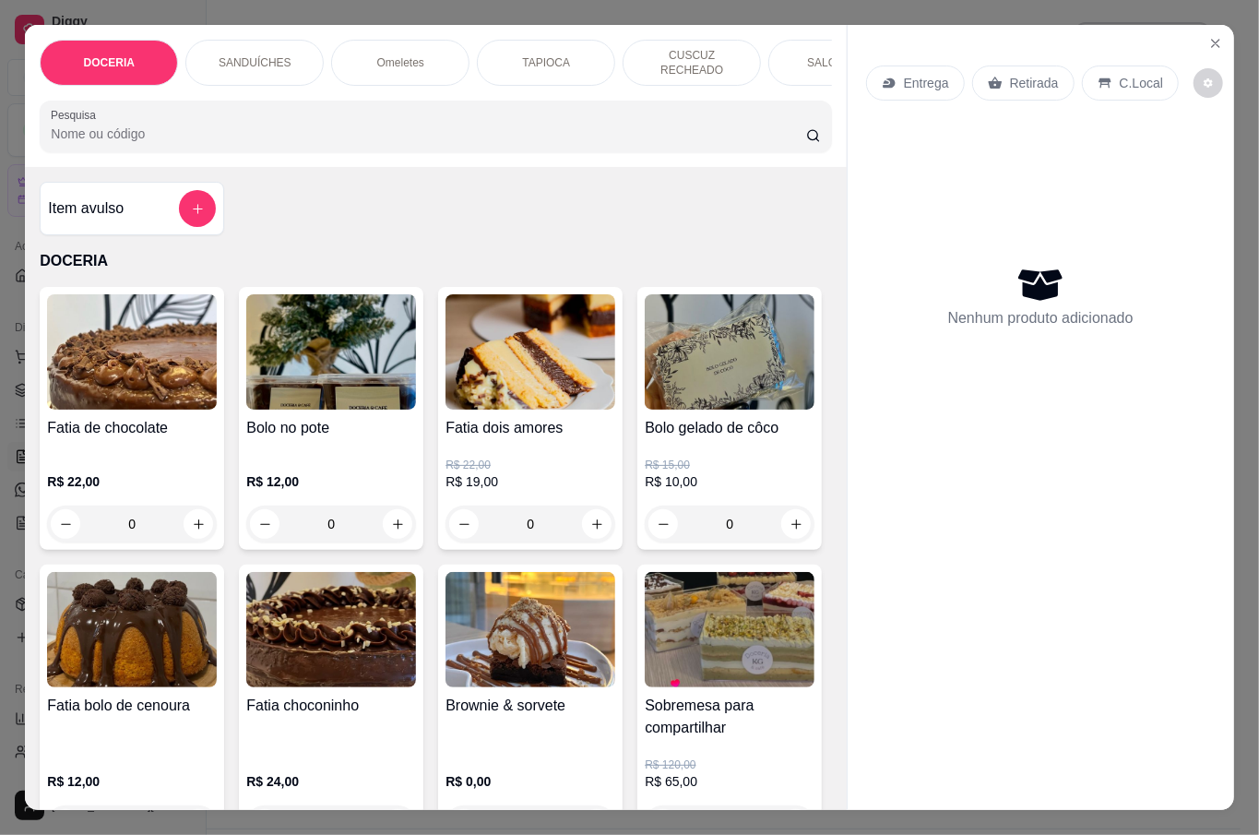
click at [226, 136] on input "Pesquisa" at bounding box center [428, 133] width 755 height 18
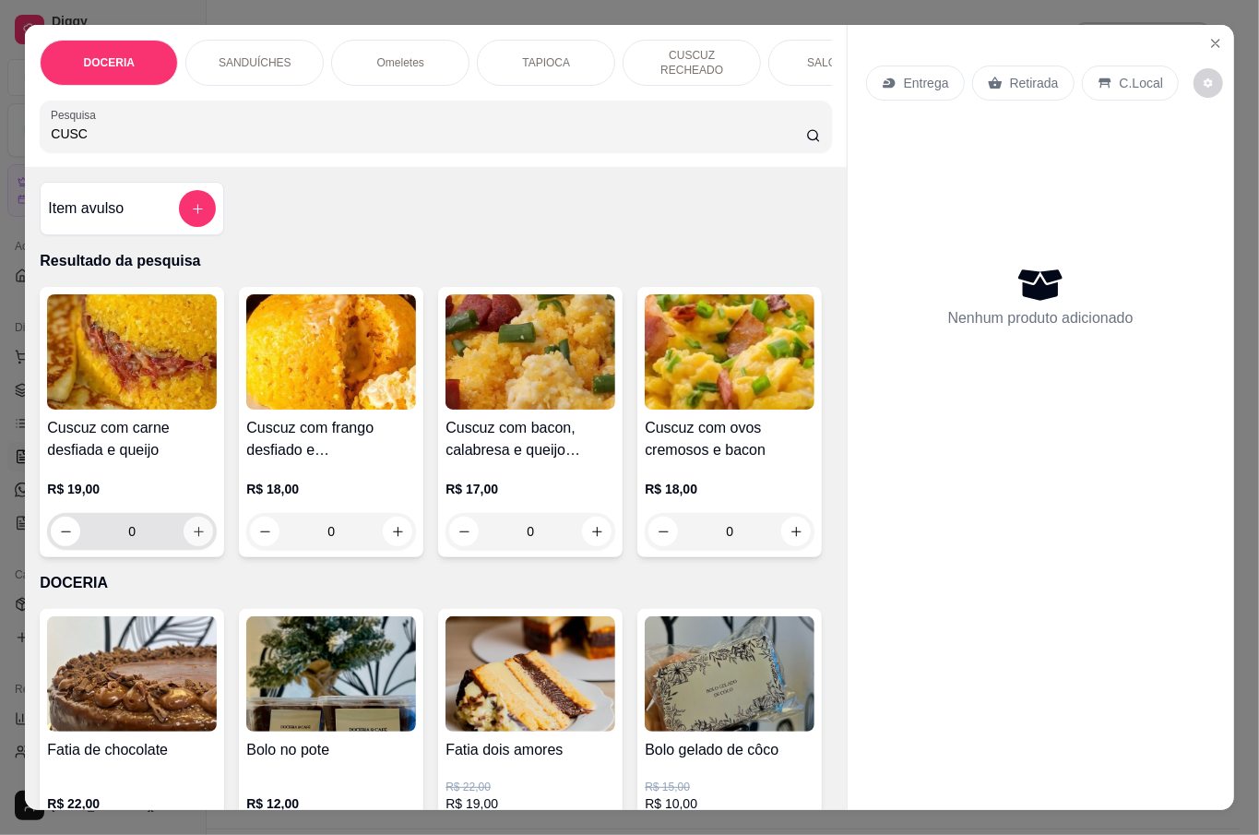
type input "CUSC"
click at [192, 529] on icon "increase-product-quantity" at bounding box center [199, 532] width 14 height 14
type input "1"
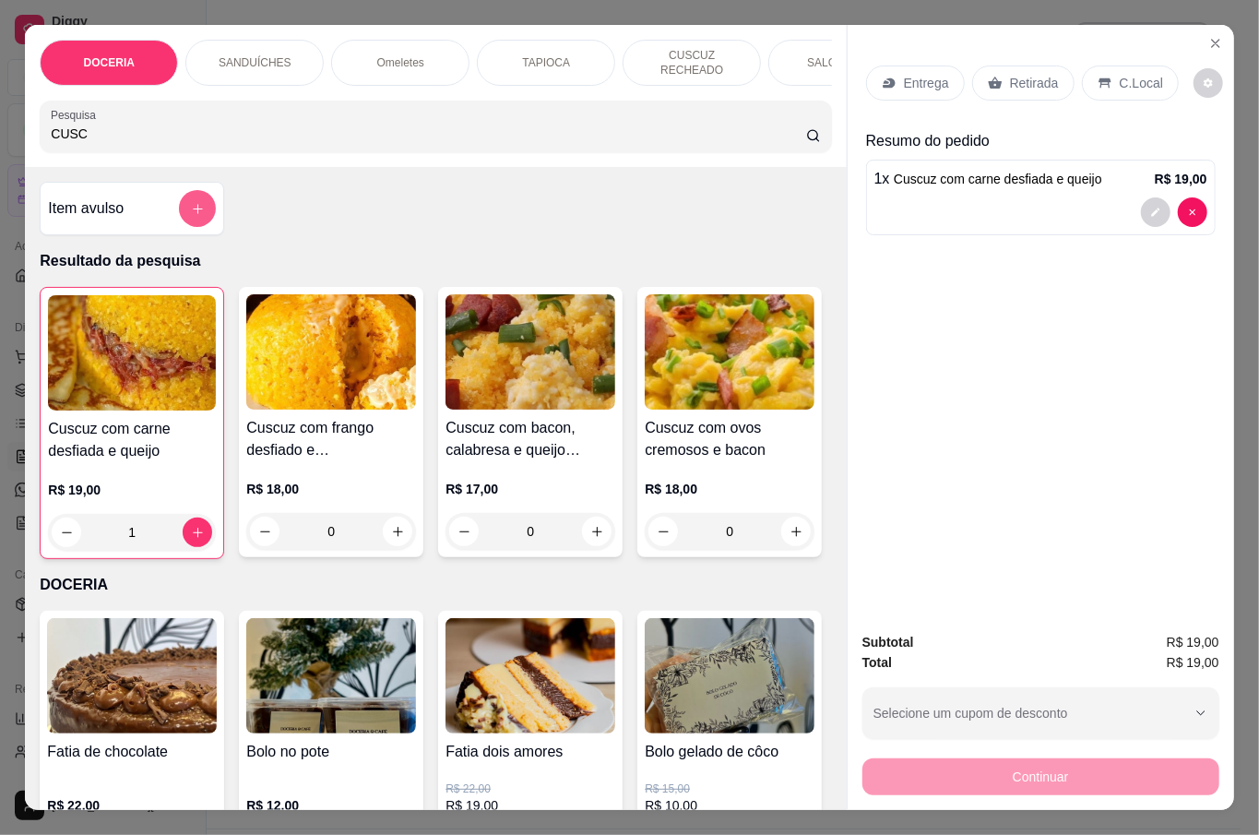
click at [190, 218] on button "add-separate-item" at bounding box center [197, 208] width 37 height 37
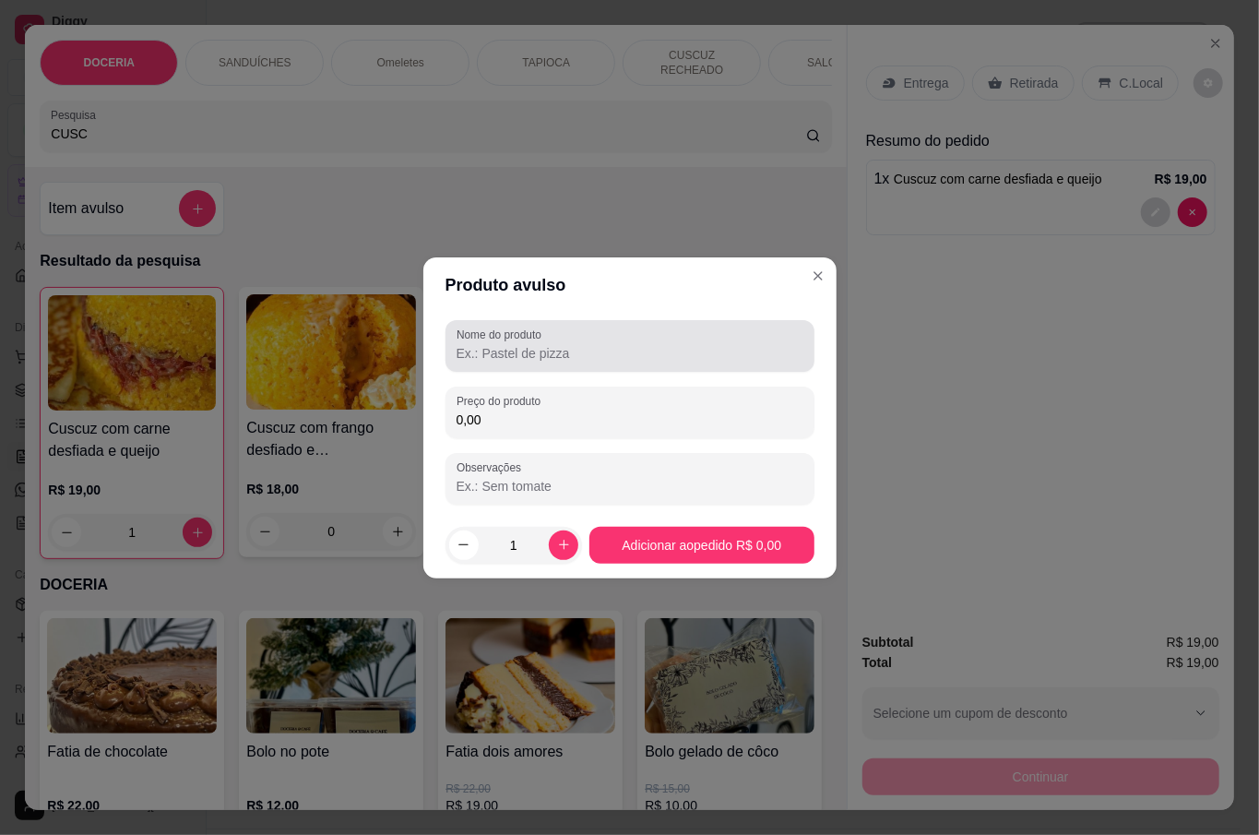
click at [517, 344] on input "Nome do produto" at bounding box center [629, 353] width 347 height 18
type input "TAPIOCA DE FRANGO"
click at [540, 439] on div "Nome do produto TAPIOCA DE FRANGO Preço do produto 0,00 Observações" at bounding box center [629, 412] width 369 height 184
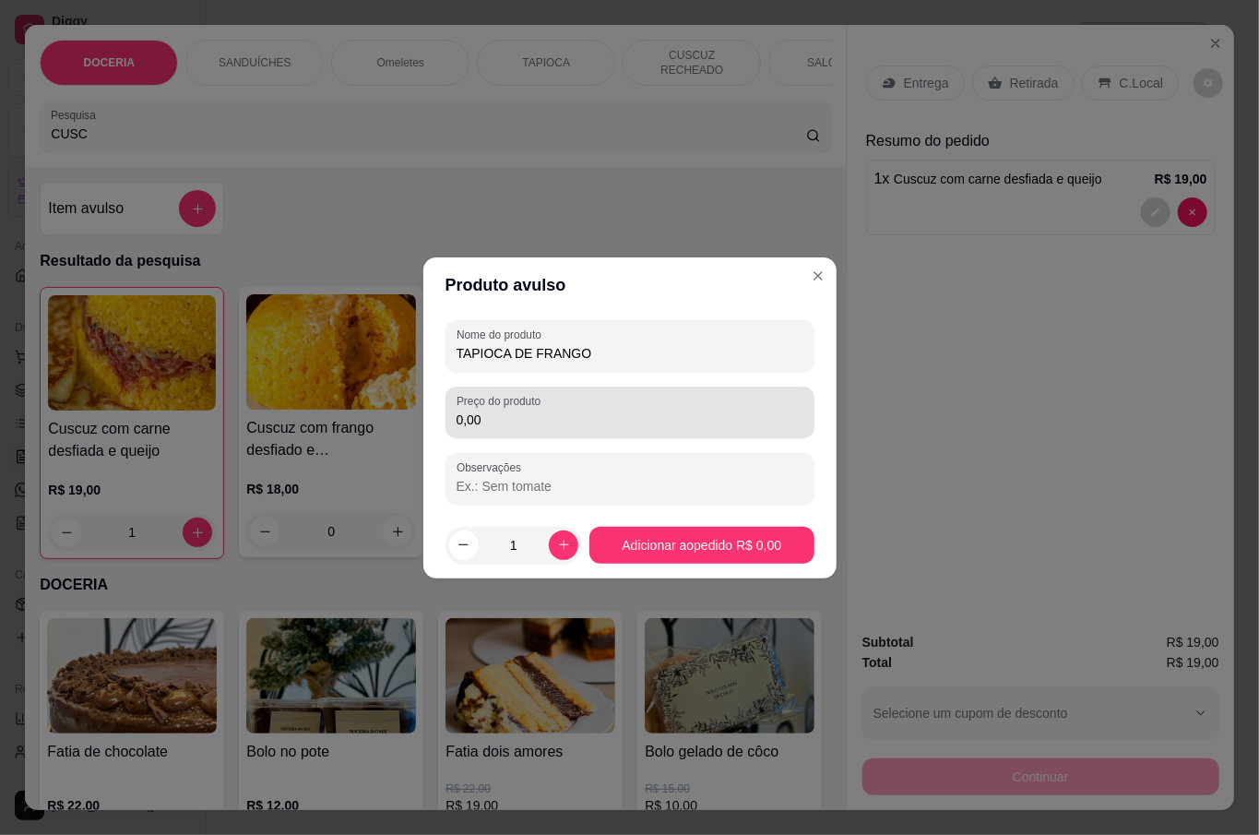
click at [547, 410] on input "0,00" at bounding box center [629, 419] width 347 height 18
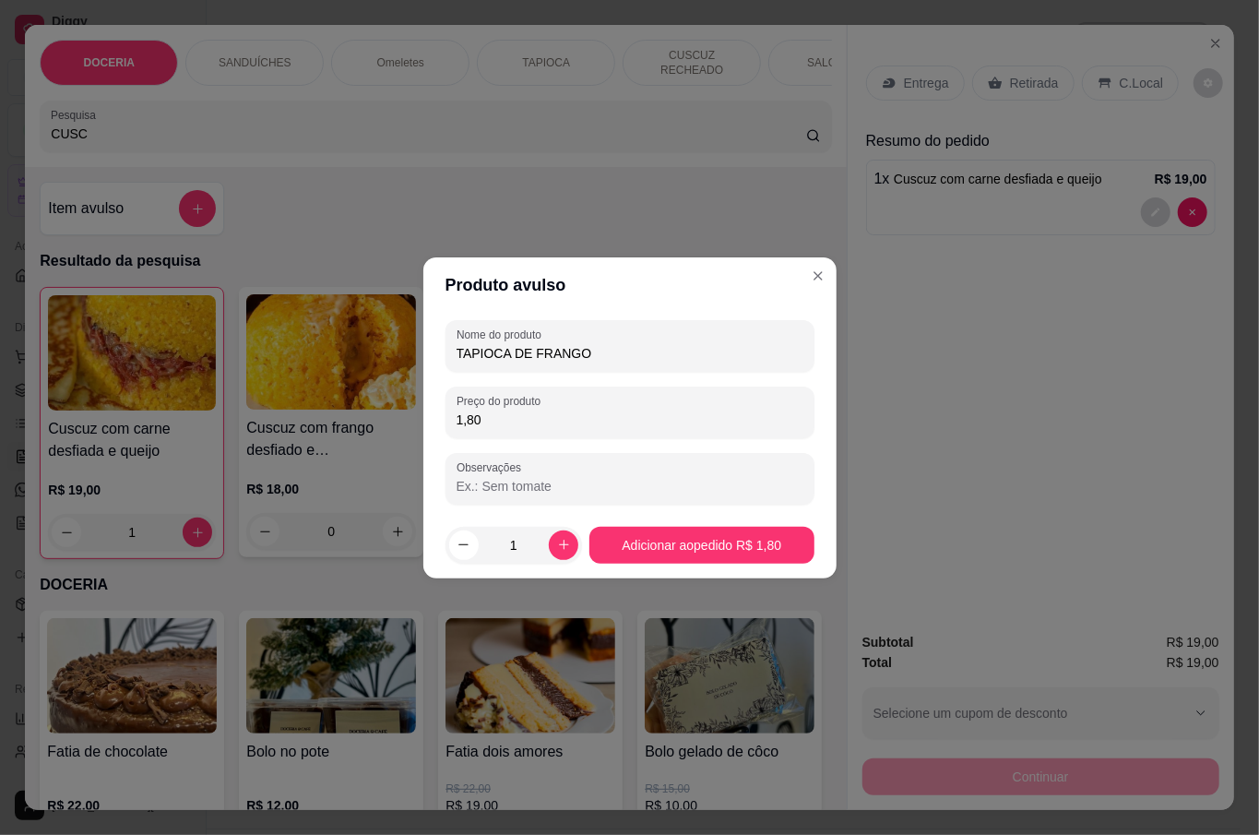
type input "18,00"
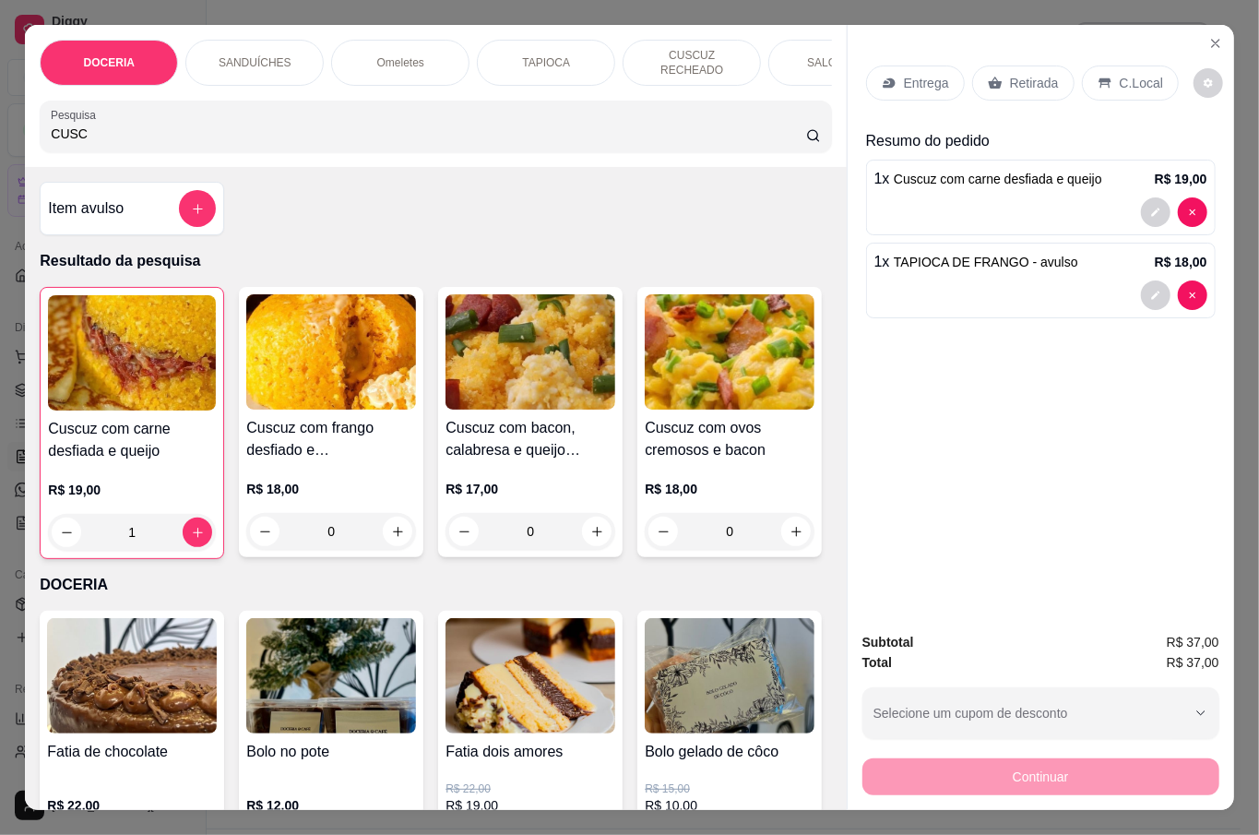
click at [1122, 76] on p "C.Local" at bounding box center [1141, 83] width 43 height 18
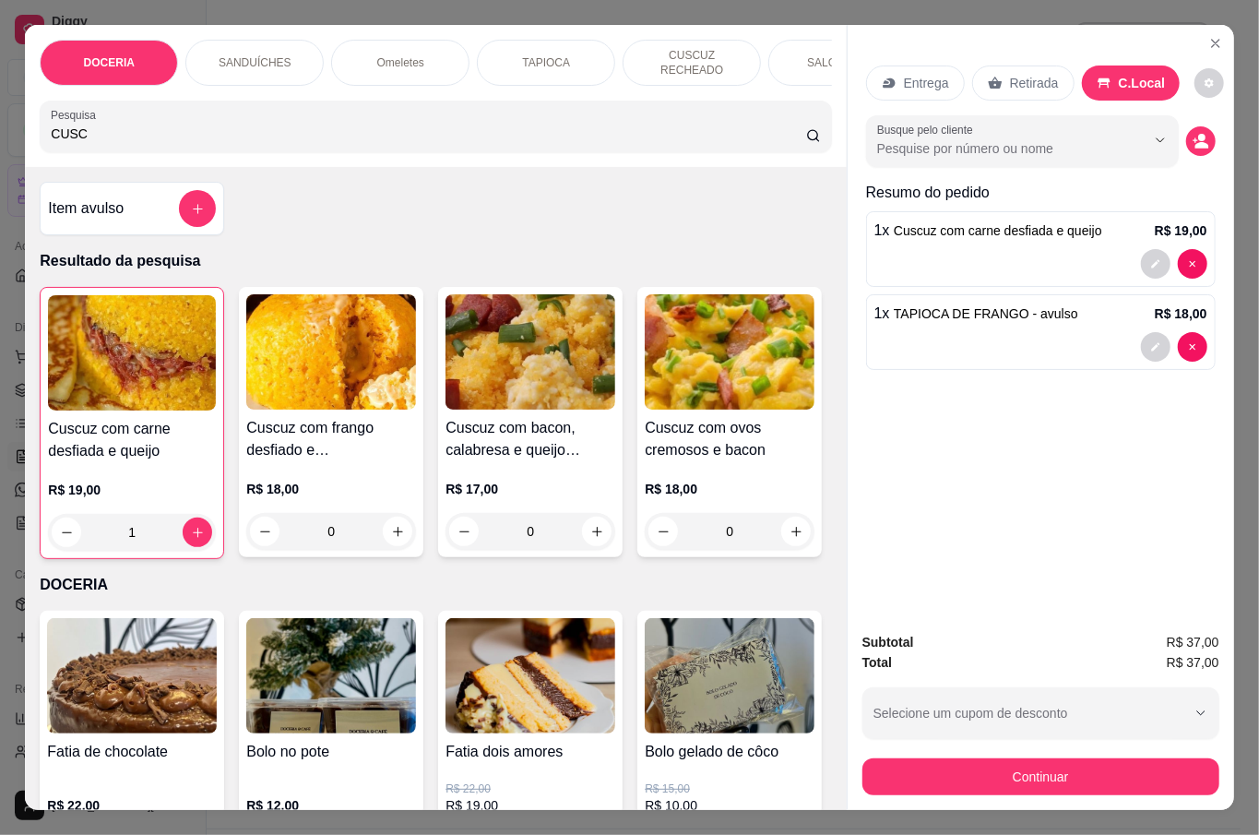
click at [672, 436] on div "Cuscuz com carne desfiada e queijo R$ 19,00 1 Cuscuz com frango desfiado e muss…" at bounding box center [435, 423] width 791 height 272
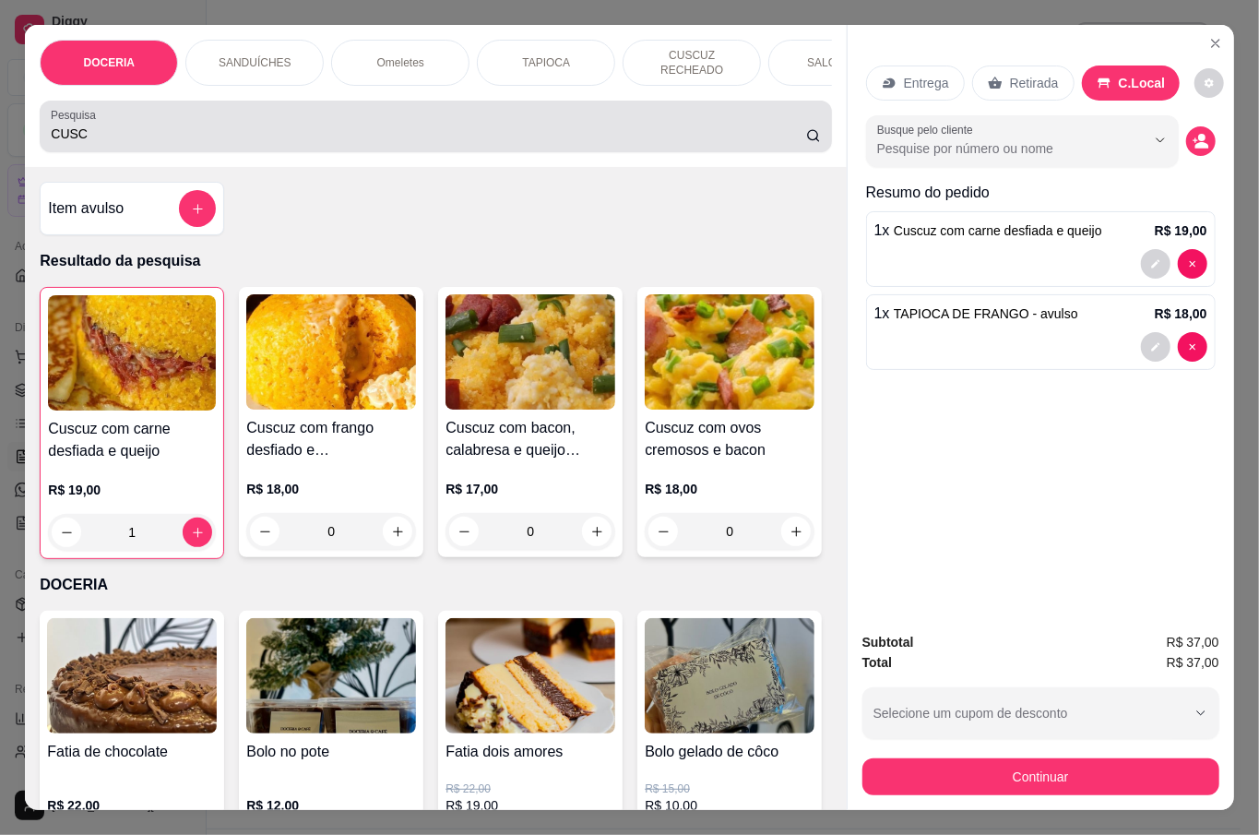
click at [130, 113] on div "CUSC" at bounding box center [435, 126] width 769 height 37
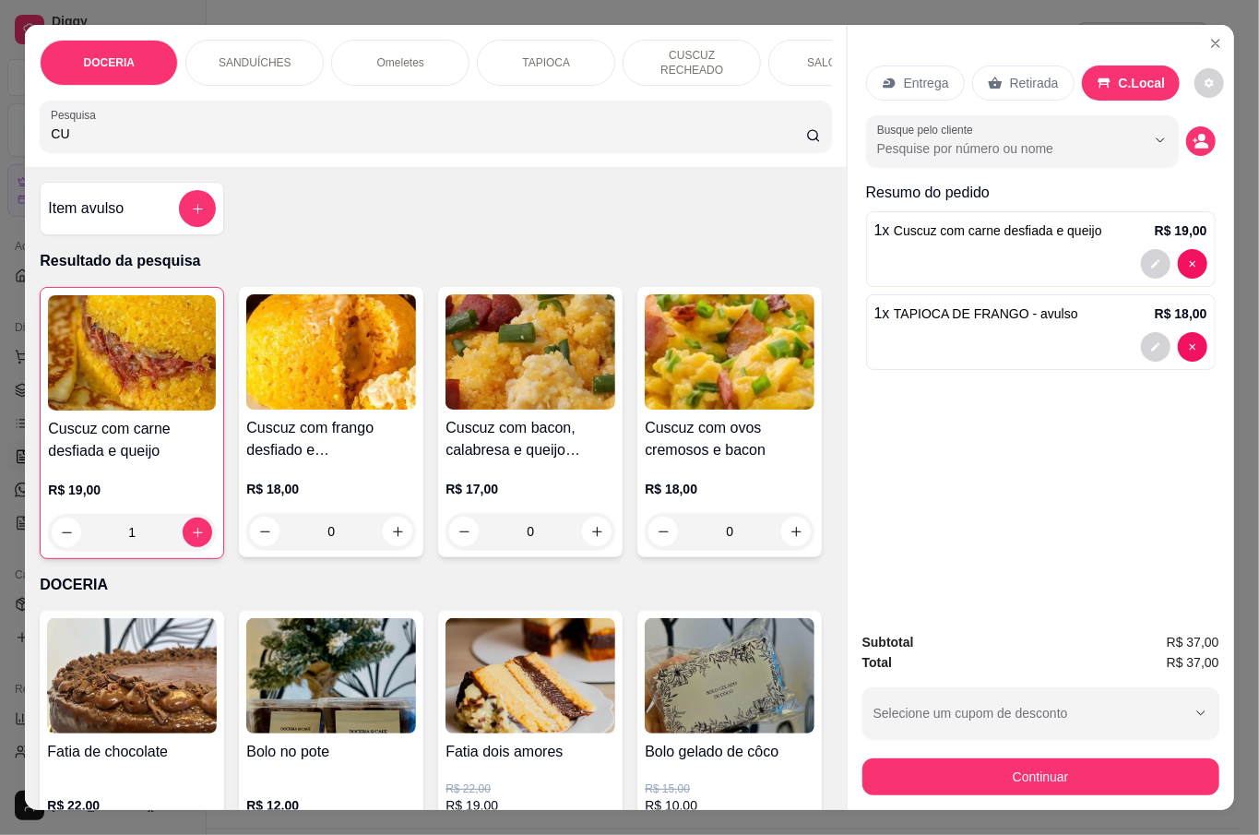
type input "C"
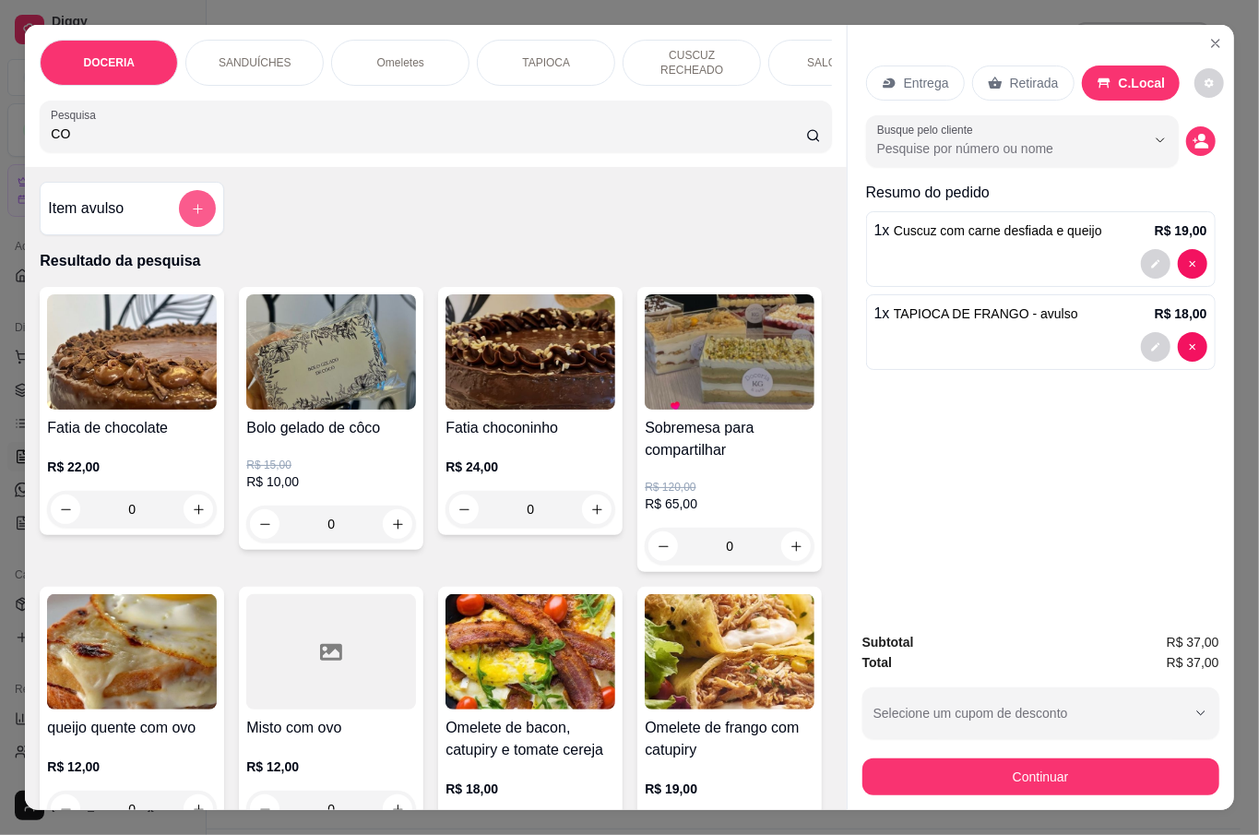
type input "CO"
click at [191, 202] on icon "add-separate-item" at bounding box center [198, 209] width 14 height 14
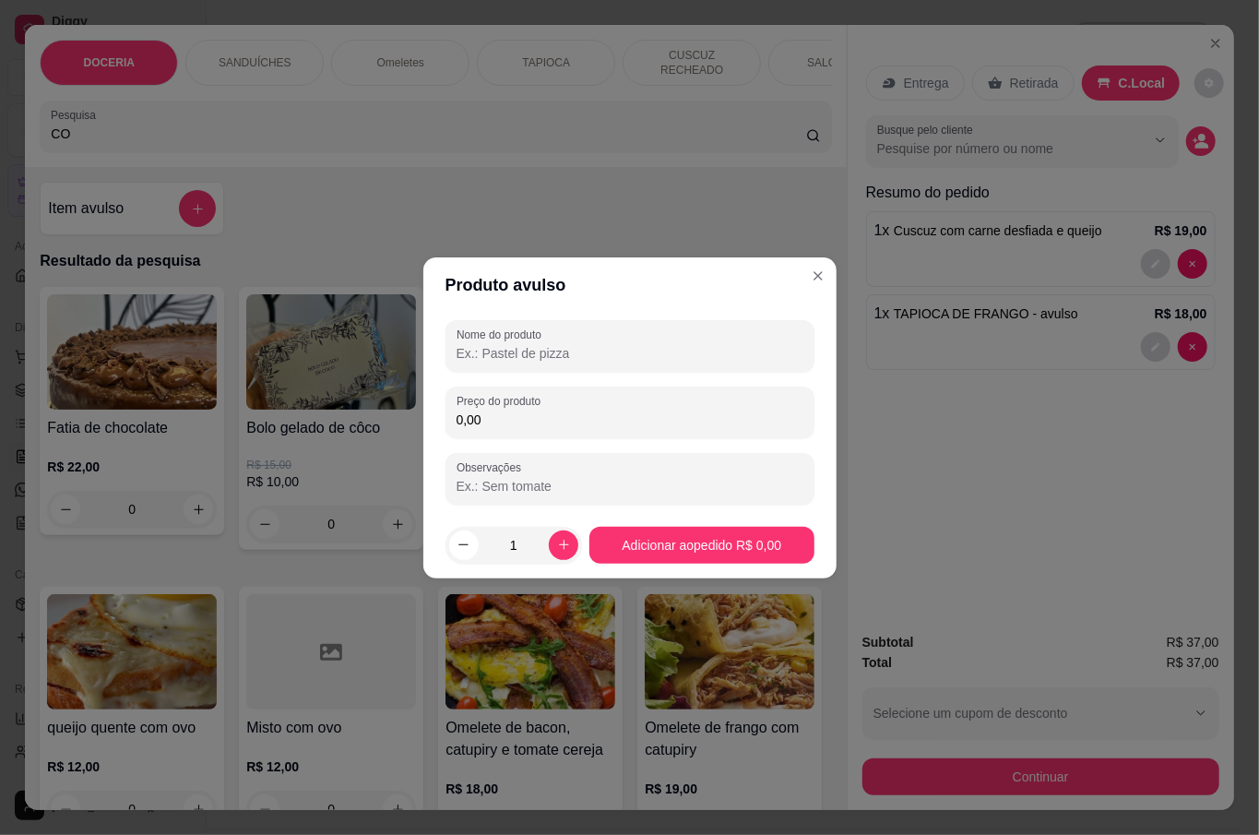
click at [503, 356] on input "Nome do produto" at bounding box center [629, 353] width 347 height 18
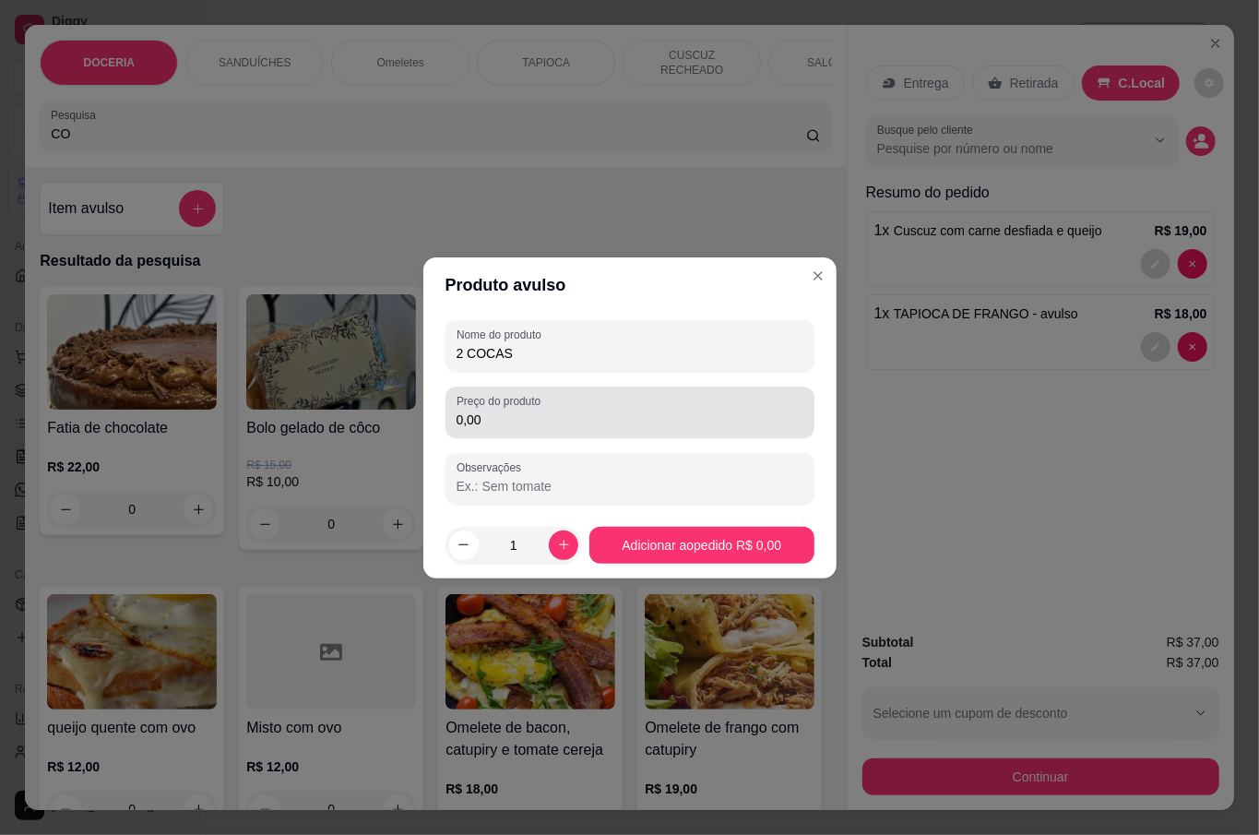
type input "2 COCAS"
click at [548, 424] on input "0,00" at bounding box center [629, 419] width 347 height 18
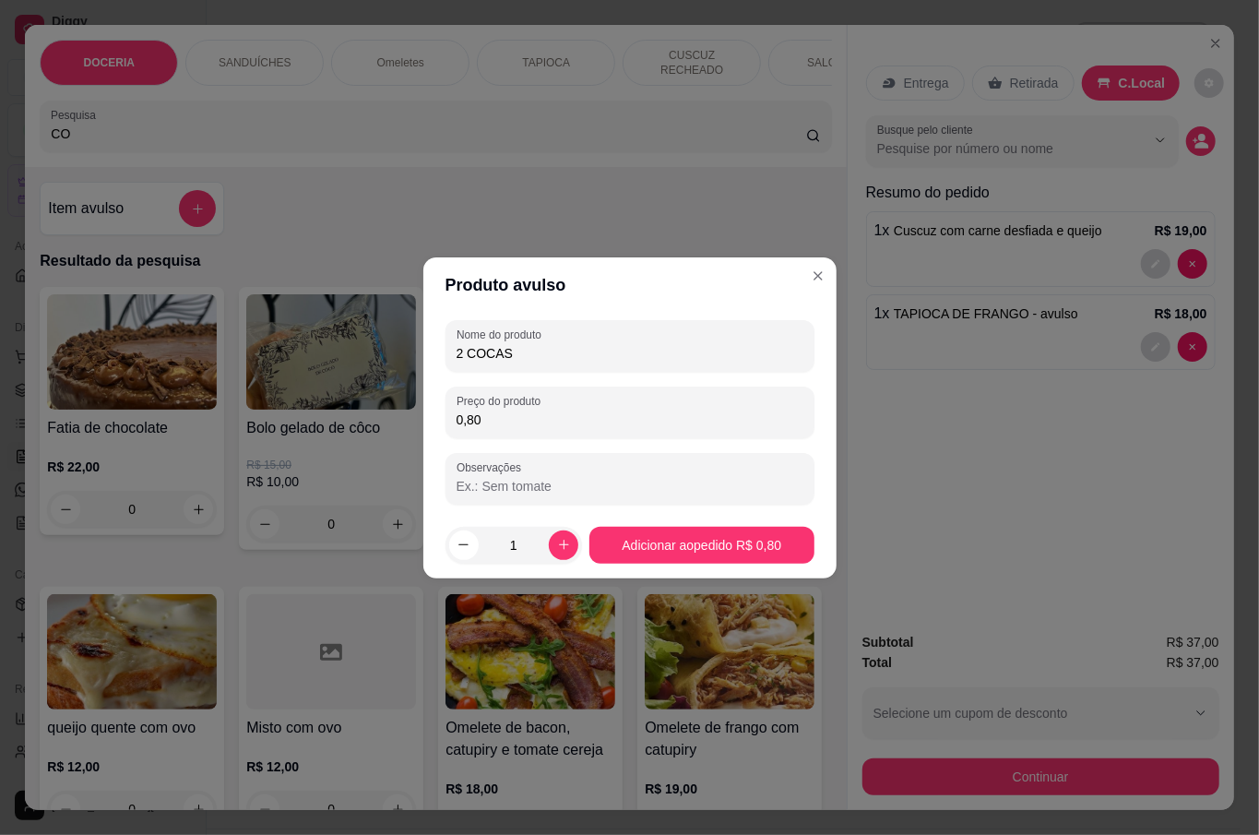
type input "8,00"
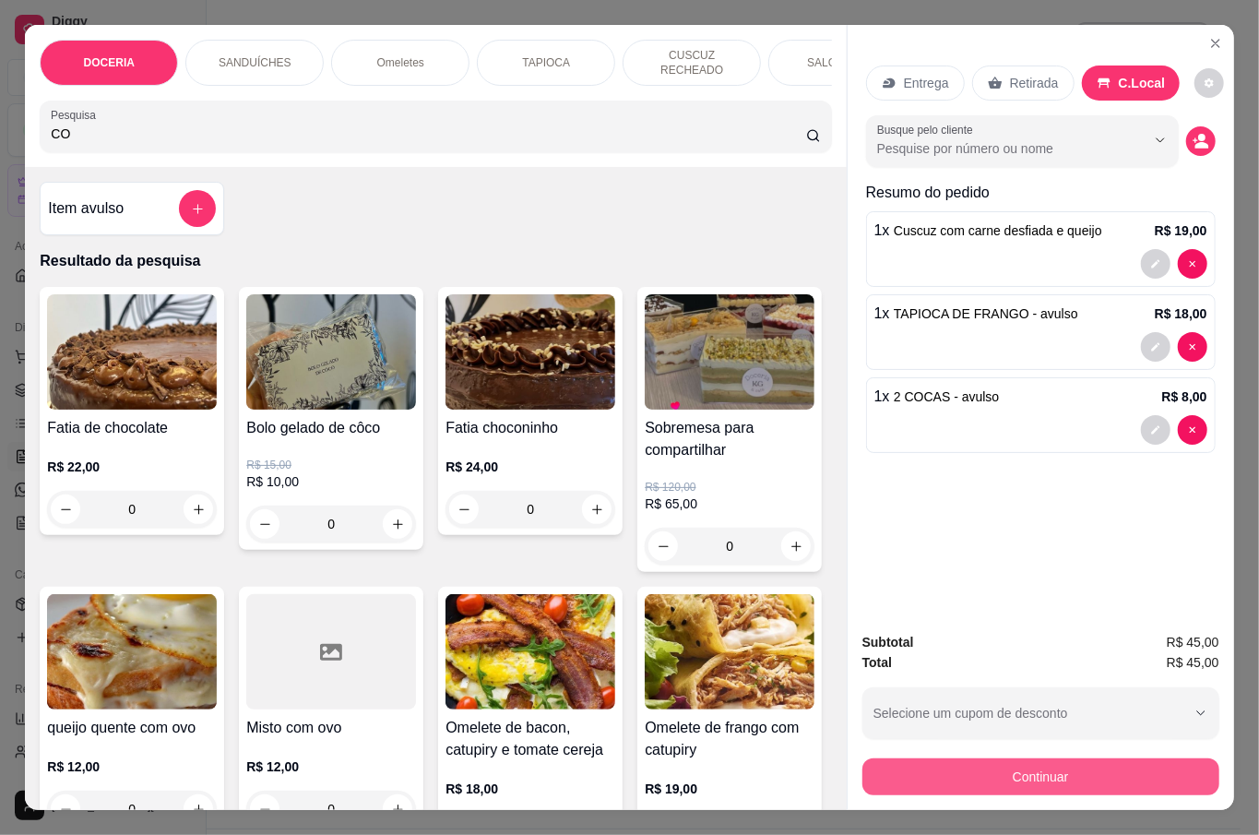
click at [1100, 758] on button "Continuar" at bounding box center [1040, 776] width 357 height 37
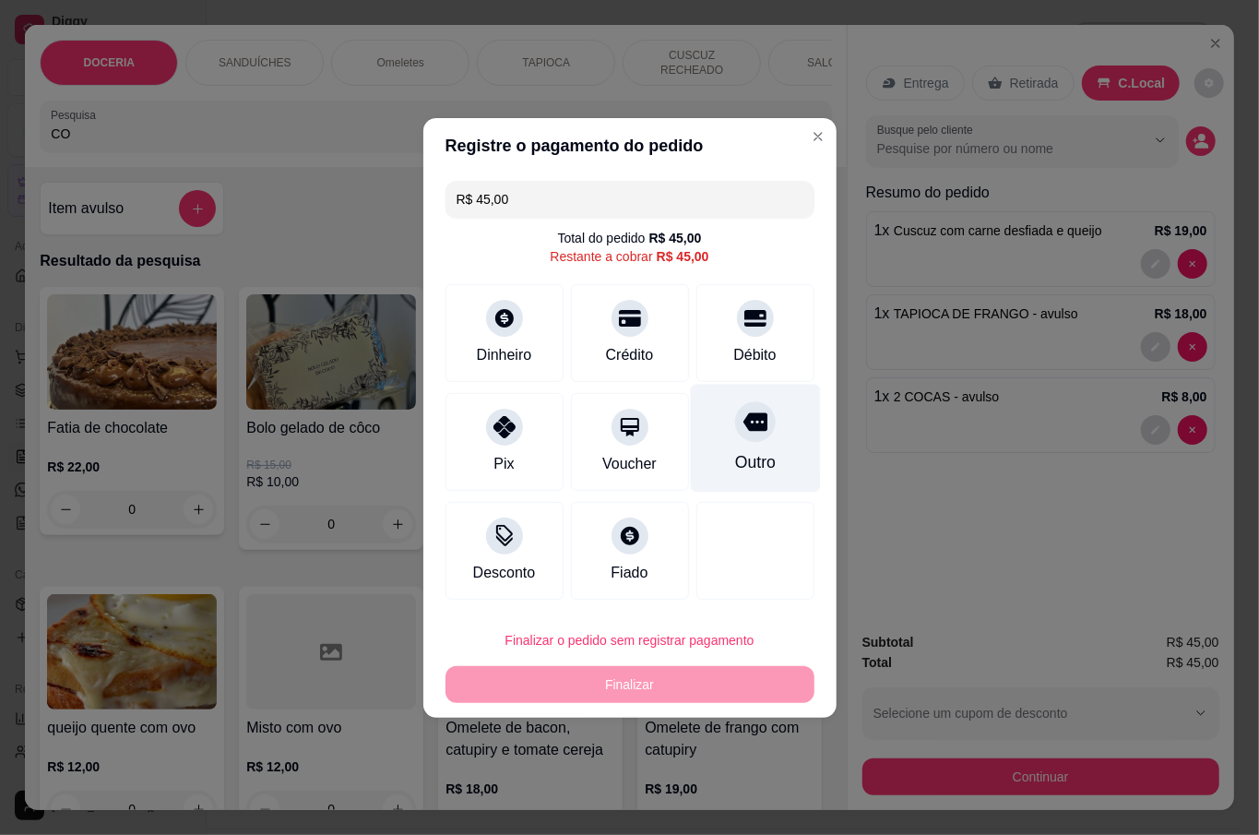
click at [742, 447] on div "Outro" at bounding box center [755, 438] width 130 height 108
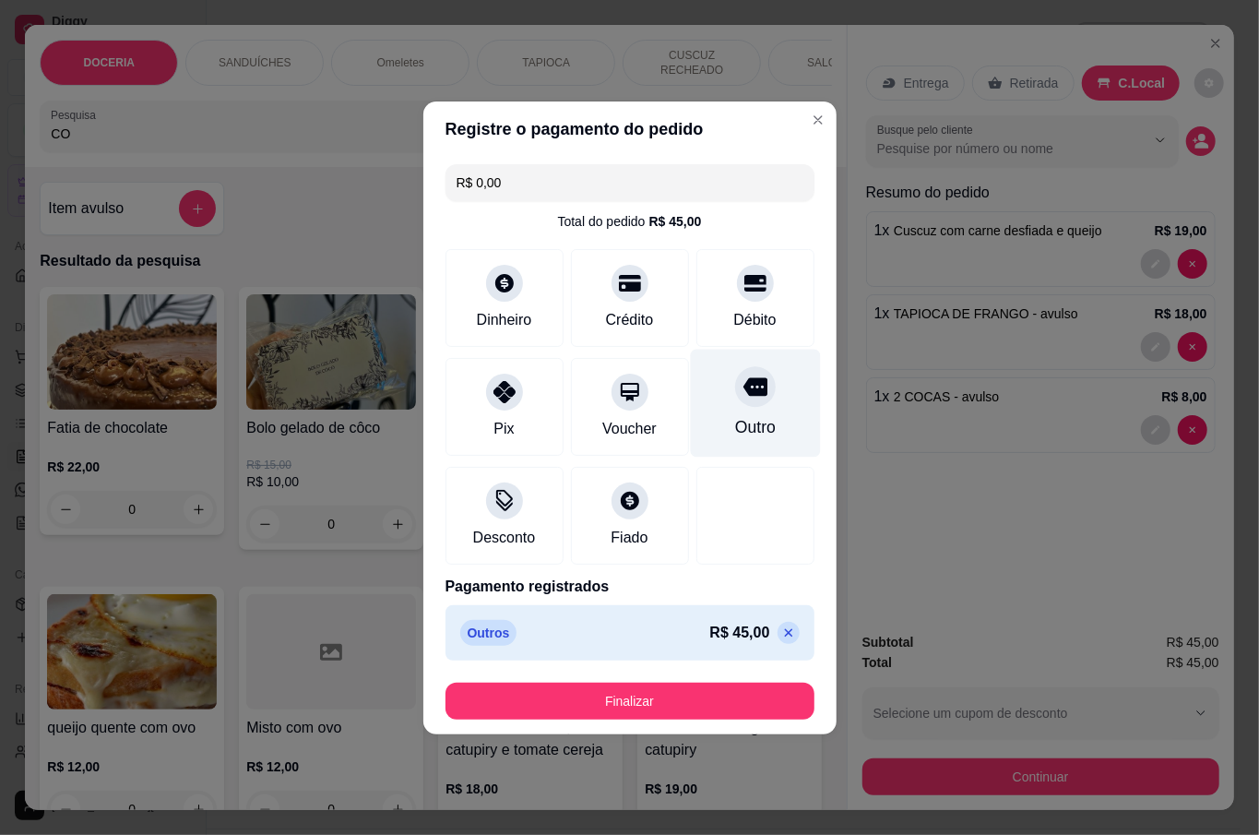
type input "R$ 0,00"
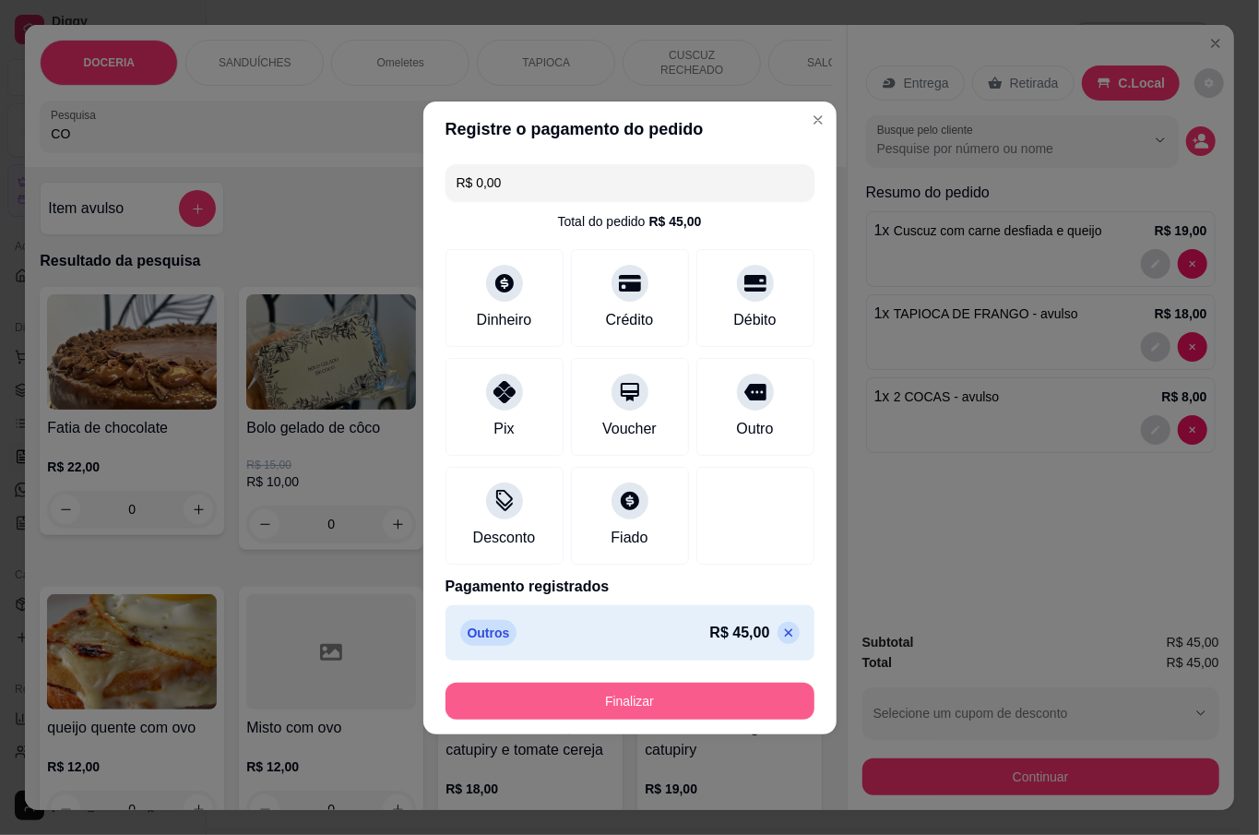
click at [627, 695] on button "Finalizar" at bounding box center [629, 700] width 369 height 37
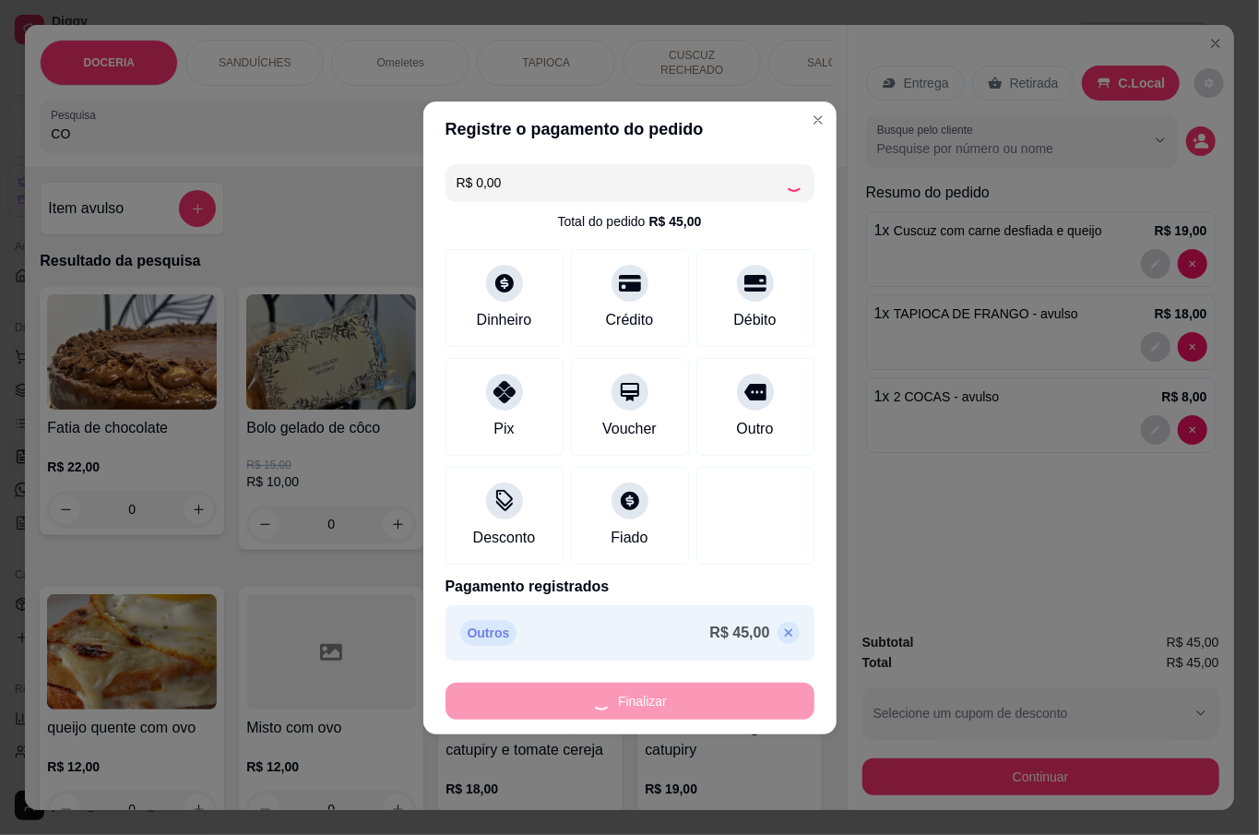
type input "0"
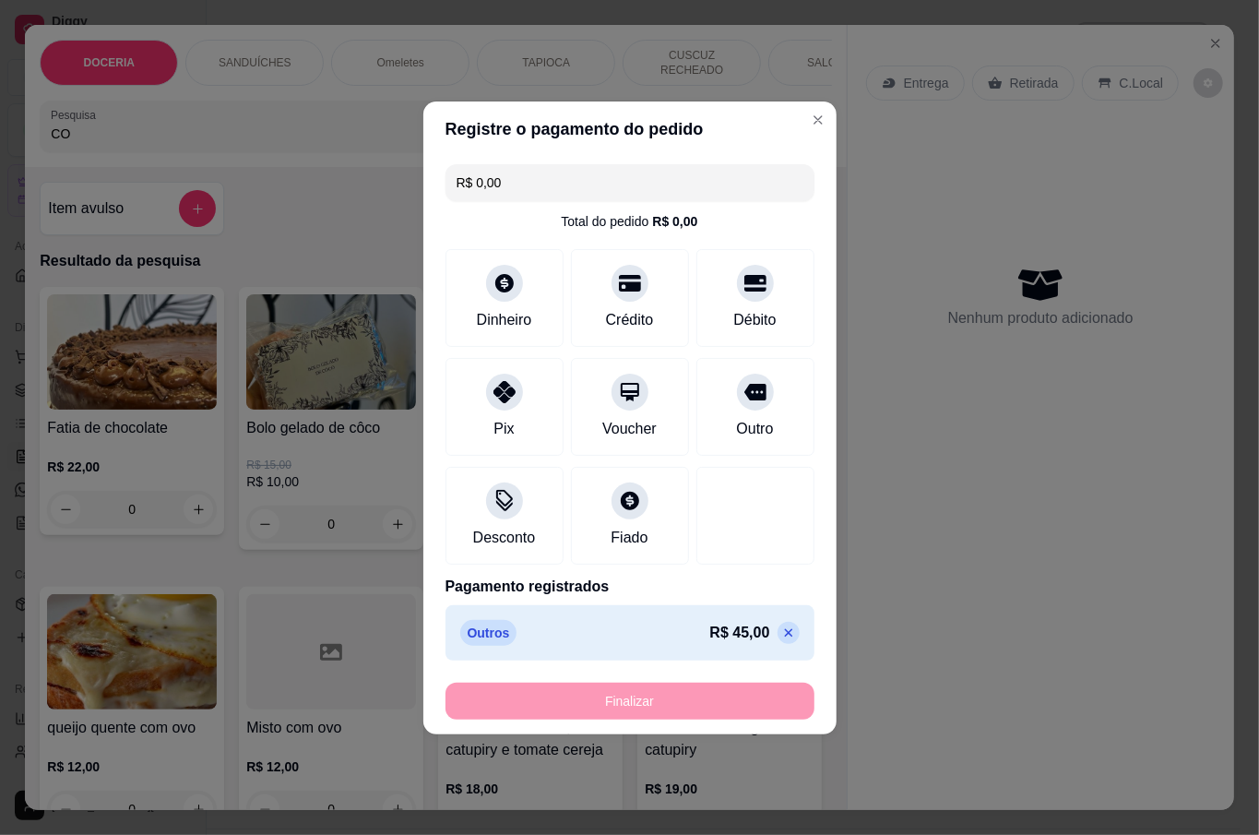
type input "-R$ 45,00"
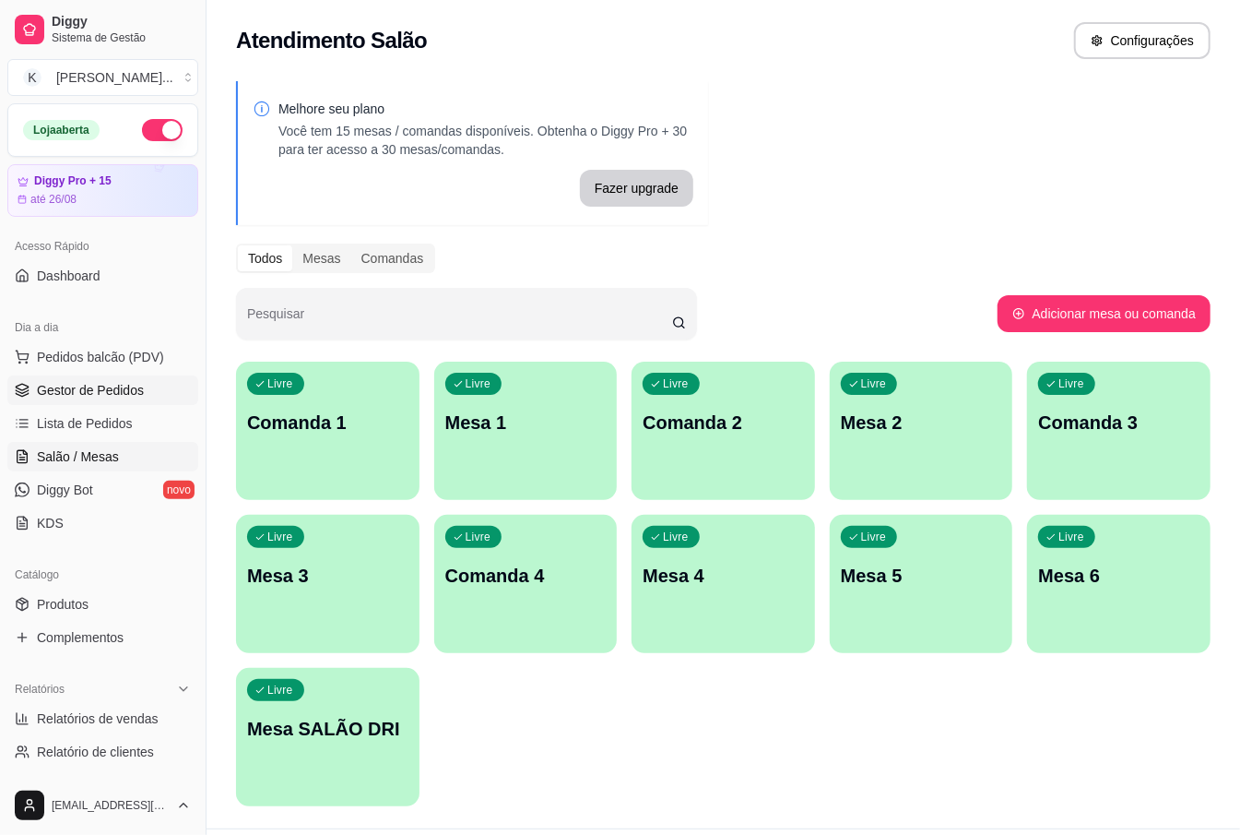
click at [105, 395] on span "Gestor de Pedidos" at bounding box center [90, 390] width 107 height 18
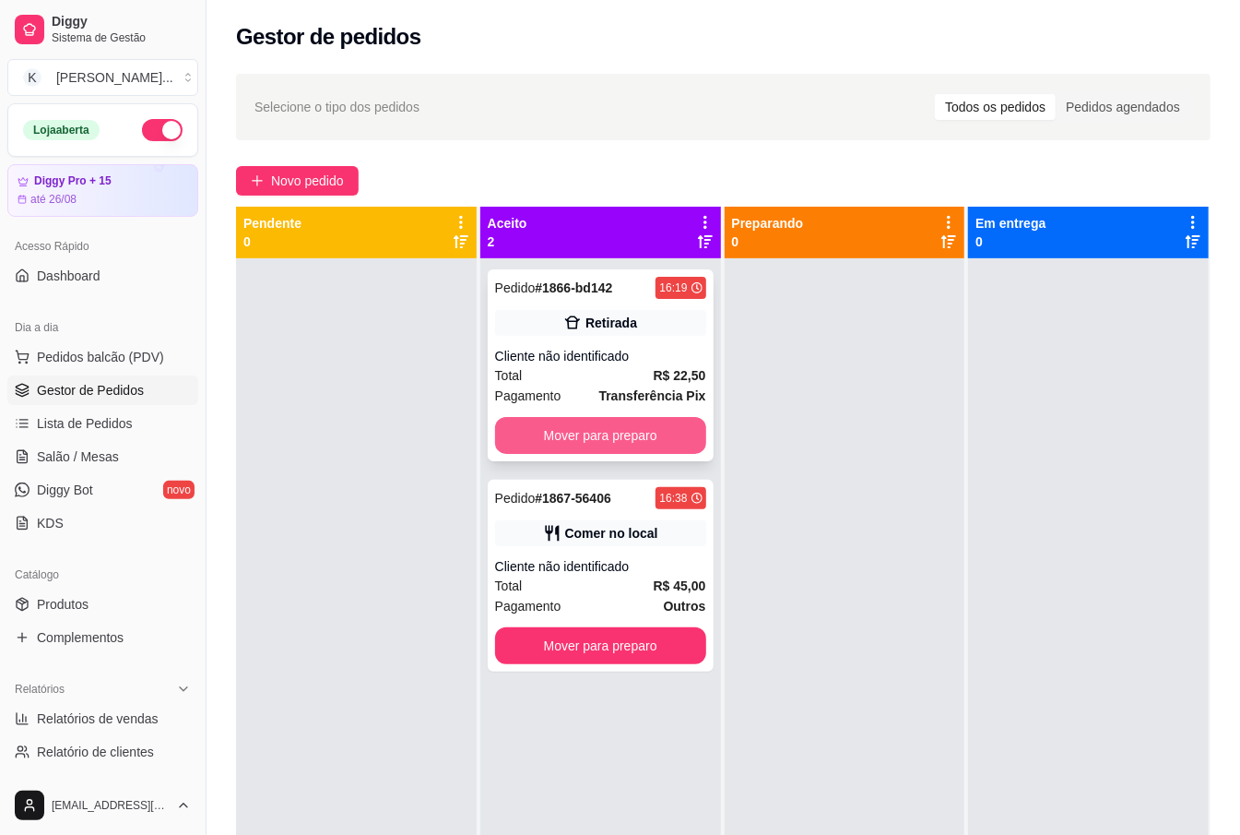
click at [577, 422] on button "Mover para preparo" at bounding box center [600, 435] width 211 height 37
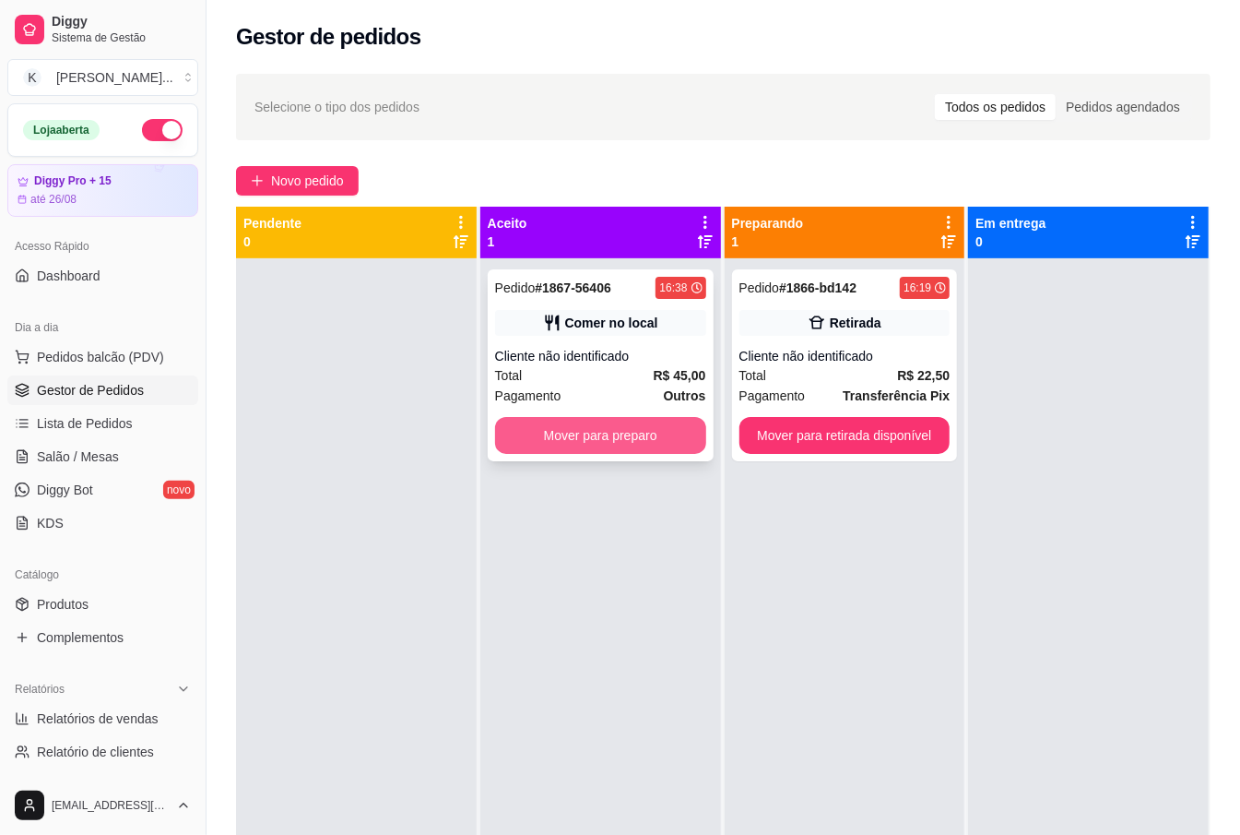
click at [672, 429] on button "Mover para preparo" at bounding box center [600, 435] width 211 height 37
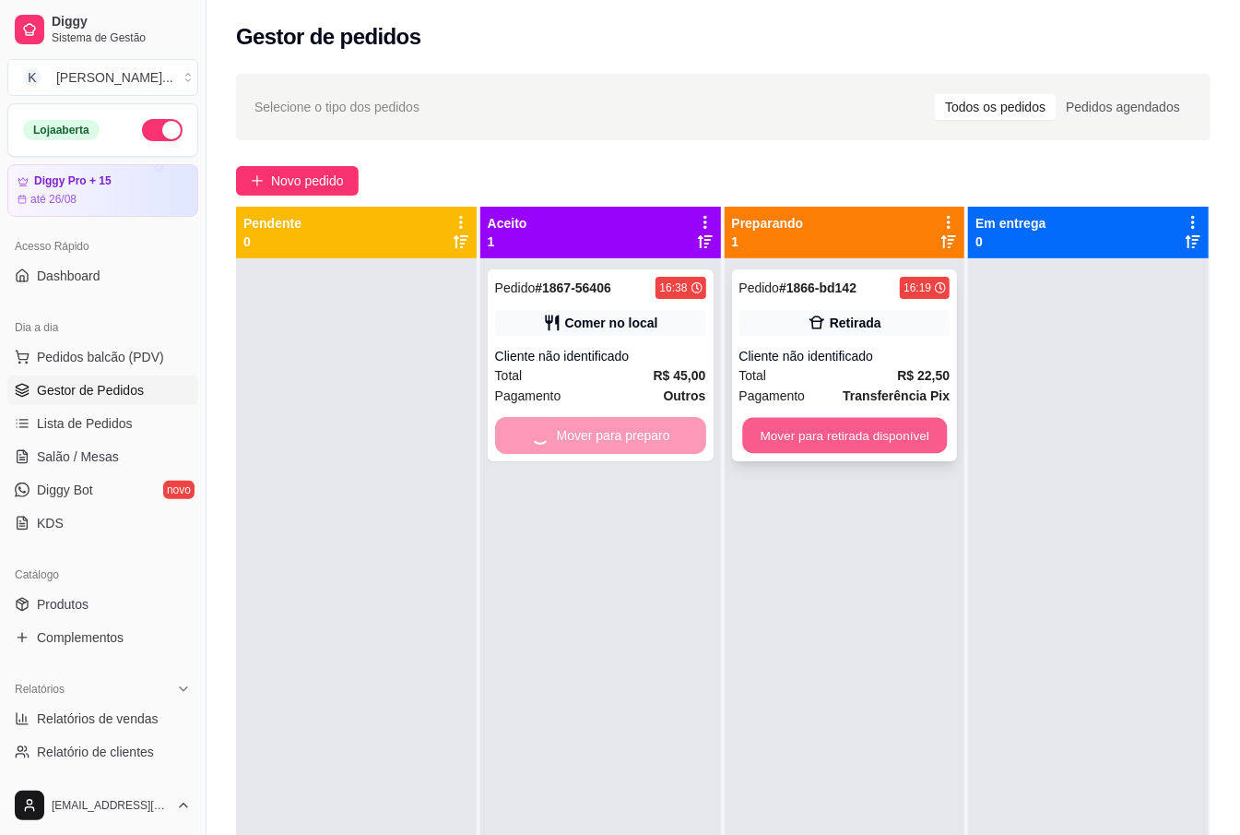
click at [761, 424] on button "Mover para retirada disponível" at bounding box center [844, 436] width 205 height 36
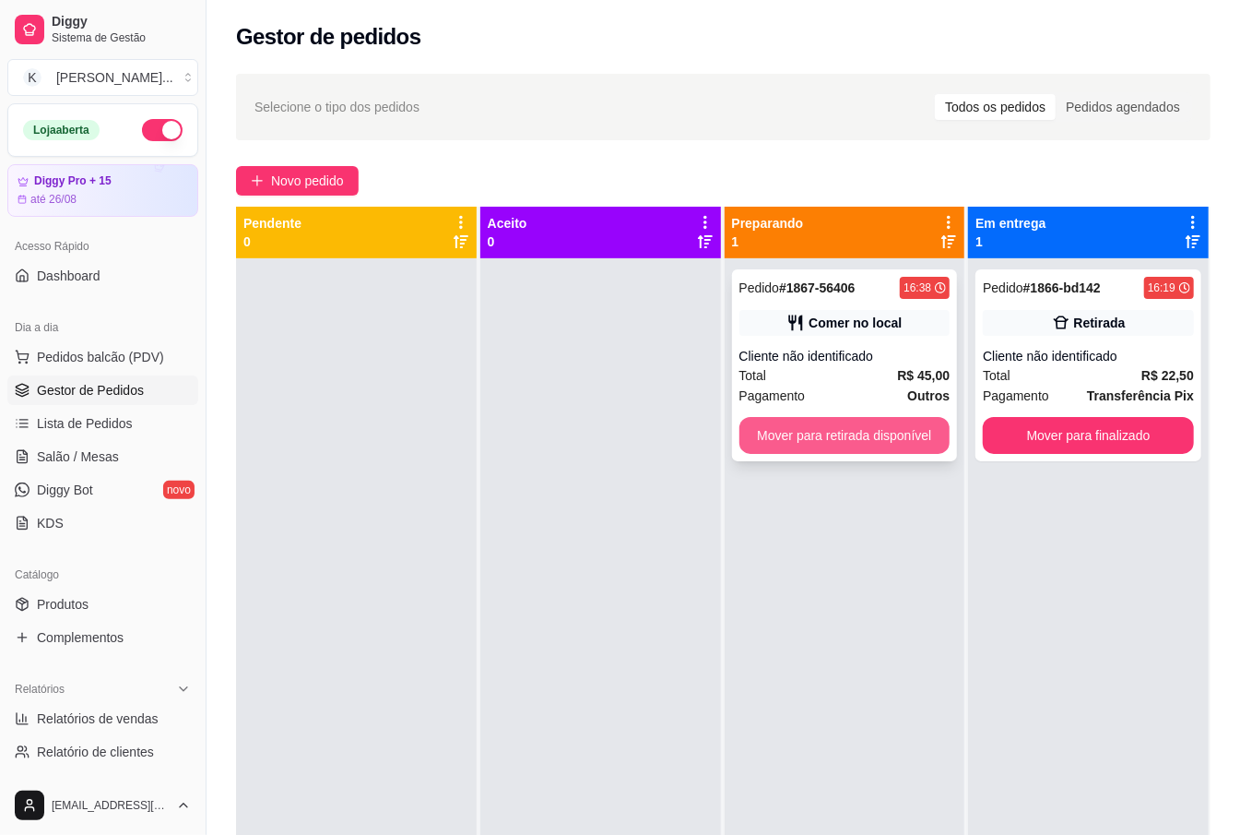
click at [926, 437] on button "Mover para retirada disponível" at bounding box center [845, 435] width 211 height 37
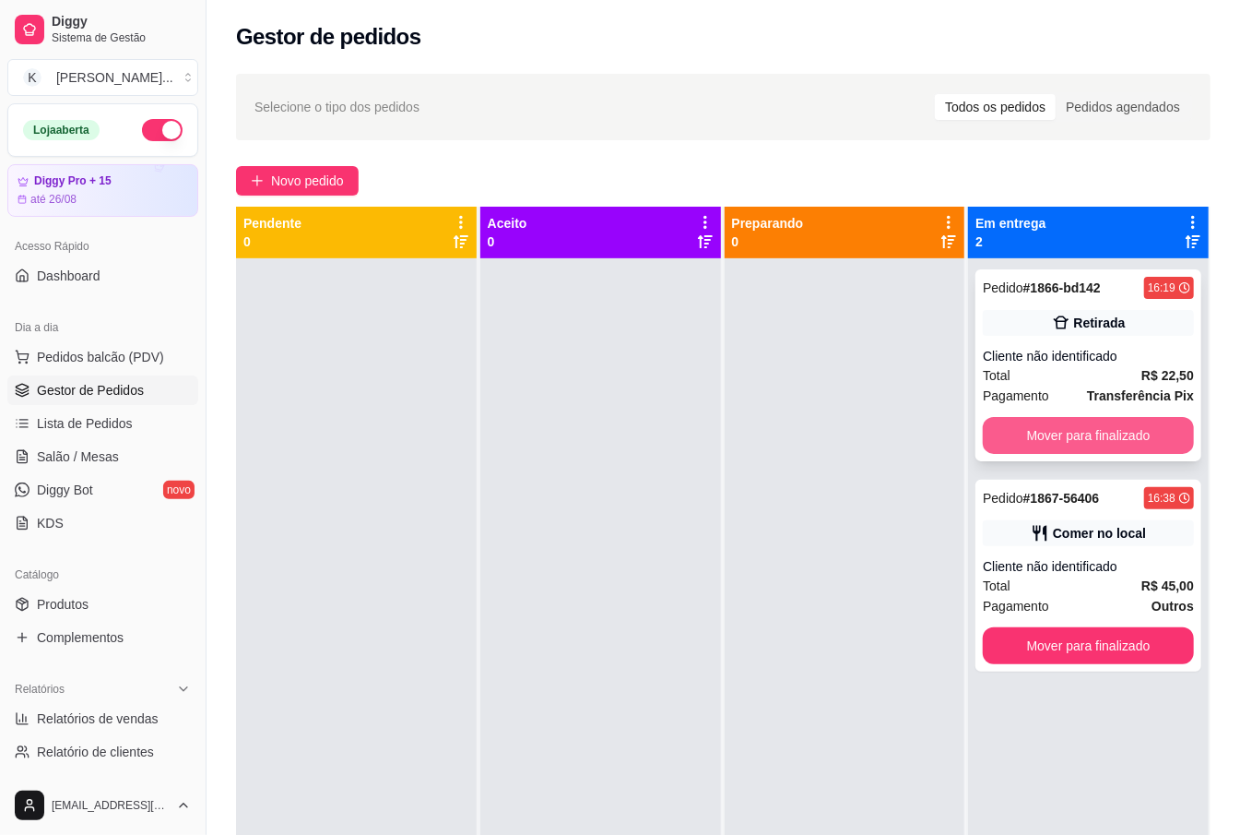
click at [983, 426] on button "Mover para finalizado" at bounding box center [1088, 435] width 211 height 37
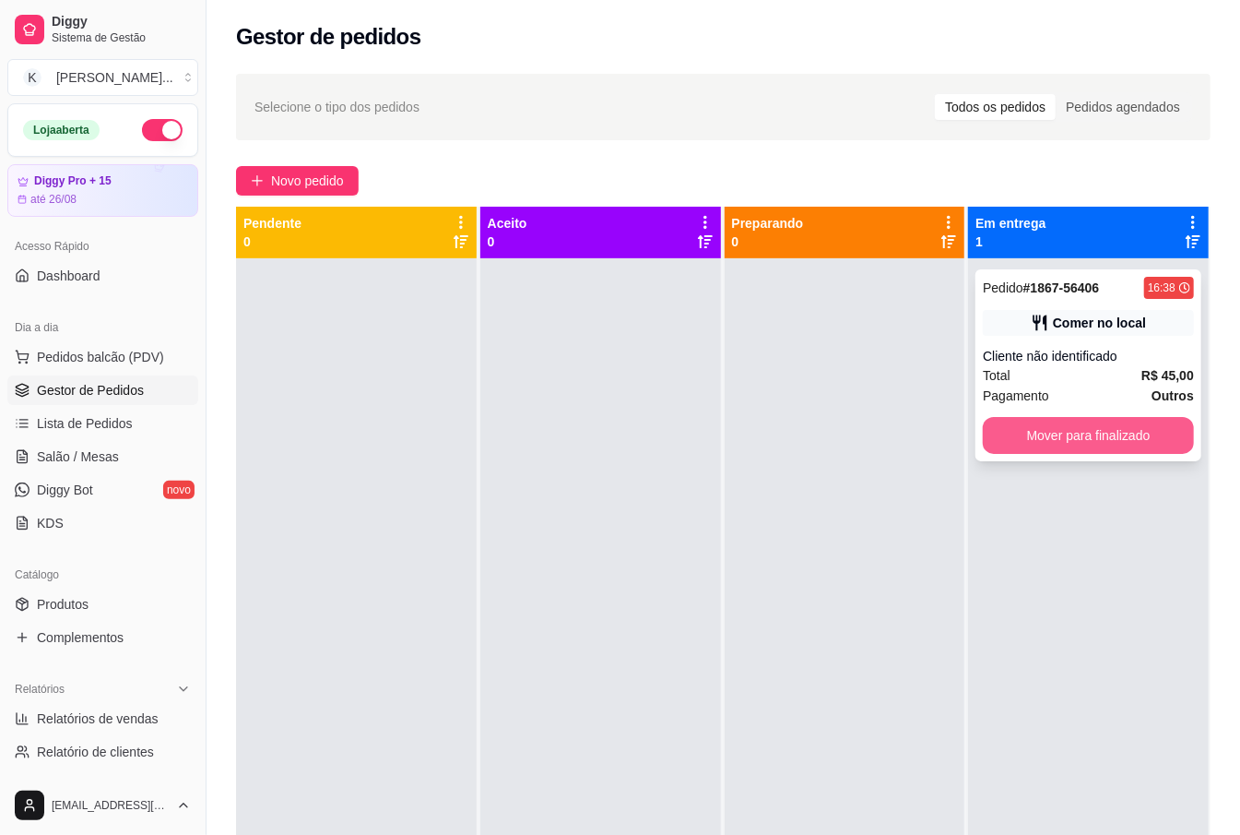
click at [1107, 429] on button "Mover para finalizado" at bounding box center [1088, 435] width 211 height 37
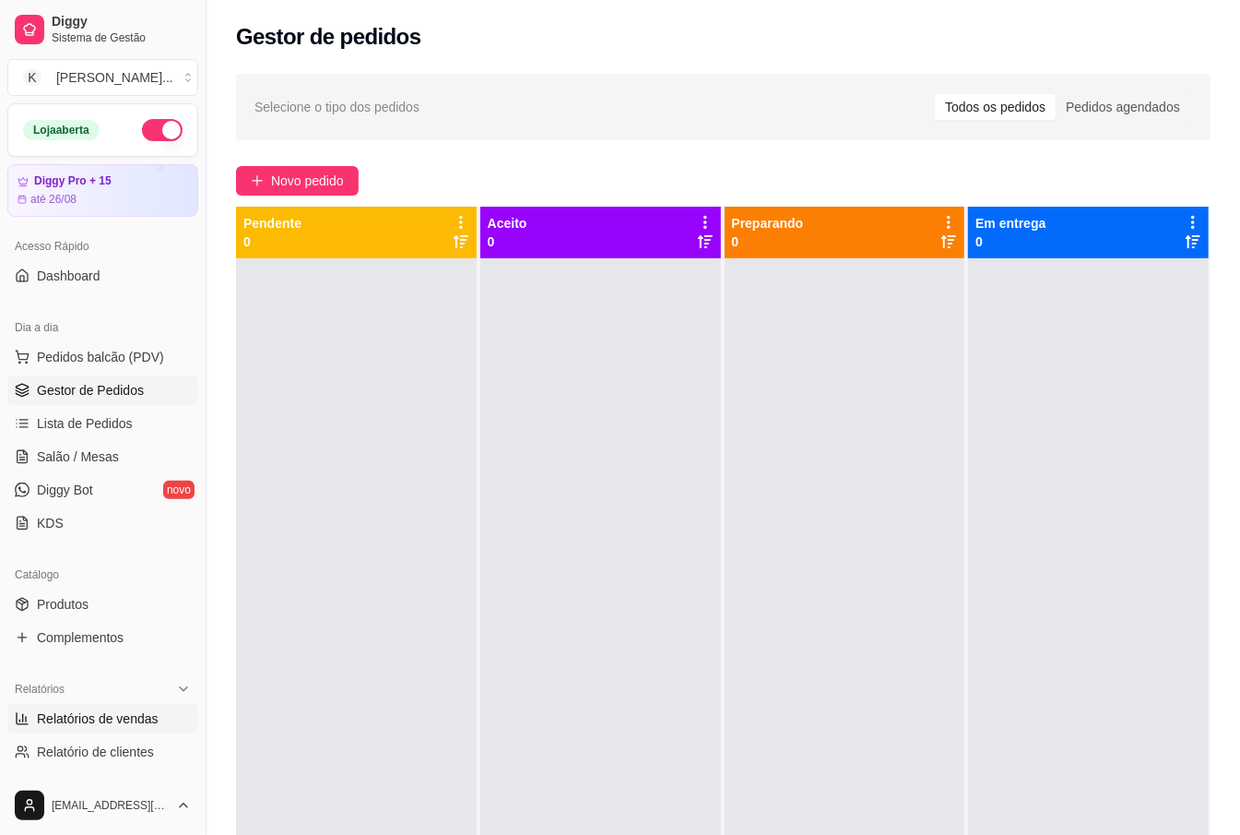
click at [107, 712] on span "Relatórios de vendas" at bounding box center [98, 718] width 122 height 18
select select "ALL"
select select "0"
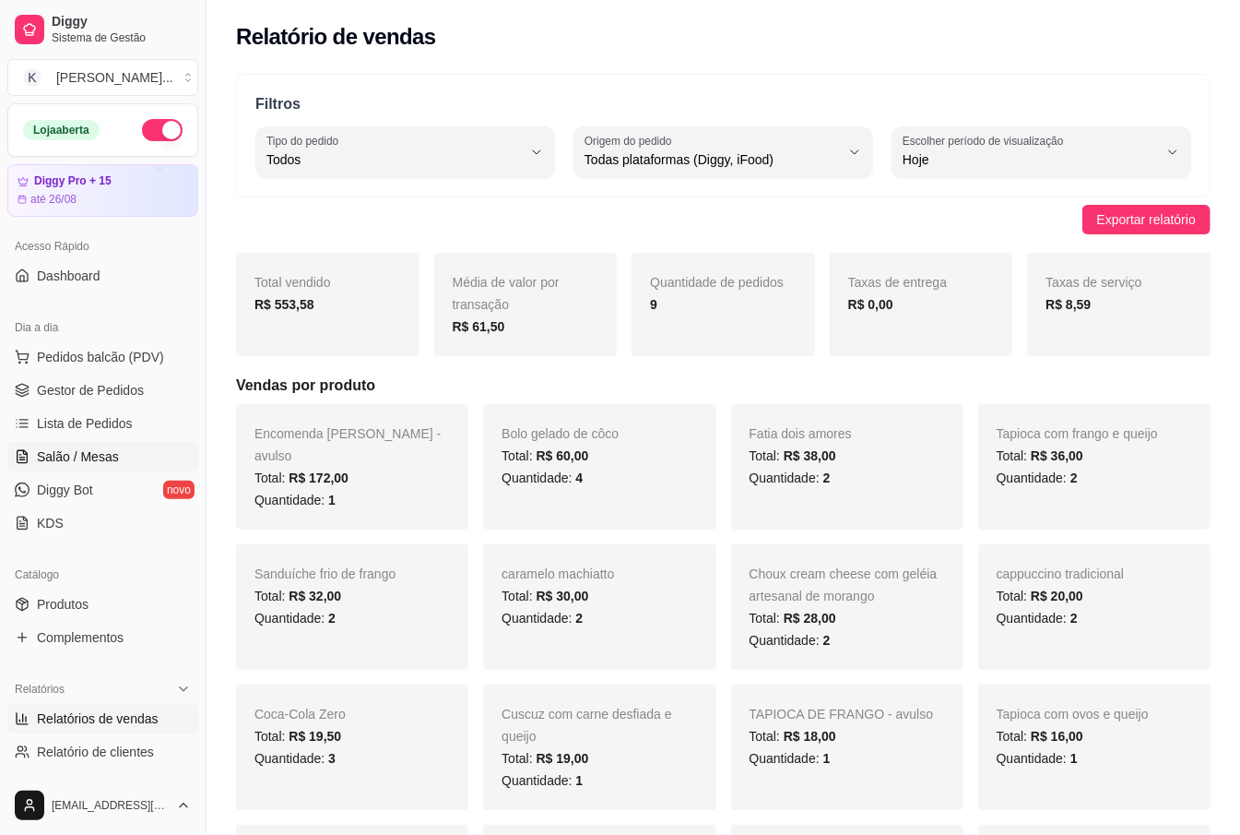
click at [101, 458] on span "Salão / Mesas" at bounding box center [78, 456] width 82 height 18
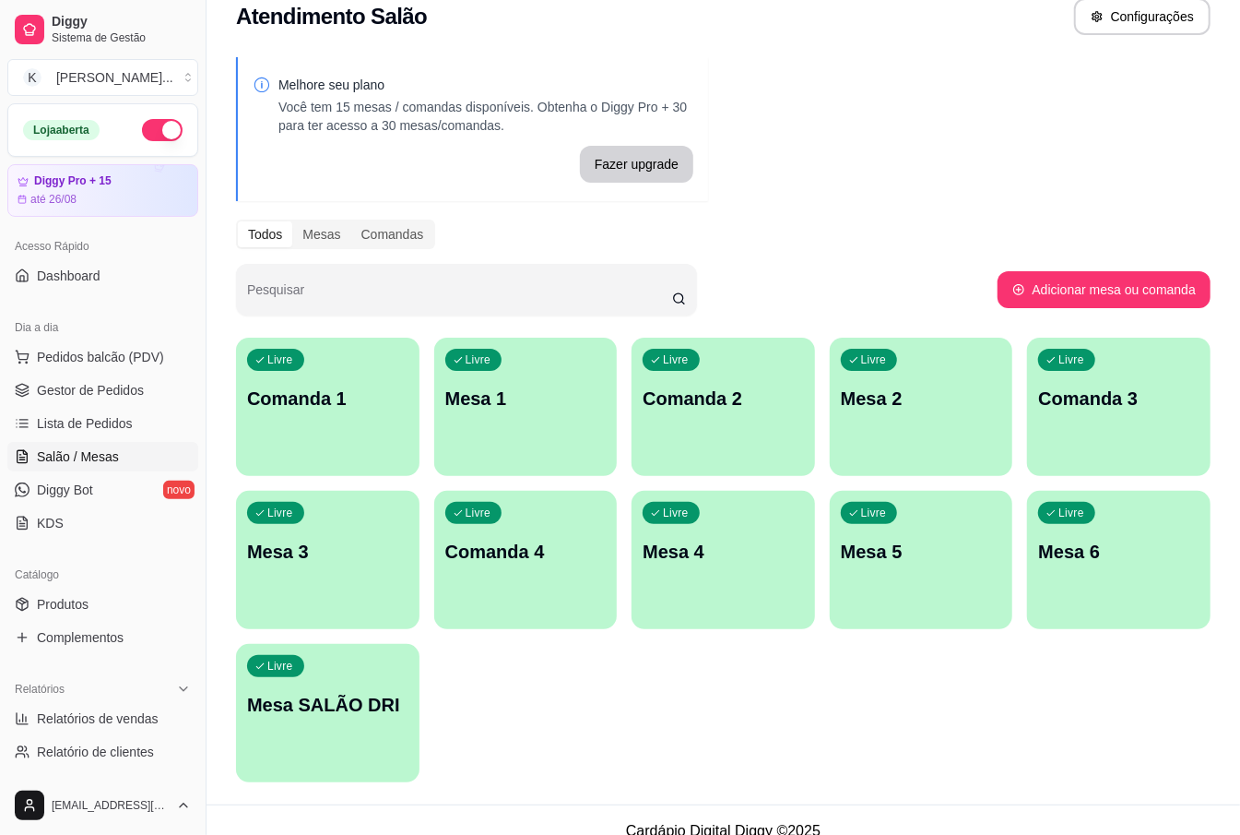
scroll to position [46, 0]
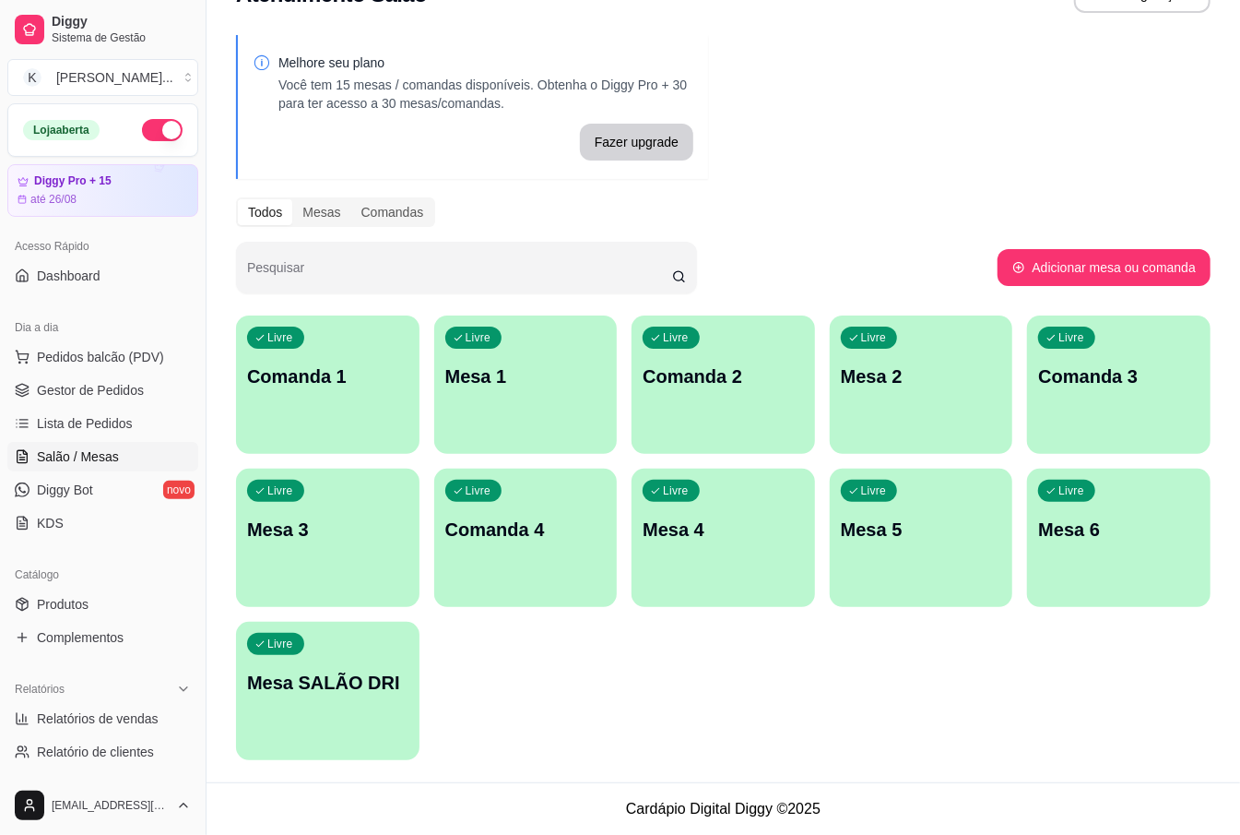
click at [212, 772] on div "Melhore seu plano Você tem 15 mesas / comandas disponíveis. Obtenha o Diggy Pro…" at bounding box center [724, 403] width 1034 height 758
drag, startPoint x: 211, startPoint y: 772, endPoint x: 255, endPoint y: 783, distance: 44.7
click at [255, 783] on div "Diggy Sistema de Gestão K [PERSON_NAME] ... Loja aberta Diggy Pro + 15 até 26/0…" at bounding box center [620, 394] width 1240 height 881
drag, startPoint x: 203, startPoint y: 750, endPoint x: 236, endPoint y: 760, distance: 34.7
click at [236, 760] on div "Diggy Sistema de Gestão K [PERSON_NAME] ... Loja aberta Diggy Pro + 15 até 26/0…" at bounding box center [620, 394] width 1240 height 881
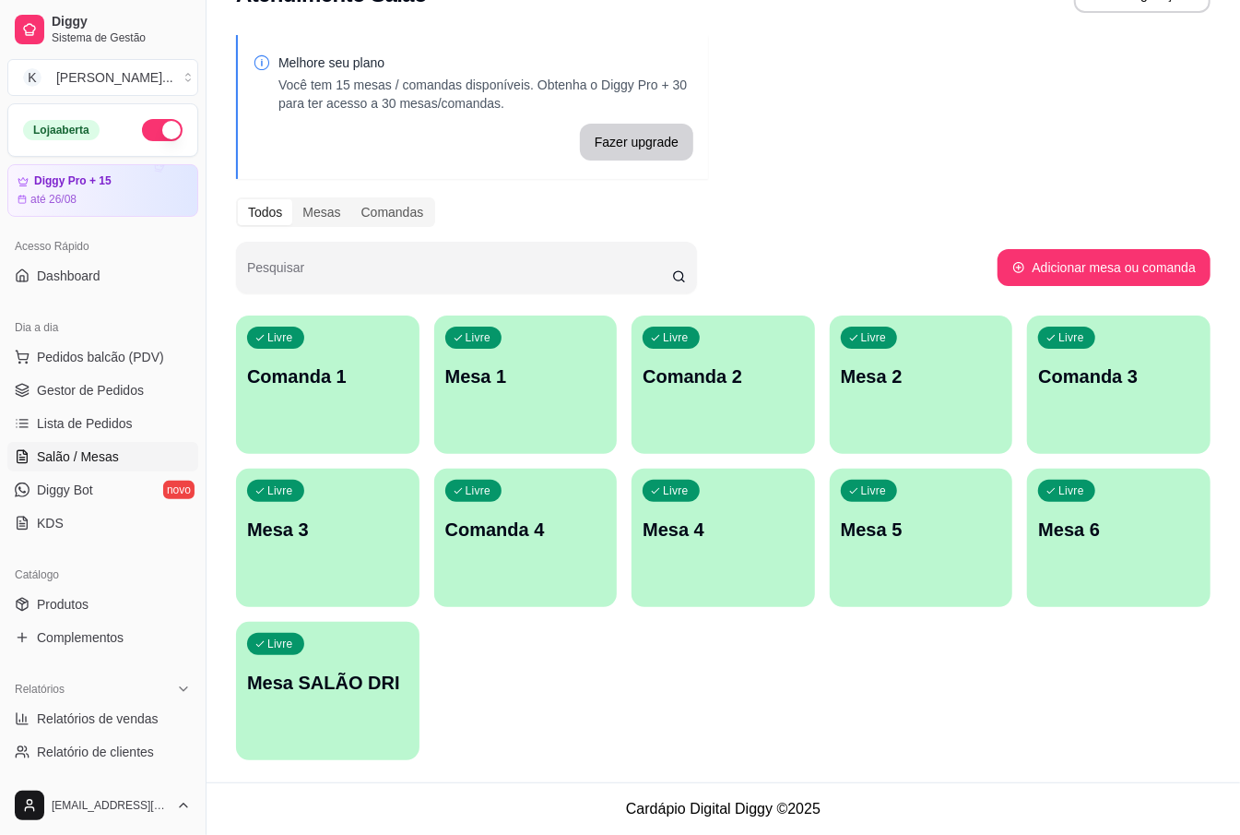
drag, startPoint x: 201, startPoint y: 736, endPoint x: 226, endPoint y: 741, distance: 25.5
click at [226, 741] on div "Diggy Sistema de Gestão K [PERSON_NAME] ... Loja aberta Diggy Pro + 15 até 26/0…" at bounding box center [620, 394] width 1240 height 881
click at [203, 729] on button "Toggle Sidebar" at bounding box center [205, 417] width 15 height 835
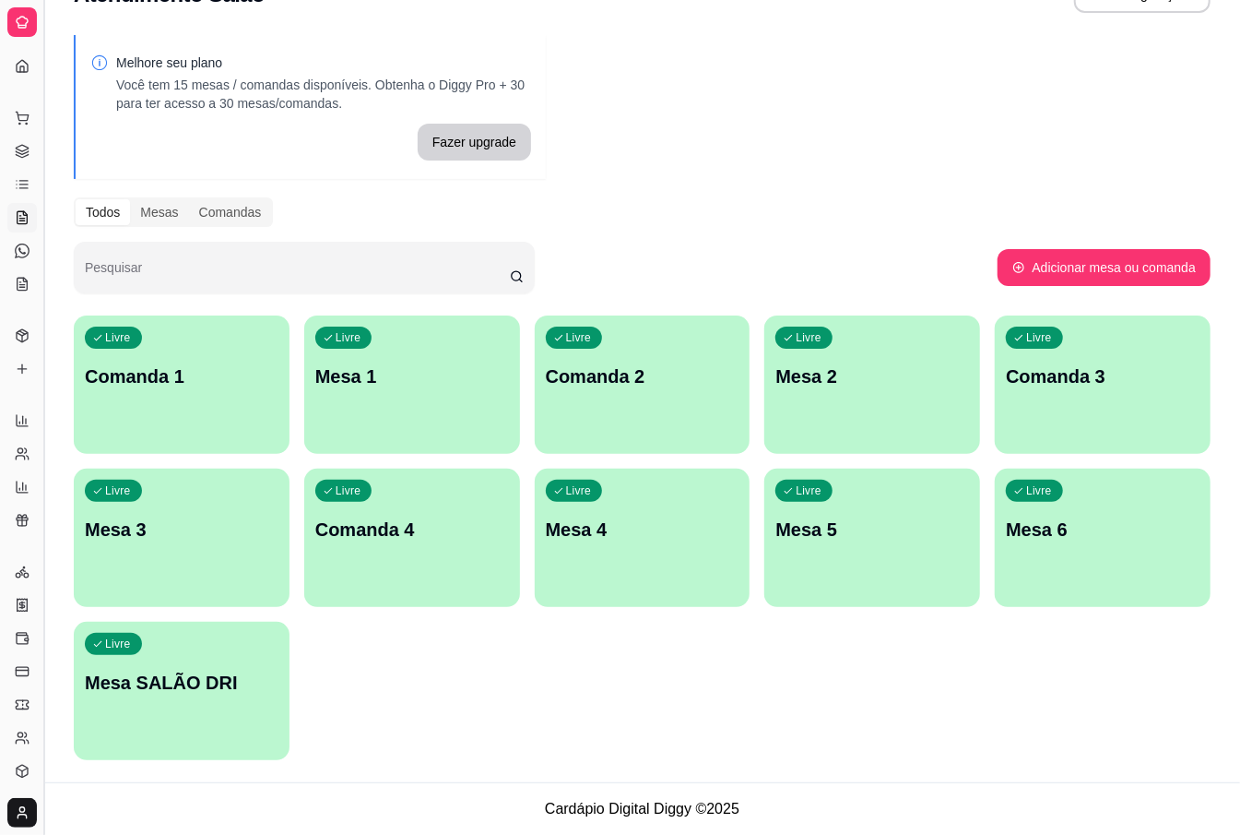
click at [49, 697] on button "Toggle Sidebar" at bounding box center [43, 417] width 15 height 835
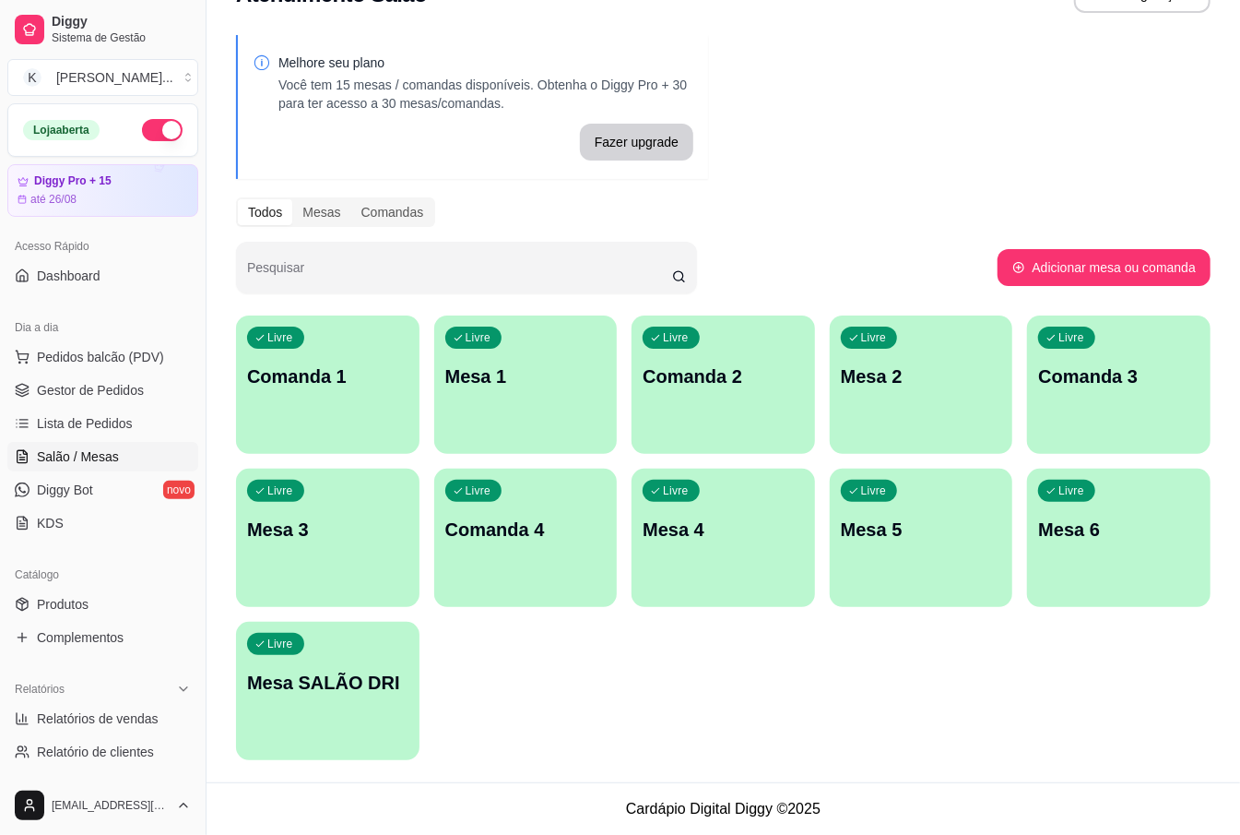
click at [328, 537] on p "Mesa 3" at bounding box center [327, 529] width 161 height 26
click at [122, 384] on span "Gestor de Pedidos" at bounding box center [90, 390] width 107 height 18
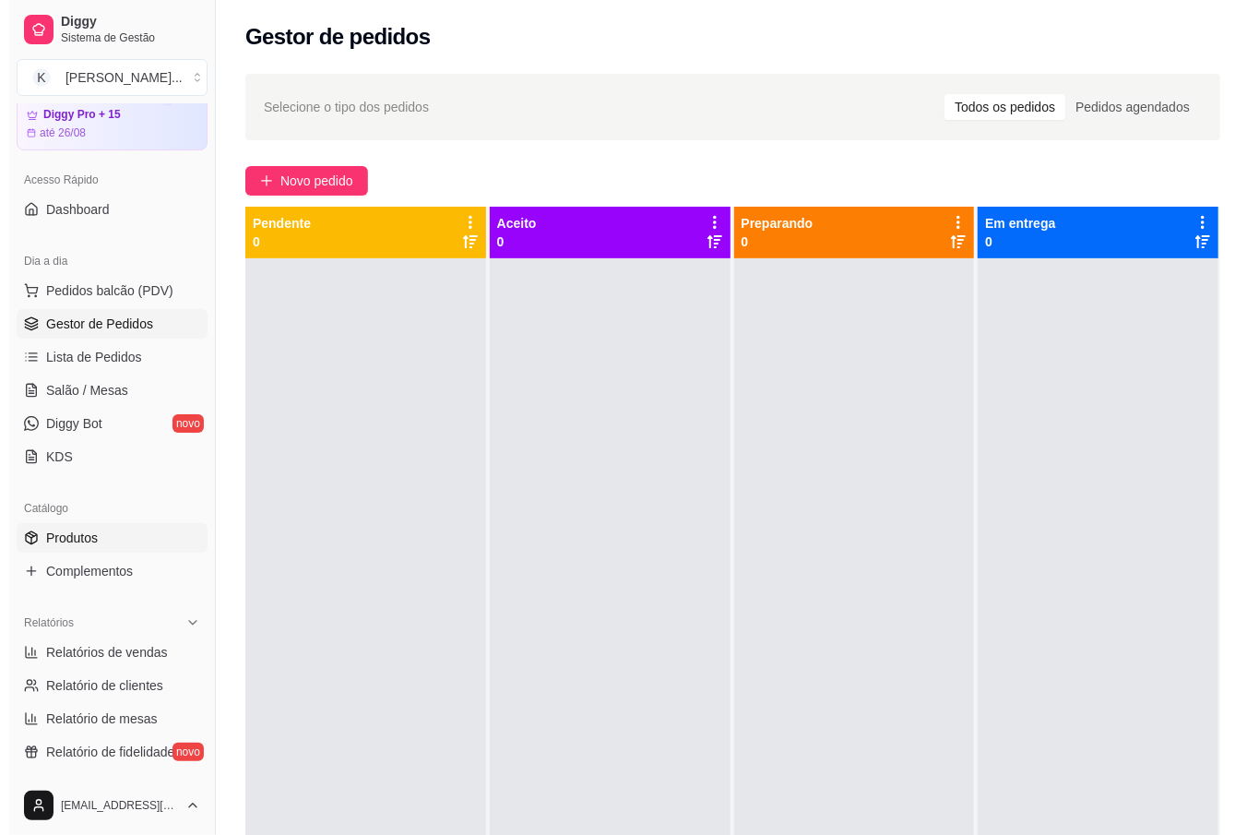
scroll to position [123, 0]
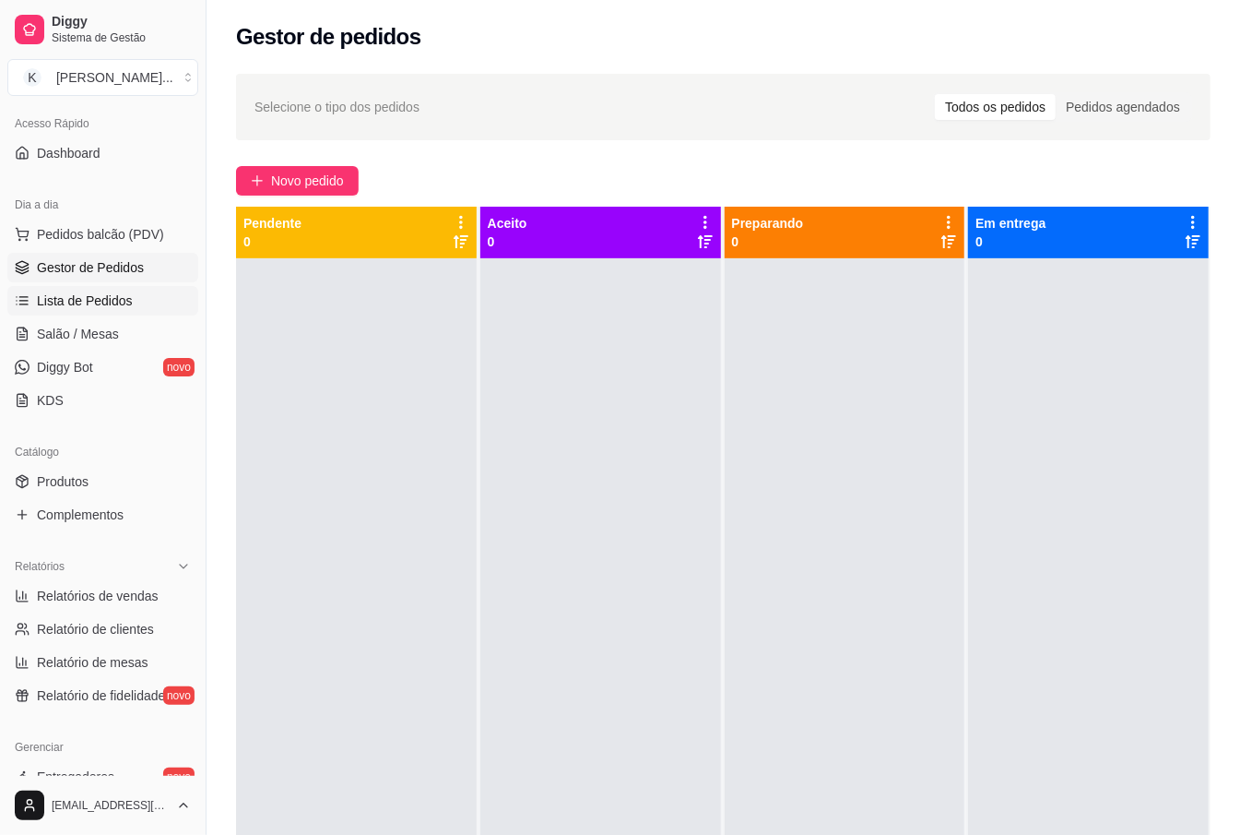
click at [124, 293] on span "Lista de Pedidos" at bounding box center [85, 300] width 96 height 18
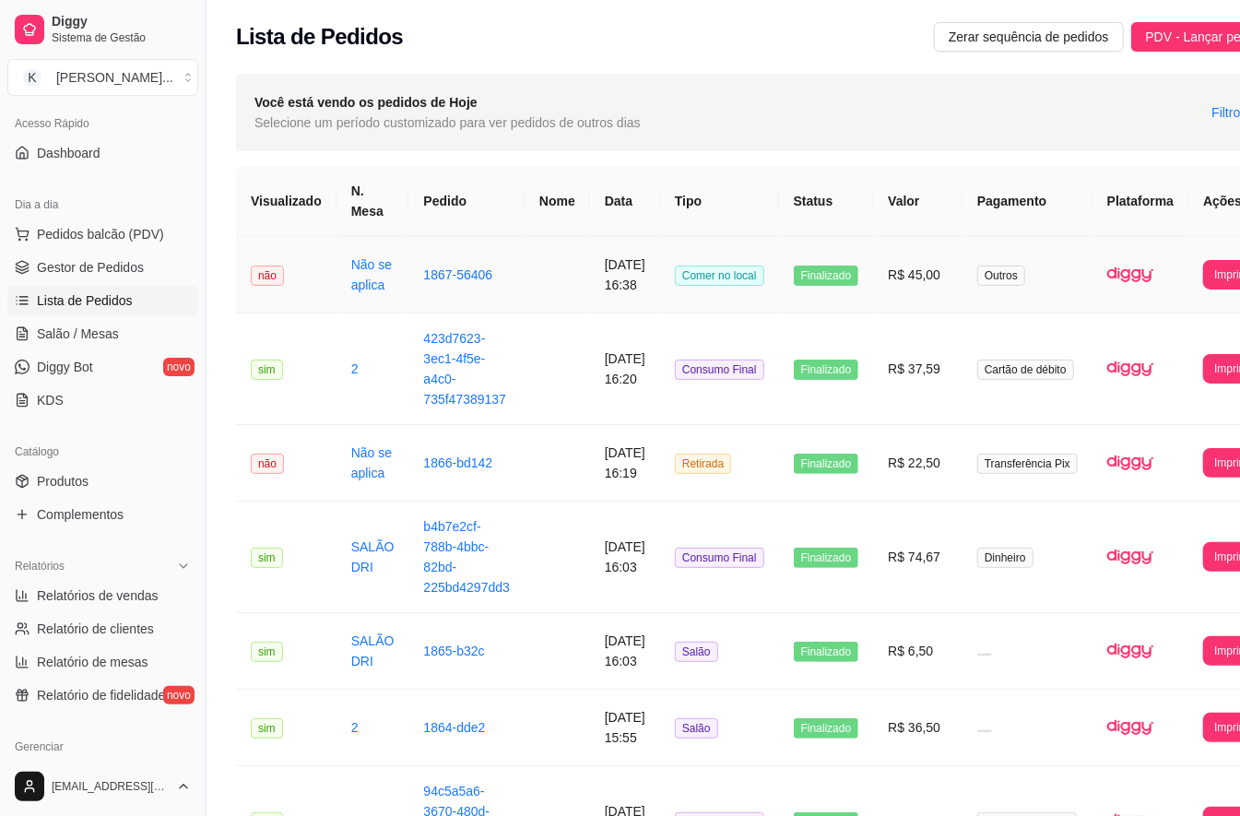
click at [919, 285] on td "R$ 45,00" at bounding box center [917, 275] width 89 height 77
click at [101, 211] on div "Dia a dia" at bounding box center [102, 205] width 191 height 30
click at [125, 226] on span "Pedidos balcão (PDV)" at bounding box center [100, 234] width 127 height 18
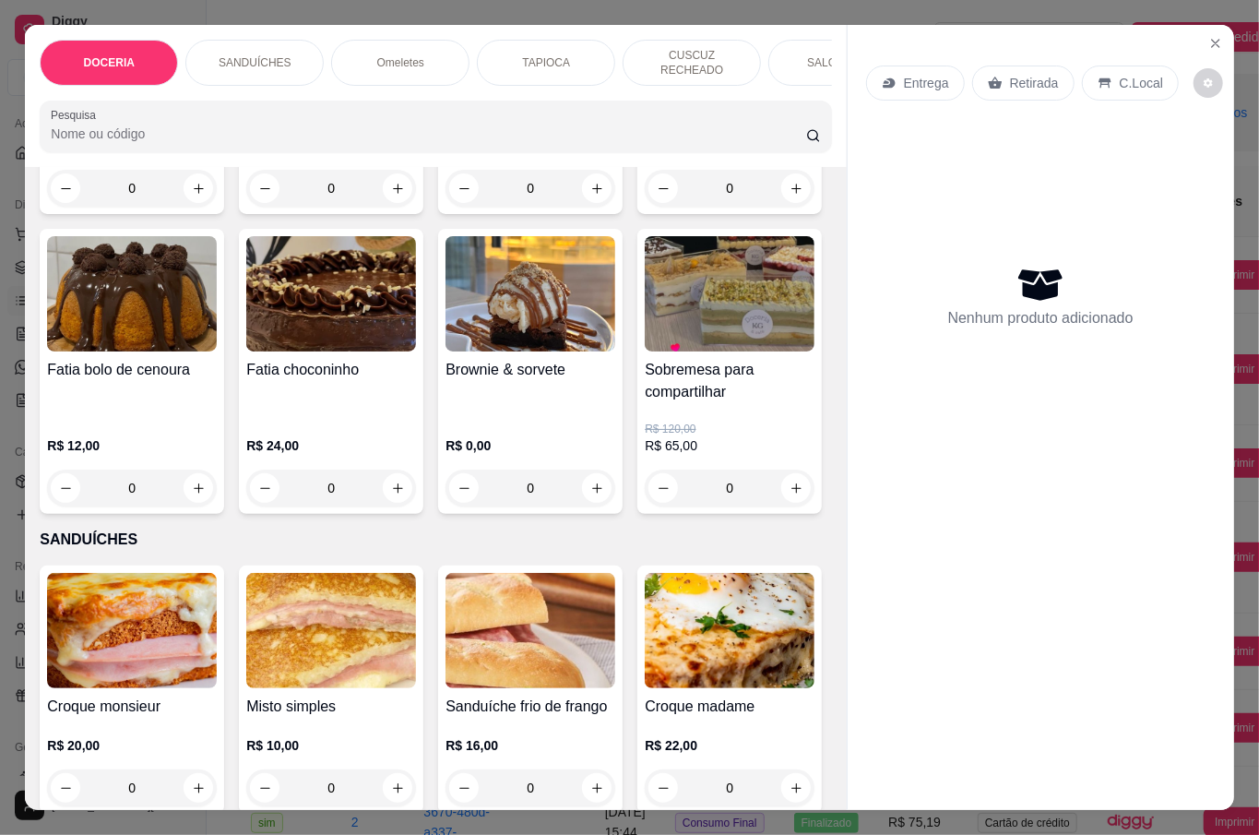
scroll to position [369, 0]
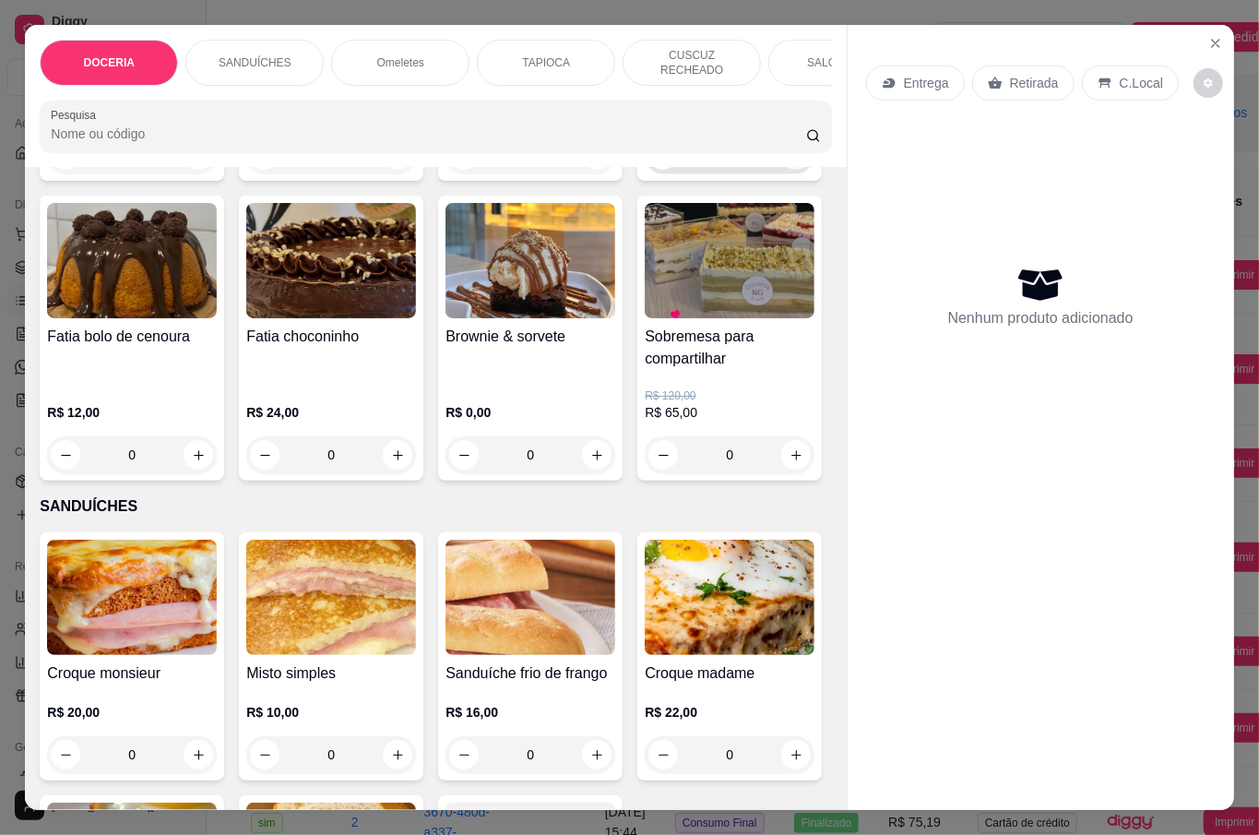
click at [789, 162] on icon "increase-product-quantity" at bounding box center [796, 155] width 14 height 14
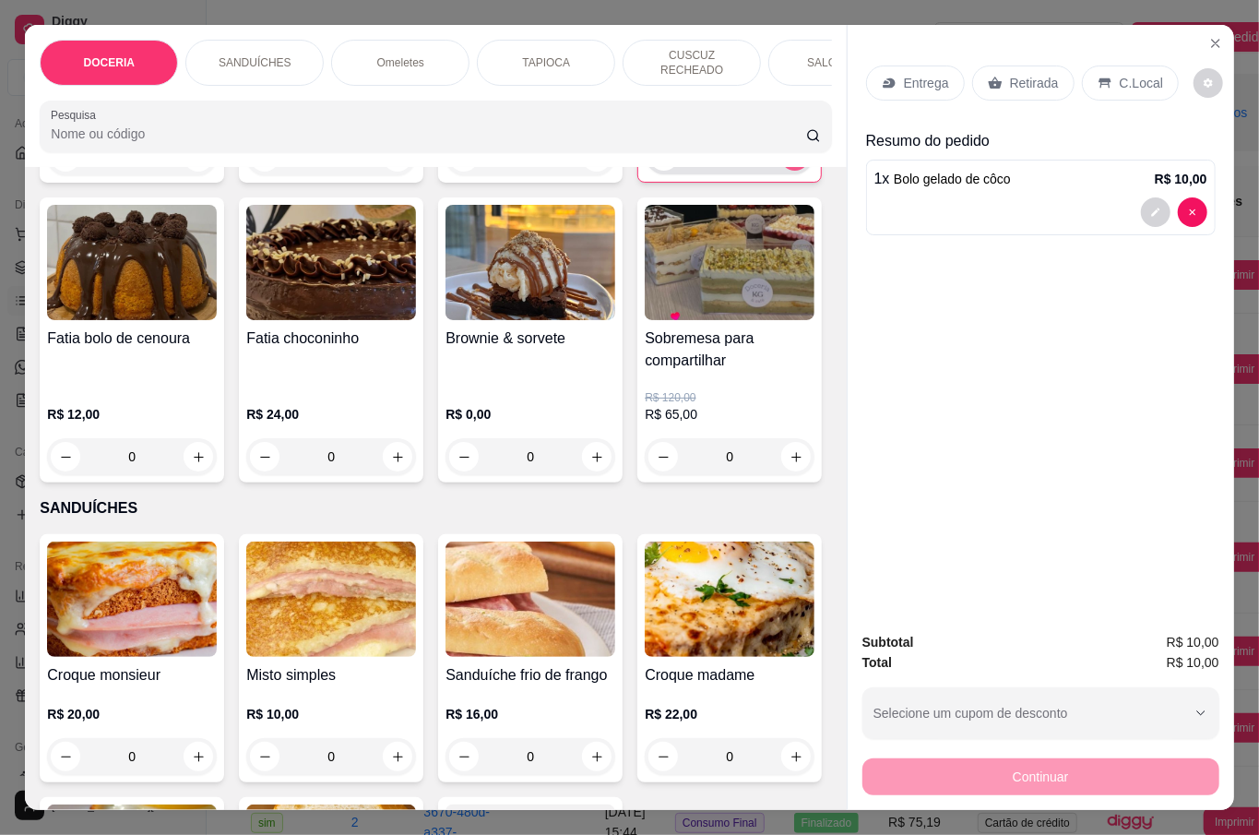
click at [780, 171] on button "increase-product-quantity" at bounding box center [795, 156] width 30 height 30
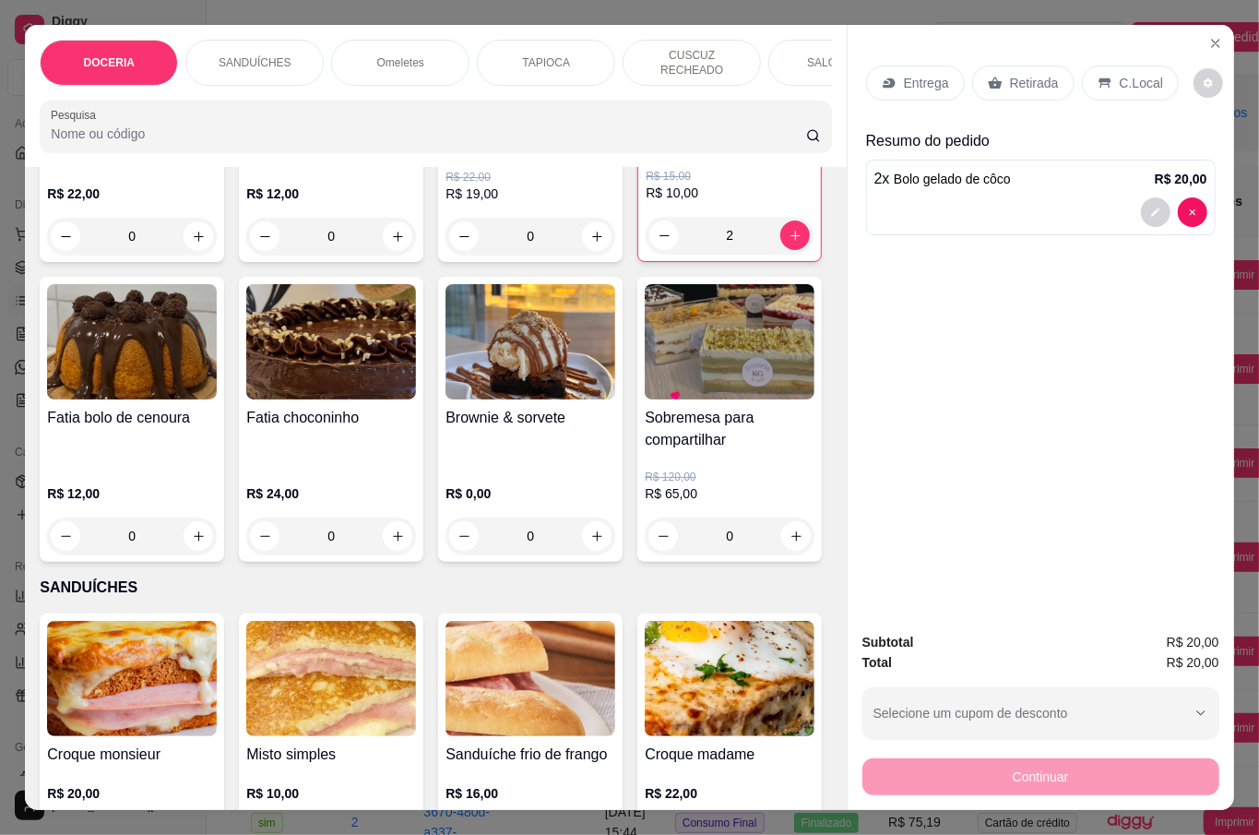
scroll to position [0, 0]
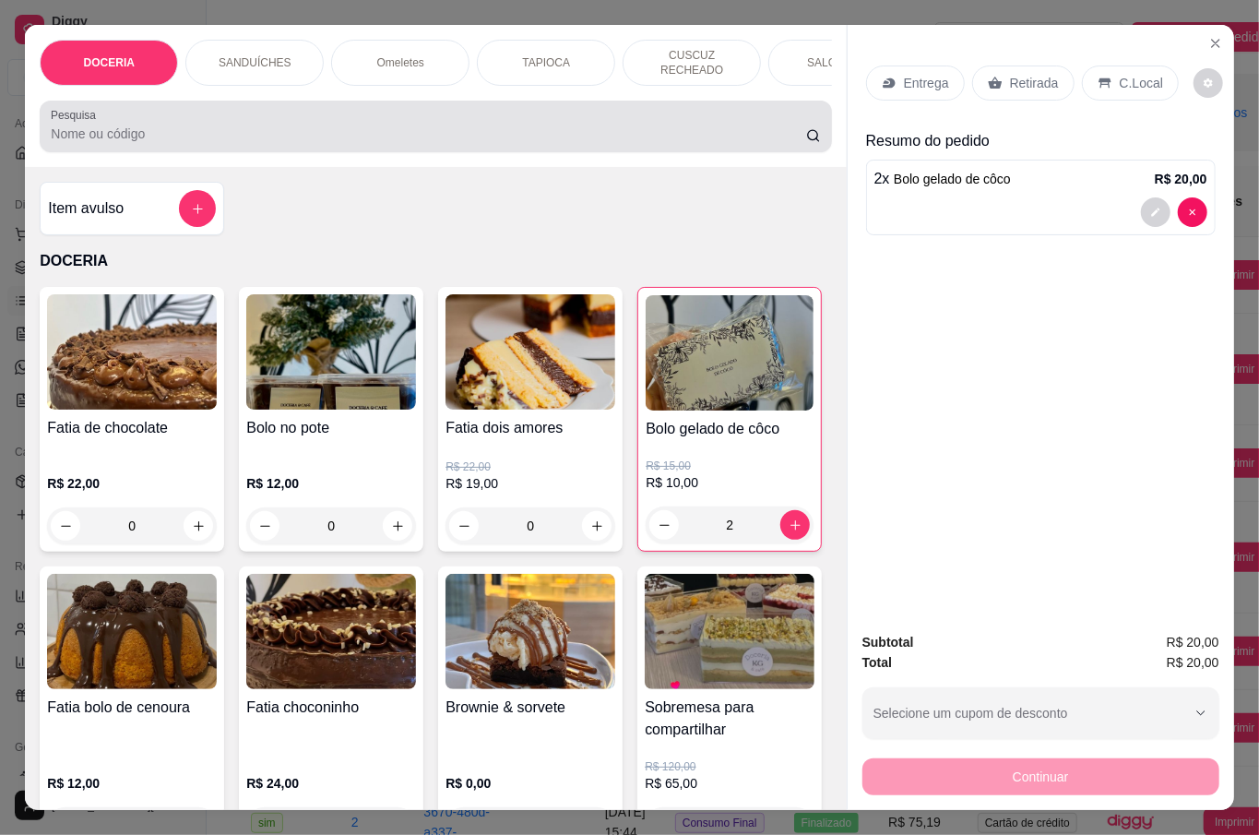
click at [141, 129] on input "Pesquisa" at bounding box center [428, 133] width 755 height 18
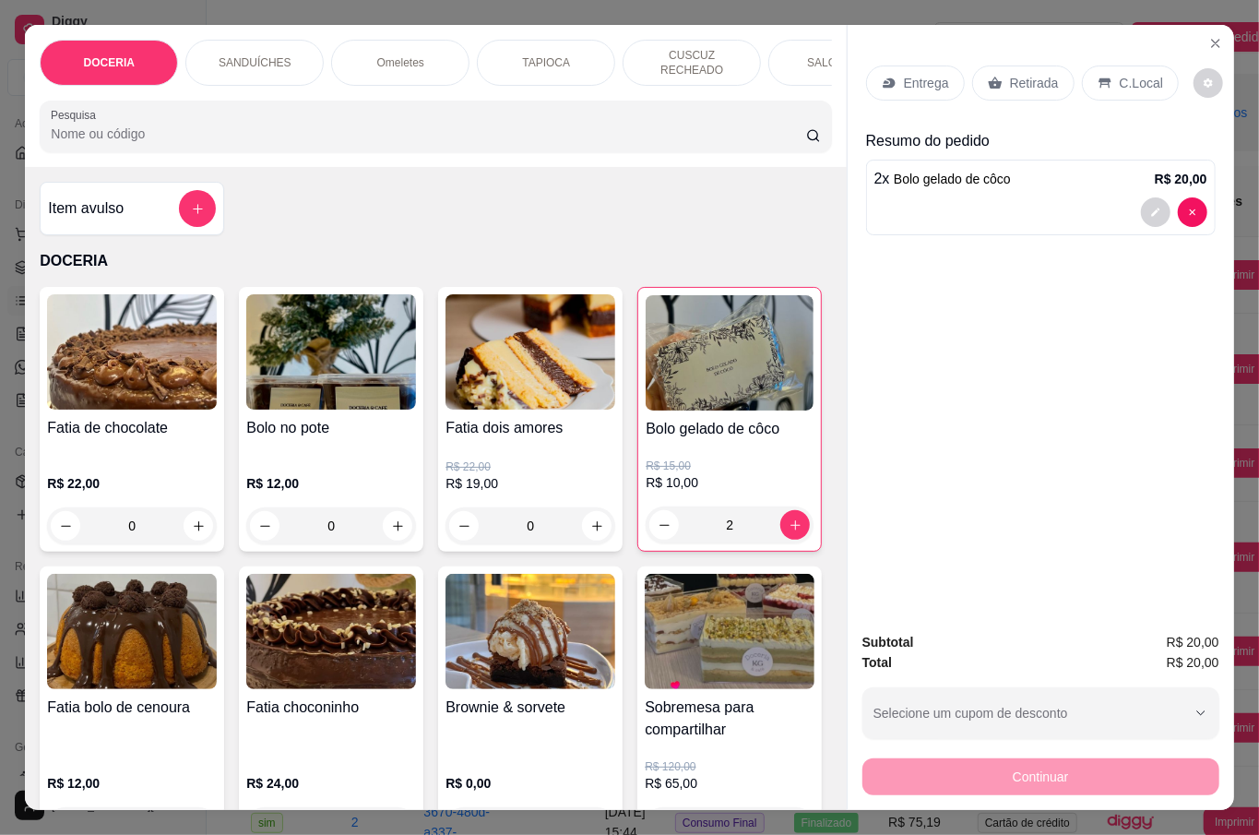
click at [148, 134] on input "Pesquisa" at bounding box center [428, 133] width 755 height 18
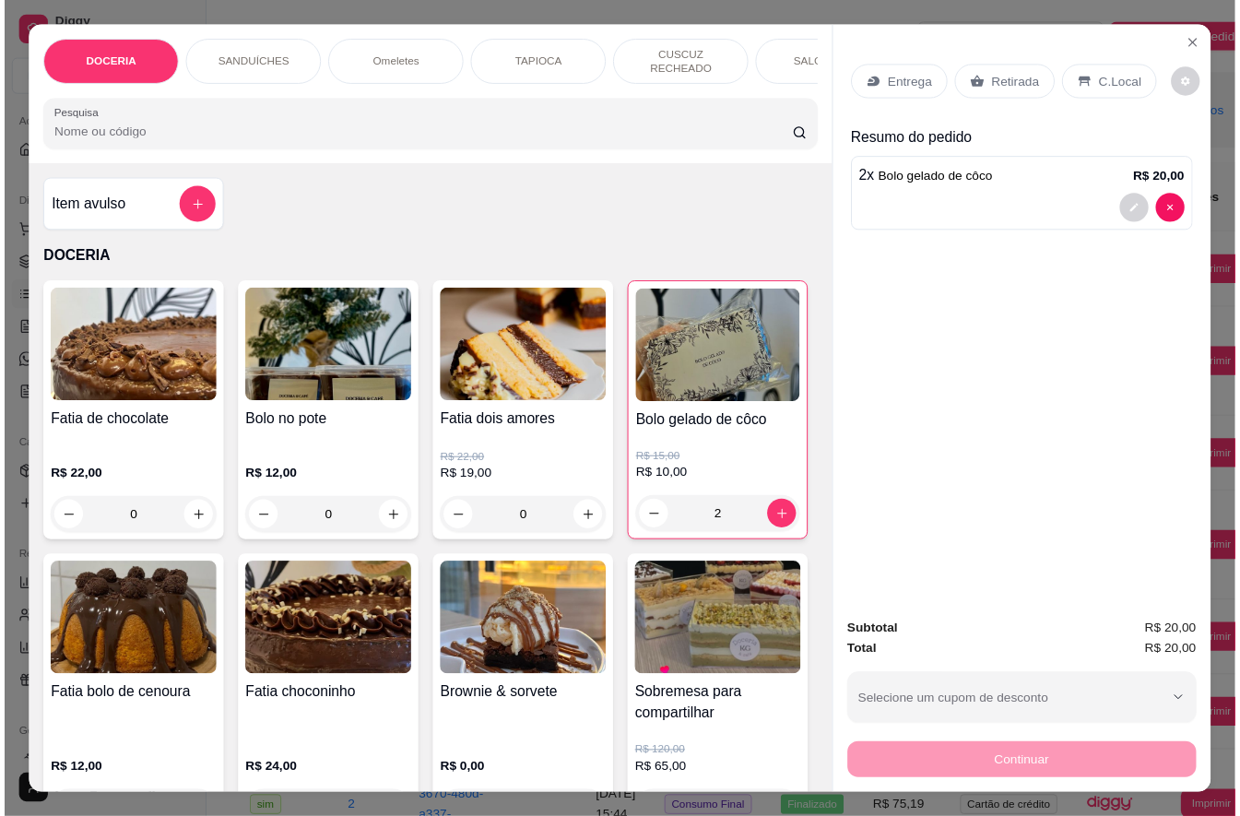
scroll to position [245, 0]
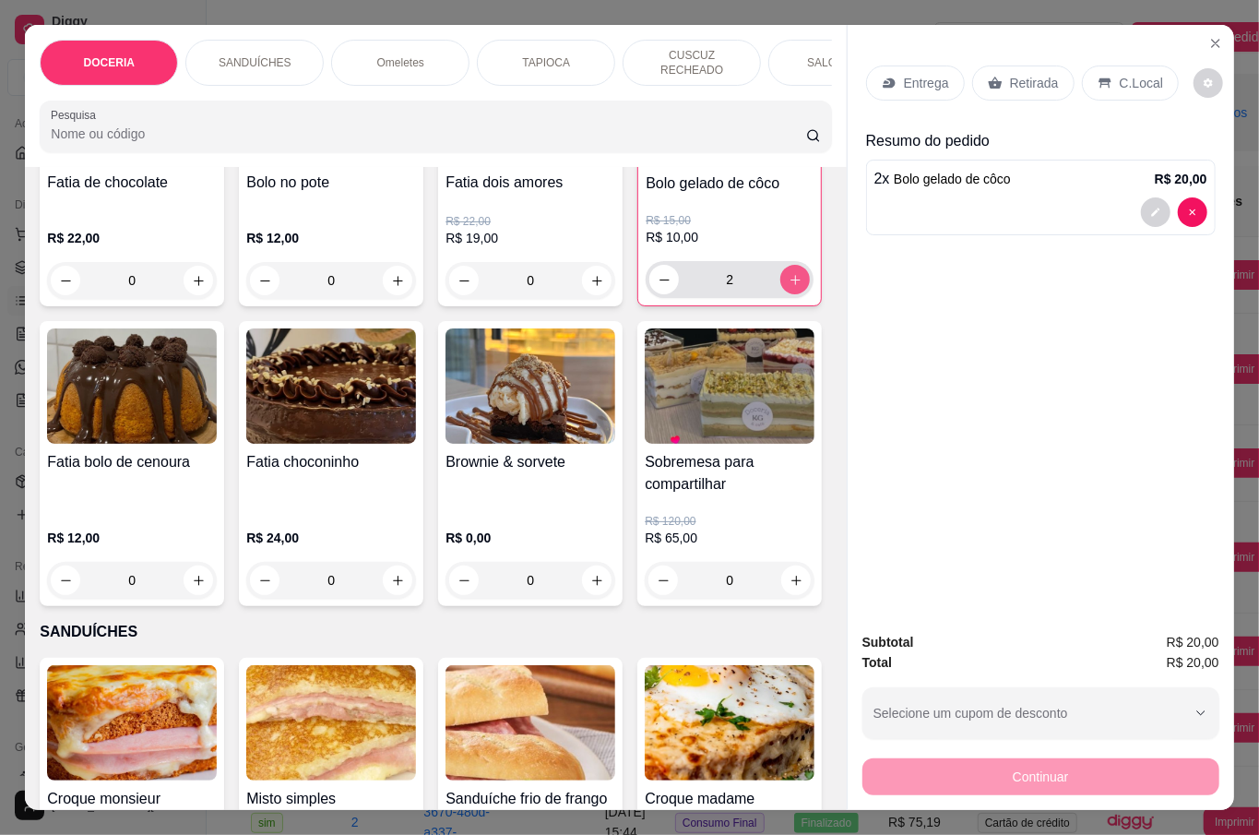
click at [788, 287] on icon "increase-product-quantity" at bounding box center [795, 280] width 14 height 14
type input "3"
click at [1016, 74] on p "Retirada" at bounding box center [1034, 83] width 49 height 18
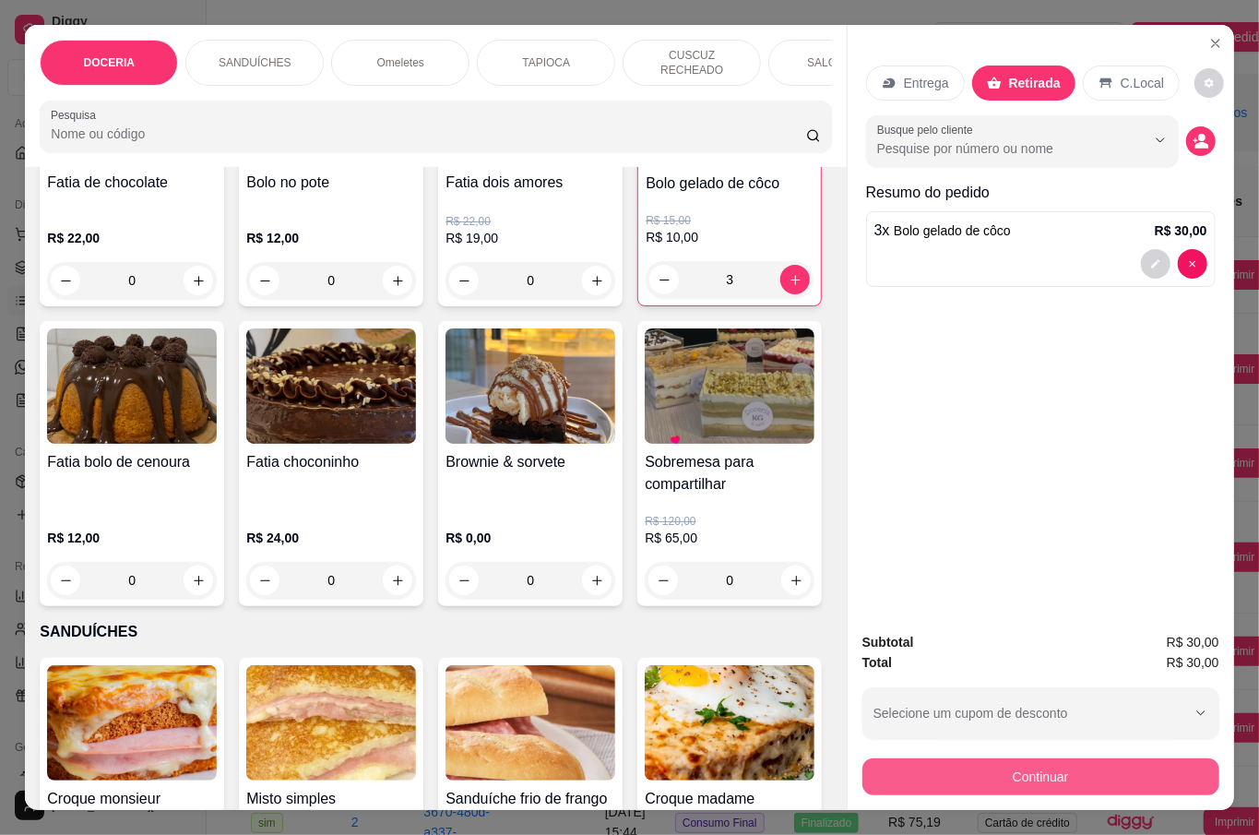
click at [1123, 764] on button "Continuar" at bounding box center [1040, 776] width 357 height 37
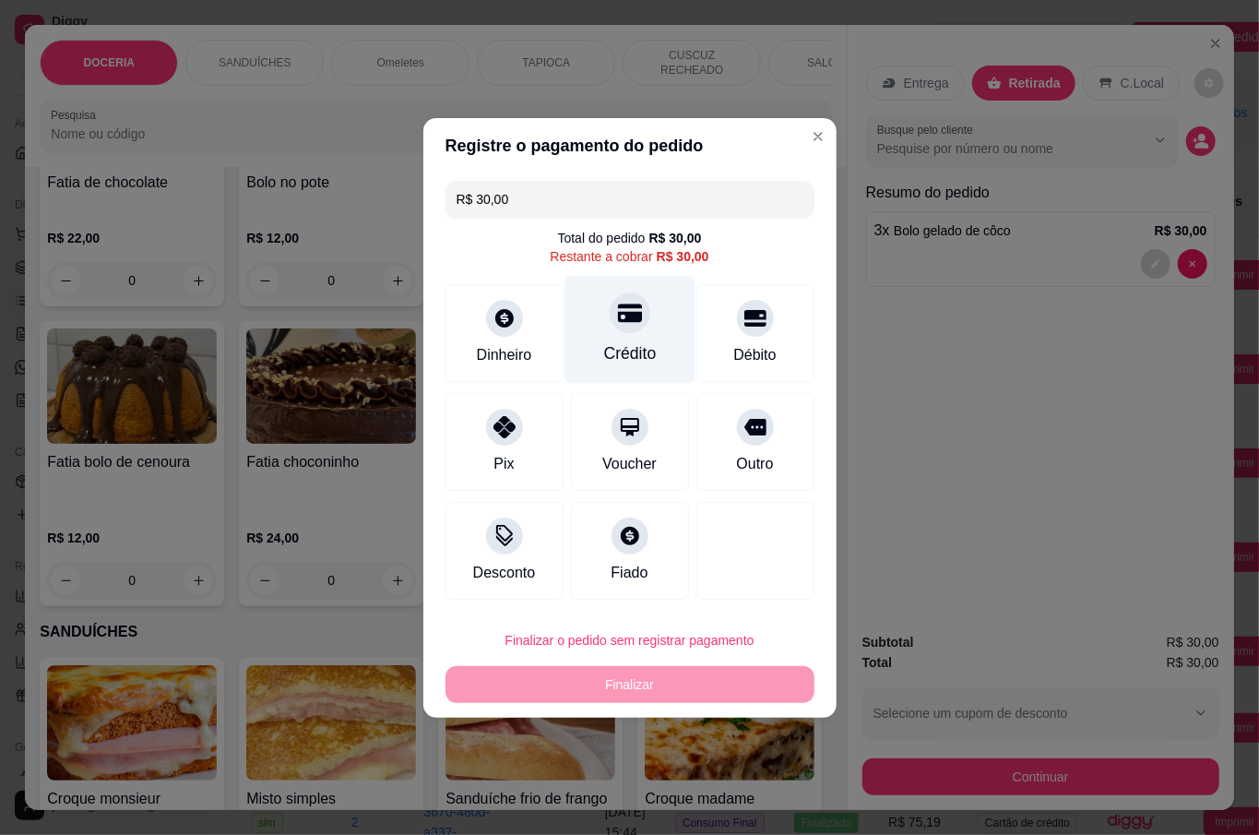
click at [646, 337] on div "Crédito" at bounding box center [629, 329] width 130 height 108
type input "R$ 0,00"
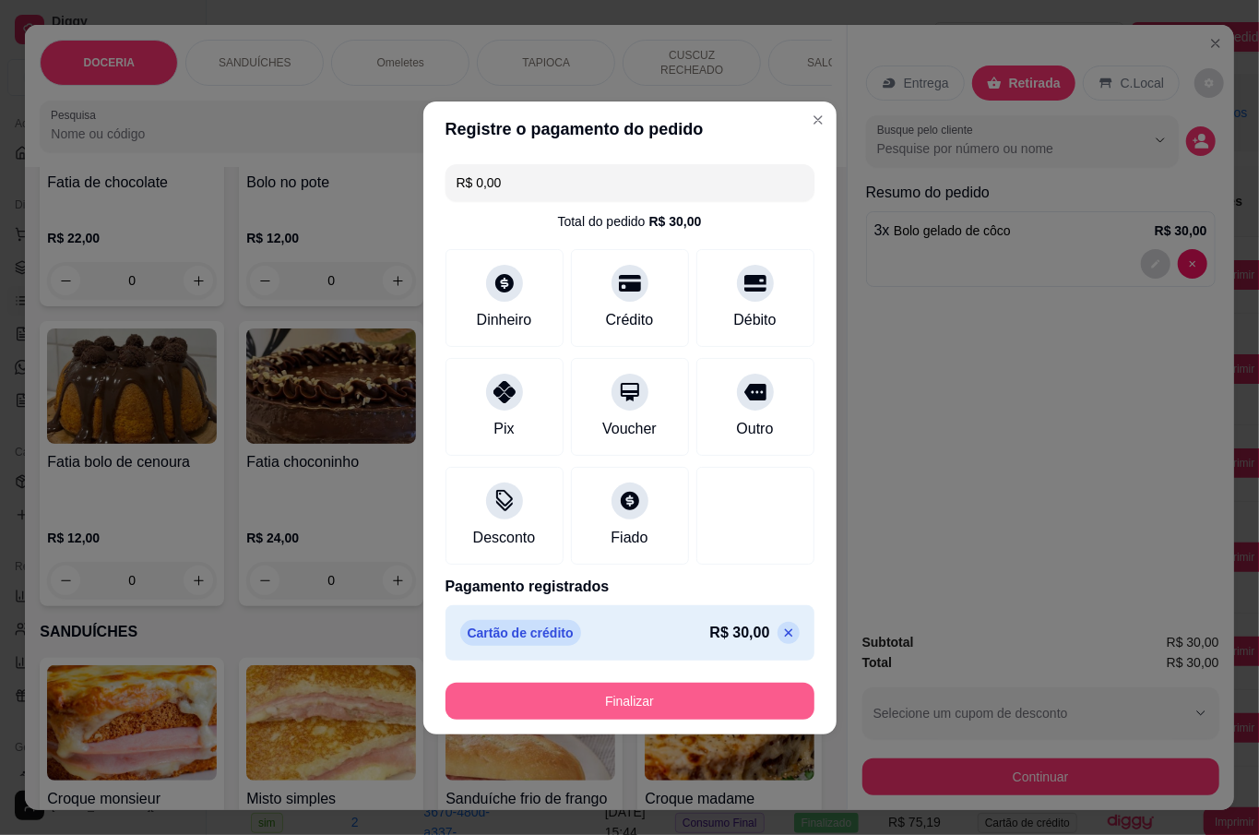
click at [758, 698] on button "Finalizar" at bounding box center [629, 700] width 369 height 37
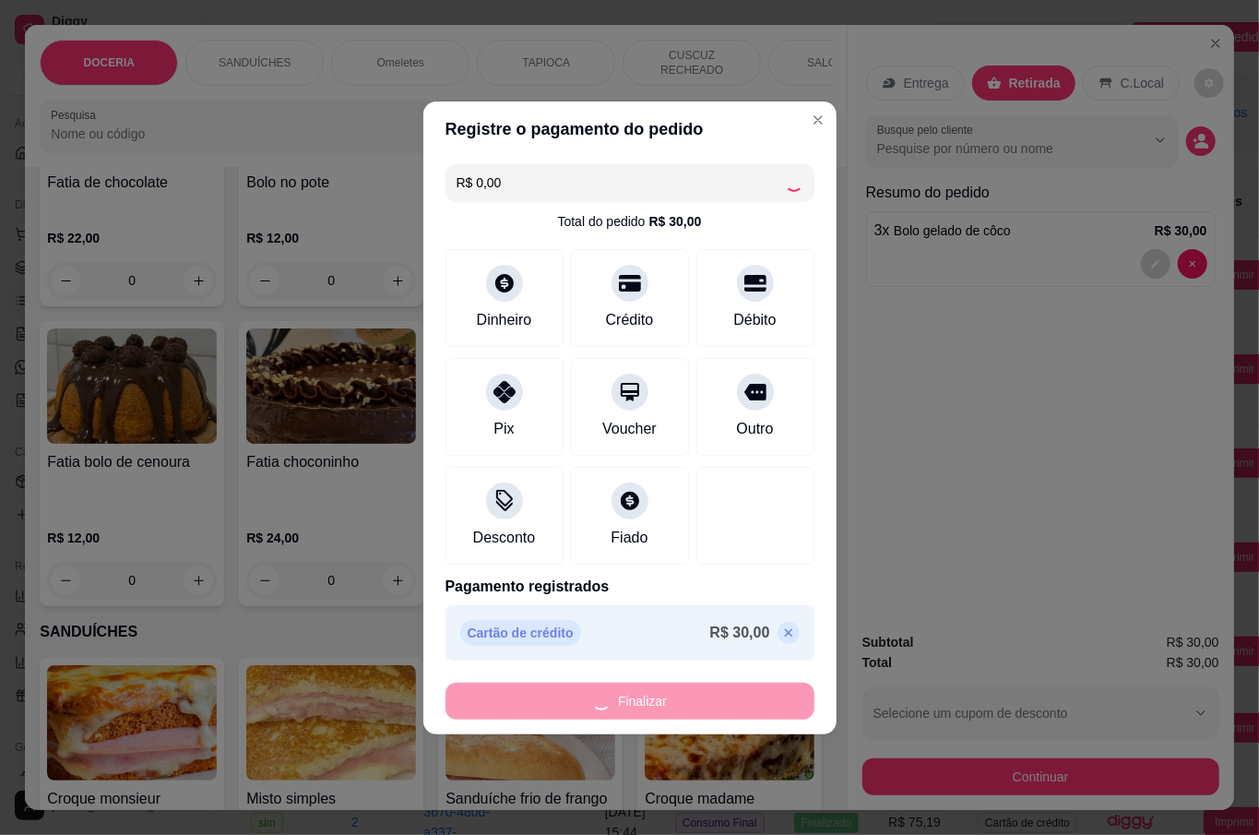
type input "0"
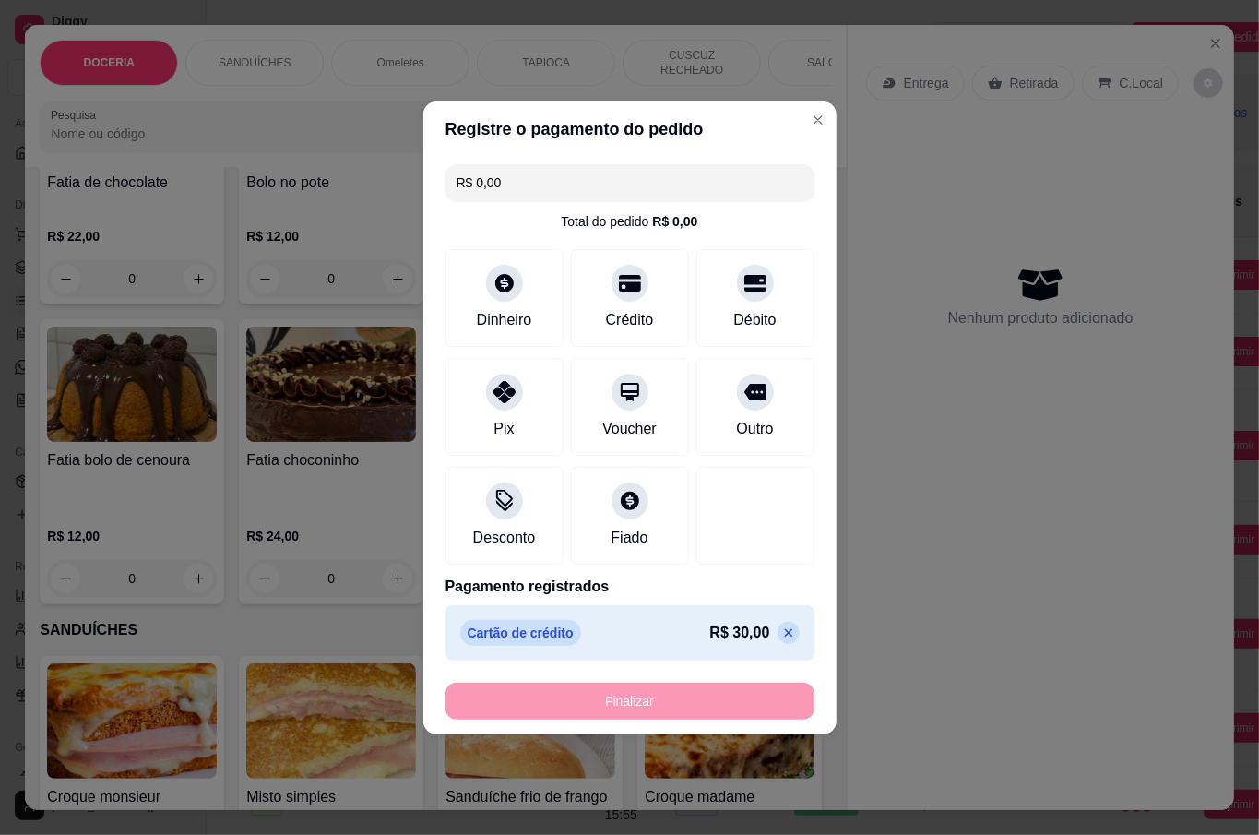
type input "-R$ 30,00"
